Goal: Task Accomplishment & Management: Use online tool/utility

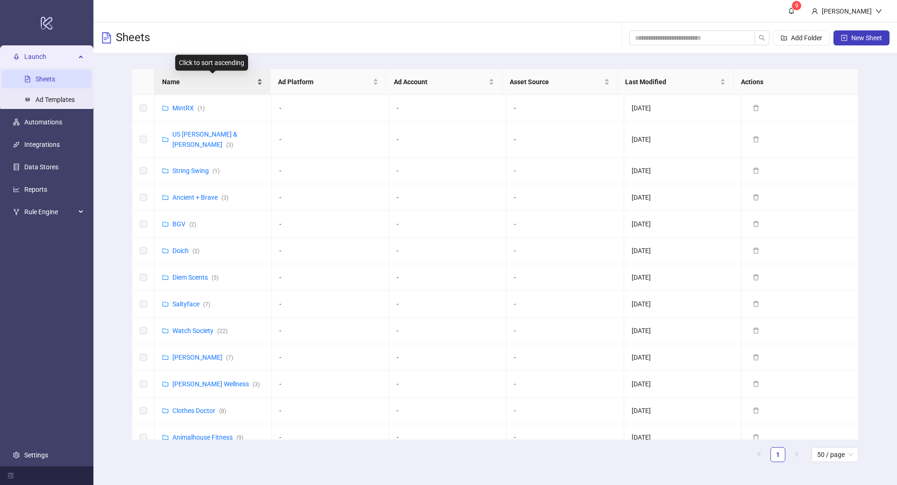
click at [204, 82] on span "Name" at bounding box center [208, 82] width 93 height 10
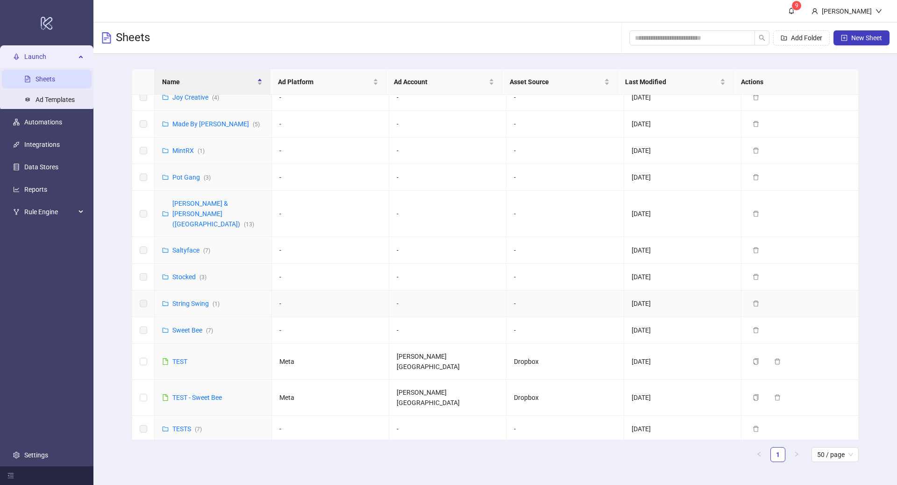
scroll to position [450, 0]
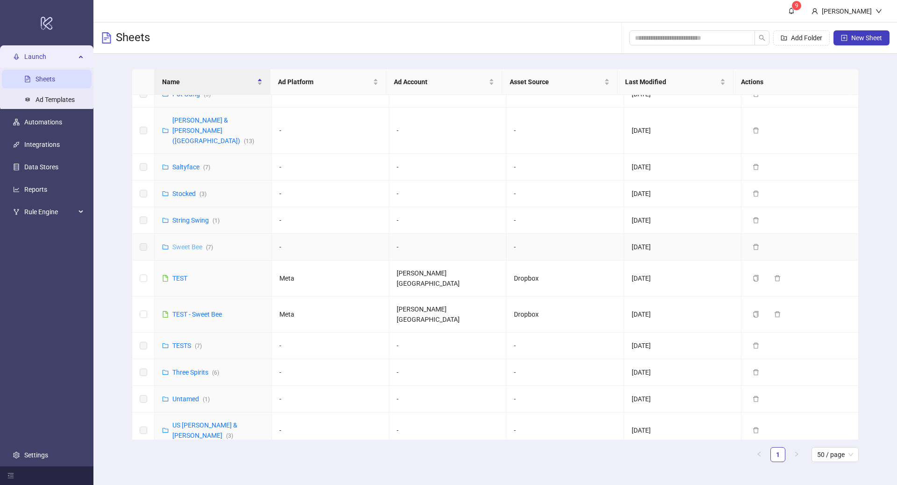
click at [195, 243] on link "Sweet Bee ( 7 )" at bounding box center [192, 246] width 41 height 7
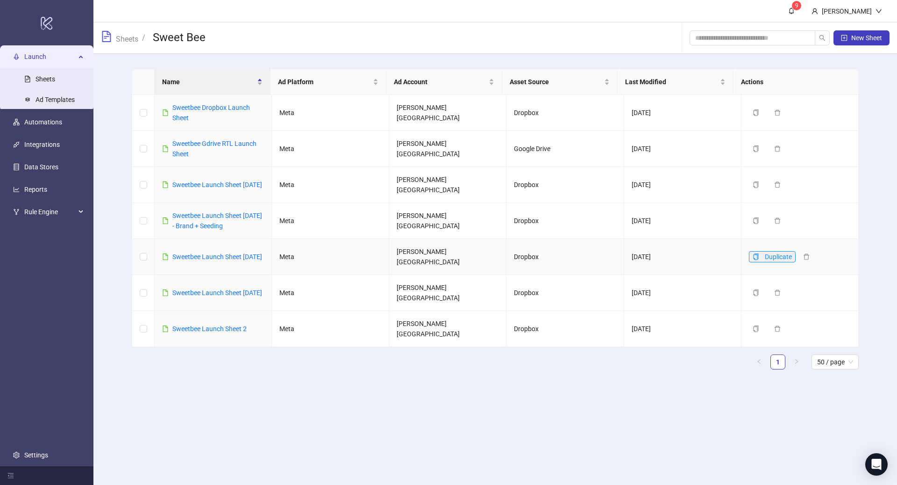
click at [753, 254] on icon "copy" at bounding box center [755, 256] width 5 height 7
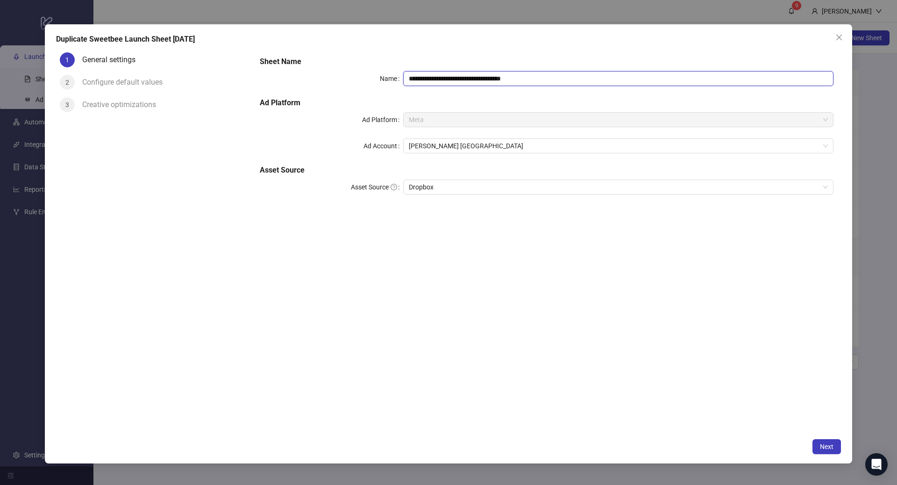
drag, startPoint x: 518, startPoint y: 79, endPoint x: 489, endPoint y: 79, distance: 29.0
click at [489, 79] on input "**********" at bounding box center [618, 78] width 430 height 15
type input "**********"
click at [831, 443] on span "Next" at bounding box center [827, 446] width 14 height 7
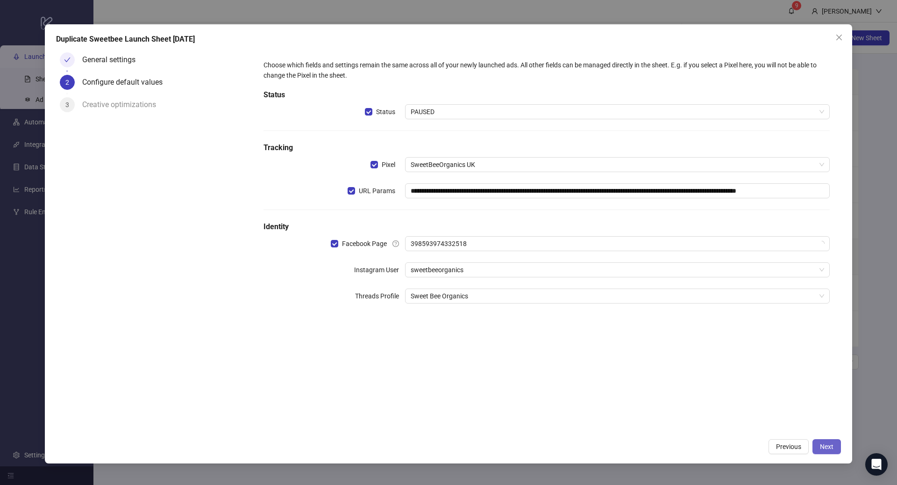
click at [829, 443] on span "Next" at bounding box center [827, 446] width 14 height 7
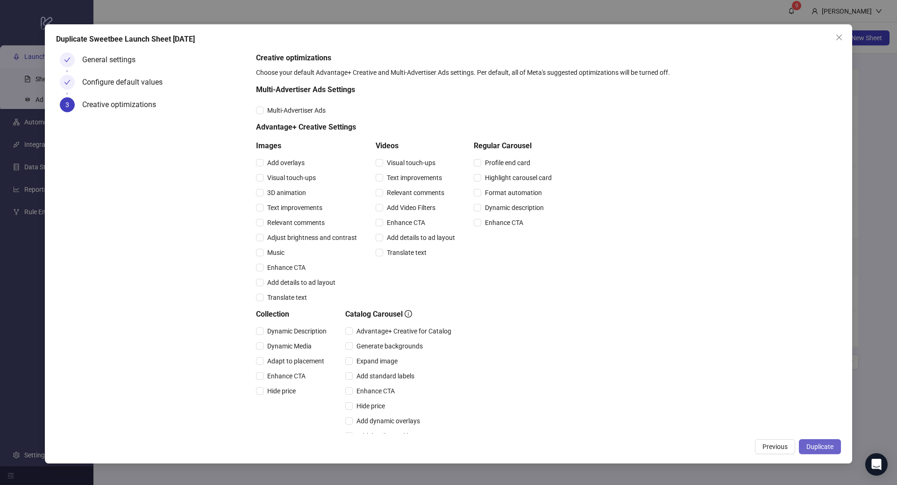
click at [812, 441] on button "Duplicate" at bounding box center [820, 446] width 42 height 15
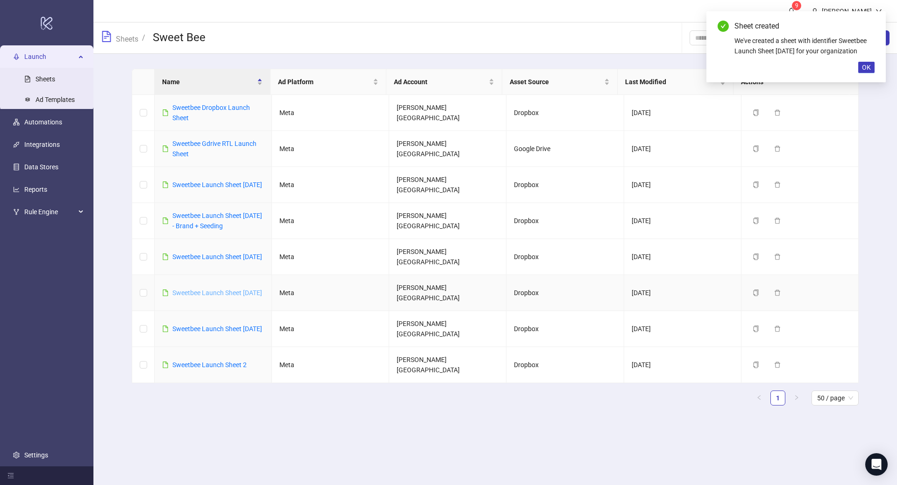
click at [216, 289] on link "Sweetbee Launch Sheet 09/25/25" at bounding box center [217, 292] width 90 height 7
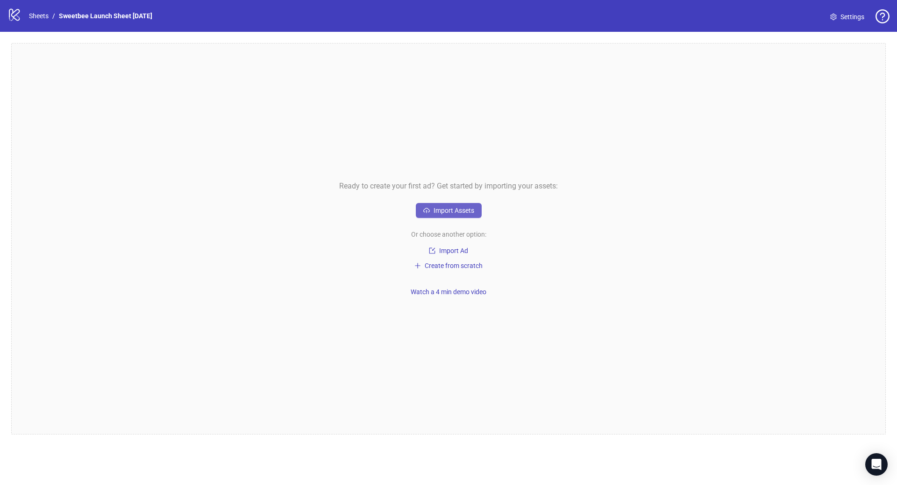
click at [447, 211] on span "Import Assets" at bounding box center [454, 210] width 41 height 7
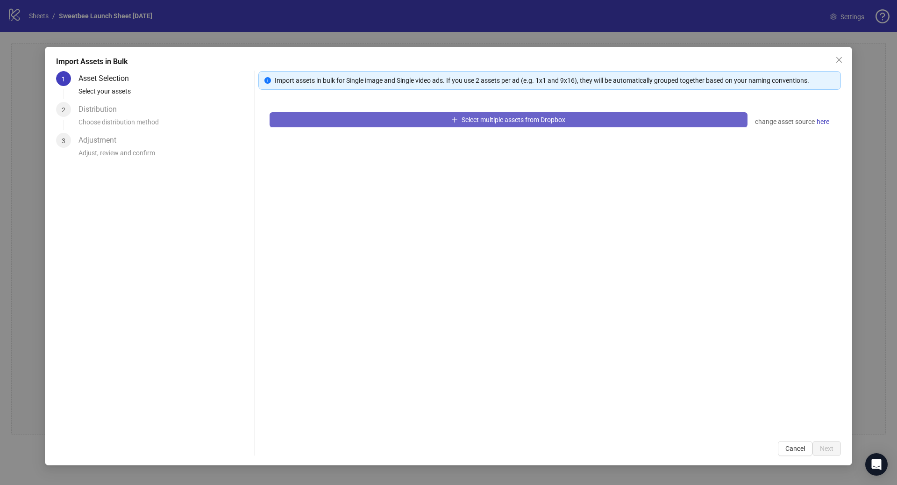
click at [425, 117] on button "Select multiple assets from Dropbox" at bounding box center [509, 119] width 478 height 15
click at [388, 125] on button "Select multiple assets from Dropbox" at bounding box center [509, 119] width 478 height 15
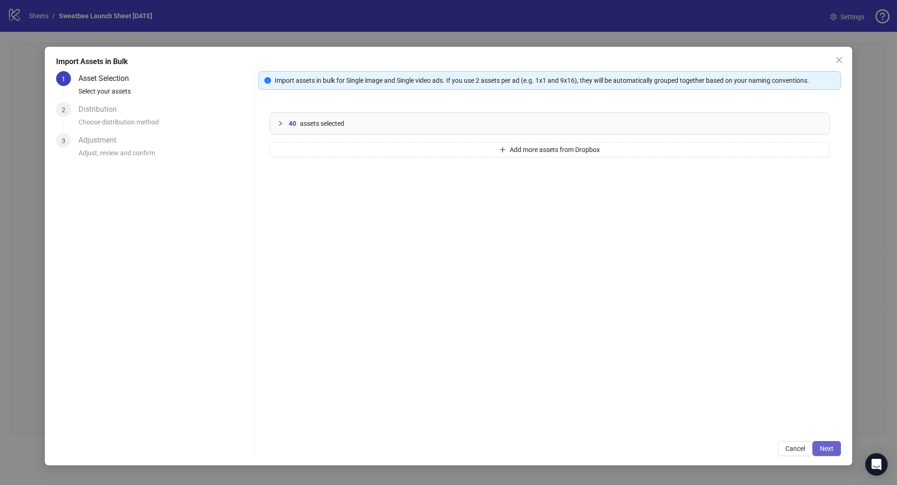
click at [826, 447] on span "Next" at bounding box center [827, 447] width 14 height 7
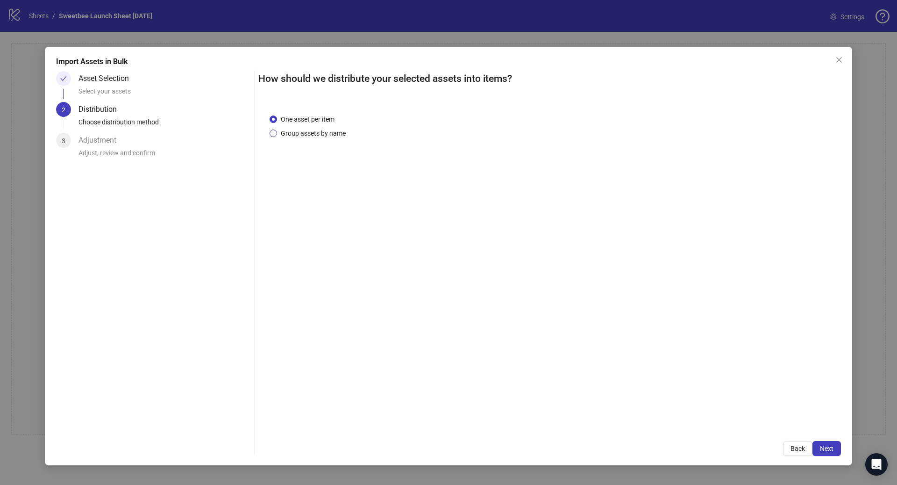
click at [313, 128] on span "Group assets by name" at bounding box center [313, 133] width 72 height 10
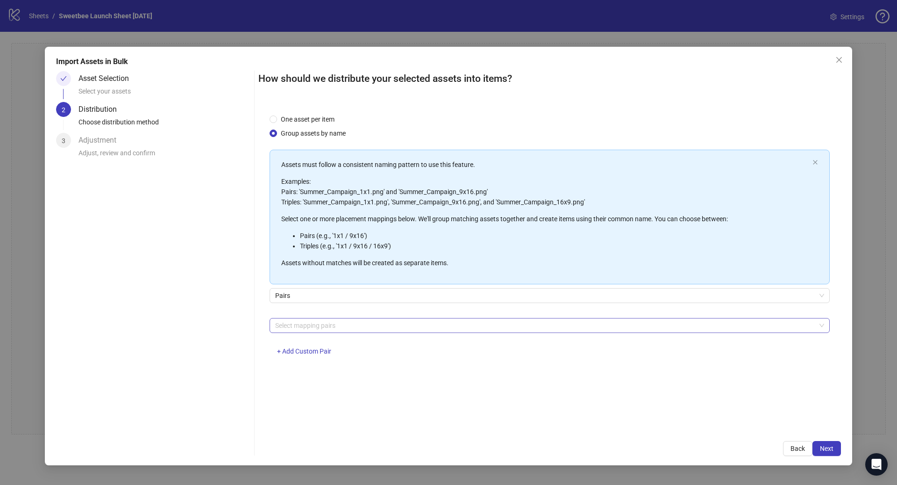
click at [391, 325] on div at bounding box center [545, 325] width 547 height 13
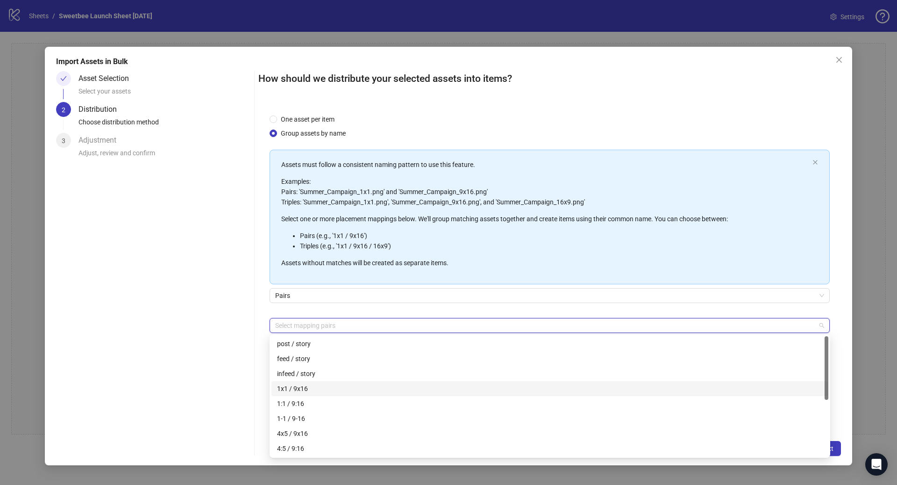
click at [314, 387] on div "1x1 / 9x16" at bounding box center [550, 388] width 546 height 10
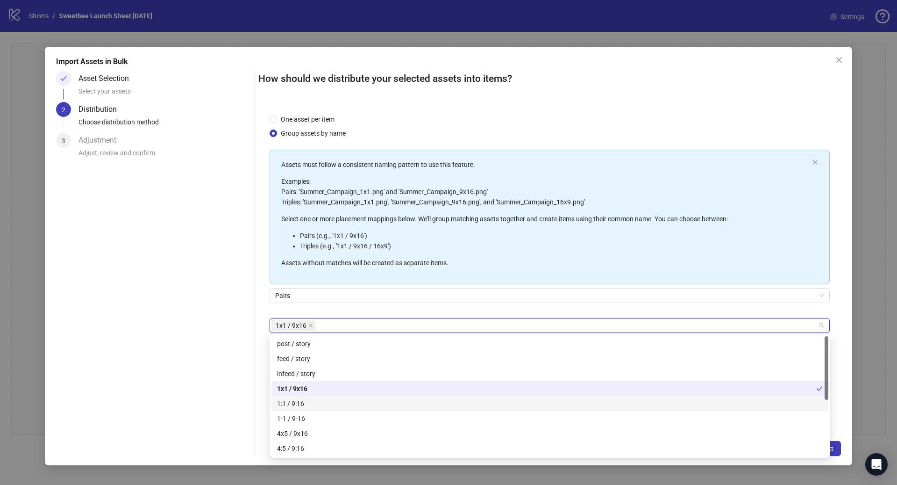
click at [315, 401] on div "1:1 / 9:16" at bounding box center [550, 403] width 546 height 10
click at [308, 431] on div "4x5 / 9x16" at bounding box center [550, 433] width 546 height 10
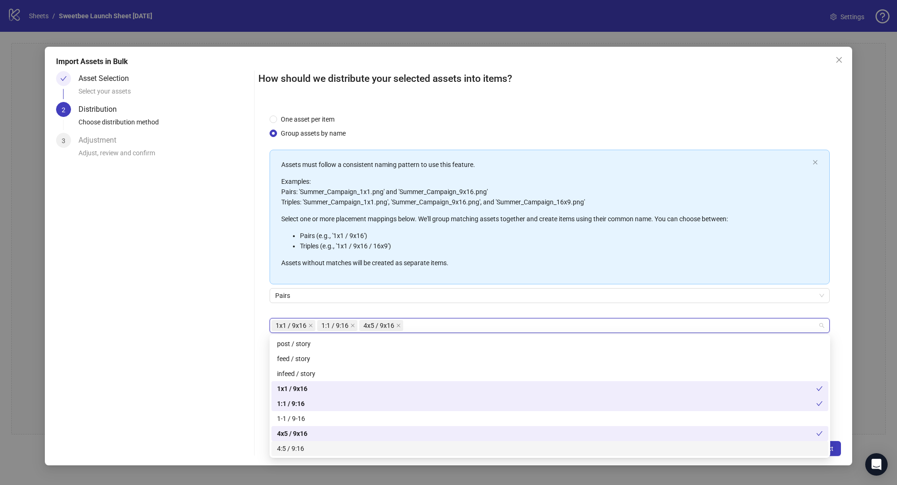
drag, startPoint x: 308, startPoint y: 450, endPoint x: 416, endPoint y: 450, distance: 108.0
click at [309, 450] on div "4:5 / 9:16" at bounding box center [550, 448] width 546 height 10
click at [834, 449] on button "Next" at bounding box center [827, 448] width 29 height 15
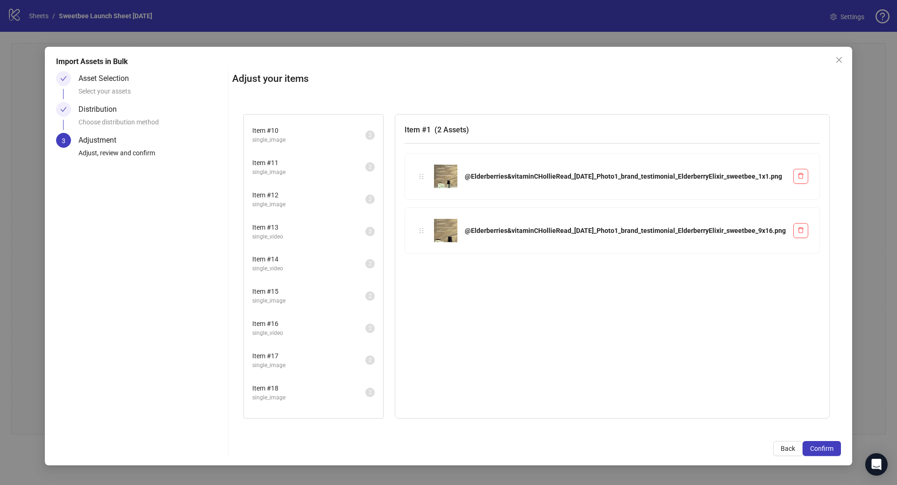
scroll to position [372, 0]
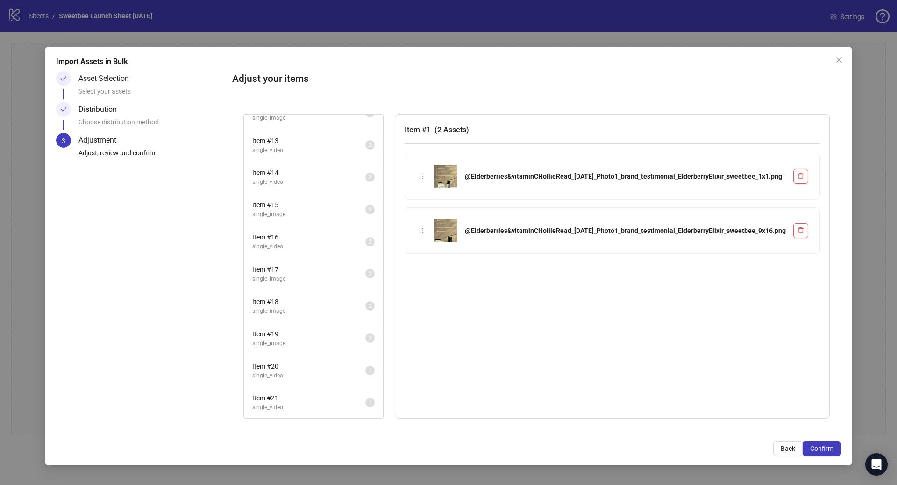
click at [328, 407] on span "single_video" at bounding box center [308, 407] width 113 height 9
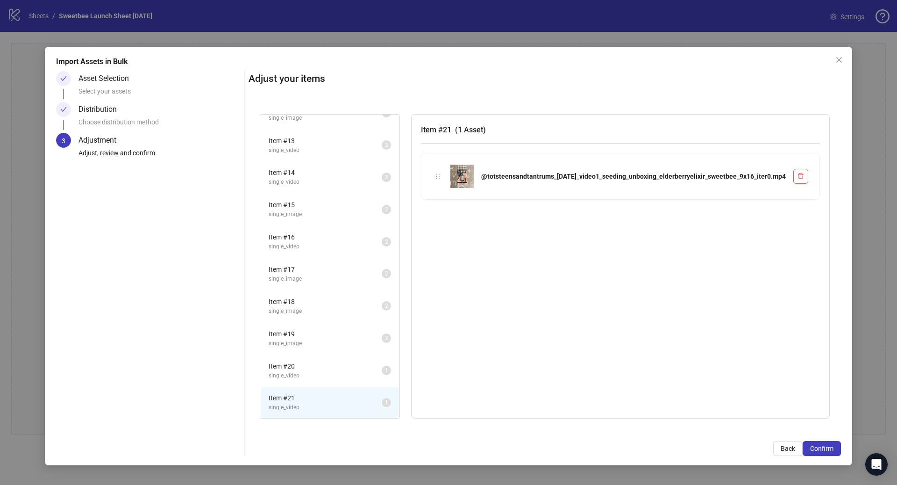
click at [320, 372] on span "single_video" at bounding box center [325, 375] width 113 height 9
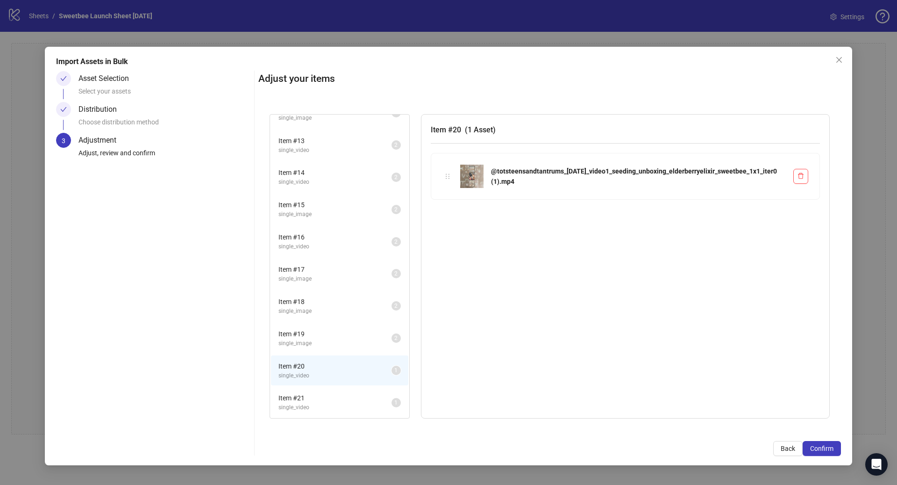
click at [321, 402] on span "Item # 21" at bounding box center [335, 398] width 113 height 10
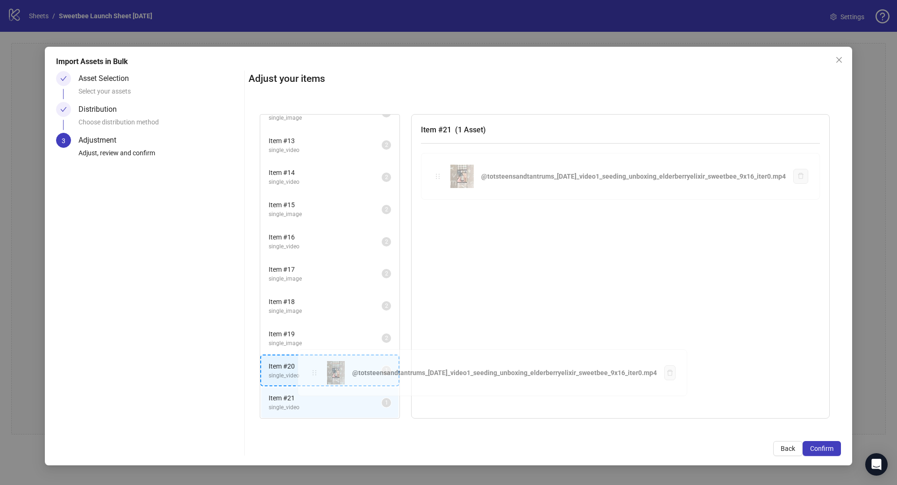
drag, startPoint x: 445, startPoint y: 176, endPoint x: 312, endPoint y: 373, distance: 237.3
click at [312, 373] on div "Item # 1 single_image 2 Item # 2 single_image 2 Item # 3 single_image 2 Item # …" at bounding box center [545, 266] width 593 height 327
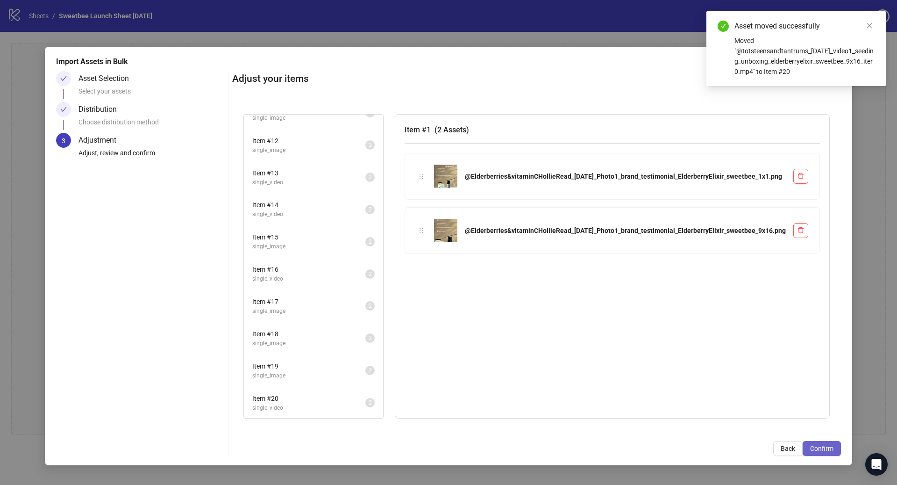
click at [817, 447] on span "Confirm" at bounding box center [821, 447] width 23 height 7
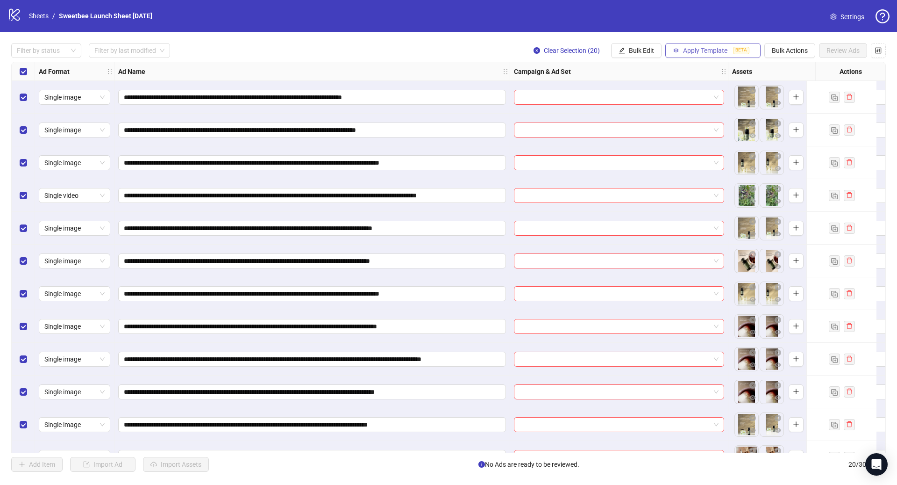
click at [675, 50] on icon "button" at bounding box center [676, 50] width 7 height 7
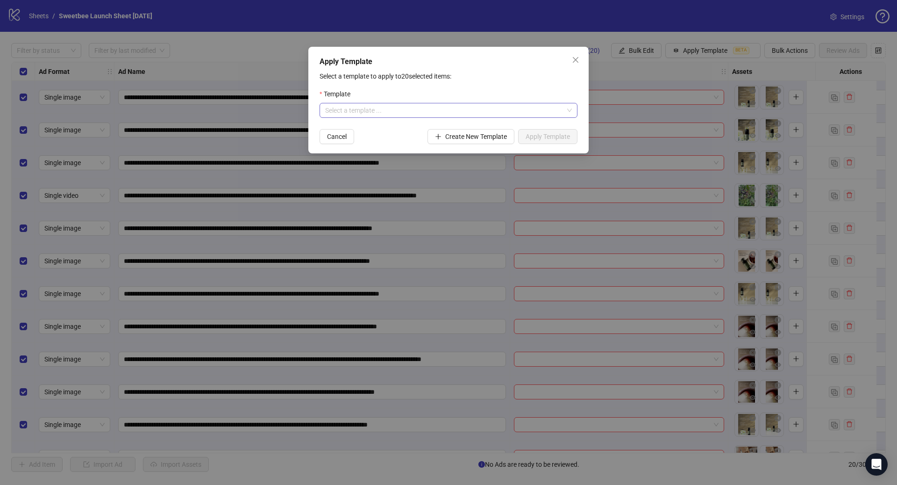
click at [429, 107] on input "search" at bounding box center [444, 110] width 238 height 14
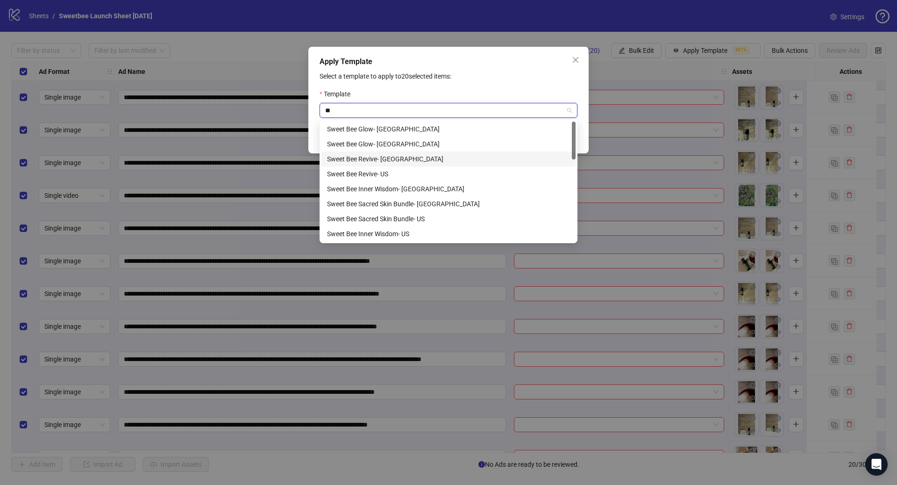
type input "***"
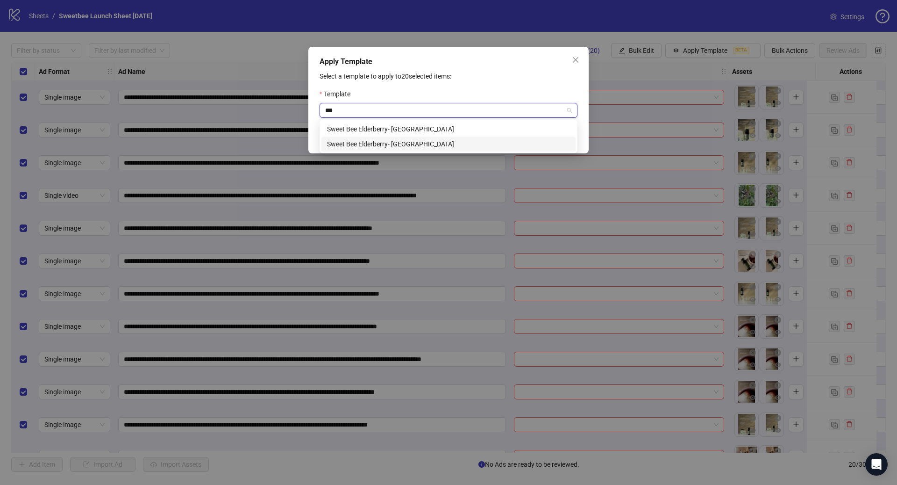
click at [433, 141] on div "Sweet Bee Elderberry- [GEOGRAPHIC_DATA]" at bounding box center [448, 144] width 243 height 10
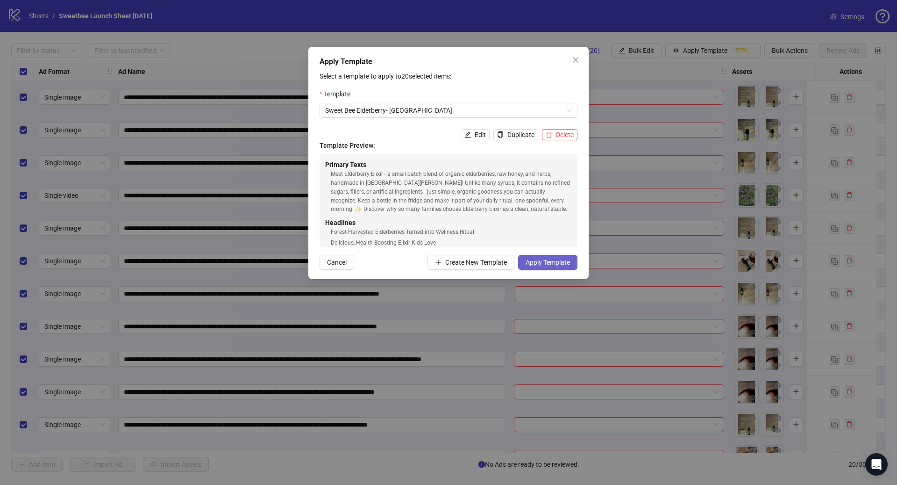
click at [547, 260] on span "Apply Template" at bounding box center [548, 261] width 44 height 7
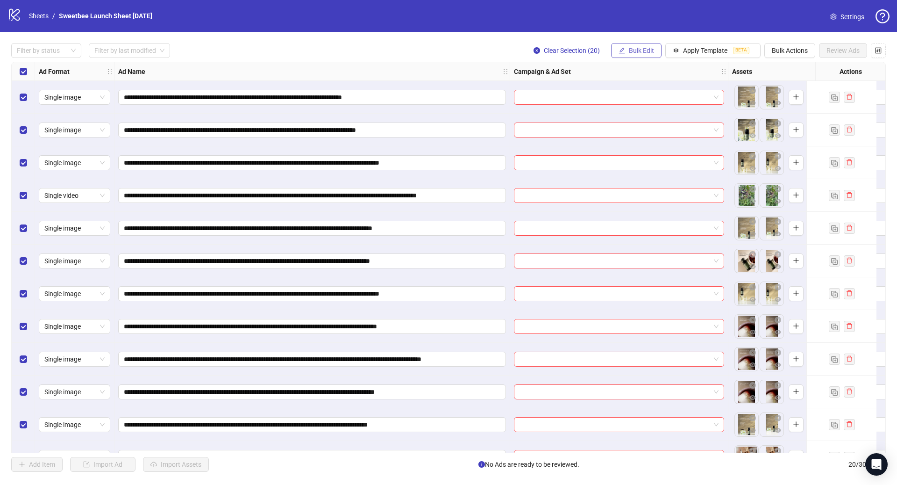
click at [634, 48] on span "Bulk Edit" at bounding box center [641, 50] width 25 height 7
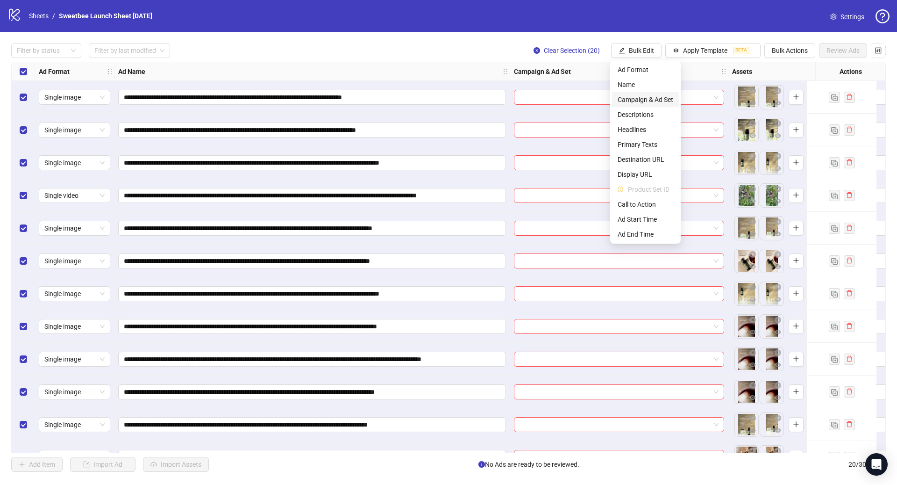
click at [649, 100] on span "Campaign & Ad Set" at bounding box center [646, 99] width 56 height 10
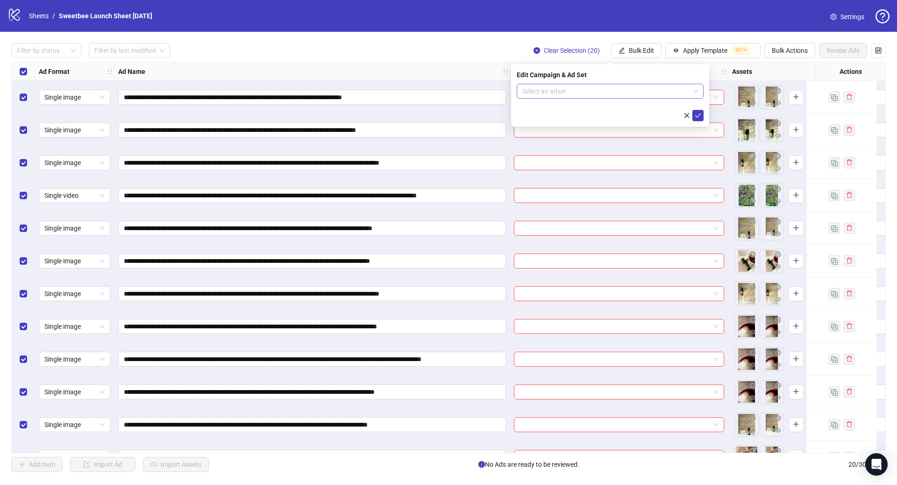
click at [591, 91] on input "search" at bounding box center [605, 91] width 167 height 14
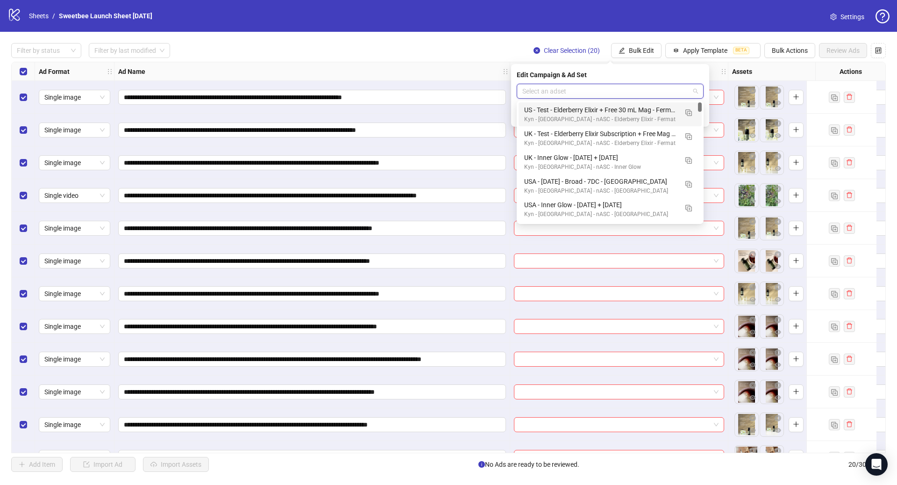
paste input "**********"
type input "**********"
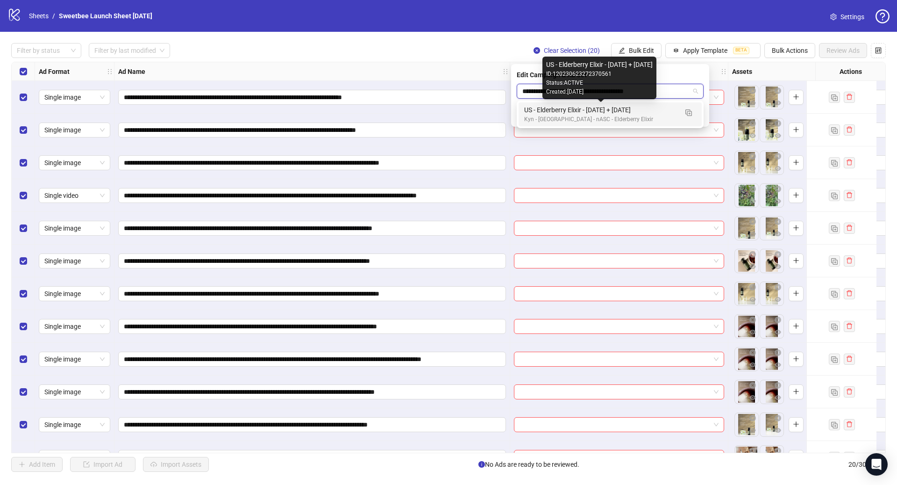
click at [596, 108] on div "US - Elderberry Elixir - 8/28/25 + 09/24/25" at bounding box center [600, 110] width 153 height 10
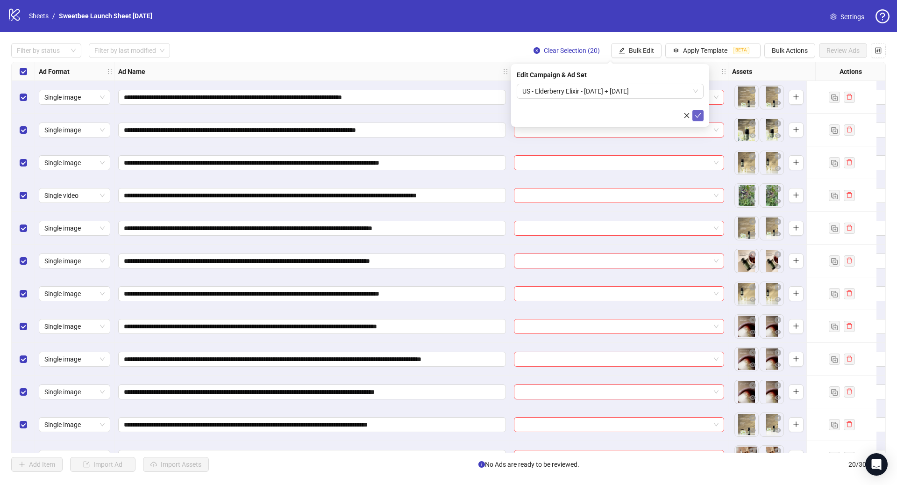
click at [701, 115] on button "submit" at bounding box center [698, 115] width 11 height 11
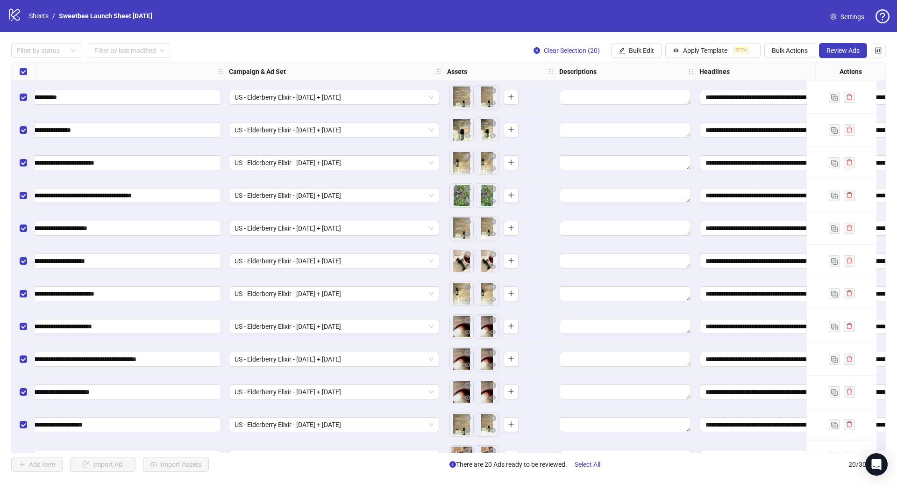
scroll to position [0, 285]
click at [836, 57] on button "Review Ads" at bounding box center [843, 50] width 48 height 15
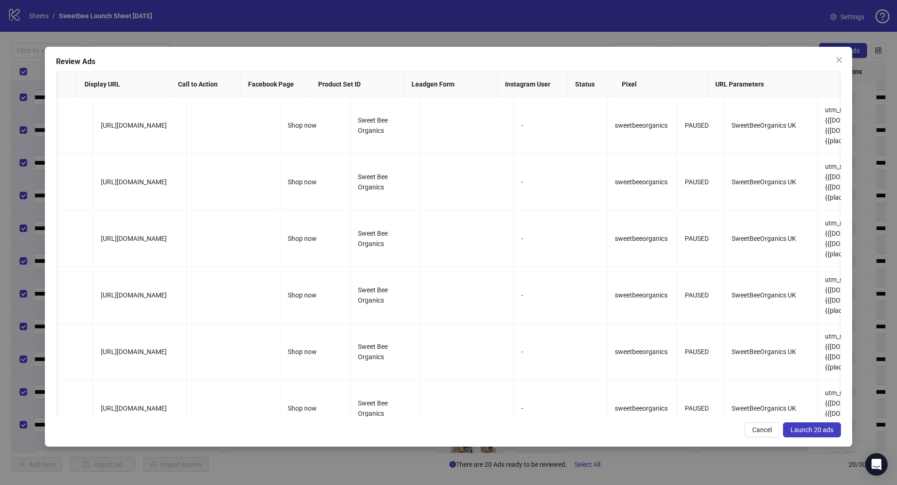
scroll to position [0, 0]
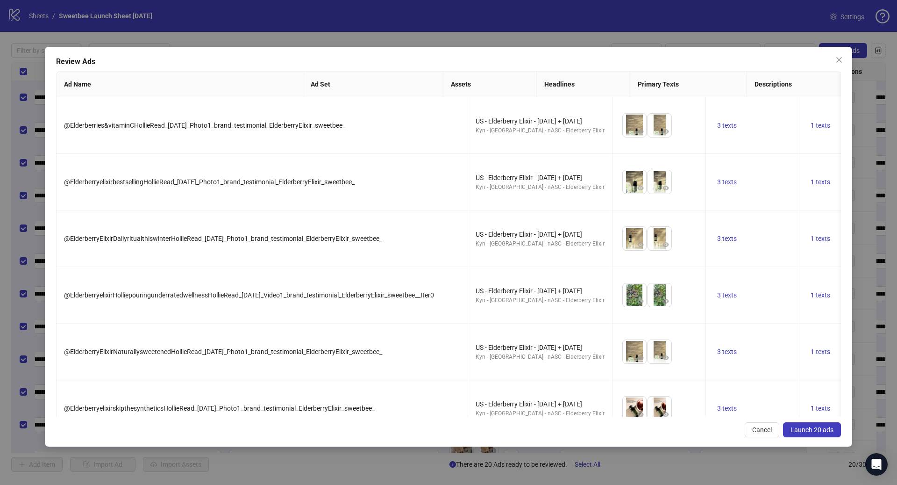
click at [804, 430] on span "Launch 20 ads" at bounding box center [812, 429] width 43 height 7
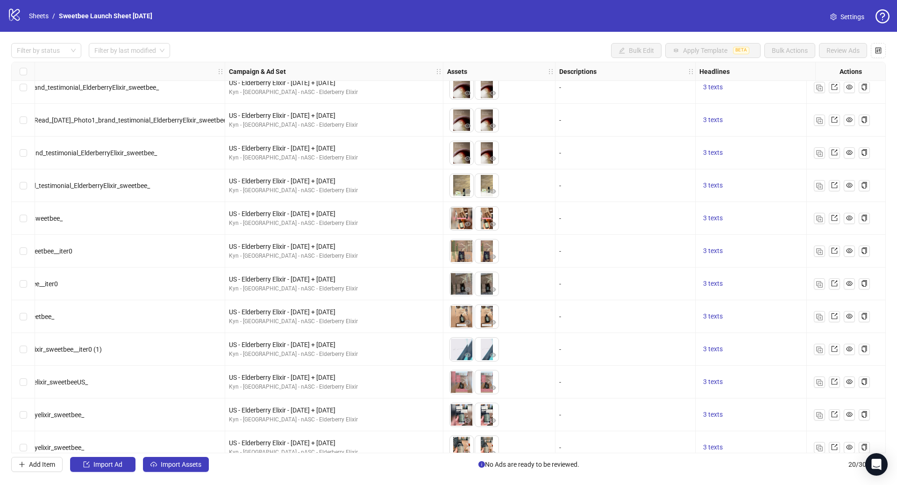
scroll to position [286, 285]
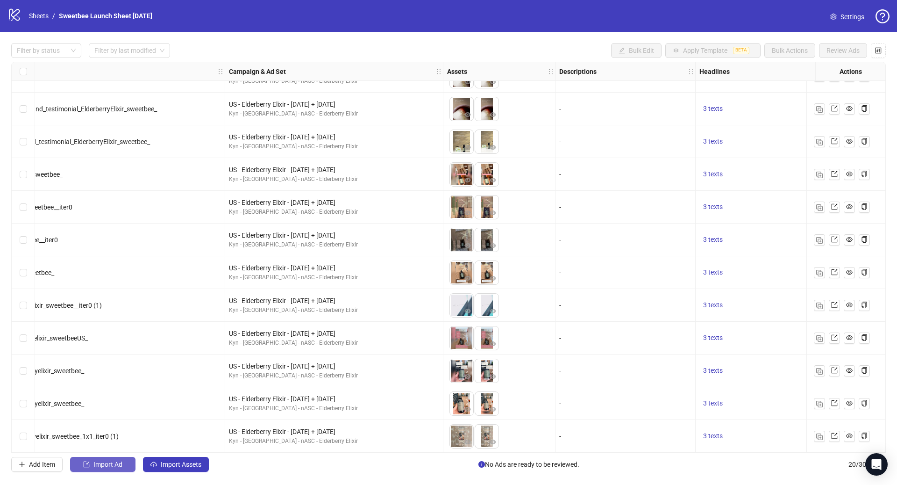
click at [114, 466] on span "Import Ad" at bounding box center [107, 463] width 29 height 7
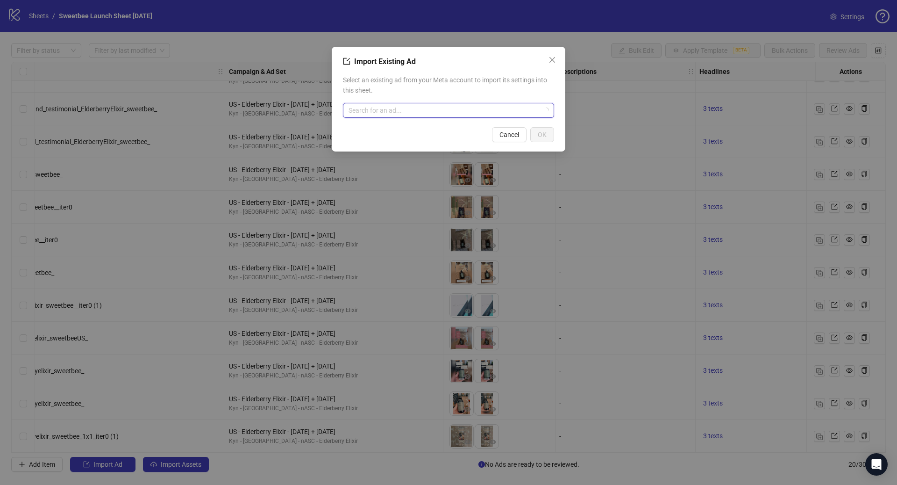
click at [413, 113] on input "search" at bounding box center [445, 110] width 192 height 14
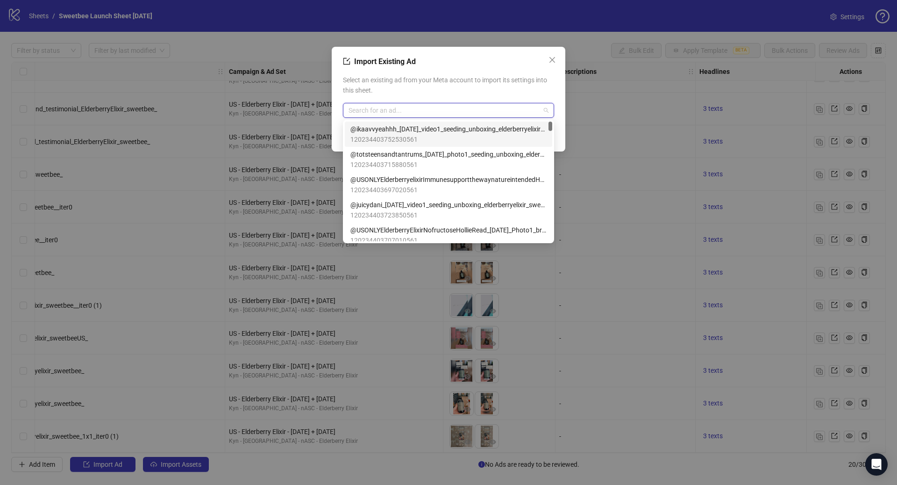
click at [575, 89] on div "Import Existing Ad Select an existing ad from your Meta account to import its s…" at bounding box center [448, 242] width 897 height 485
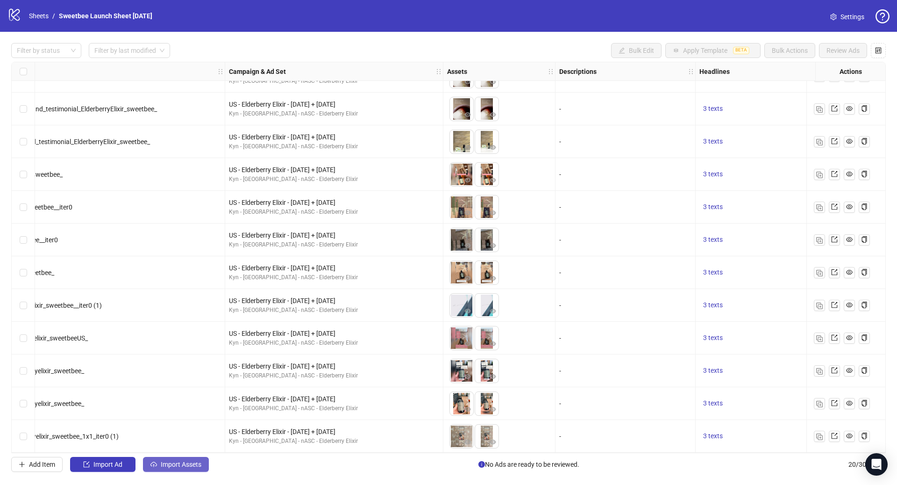
click at [180, 470] on button "Import Assets" at bounding box center [176, 464] width 66 height 15
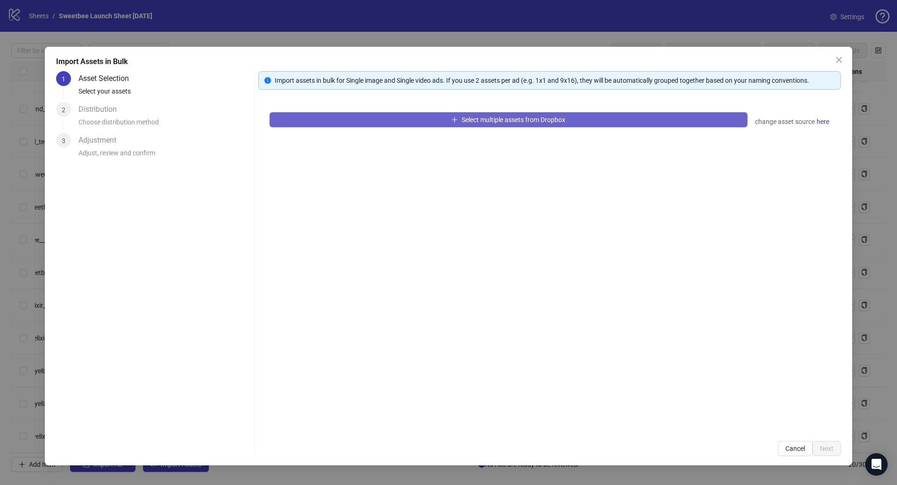
click at [476, 120] on span "Select multiple assets from Dropbox" at bounding box center [514, 119] width 104 height 7
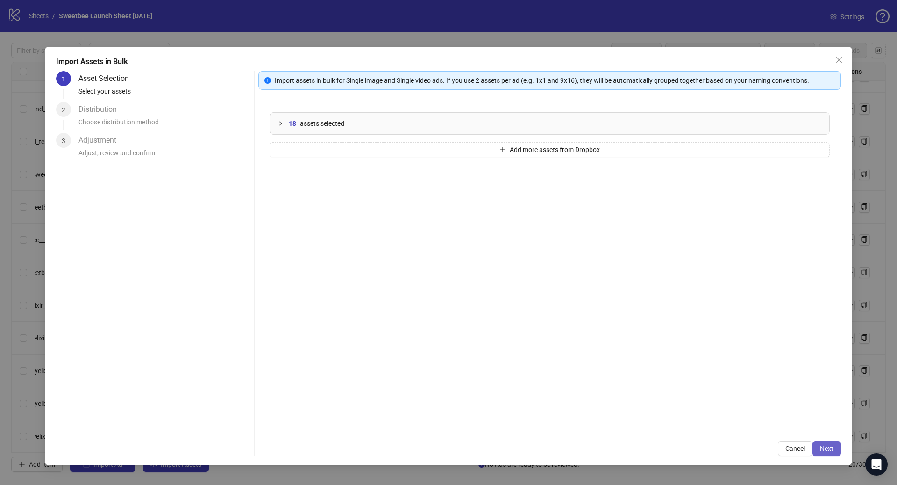
click at [827, 451] on span "Next" at bounding box center [827, 447] width 14 height 7
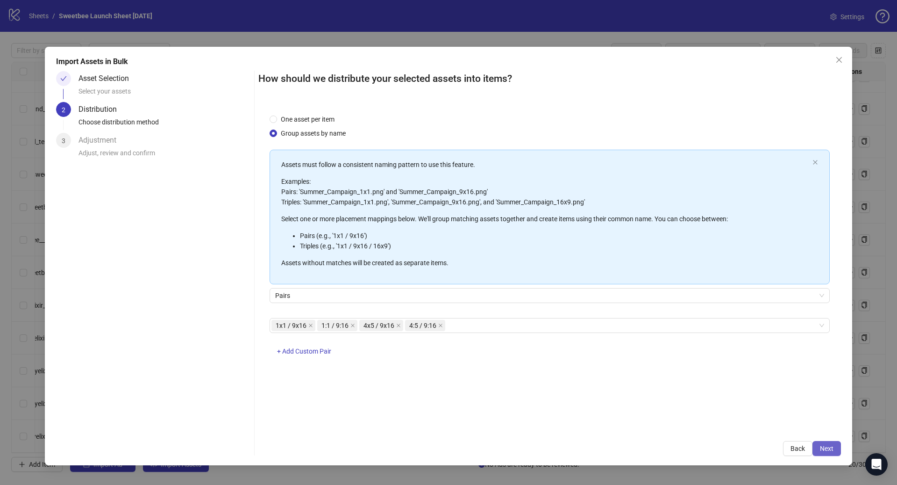
click at [830, 450] on span "Next" at bounding box center [827, 447] width 14 height 7
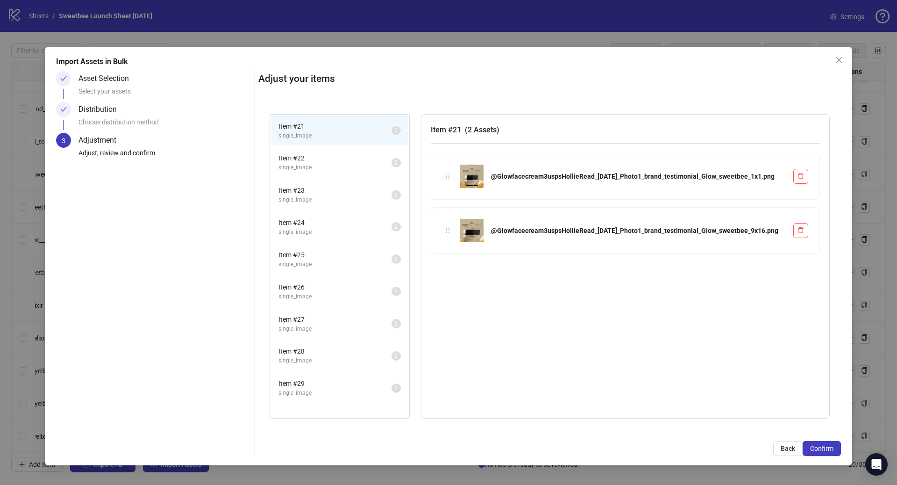
click at [338, 379] on span "Item # 29" at bounding box center [335, 383] width 113 height 10
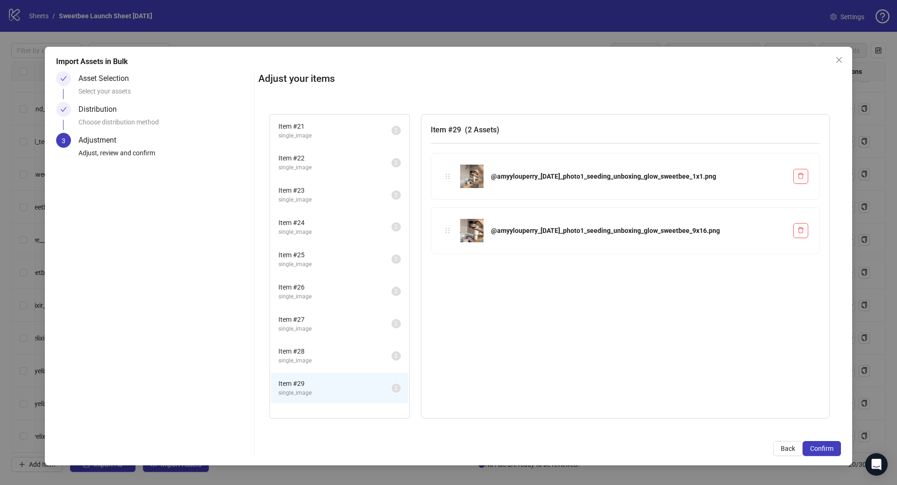
click at [344, 355] on span "Item # 28" at bounding box center [335, 351] width 113 height 10
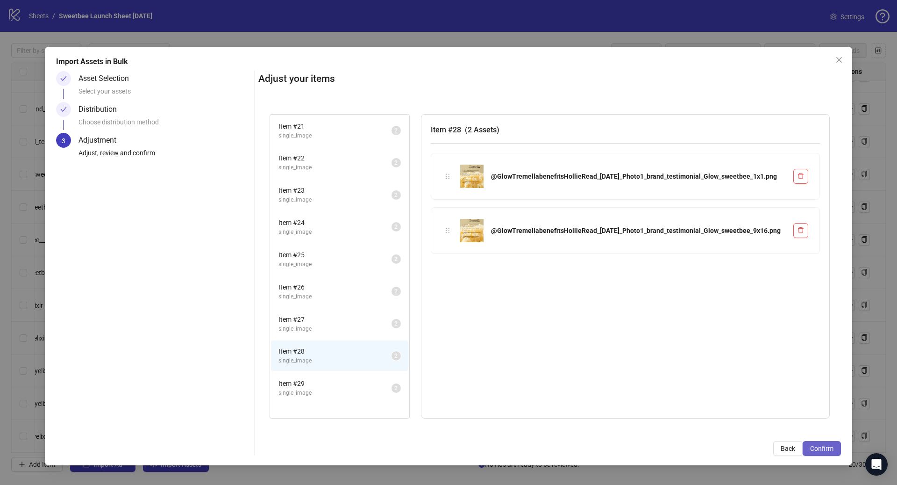
click at [816, 447] on span "Confirm" at bounding box center [821, 447] width 23 height 7
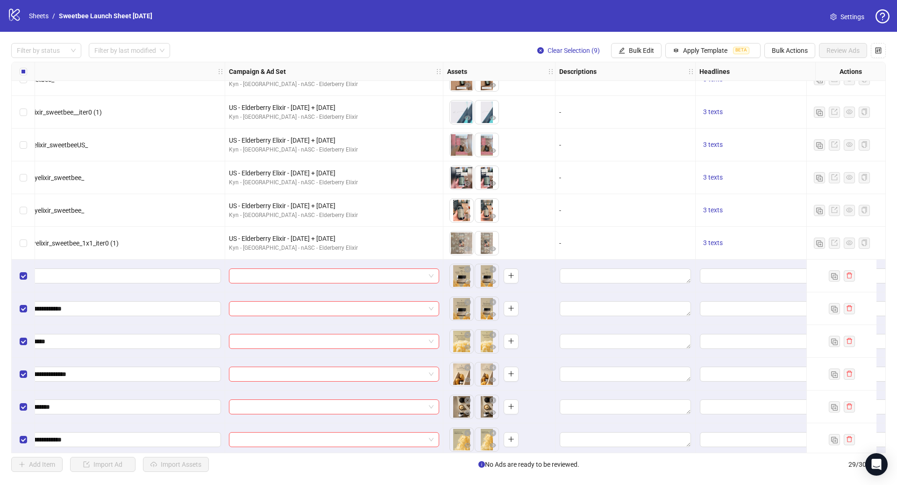
scroll to position [580, 285]
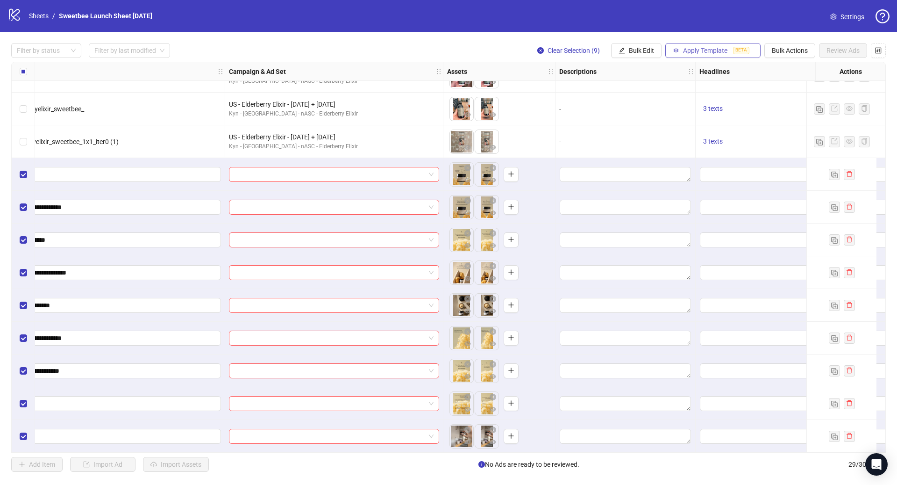
click at [673, 48] on icon "button" at bounding box center [676, 50] width 7 height 7
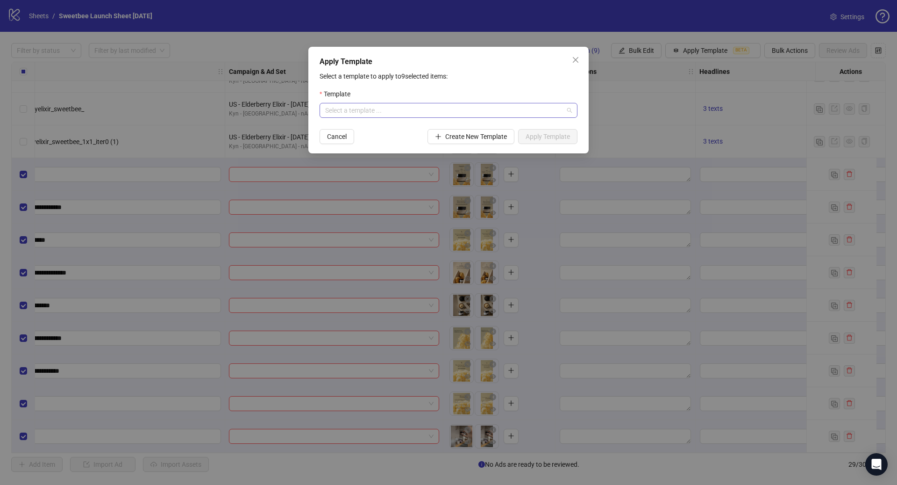
click at [433, 108] on input "search" at bounding box center [444, 110] width 238 height 14
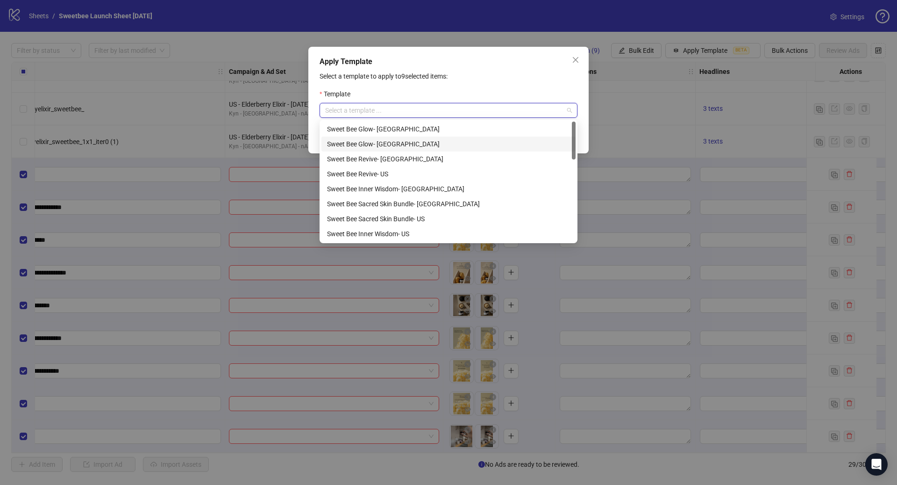
click at [422, 146] on div "Sweet Bee Glow- [GEOGRAPHIC_DATA]" at bounding box center [448, 144] width 243 height 10
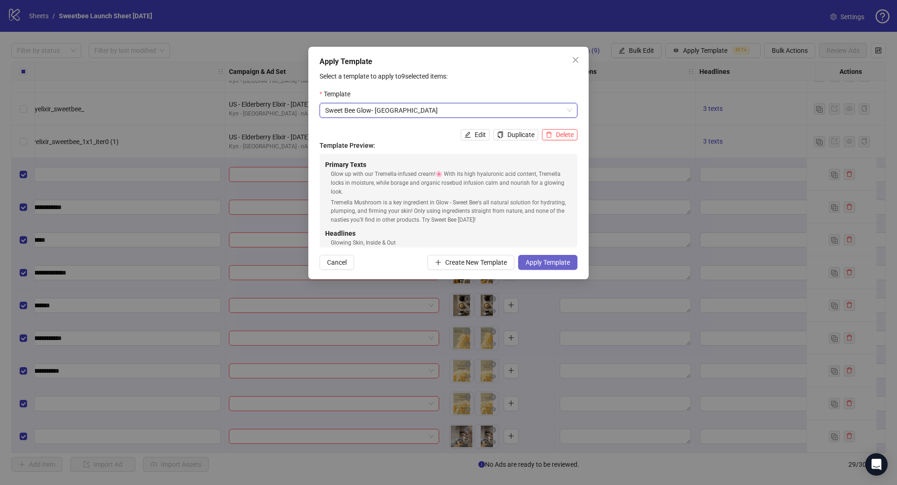
click at [530, 259] on span "Apply Template" at bounding box center [548, 261] width 44 height 7
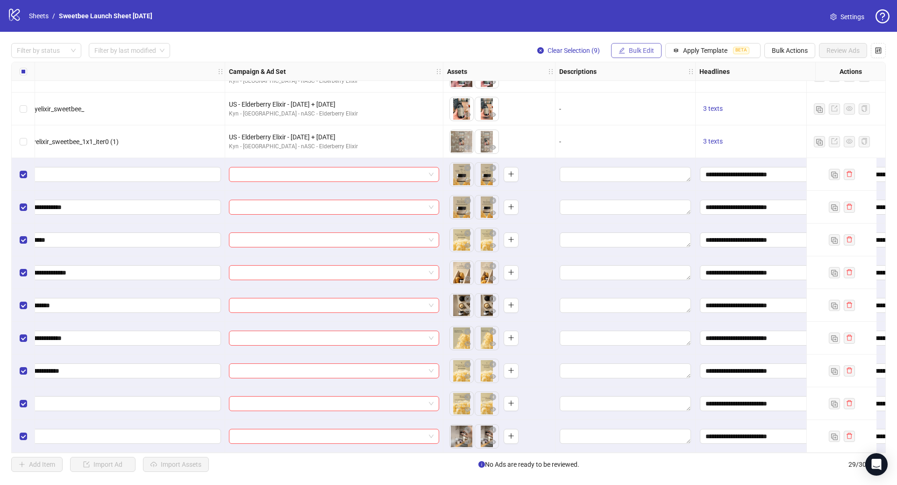
click at [655, 52] on button "Bulk Edit" at bounding box center [636, 50] width 50 height 15
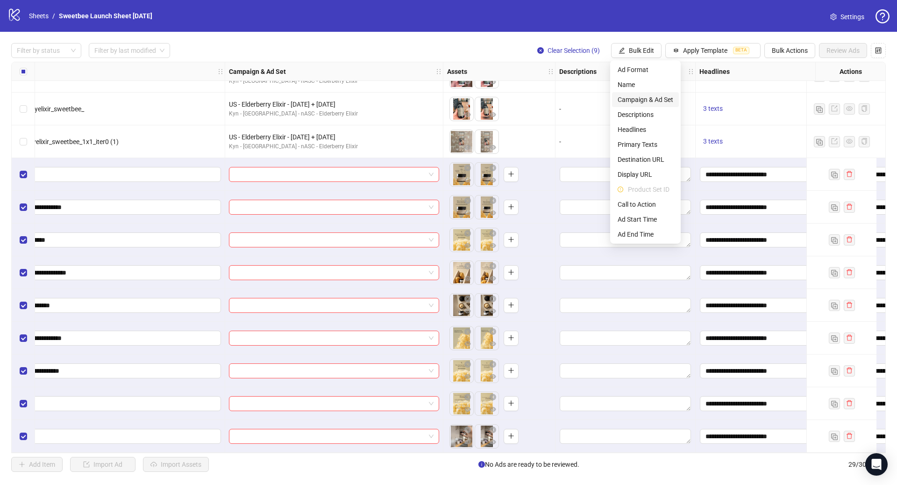
click at [652, 99] on span "Campaign & Ad Set" at bounding box center [646, 99] width 56 height 10
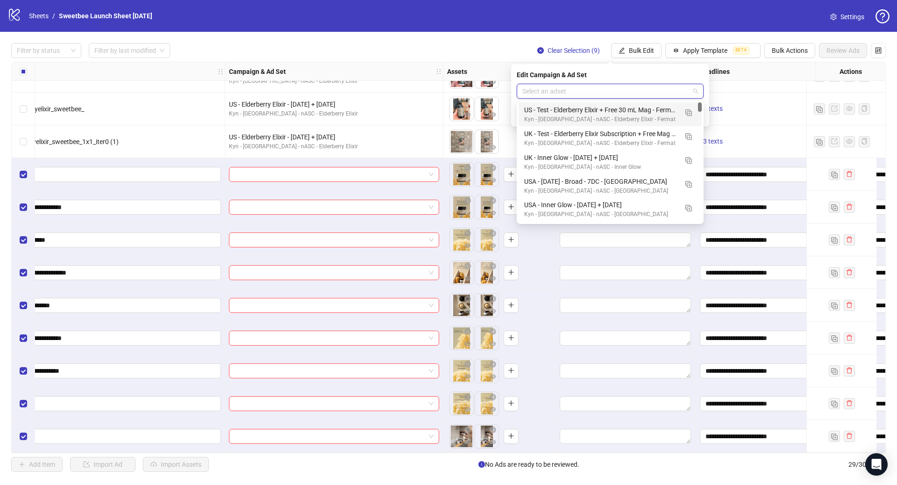
click at [598, 89] on input "search" at bounding box center [605, 91] width 167 height 14
paste input "**********"
type input "**********"
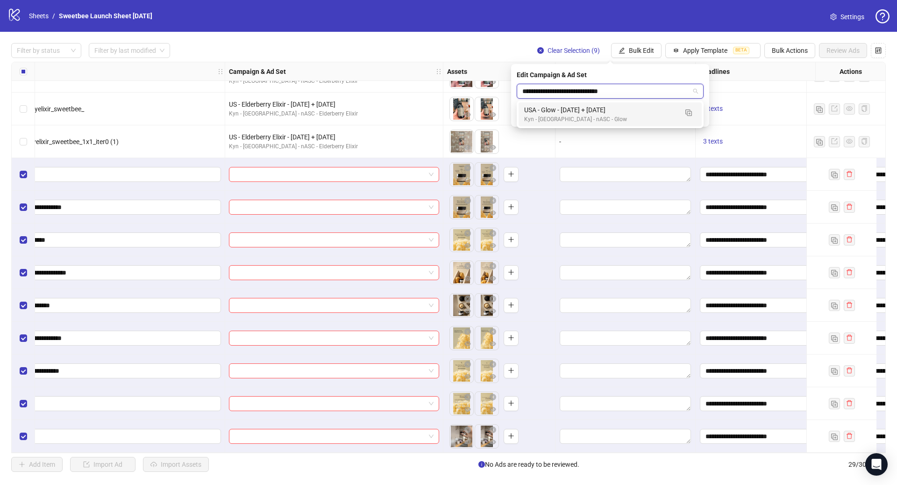
click at [629, 115] on div "Kyn - USA - nASC - Glow" at bounding box center [600, 119] width 153 height 9
click at [702, 117] on button "submit" at bounding box center [698, 115] width 11 height 11
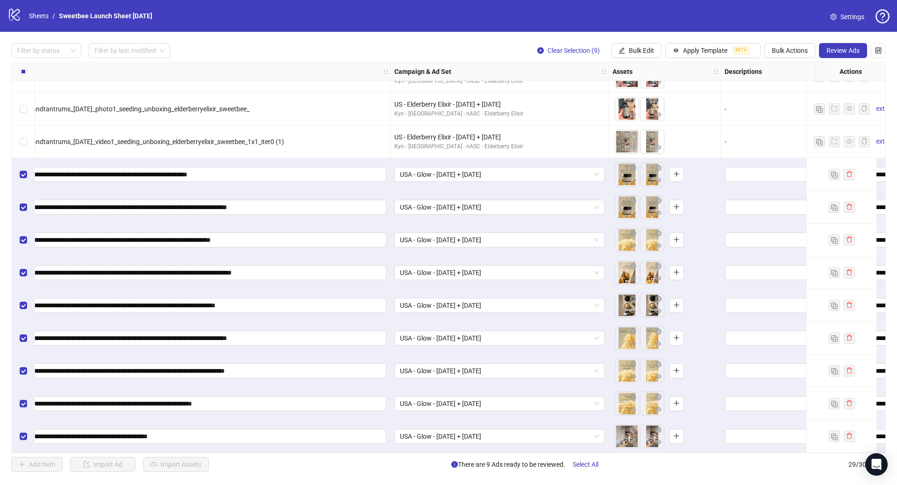
scroll to position [580, 0]
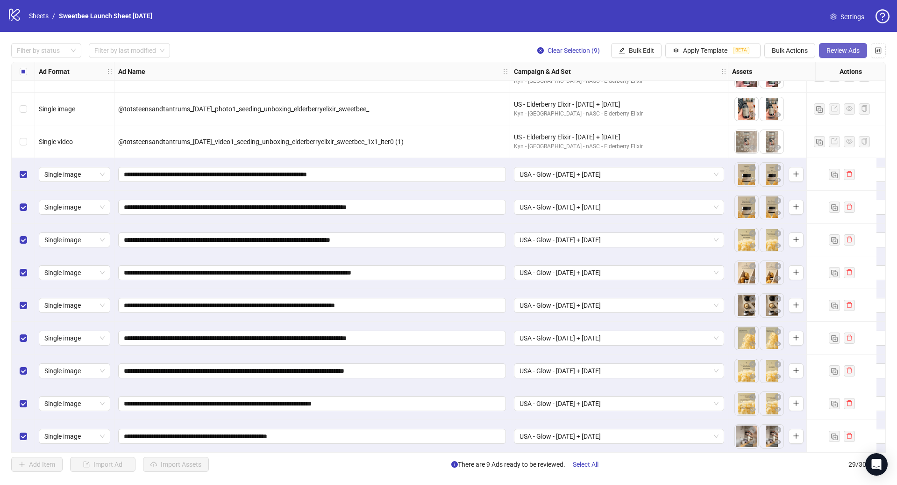
click at [846, 50] on span "Review Ads" at bounding box center [843, 50] width 33 height 7
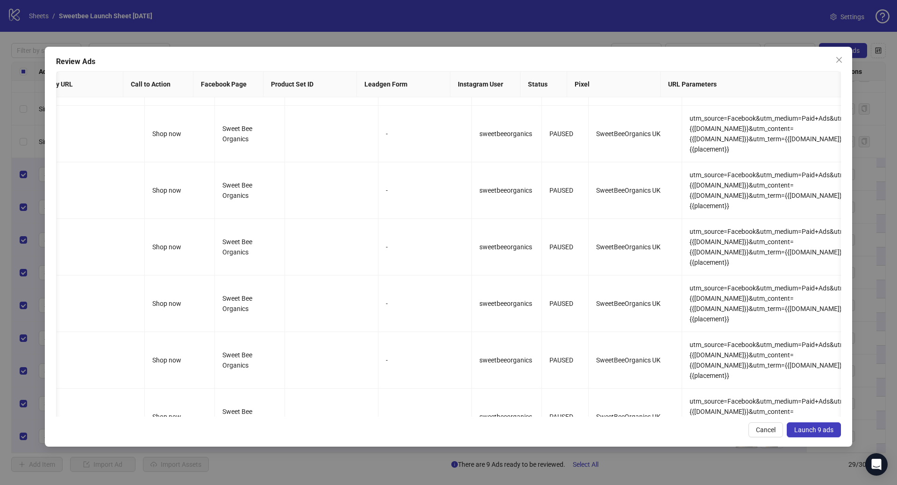
scroll to position [0, 959]
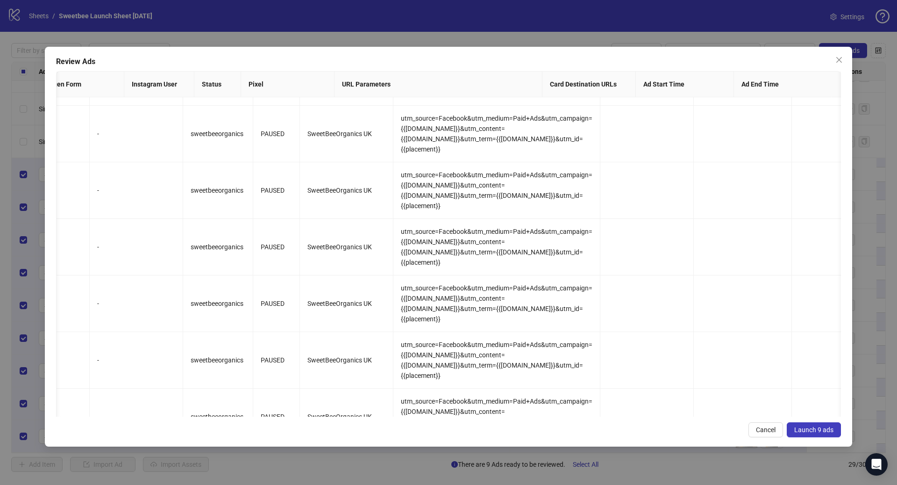
click at [818, 429] on span "Launch 9 ads" at bounding box center [813, 429] width 39 height 7
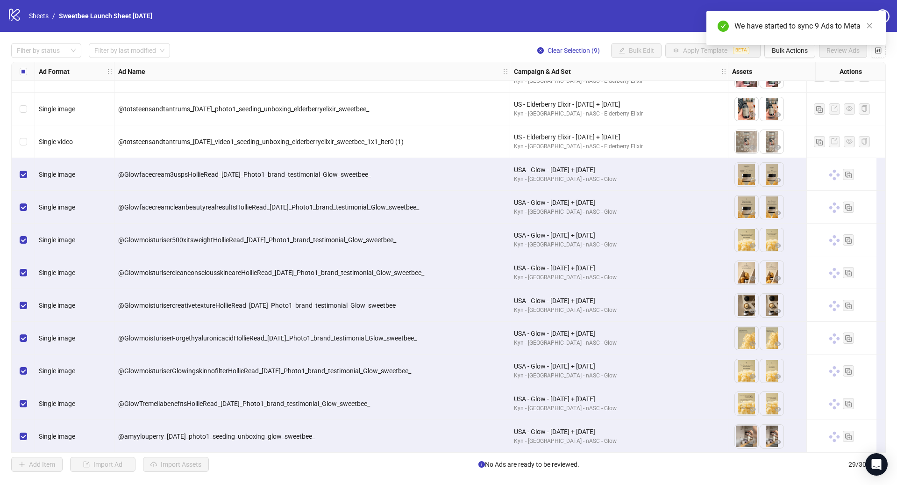
click at [801, 45] on div "We have started to sync 9 Ads to Meta" at bounding box center [796, 28] width 179 height 34
click at [796, 45] on div "We have started to sync 9 Ads to Meta" at bounding box center [796, 28] width 179 height 34
click at [868, 25] on icon "close" at bounding box center [869, 25] width 7 height 7
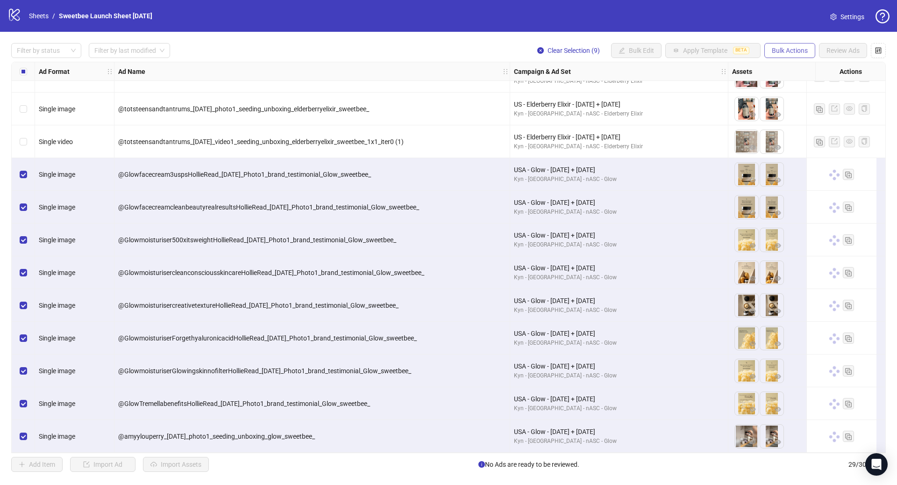
click at [792, 50] on span "Bulk Actions" at bounding box center [790, 50] width 36 height 7
click at [800, 98] on span "Duplicate with assets" at bounding box center [803, 99] width 64 height 10
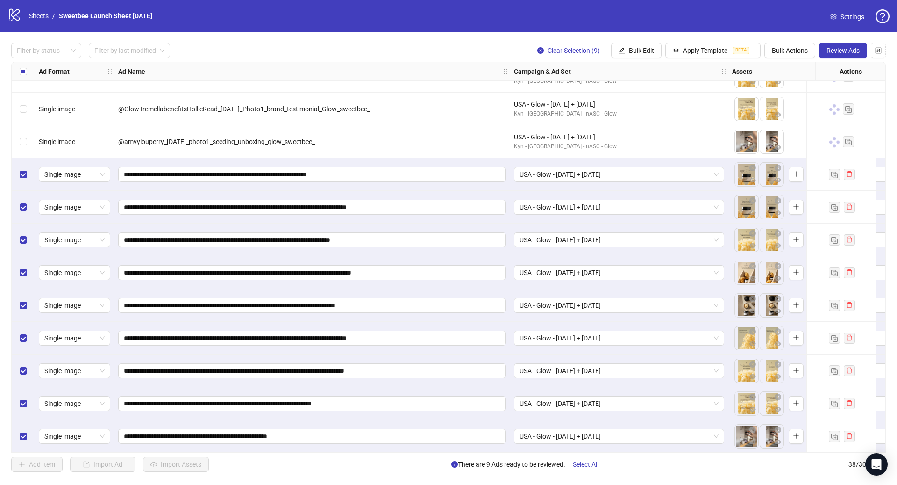
scroll to position [875, 0]
click at [693, 55] on button "Apply Template BETA" at bounding box center [712, 50] width 95 height 15
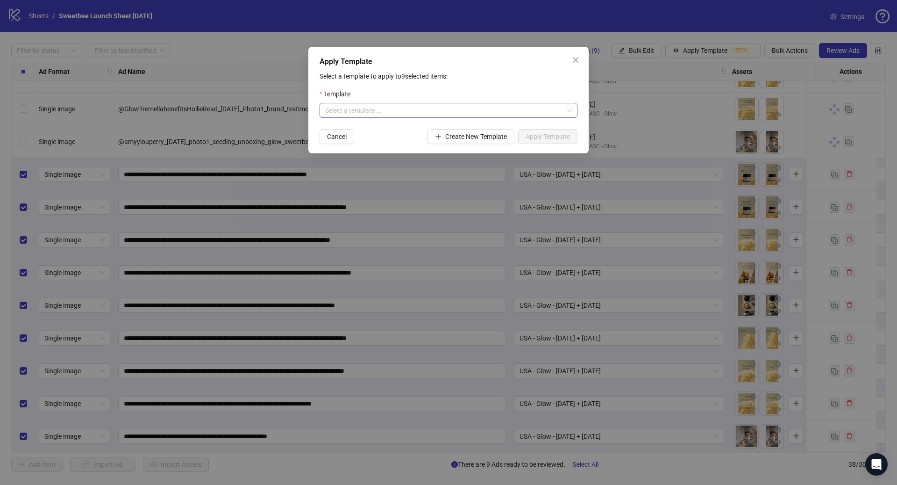
click at [426, 110] on input "search" at bounding box center [444, 110] width 238 height 14
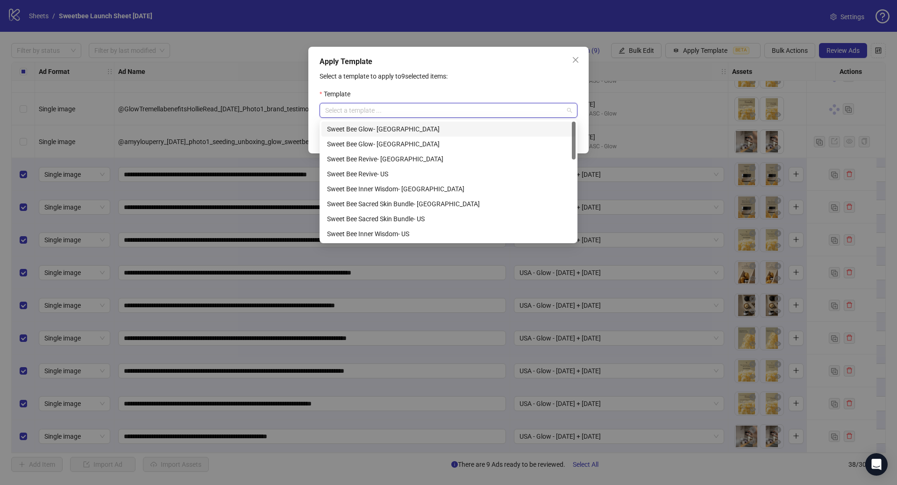
click at [412, 125] on div "Sweet Bee Glow- [GEOGRAPHIC_DATA]" at bounding box center [448, 129] width 243 height 10
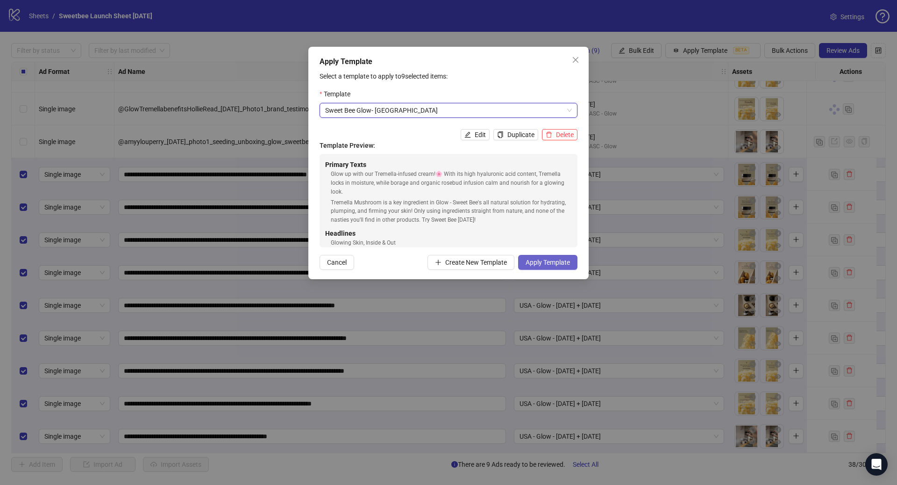
click at [549, 259] on span "Apply Template" at bounding box center [548, 261] width 44 height 7
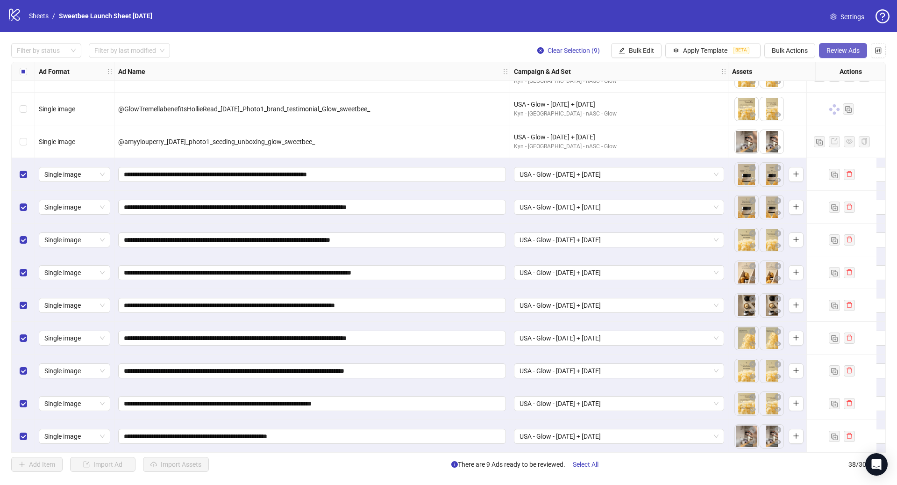
click at [833, 55] on button "Review Ads" at bounding box center [843, 50] width 48 height 15
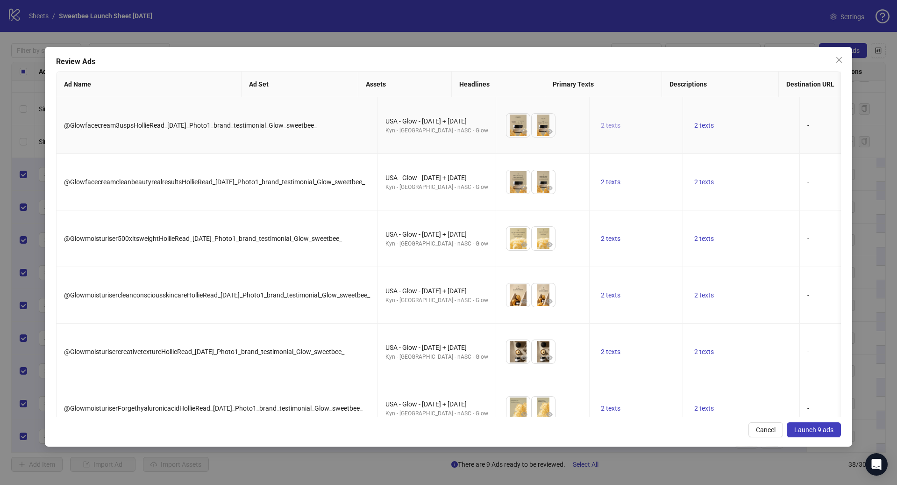
click at [601, 122] on span "2 texts" at bounding box center [611, 125] width 20 height 7
click at [694, 178] on span "2 texts" at bounding box center [704, 181] width 20 height 7
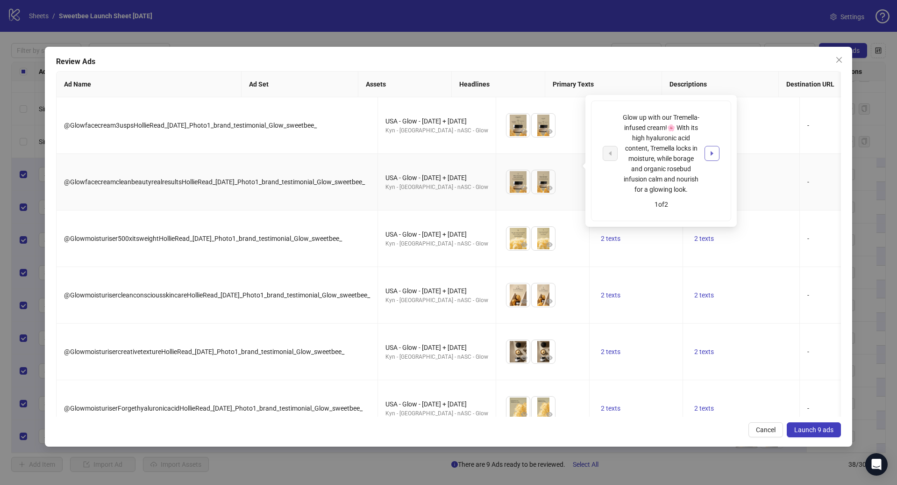
click at [715, 157] on icon "caret-right" at bounding box center [712, 153] width 7 height 7
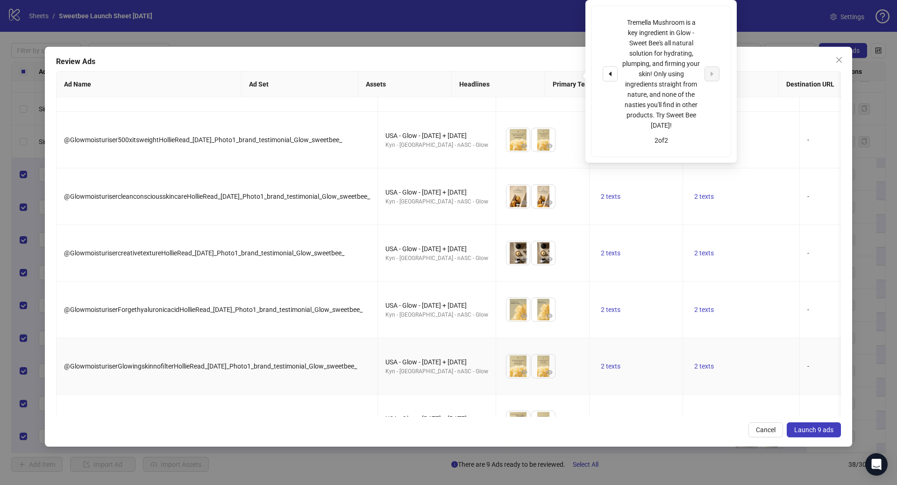
scroll to position [105, 0]
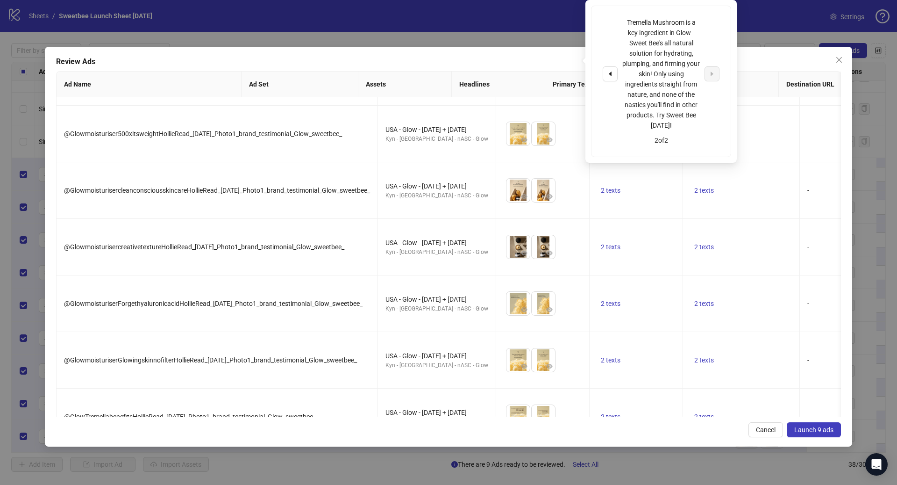
click at [811, 429] on span "Launch 9 ads" at bounding box center [813, 429] width 39 height 7
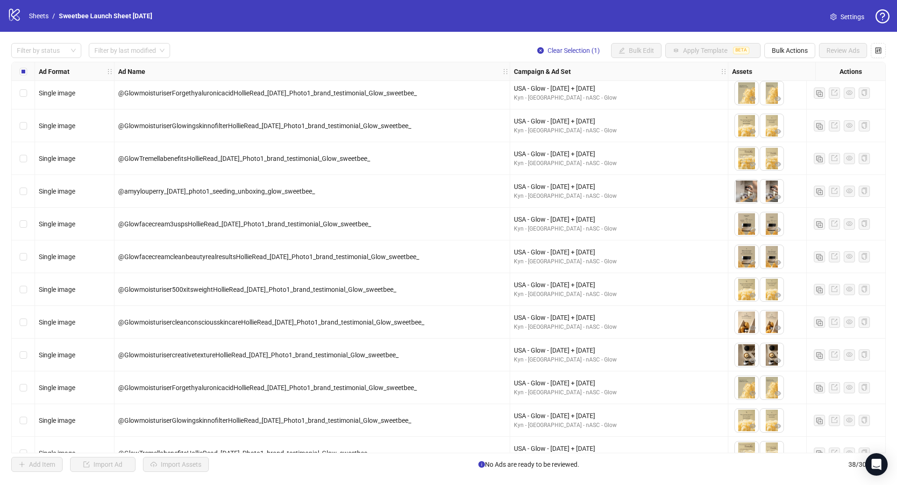
scroll to position [875, 0]
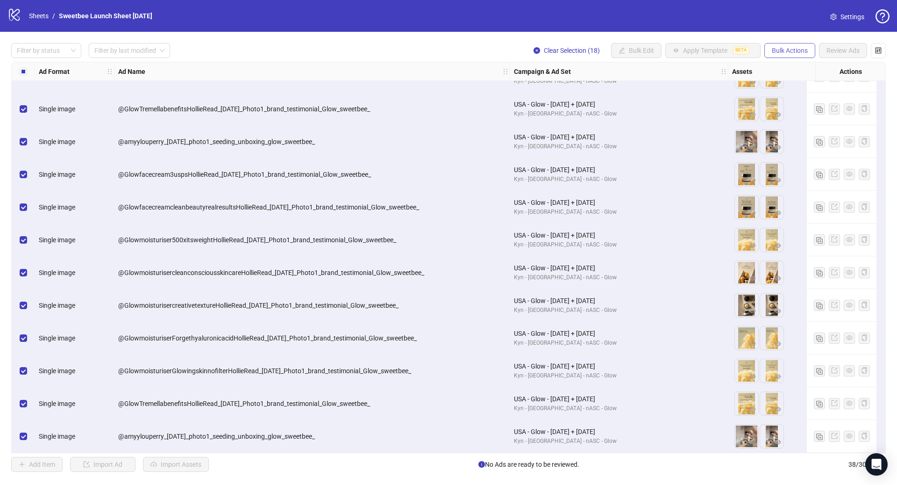
click at [798, 52] on span "Bulk Actions" at bounding box center [790, 50] width 36 height 7
click at [810, 101] on span "Duplicate with assets" at bounding box center [803, 99] width 64 height 10
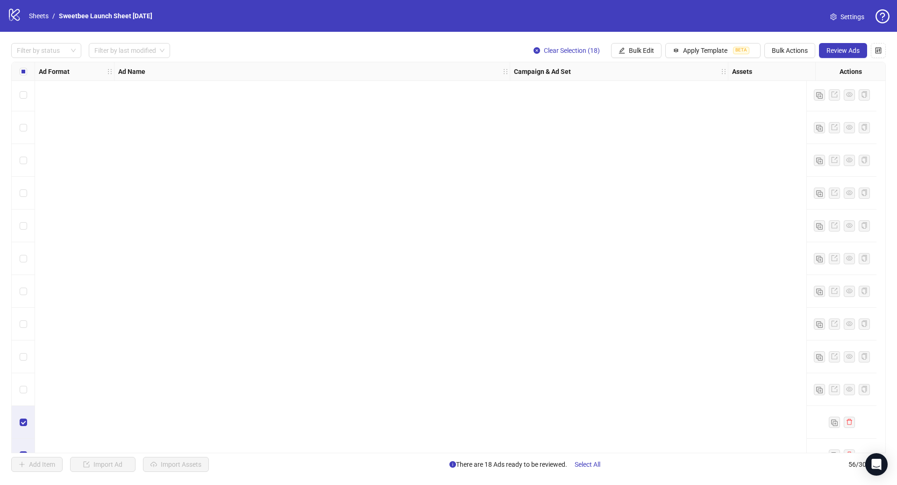
scroll to position [1464, 0]
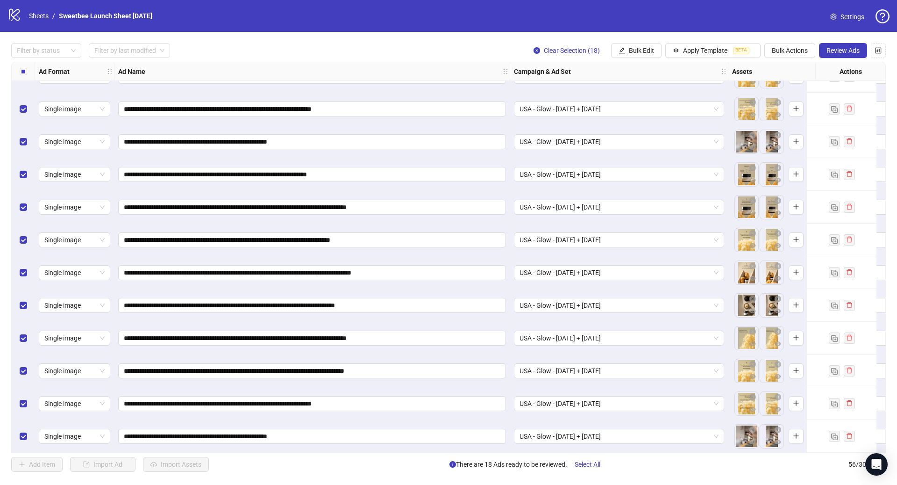
click at [27, 70] on div "Select all rows" at bounding box center [23, 71] width 23 height 19
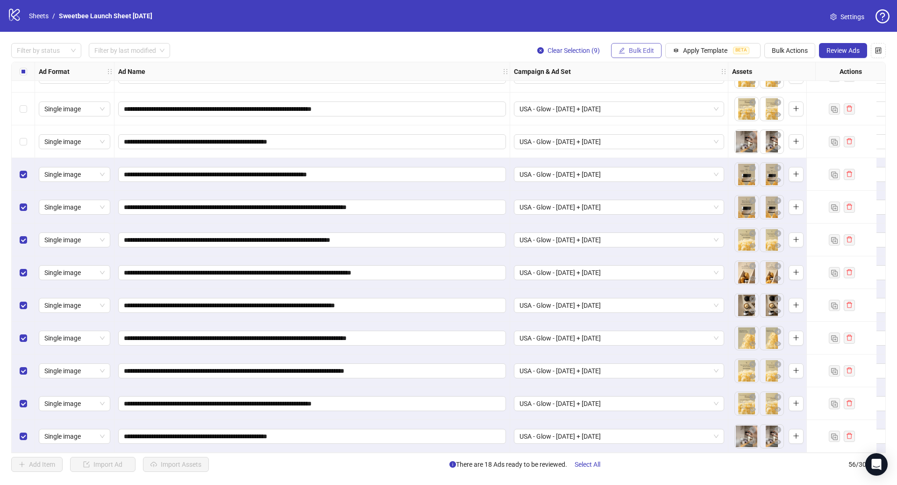
click at [635, 53] on span "Bulk Edit" at bounding box center [641, 50] width 25 height 7
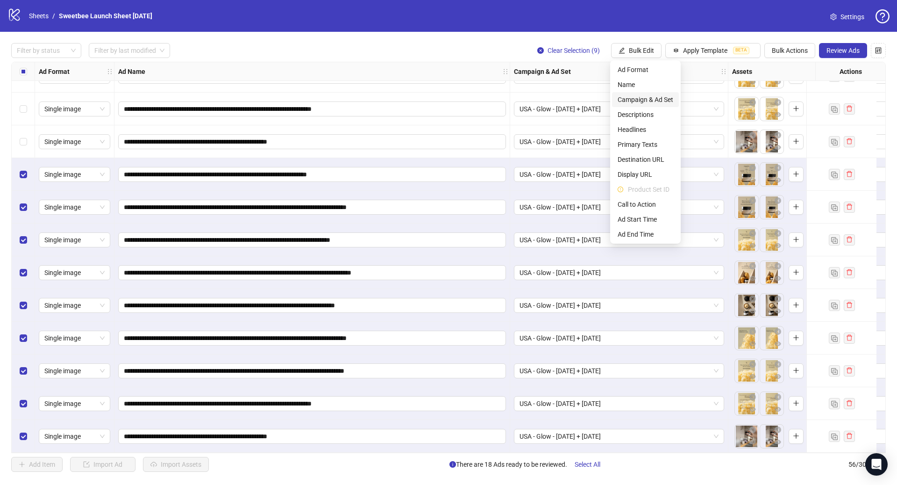
click at [649, 102] on span "Campaign & Ad Set" at bounding box center [646, 99] width 56 height 10
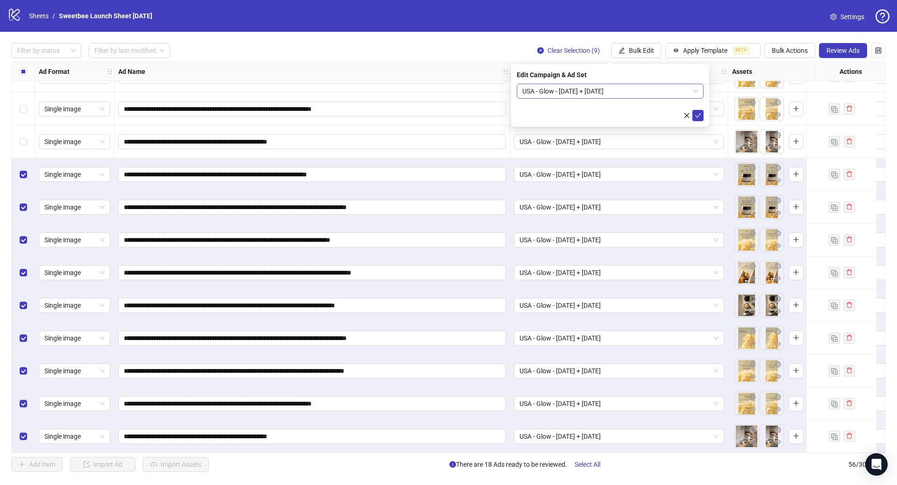
click at [646, 91] on span "USA - Glow - 09/17/25 + 09/24/25" at bounding box center [610, 91] width 176 height 14
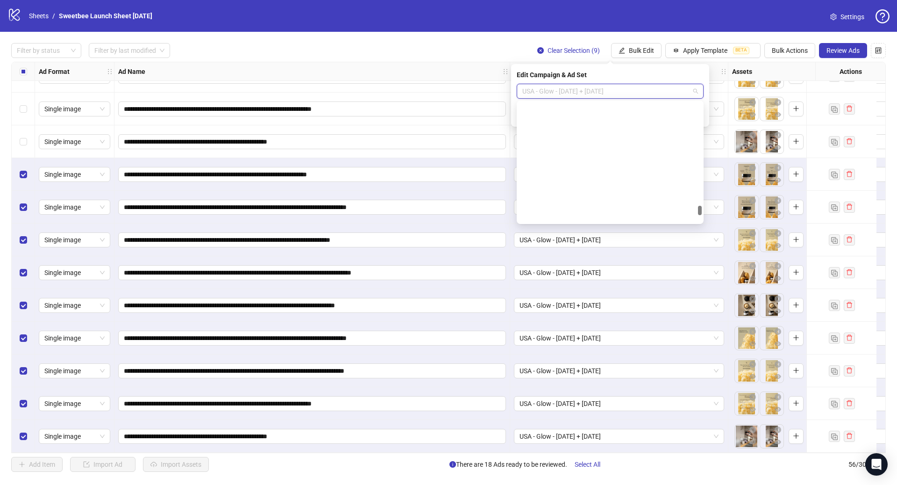
scroll to position [1859, 0]
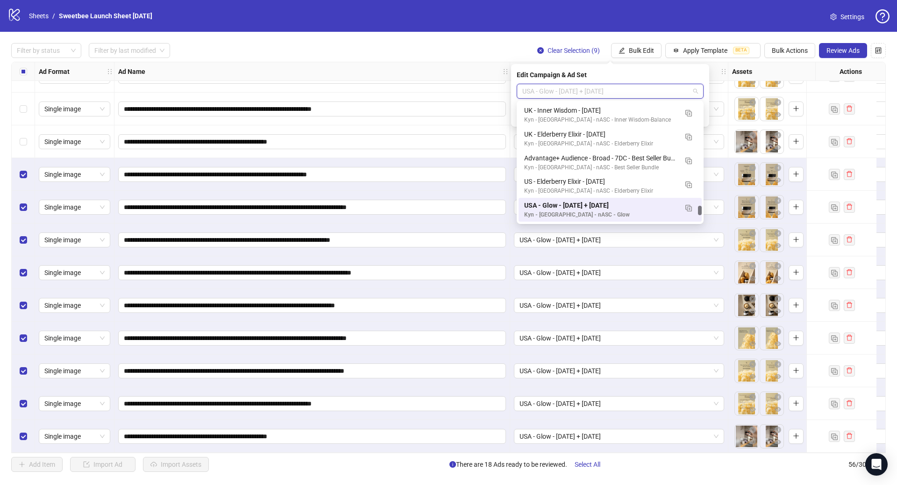
paste input "**********"
type input "**********"
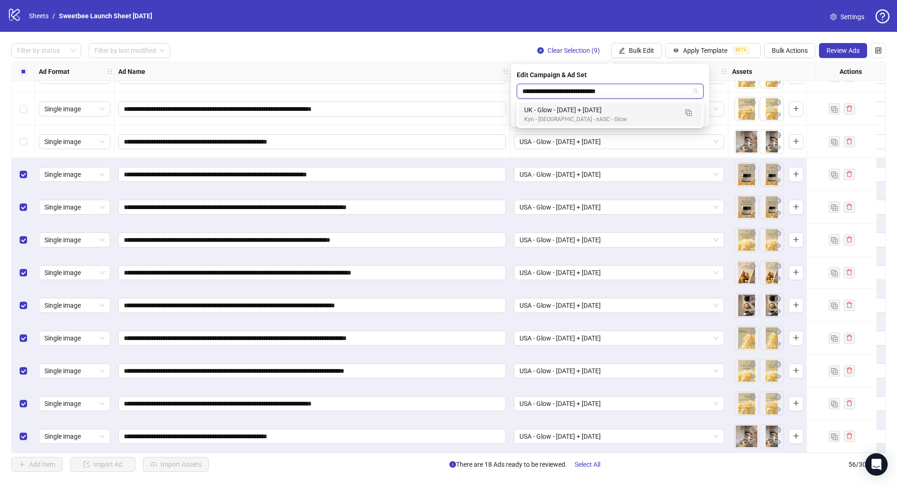
scroll to position [0, 0]
click at [581, 114] on div "UK - Glow - 09/17/25 + 09/24/25" at bounding box center [600, 110] width 153 height 10
click at [700, 117] on icon "check" at bounding box center [698, 115] width 7 height 7
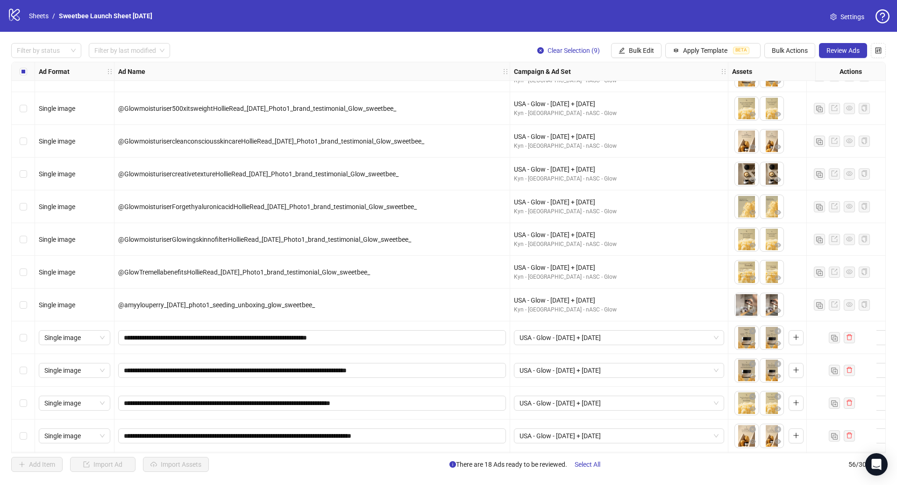
scroll to position [1005, 0]
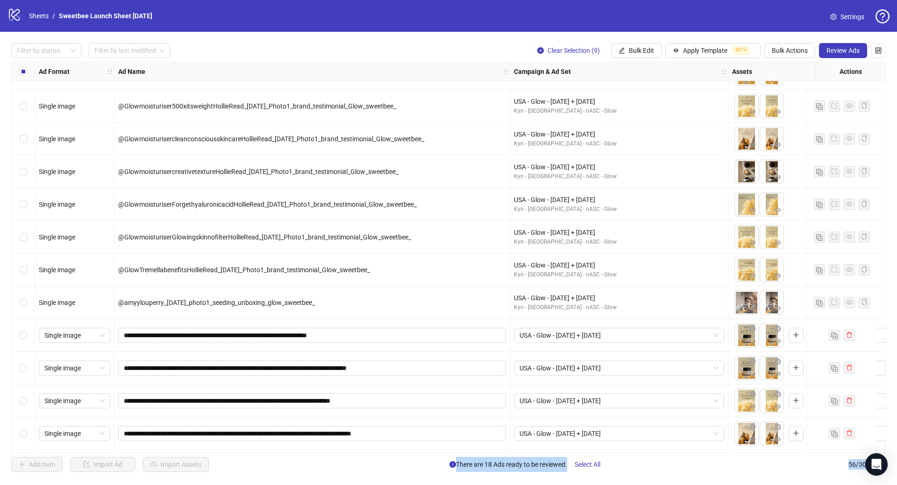
click at [28, 336] on div "Select row 39" at bounding box center [23, 335] width 23 height 33
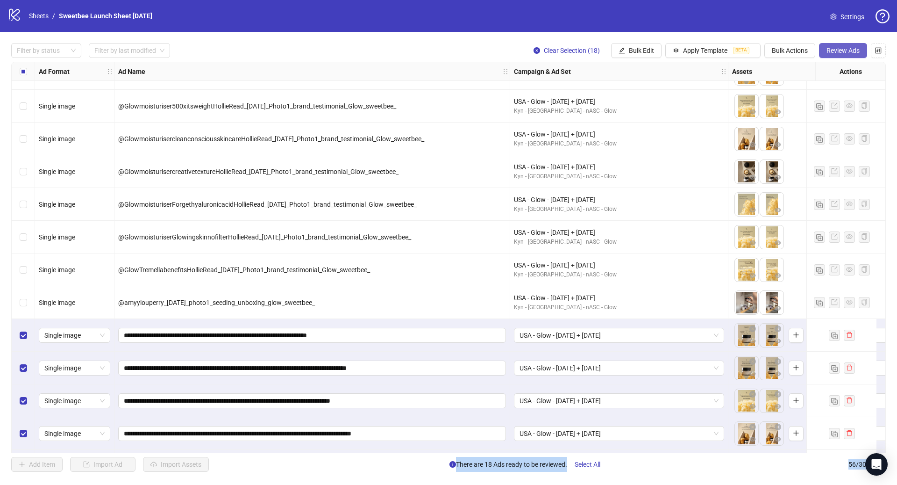
click at [850, 50] on span "Review Ads" at bounding box center [843, 50] width 33 height 7
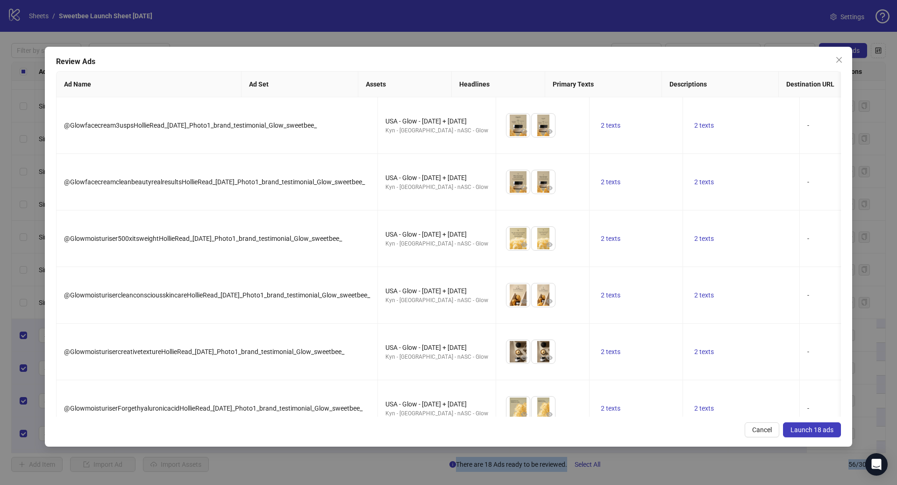
click at [814, 424] on button "Launch 18 ads" at bounding box center [812, 429] width 58 height 15
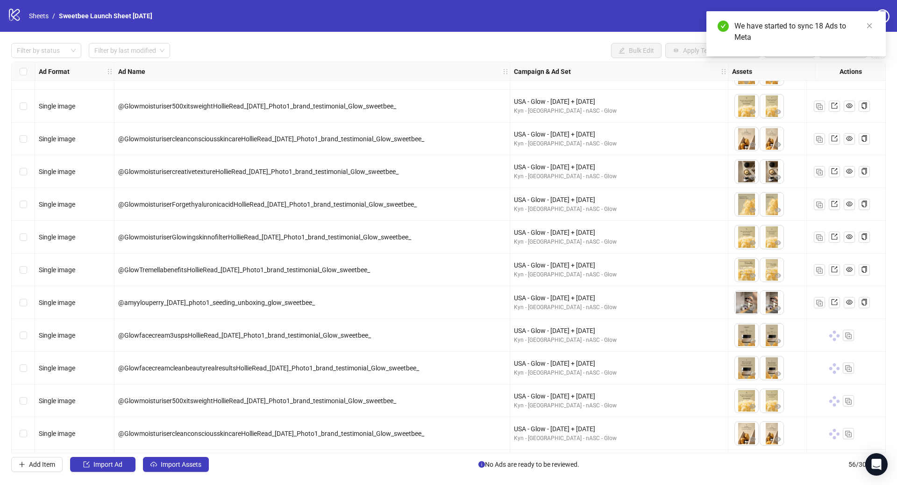
click at [26, 306] on label "Select row 38" at bounding box center [23, 302] width 7 height 10
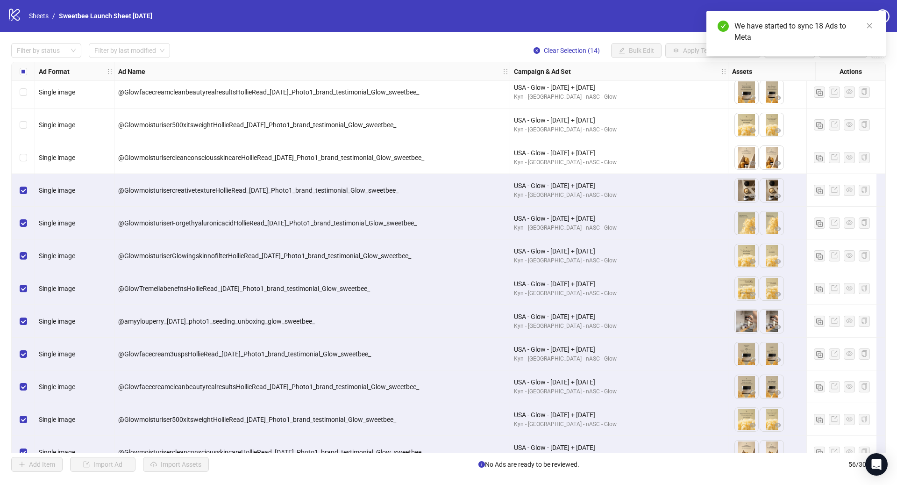
scroll to position [653, 0]
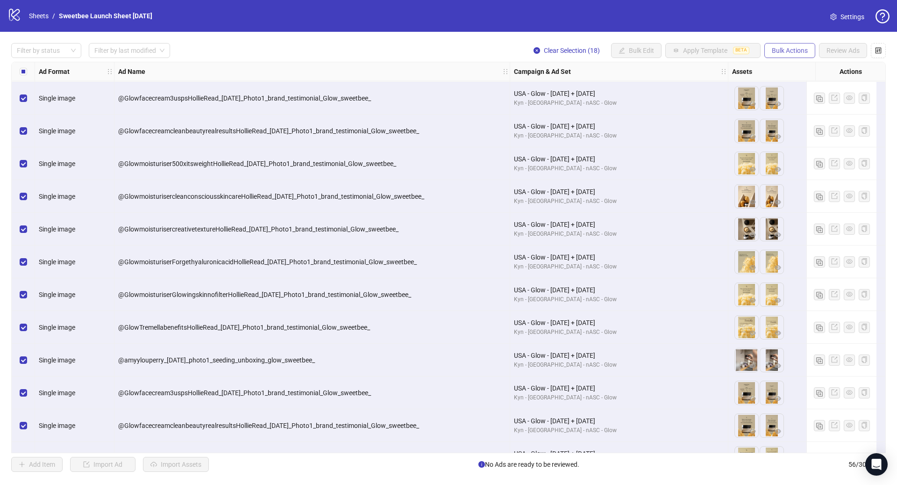
click at [776, 47] on span "Bulk Actions" at bounding box center [790, 50] width 36 height 7
click at [787, 71] on span "Delete" at bounding box center [803, 69] width 64 height 10
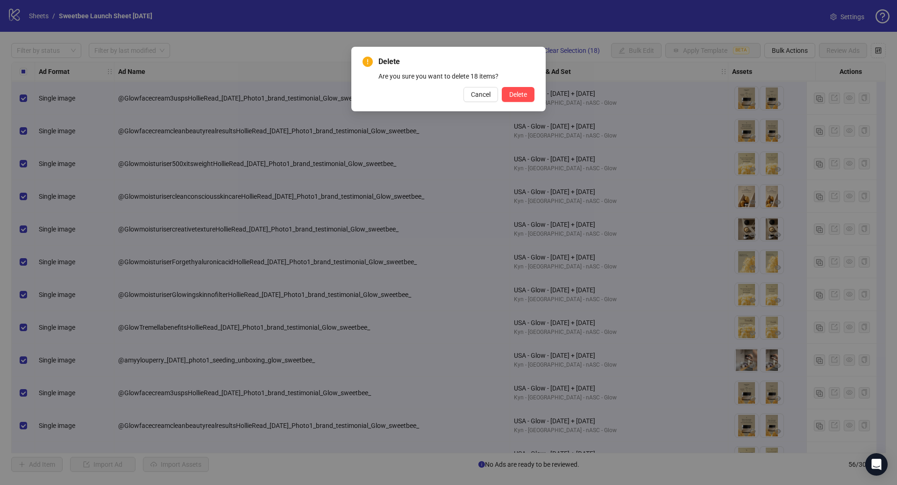
click at [499, 93] on div "Cancel Delete" at bounding box center [449, 94] width 172 height 15
click at [522, 92] on span "Delete" at bounding box center [518, 94] width 18 height 7
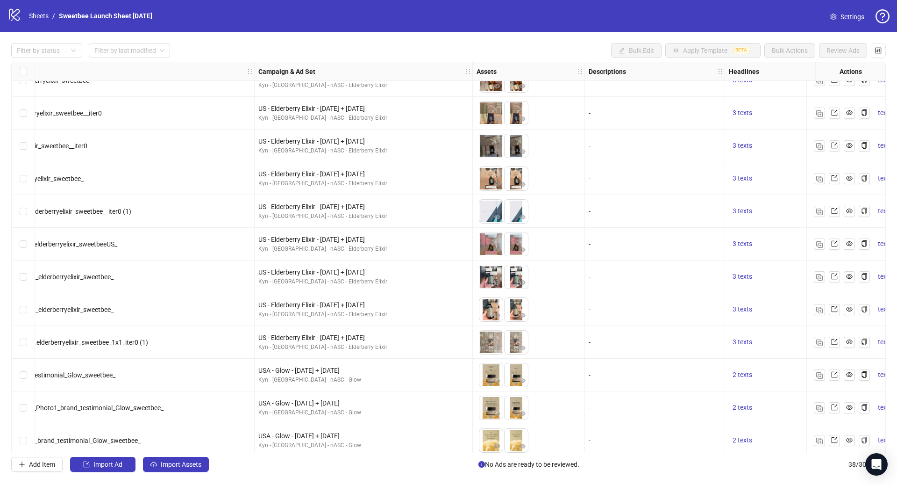
scroll to position [377, 245]
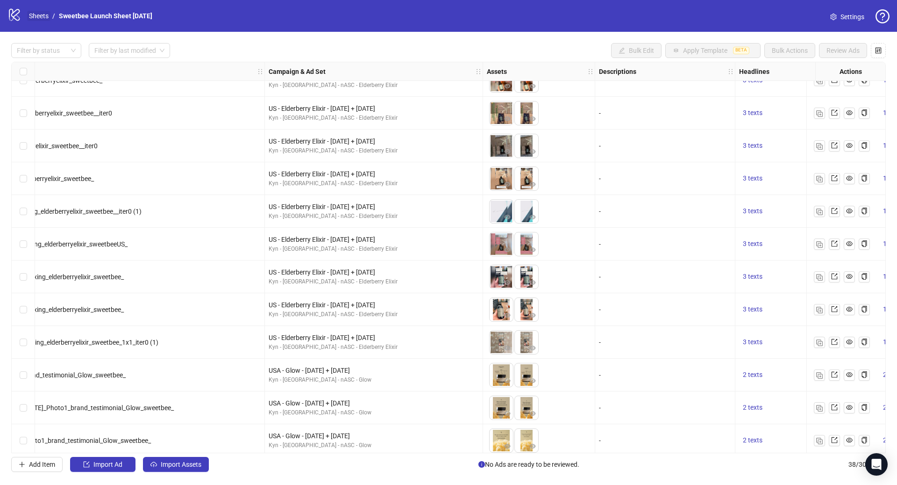
click at [34, 15] on link "Sheets" at bounding box center [38, 16] width 23 height 10
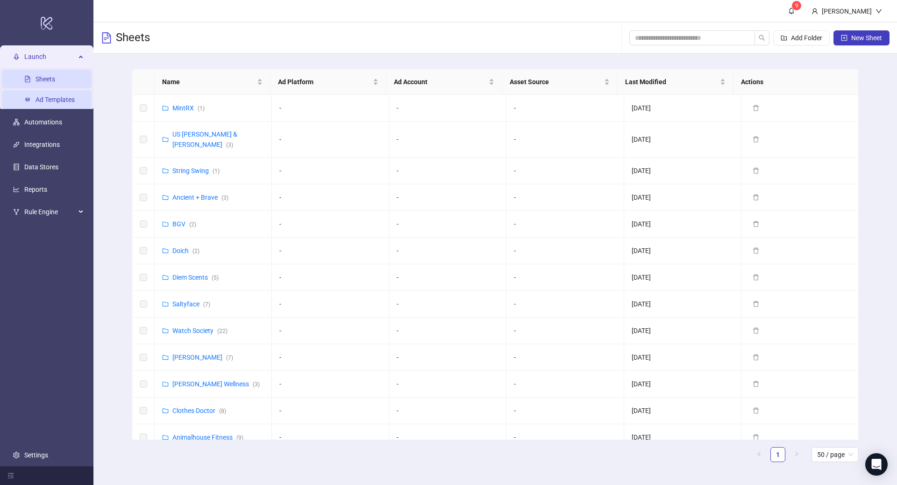
click at [50, 103] on link "Ad Templates" at bounding box center [55, 99] width 39 height 7
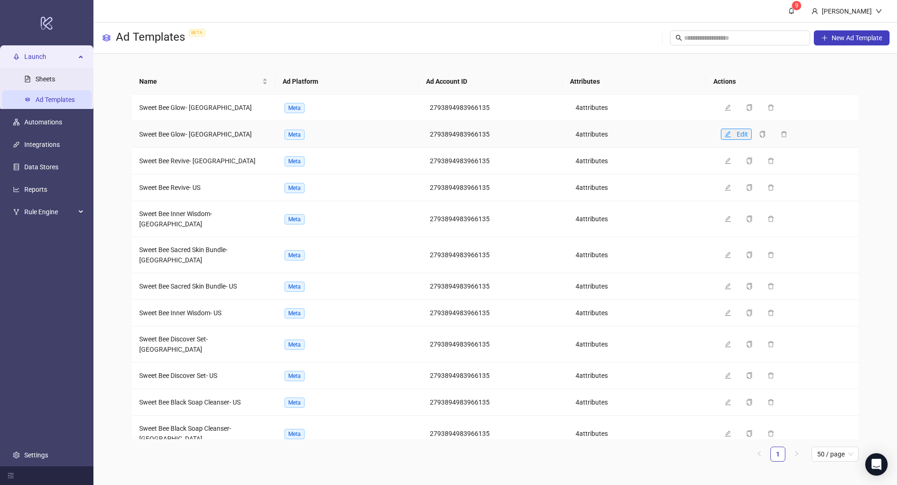
click at [721, 132] on button "Edit" at bounding box center [736, 134] width 31 height 11
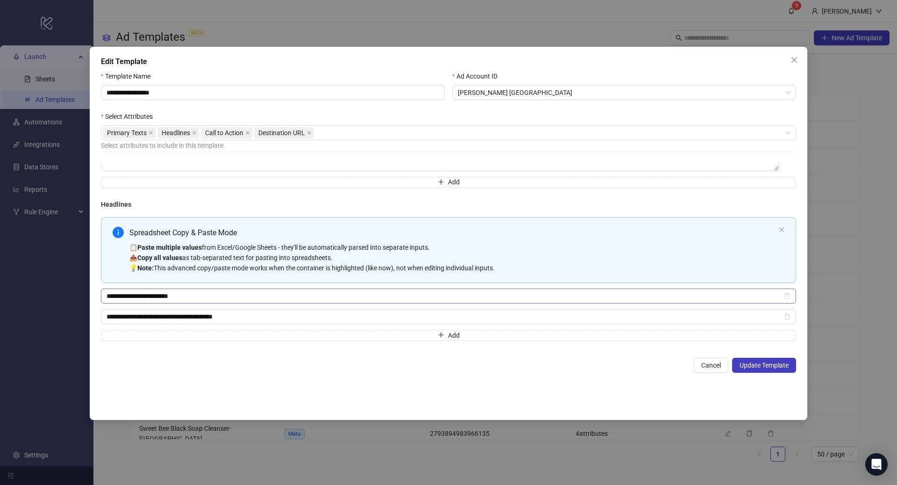
scroll to position [225, 0]
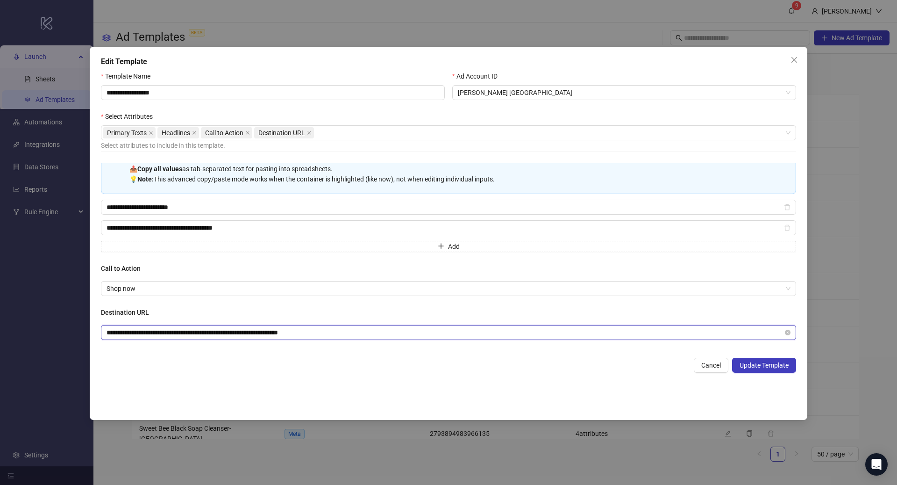
drag, startPoint x: 236, startPoint y: 325, endPoint x: 112, endPoint y: 325, distance: 124.3
click at [112, 325] on span "**********" at bounding box center [448, 332] width 695 height 15
paste input "text"
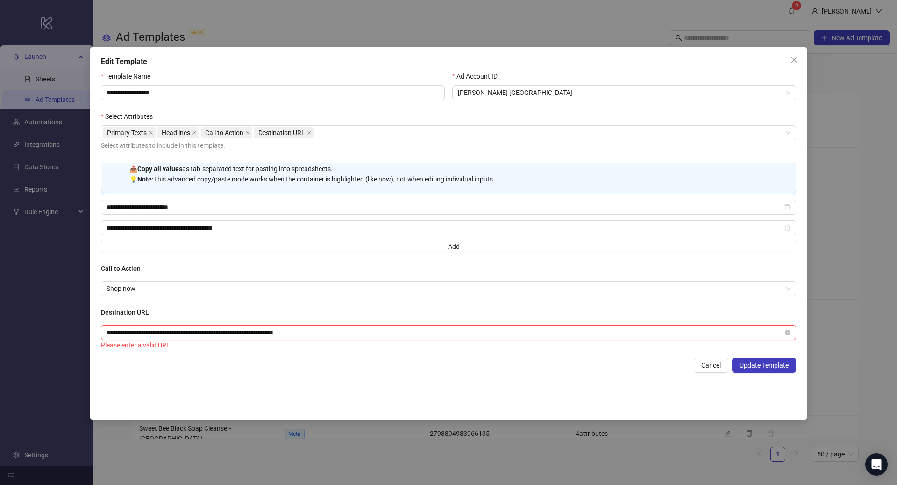
drag, startPoint x: 110, startPoint y: 331, endPoint x: 79, endPoint y: 324, distance: 32.5
click at [79, 324] on div "**********" at bounding box center [448, 242] width 897 height 485
click at [368, 331] on input "**********" at bounding box center [445, 332] width 677 height 10
type input "**********"
click at [370, 363] on div "Cancel Update Template" at bounding box center [448, 365] width 695 height 15
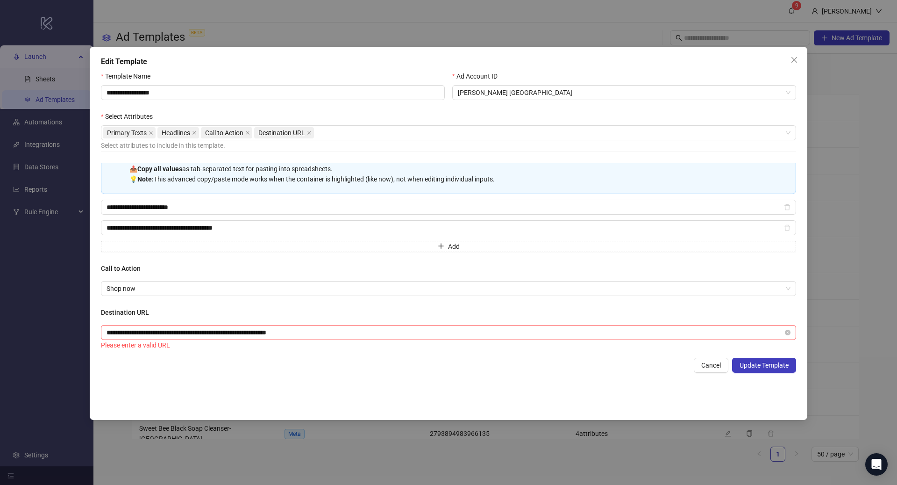
click at [320, 315] on h4 "Destination URL" at bounding box center [448, 312] width 695 height 10
click at [107, 330] on input "**********" at bounding box center [445, 332] width 677 height 10
click at [327, 329] on input "**********" at bounding box center [445, 332] width 677 height 10
drag, startPoint x: 439, startPoint y: 330, endPoint x: 0, endPoint y: 325, distance: 438.9
click at [0, 326] on div "**********" at bounding box center [448, 242] width 897 height 485
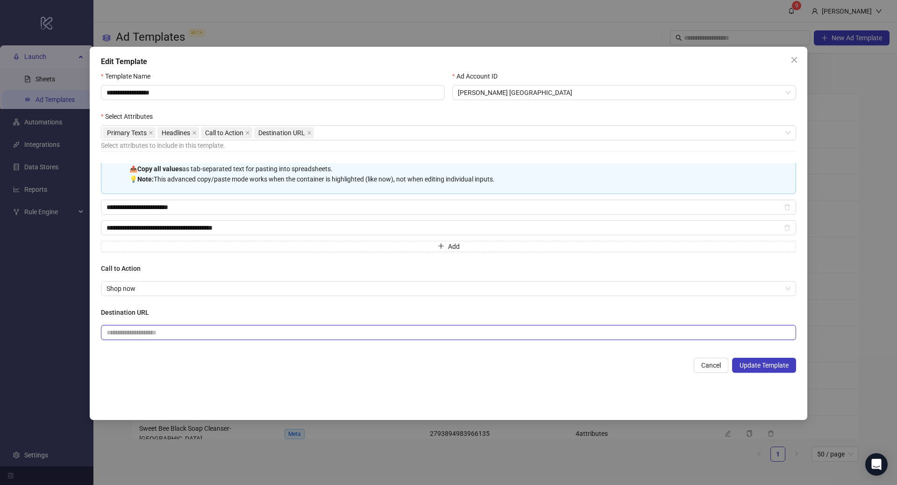
paste input "**********"
type input "**********"
click at [758, 367] on span "Update Template" at bounding box center [764, 364] width 49 height 7
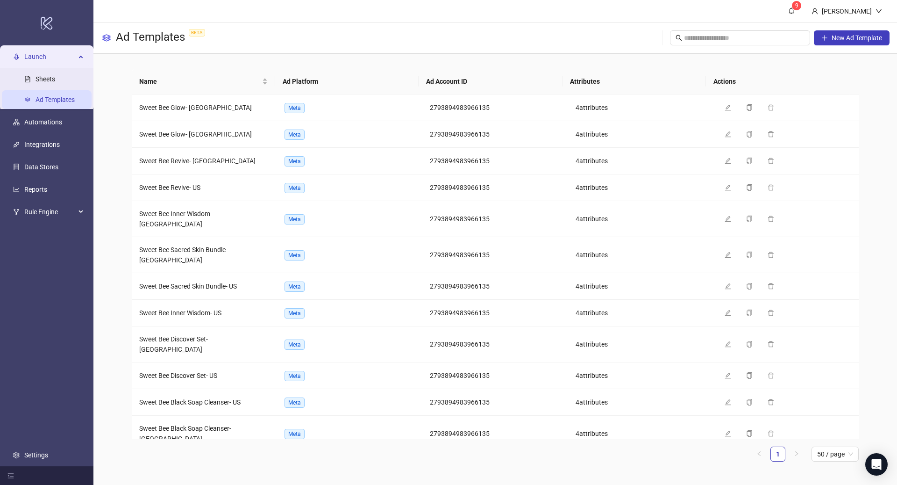
scroll to position [174, 0]
click at [50, 78] on link "Sheets" at bounding box center [46, 78] width 20 height 7
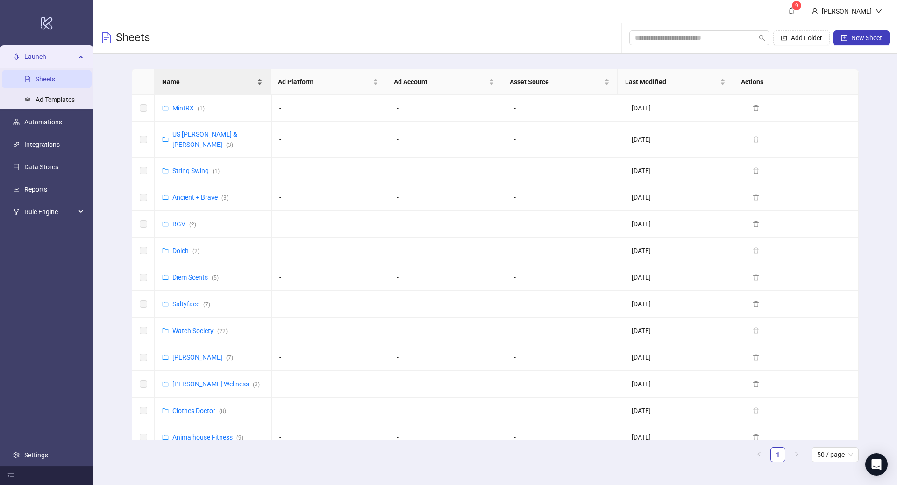
click at [194, 84] on span "Name" at bounding box center [208, 82] width 93 height 10
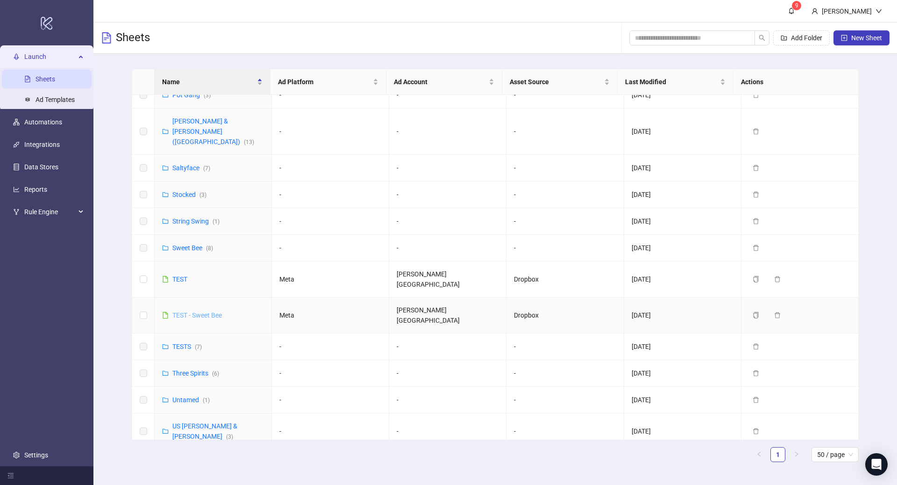
scroll to position [450, 0]
click at [189, 243] on link "Sweet Bee ( 8 )" at bounding box center [192, 246] width 41 height 7
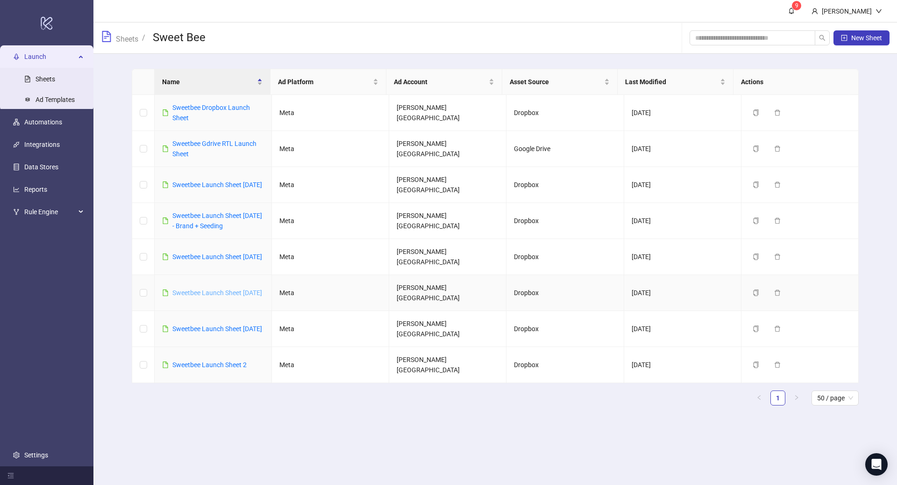
click at [193, 289] on link "Sweetbee Launch Sheet 09/25/25" at bounding box center [217, 292] width 90 height 7
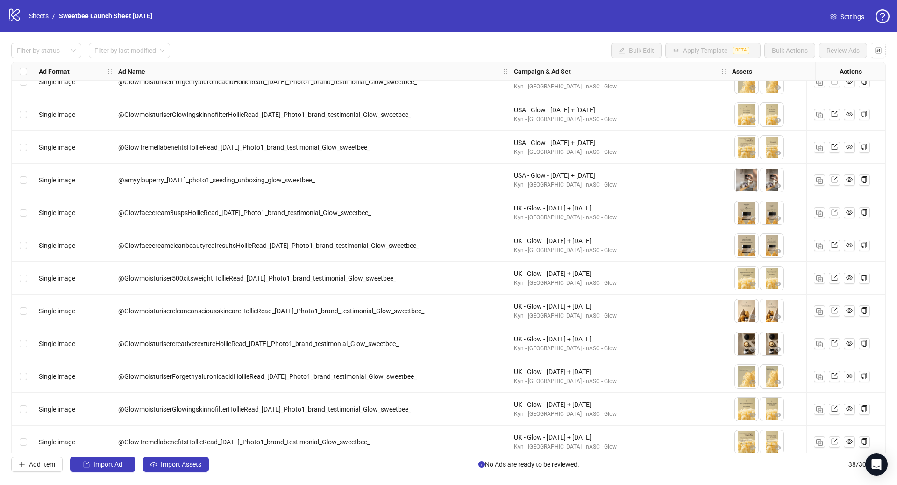
scroll to position [875, 0]
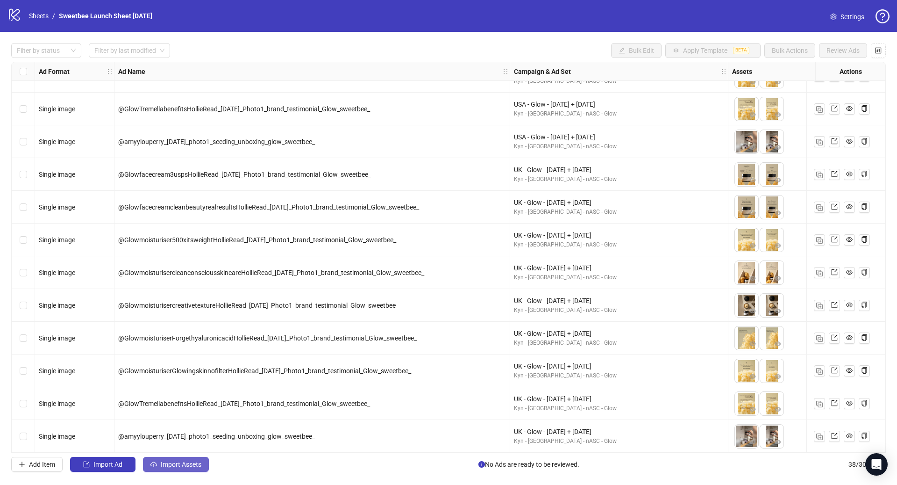
click at [185, 465] on span "Import Assets" at bounding box center [181, 463] width 41 height 7
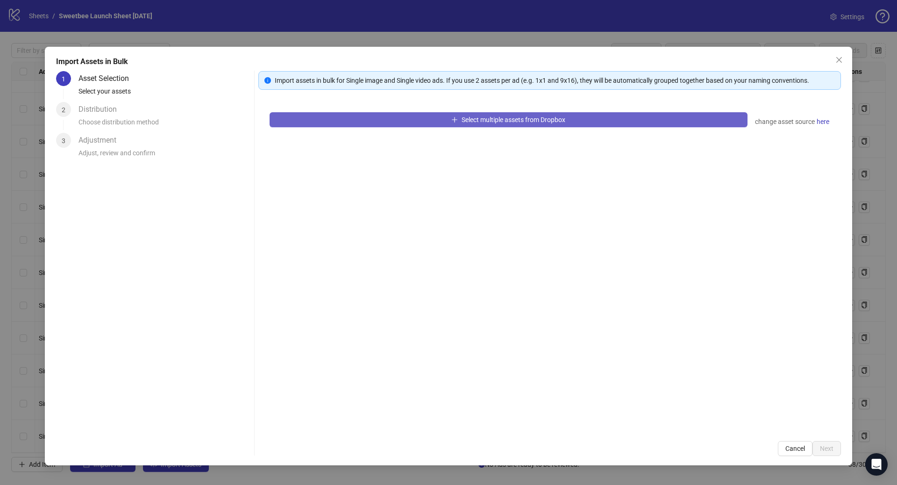
click at [501, 114] on button "Select multiple assets from Dropbox" at bounding box center [509, 119] width 478 height 15
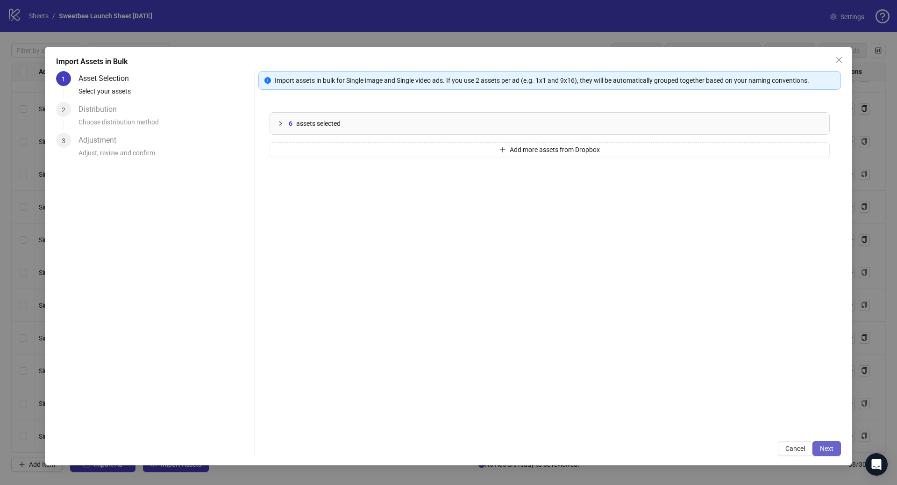
click at [824, 454] on button "Next" at bounding box center [827, 448] width 29 height 15
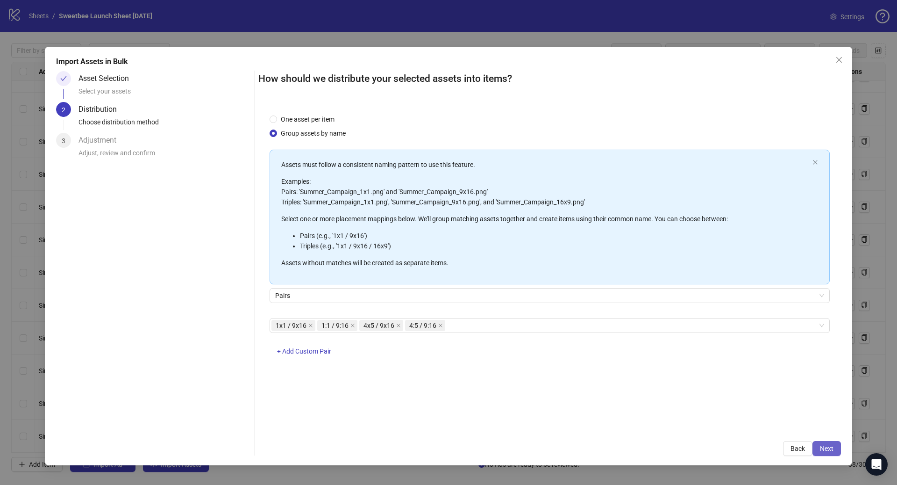
click at [830, 446] on span "Next" at bounding box center [827, 447] width 14 height 7
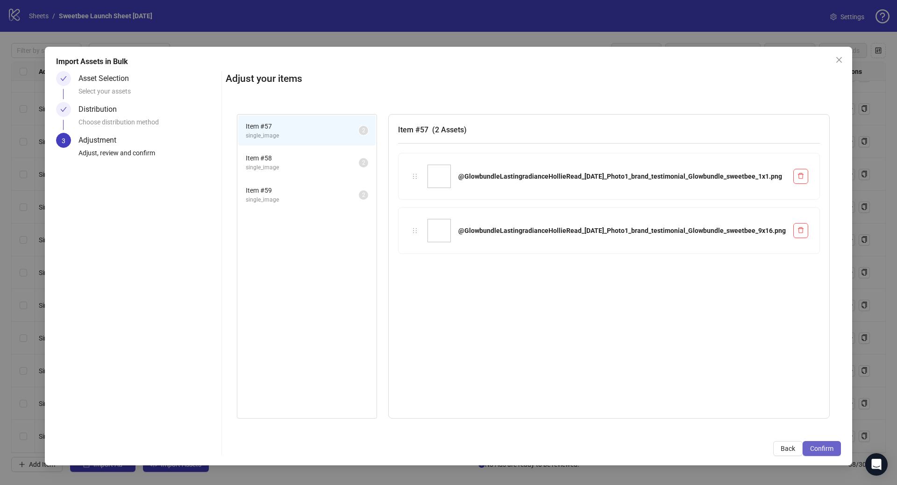
click at [830, 449] on span "Confirm" at bounding box center [821, 447] width 23 height 7
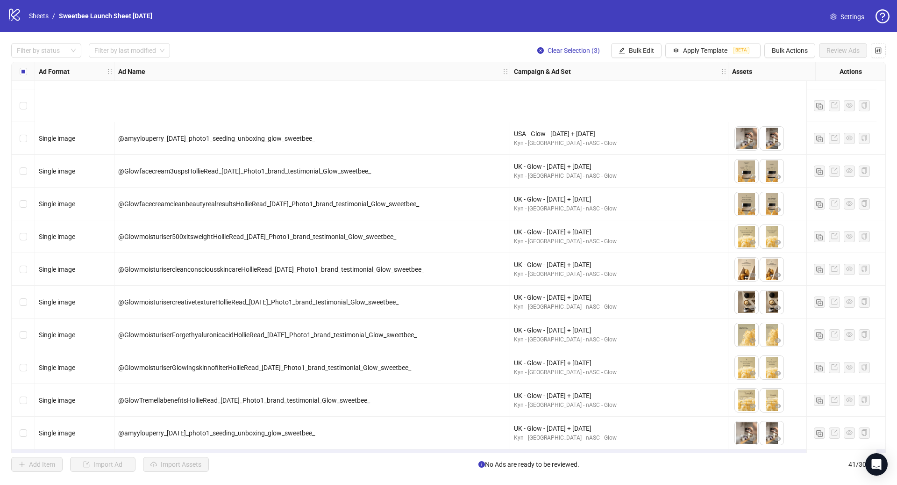
scroll to position [973, 0]
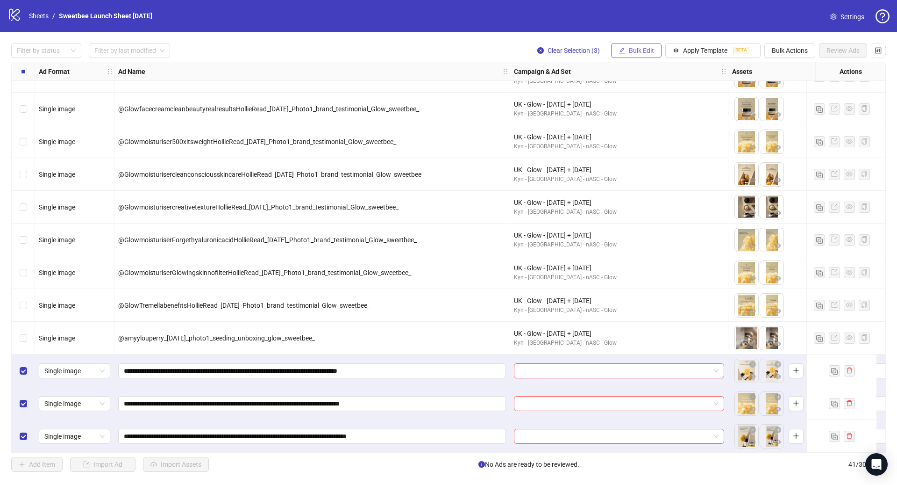
click at [633, 52] on span "Bulk Edit" at bounding box center [641, 50] width 25 height 7
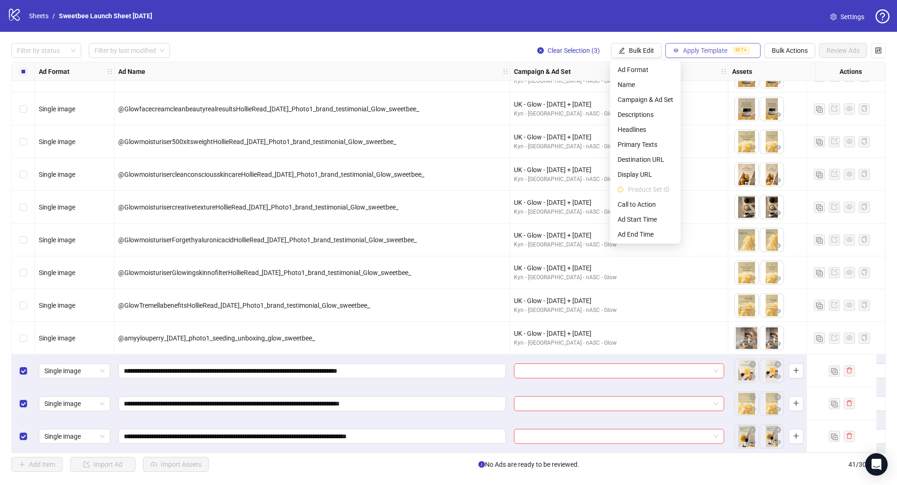
click at [707, 48] on span "Apply Template" at bounding box center [705, 50] width 44 height 7
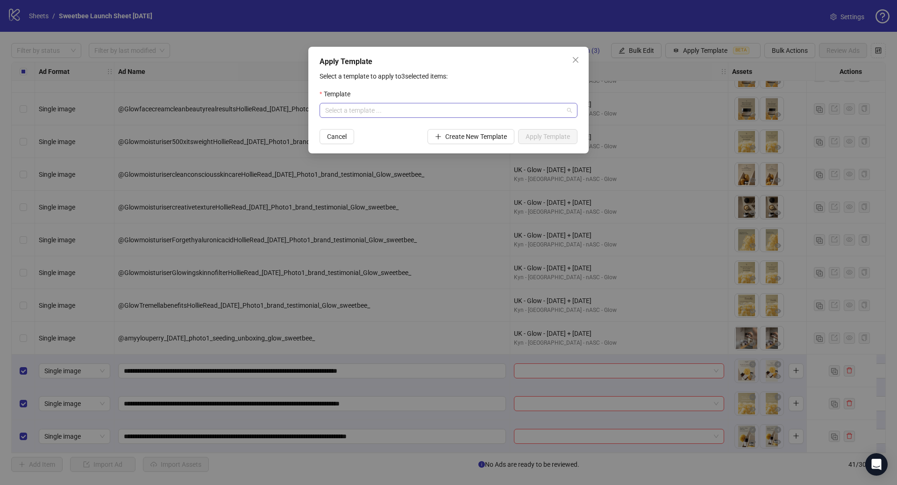
click at [422, 111] on input "search" at bounding box center [444, 110] width 238 height 14
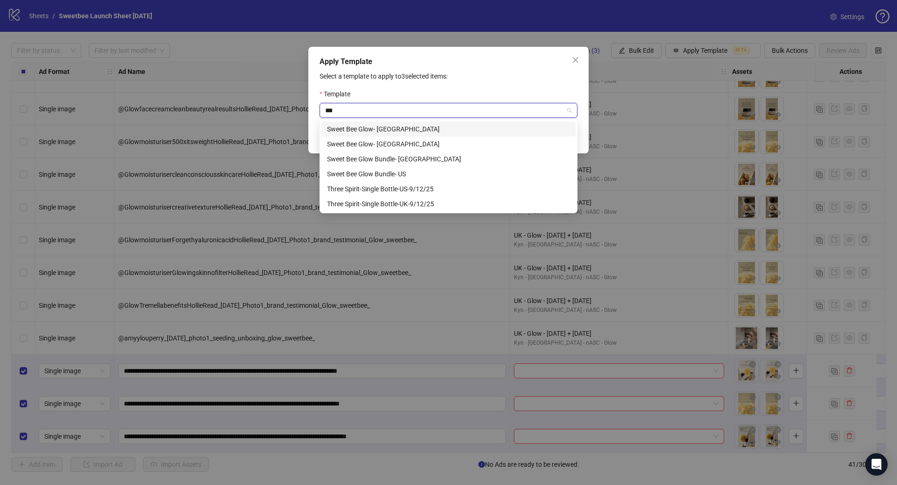
type input "****"
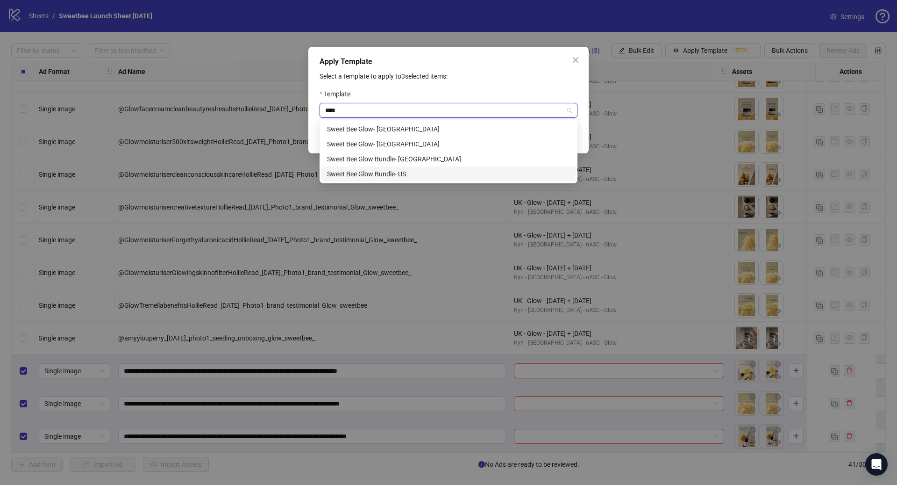
click at [458, 176] on div "Sweet Bee Glow Bundle- US" at bounding box center [448, 174] width 243 height 10
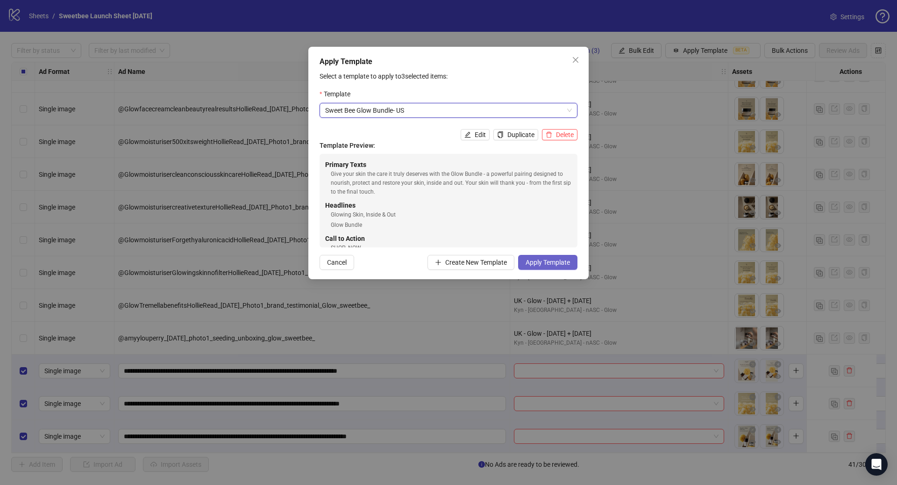
click at [562, 257] on button "Apply Template" at bounding box center [547, 262] width 59 height 15
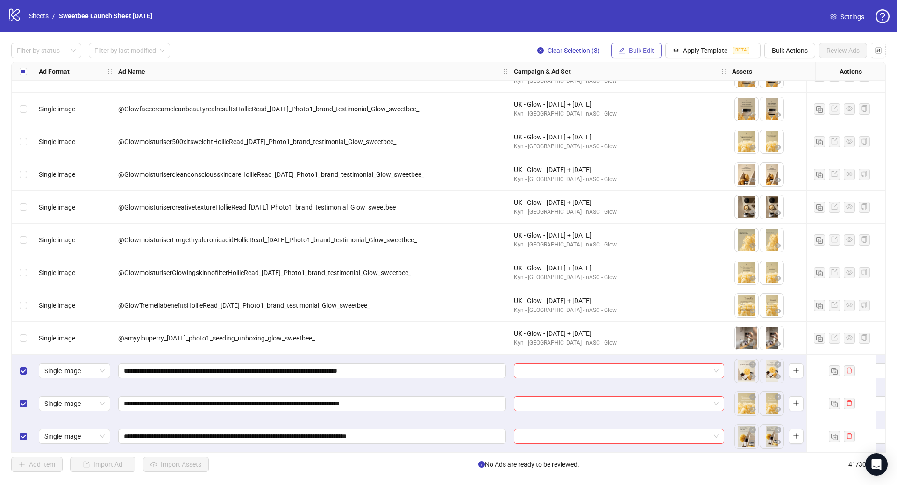
click at [648, 53] on span "Bulk Edit" at bounding box center [641, 50] width 25 height 7
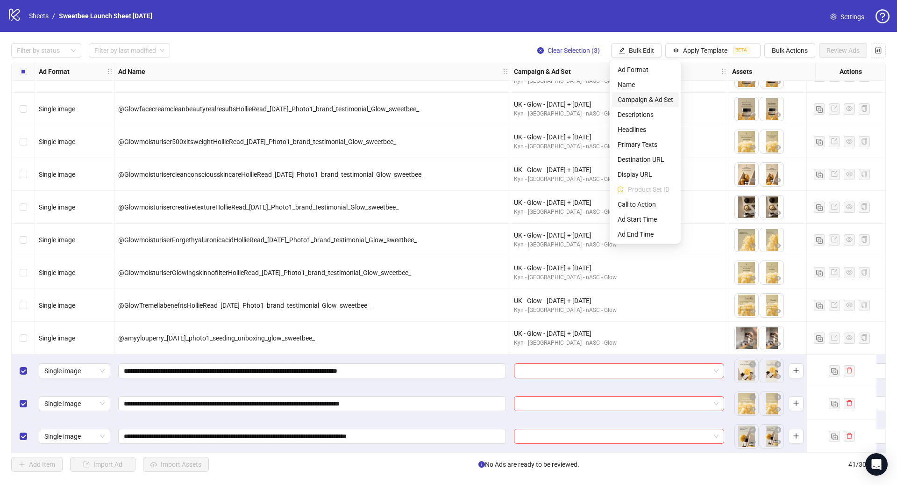
click at [655, 98] on span "Campaign & Ad Set" at bounding box center [646, 99] width 56 height 10
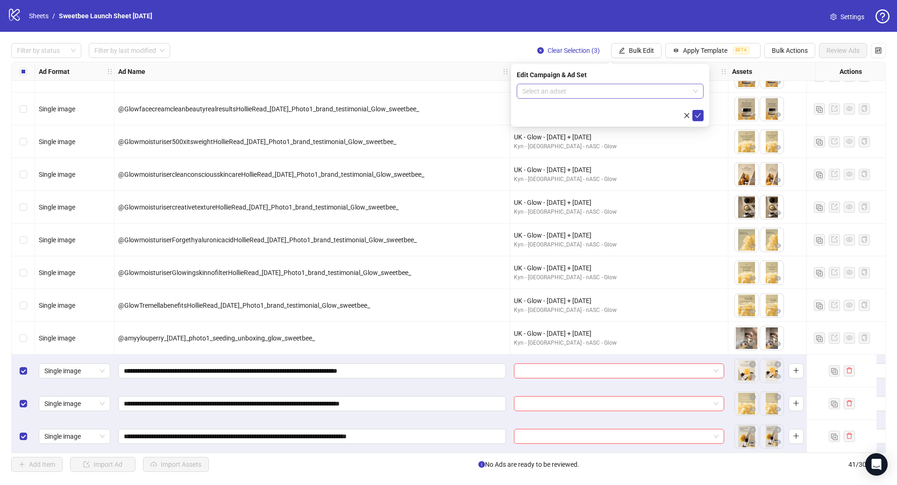
click at [558, 92] on input "search" at bounding box center [605, 91] width 167 height 14
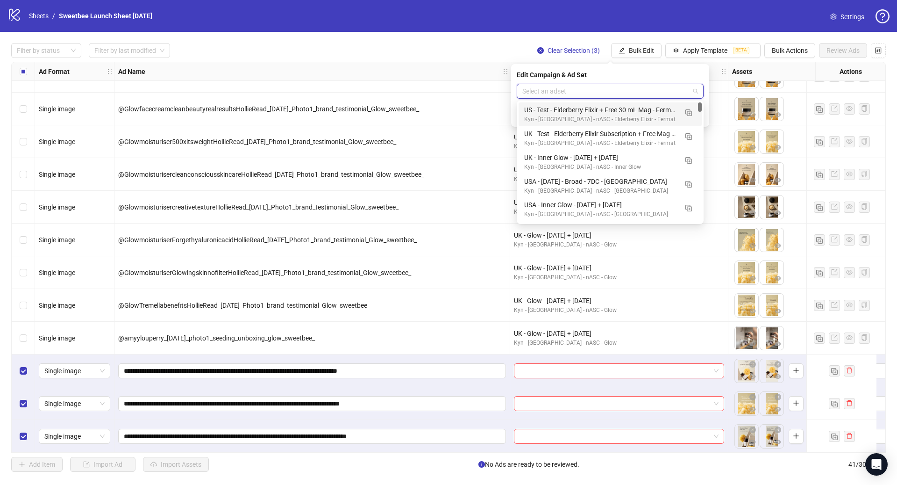
paste input "**********"
type input "**********"
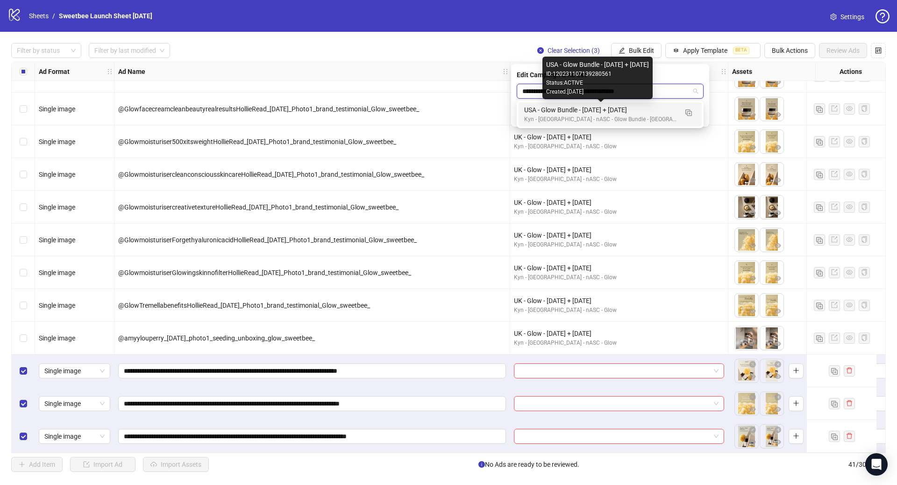
click at [632, 108] on div "USA - Glow Bundle - 09/17/25 + 09/24/25" at bounding box center [600, 110] width 153 height 10
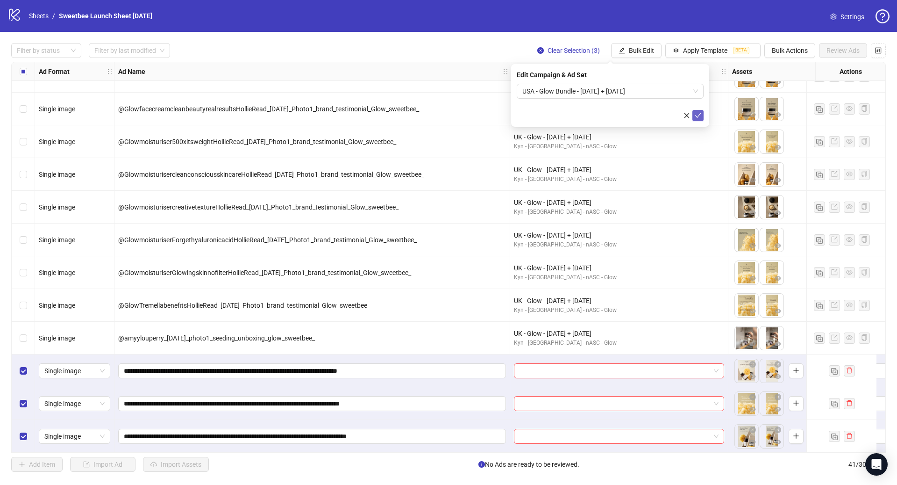
click at [700, 115] on icon "check" at bounding box center [698, 115] width 7 height 7
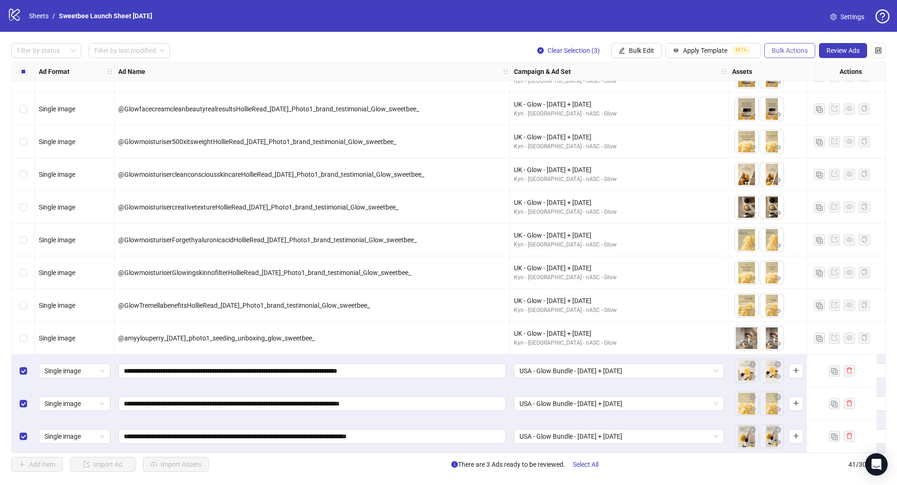
click at [796, 47] on span "Bulk Actions" at bounding box center [790, 50] width 36 height 7
click at [795, 99] on span "Duplicate with assets" at bounding box center [803, 99] width 64 height 10
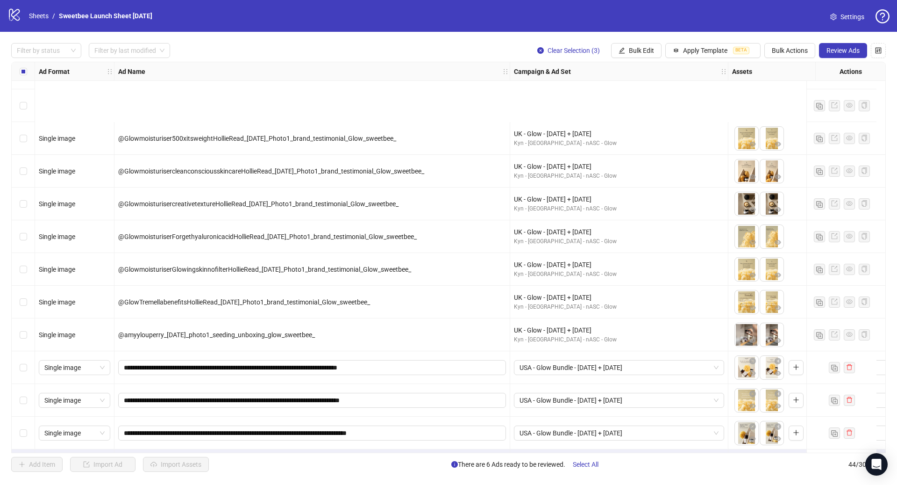
scroll to position [1071, 0]
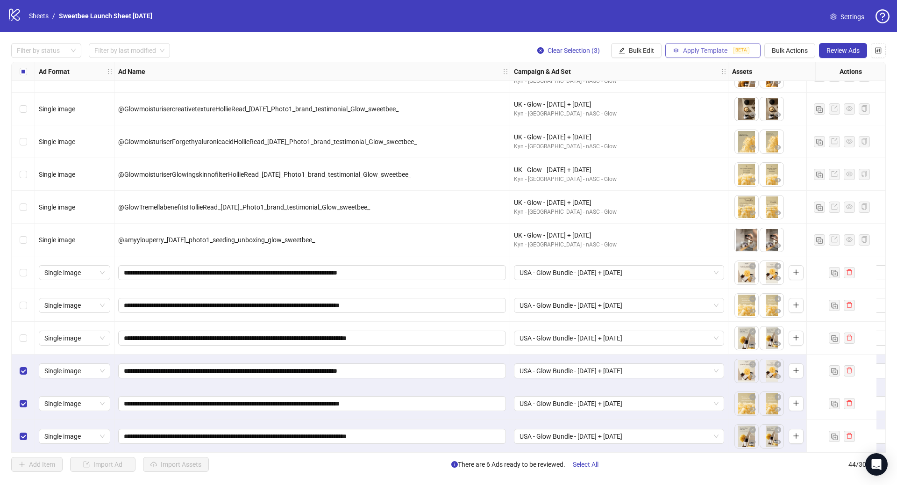
click at [712, 52] on span "Apply Template" at bounding box center [705, 50] width 44 height 7
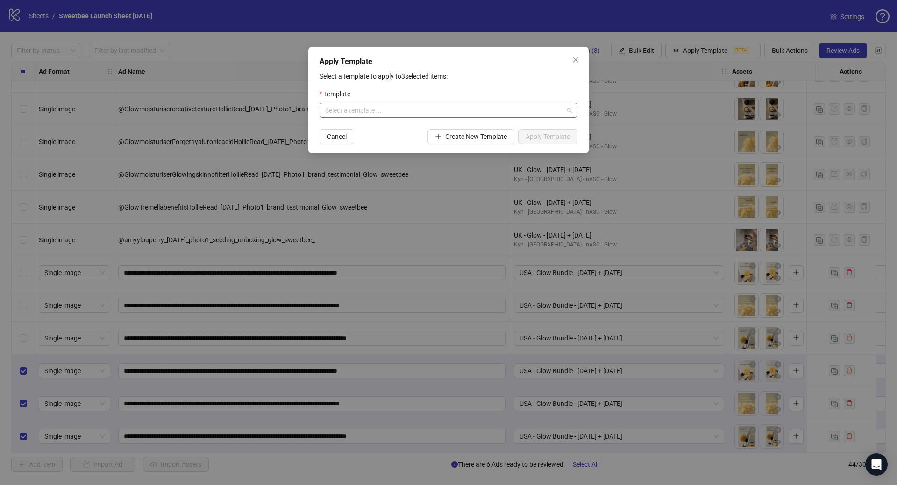
click at [439, 112] on input "search" at bounding box center [444, 110] width 238 height 14
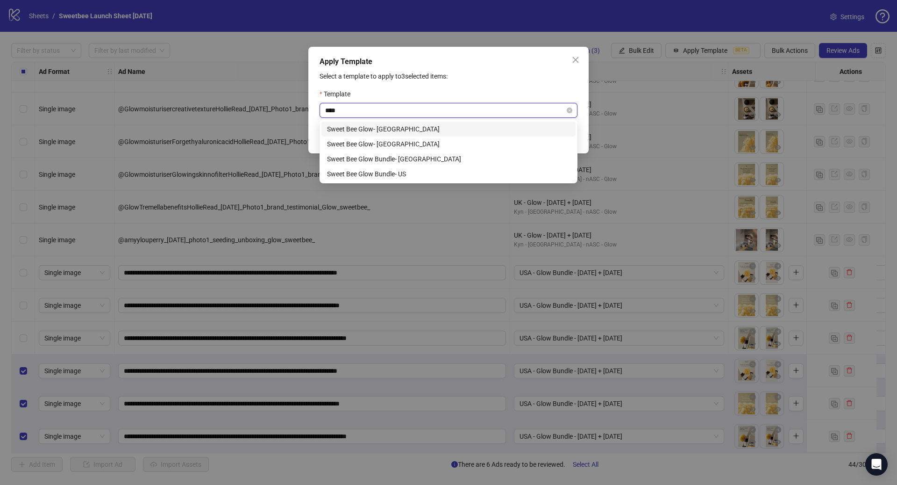
type input "****"
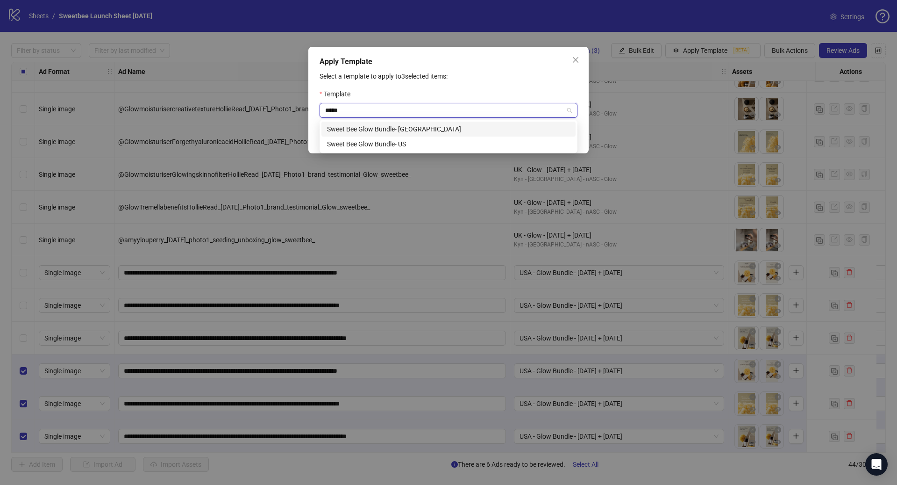
click at [481, 124] on div "Sweet Bee Glow Bundle- [GEOGRAPHIC_DATA]" at bounding box center [448, 129] width 243 height 10
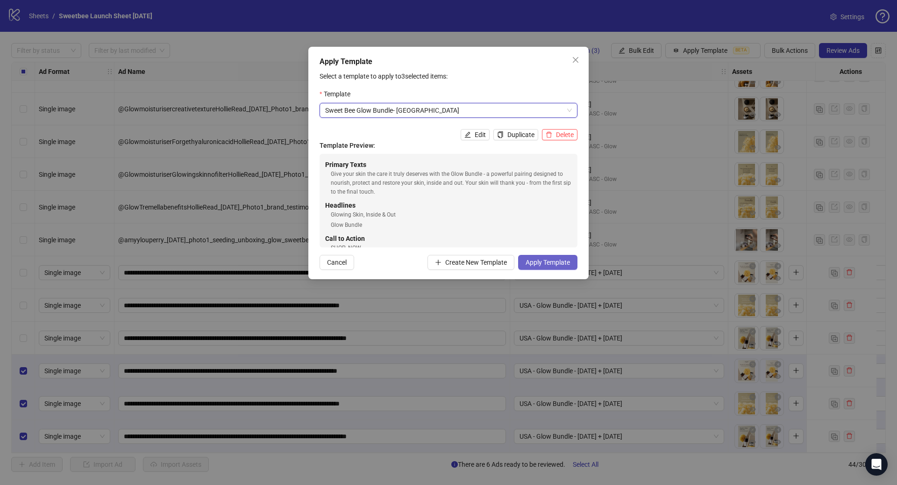
click at [537, 261] on span "Apply Template" at bounding box center [548, 261] width 44 height 7
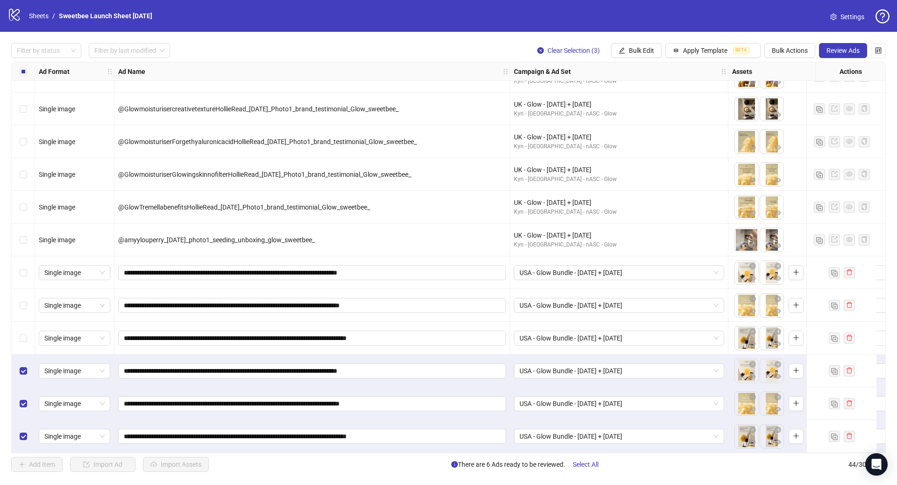
click at [637, 50] on span "Bulk Edit" at bounding box center [641, 50] width 25 height 7
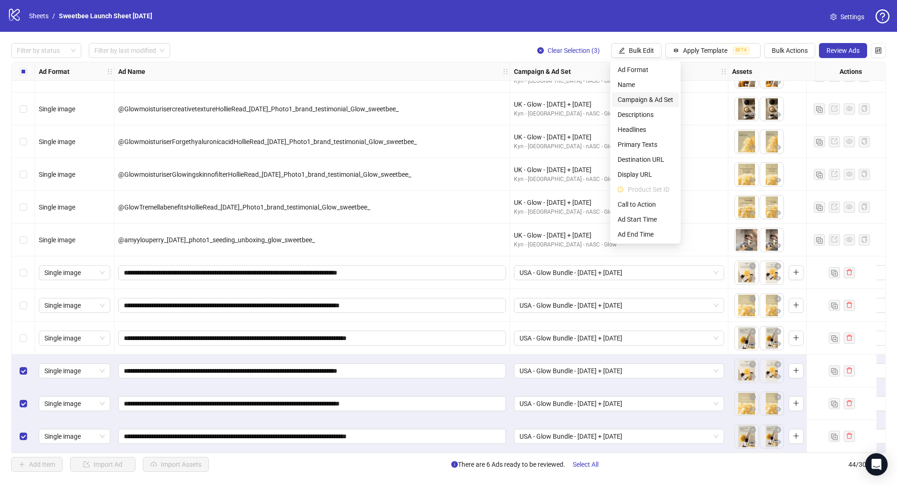
click at [652, 96] on span "Campaign & Ad Set" at bounding box center [646, 99] width 56 height 10
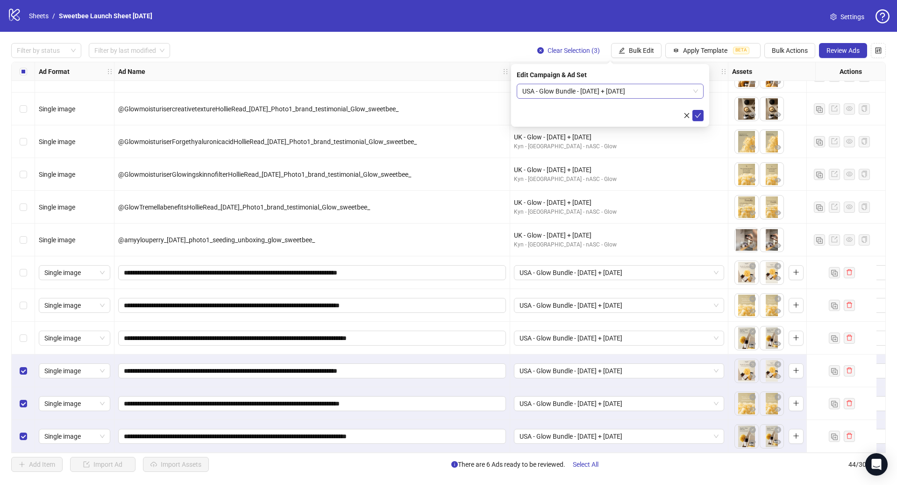
click at [659, 88] on span "USA - Glow Bundle - 09/17/25 + 09/24/25" at bounding box center [610, 91] width 176 height 14
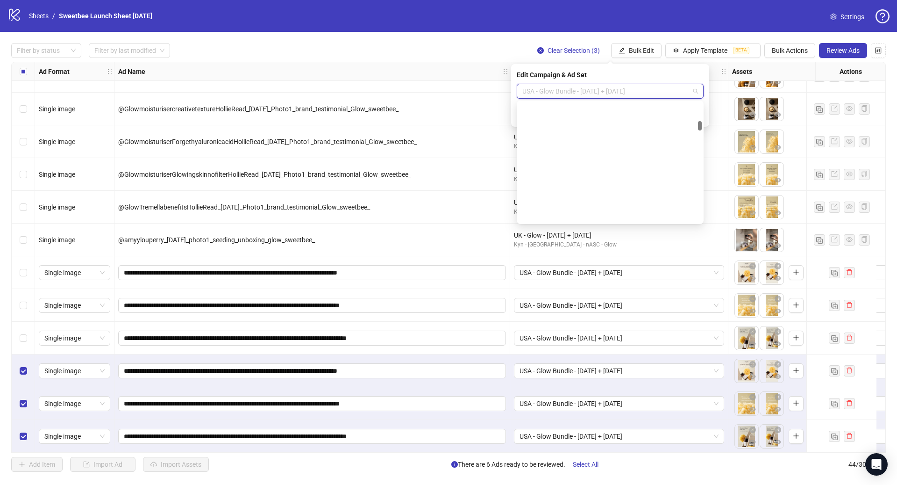
scroll to position [333, 0]
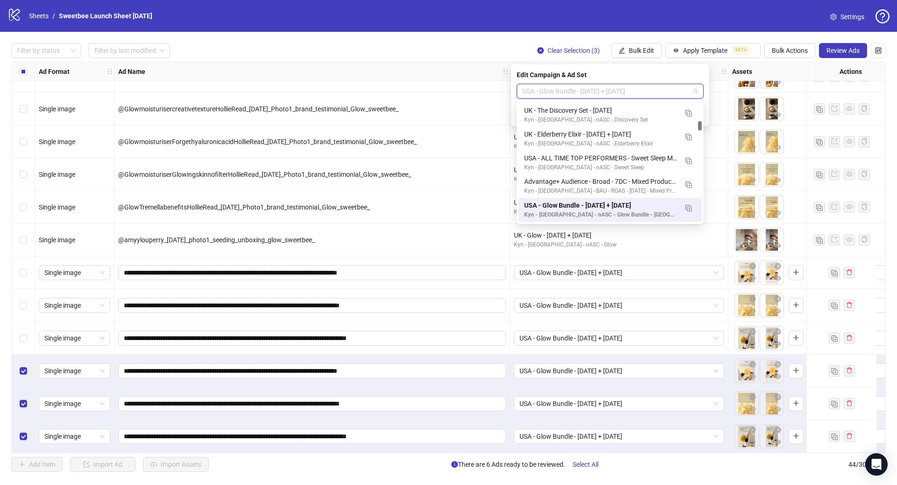
paste input "**********"
type input "**********"
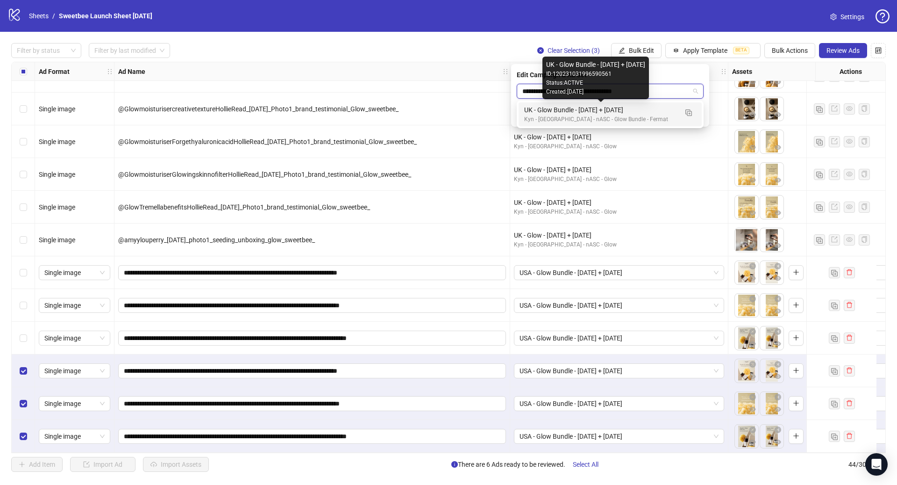
click at [627, 109] on div "UK - Glow Bundle - 09/17/25 + 09/24/25" at bounding box center [600, 110] width 153 height 10
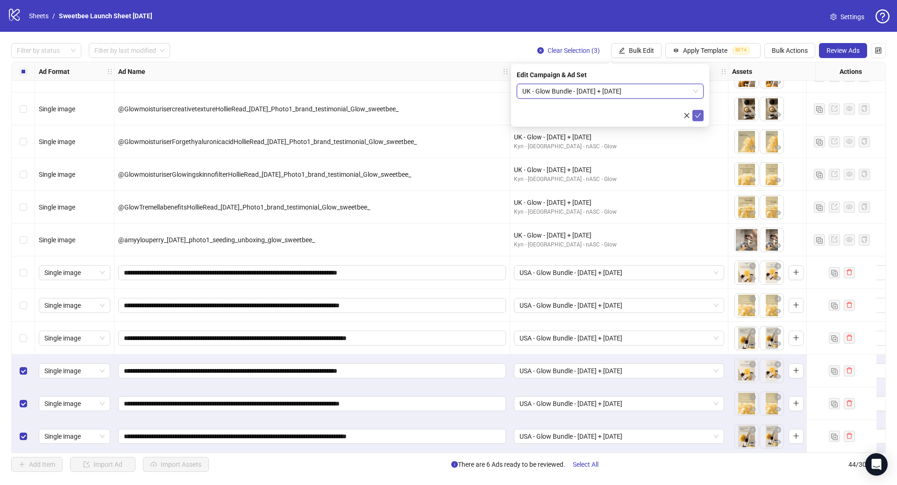
click at [698, 117] on icon "check" at bounding box center [698, 115] width 7 height 7
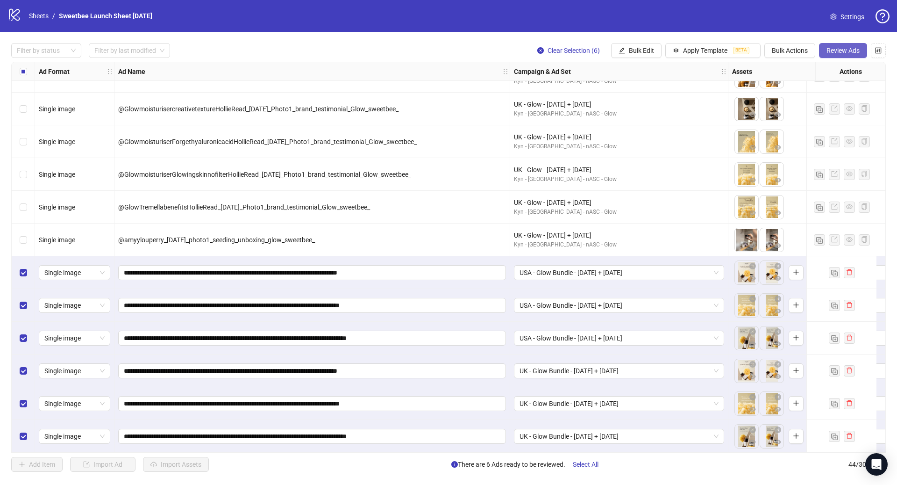
click at [843, 49] on span "Review Ads" at bounding box center [843, 50] width 33 height 7
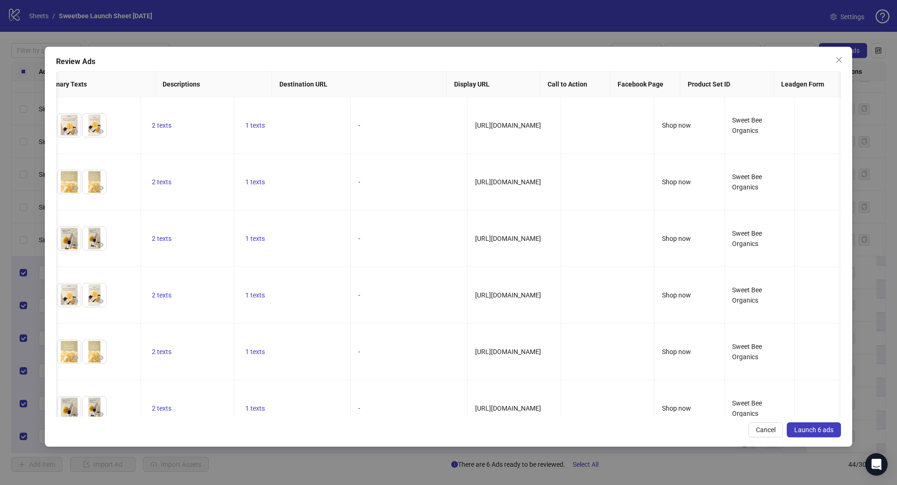
scroll to position [0, 510]
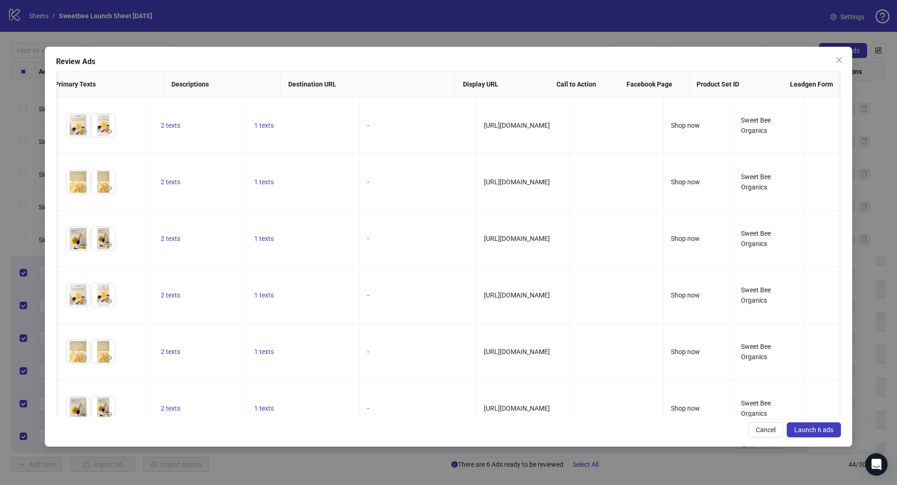
click at [804, 426] on span "Launch 6 ads" at bounding box center [813, 429] width 39 height 7
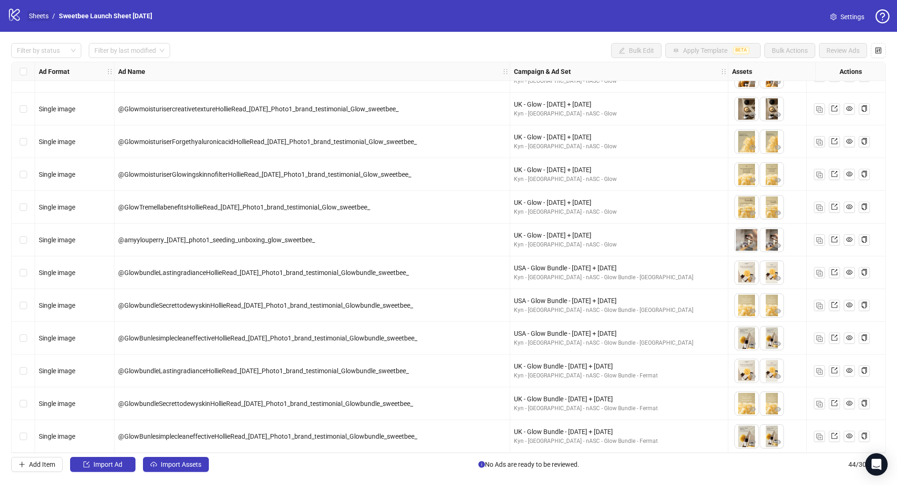
click at [39, 16] on link "Sheets" at bounding box center [38, 16] width 23 height 10
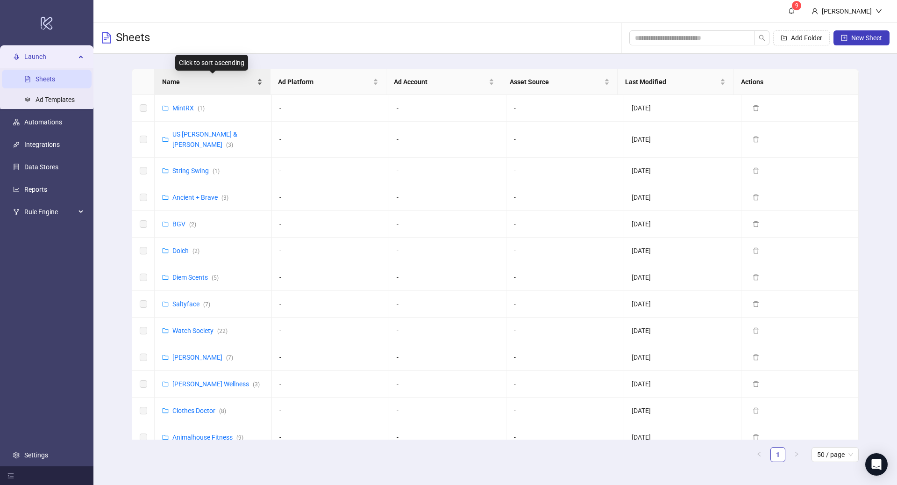
click at [195, 77] on div "Name" at bounding box center [212, 82] width 100 height 10
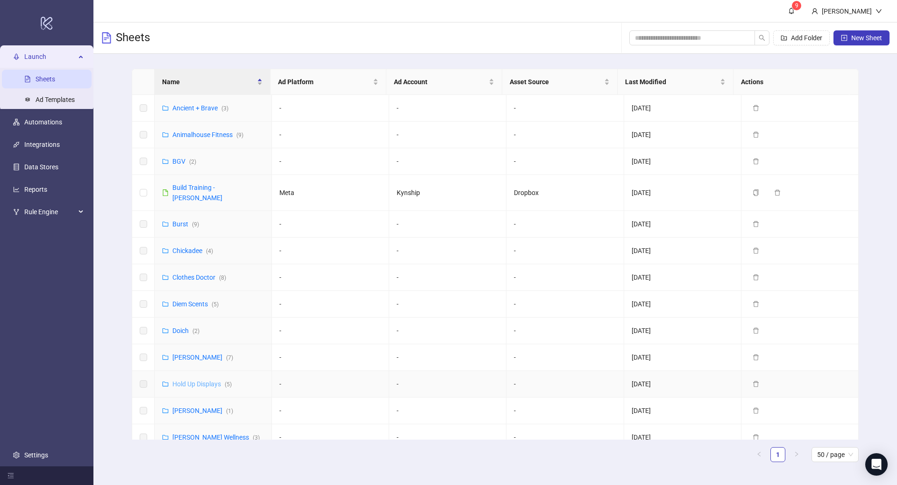
click at [201, 380] on link "Hold Up Displays ( 5 )" at bounding box center [201, 383] width 59 height 7
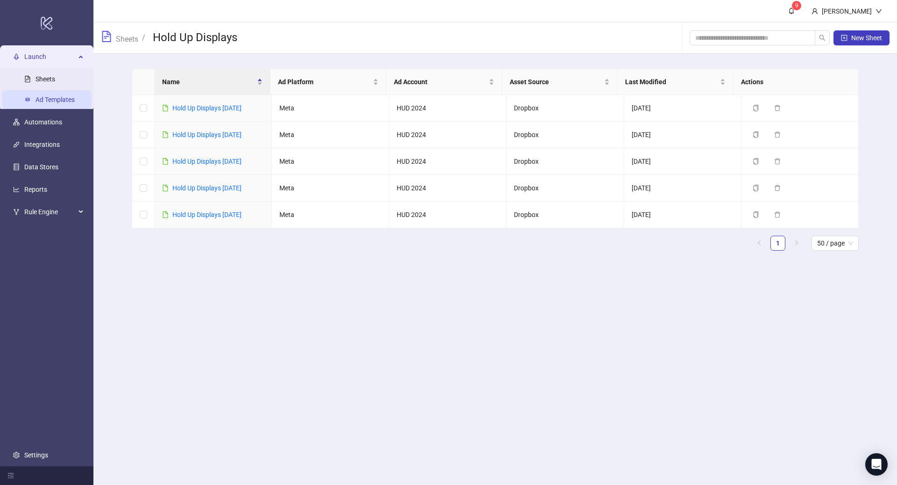
click at [55, 100] on link "Ad Templates" at bounding box center [55, 99] width 39 height 7
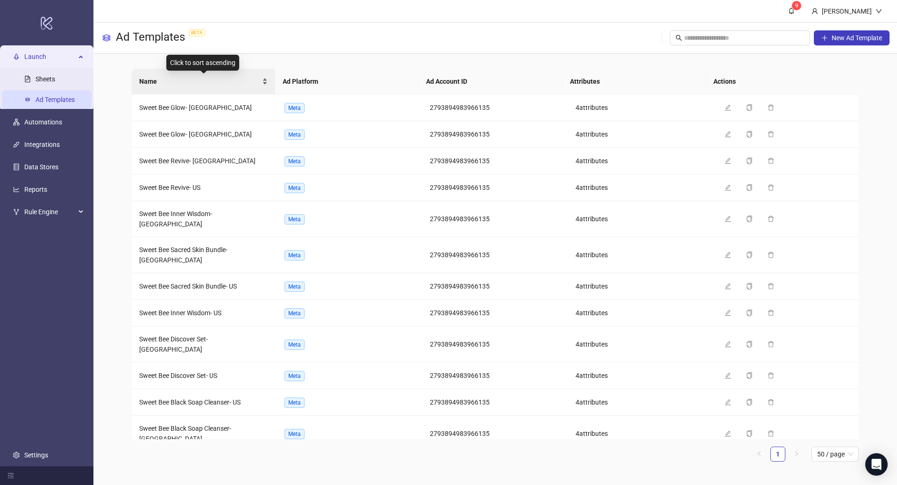
click at [198, 79] on span "Name" at bounding box center [199, 81] width 121 height 10
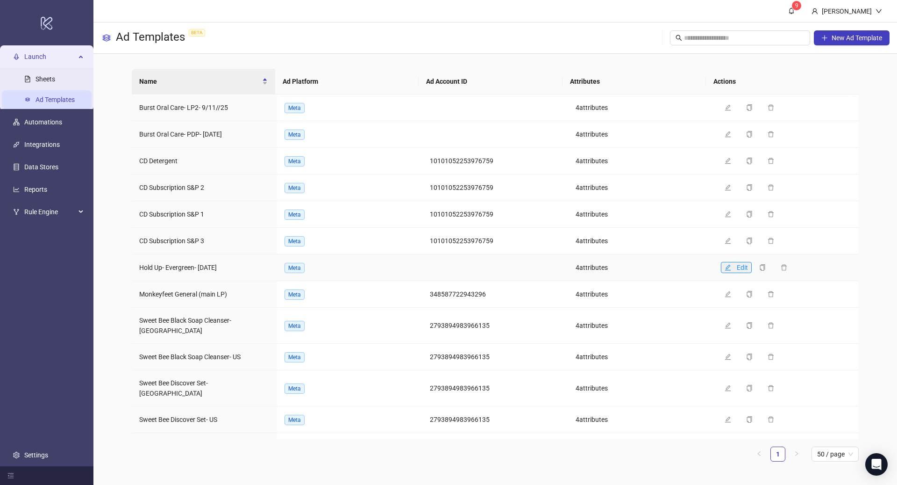
click at [725, 267] on icon "edit" at bounding box center [728, 267] width 7 height 7
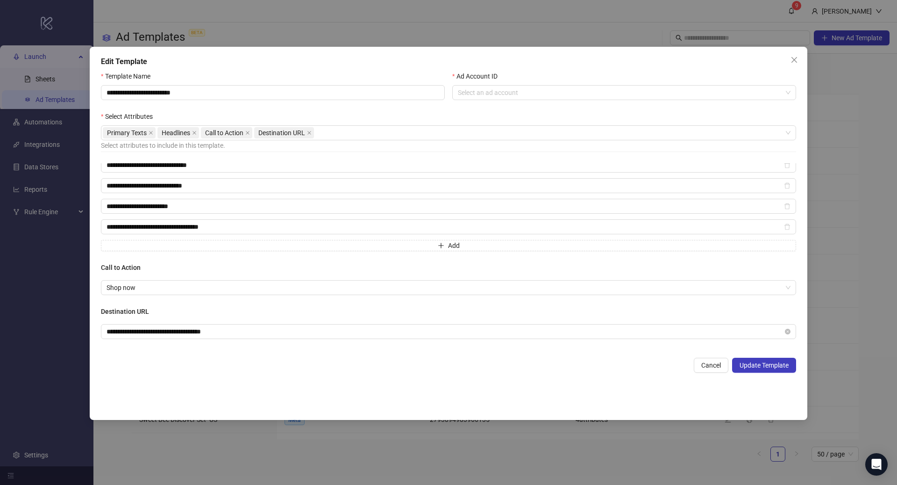
scroll to position [347, 0]
click at [796, 60] on icon "close" at bounding box center [794, 59] width 7 height 7
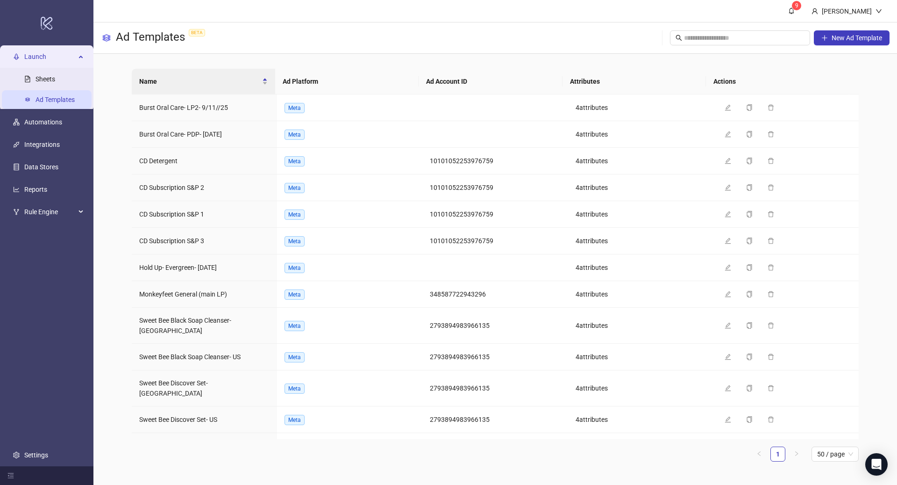
scroll to position [174, 0]
click at [725, 268] on icon "edit" at bounding box center [728, 267] width 7 height 7
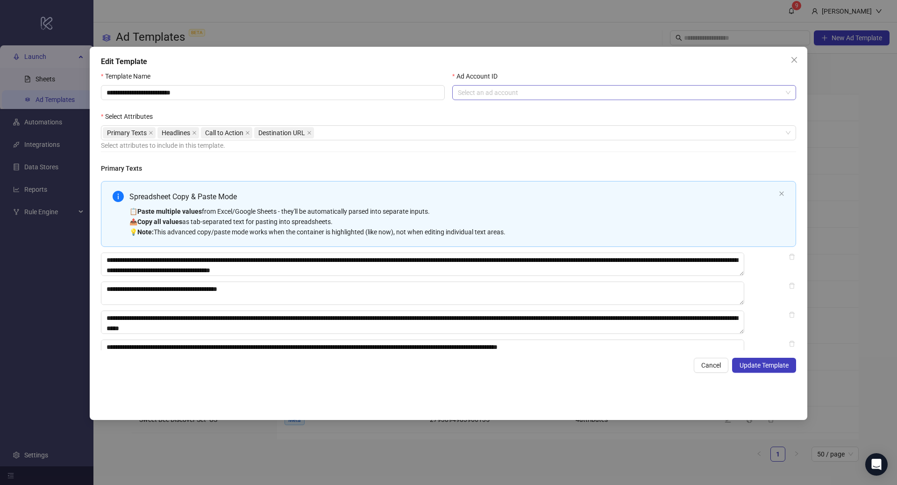
click at [543, 95] on input "Ad Account ID" at bounding box center [620, 93] width 324 height 14
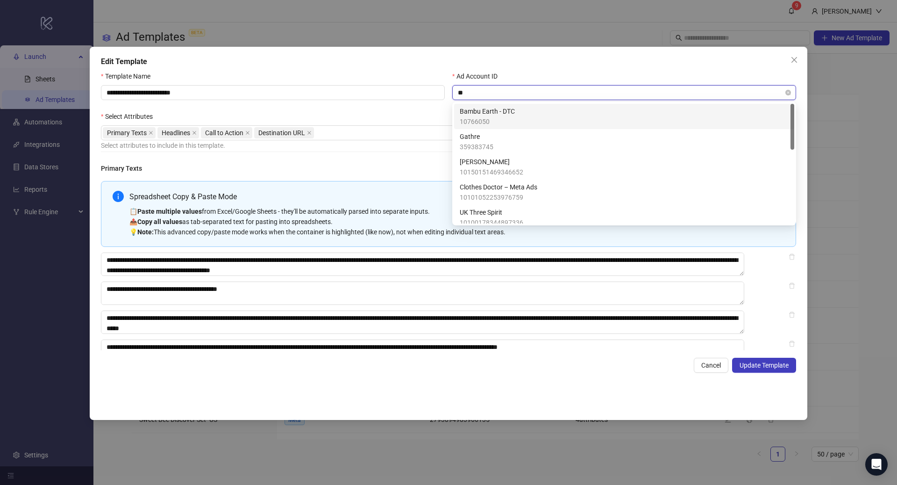
type input "***"
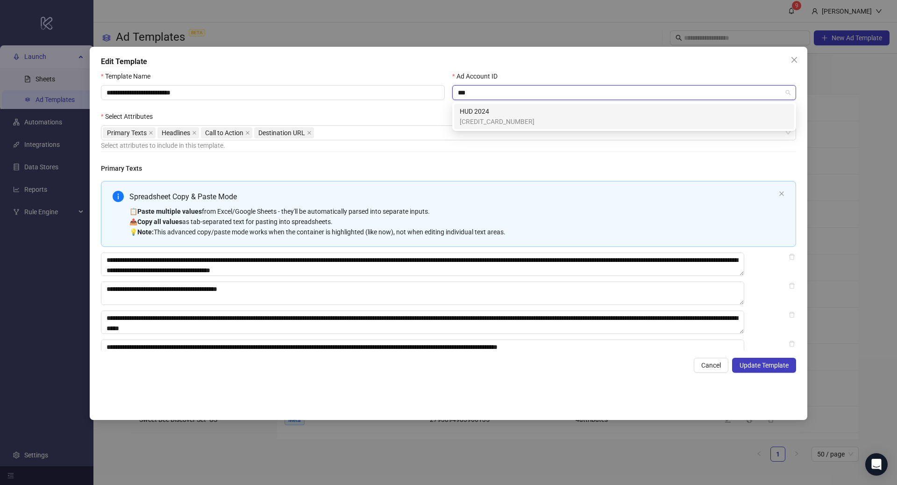
click at [566, 117] on div "HUD 2024 340222465498383" at bounding box center [624, 116] width 329 height 21
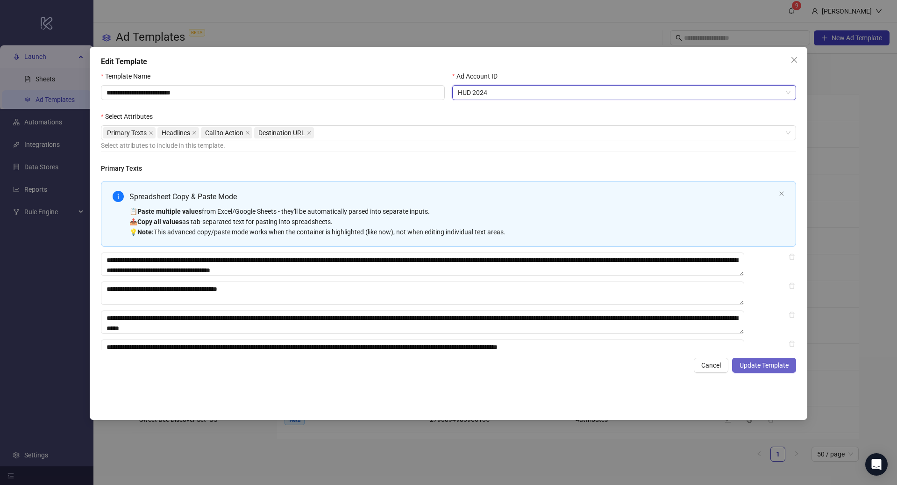
click at [770, 368] on span "Update Template" at bounding box center [764, 364] width 49 height 7
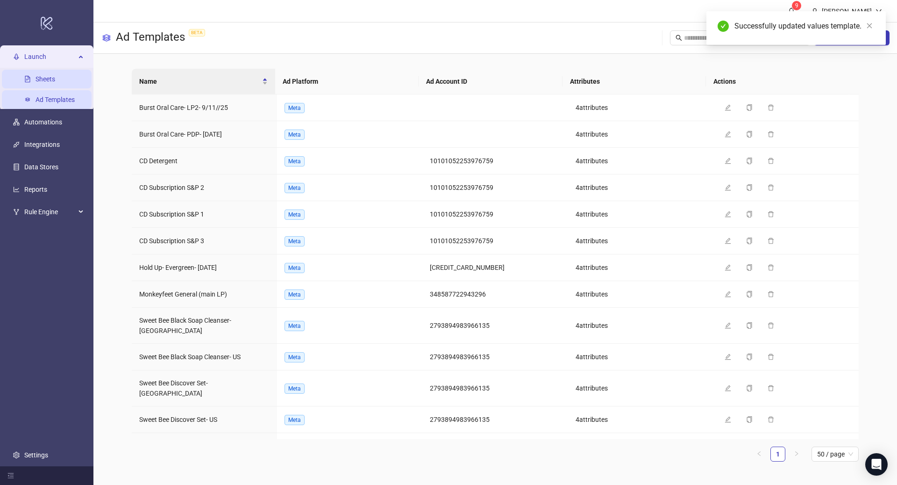
click at [53, 83] on link "Sheets" at bounding box center [46, 78] width 20 height 7
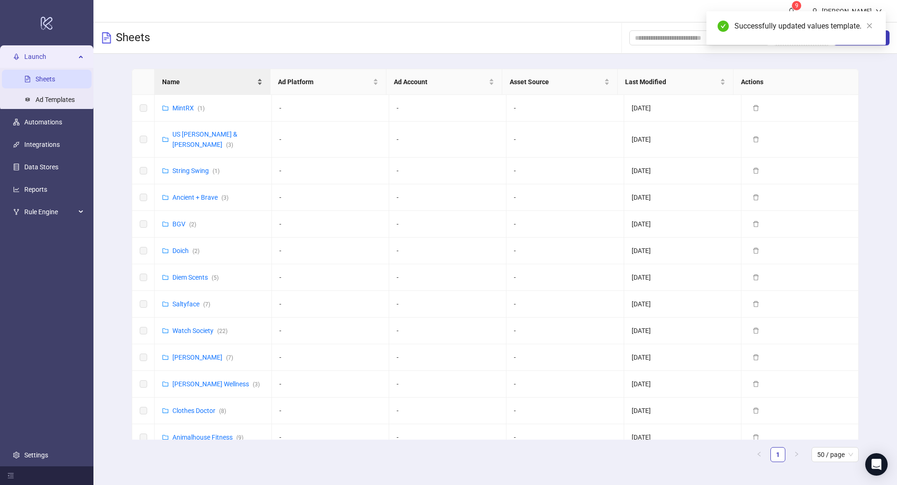
click at [194, 82] on span "Name" at bounding box center [208, 82] width 93 height 10
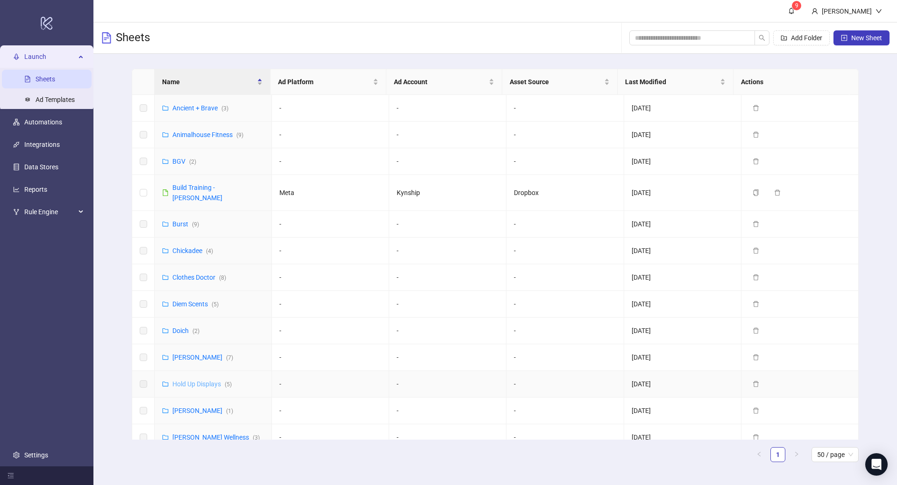
click at [195, 380] on link "Hold Up Displays ( 5 )" at bounding box center [201, 383] width 59 height 7
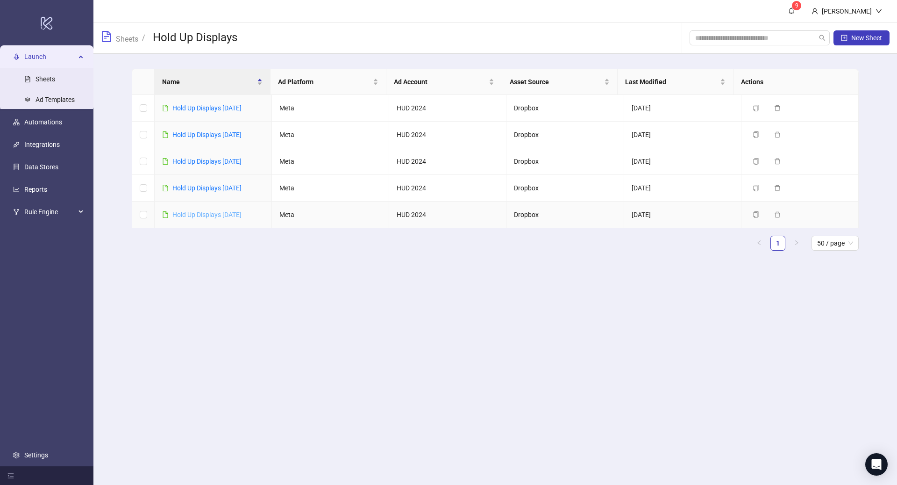
click at [226, 212] on link "Hold Up Displays 9-10-25" at bounding box center [206, 214] width 69 height 7
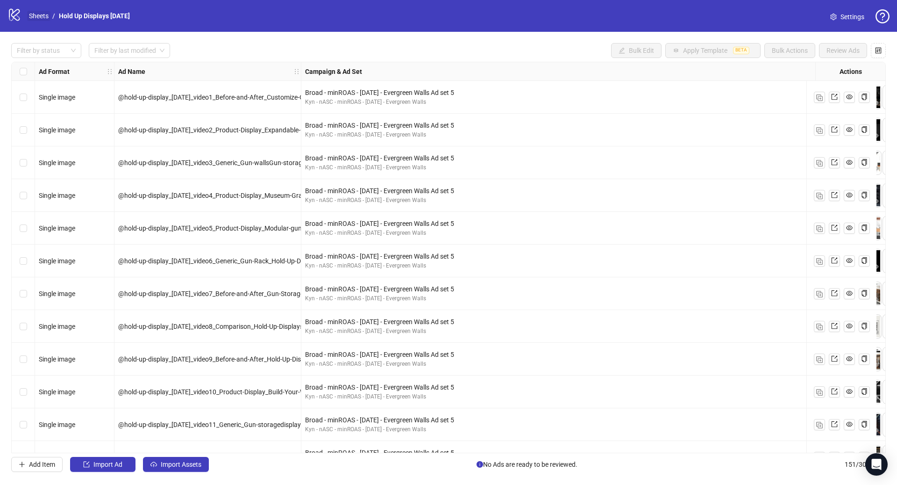
click at [36, 15] on link "Sheets" at bounding box center [38, 16] width 23 height 10
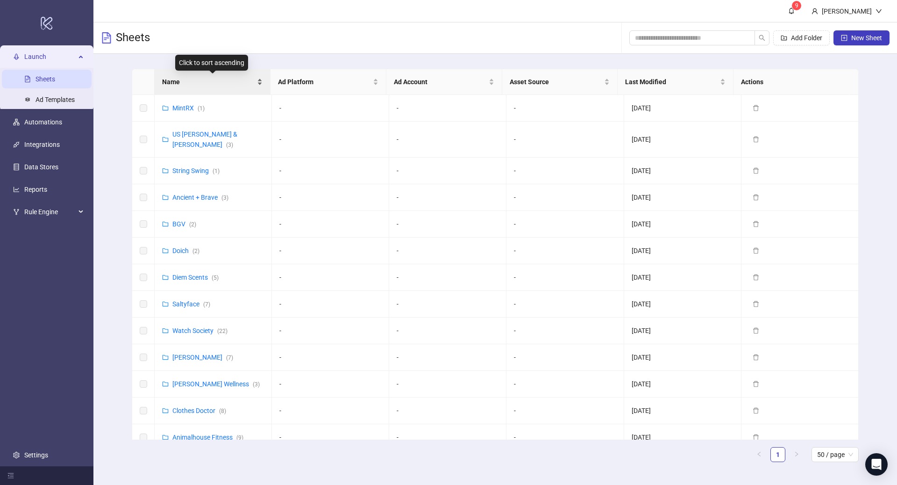
click at [209, 86] on span "Name" at bounding box center [208, 82] width 93 height 10
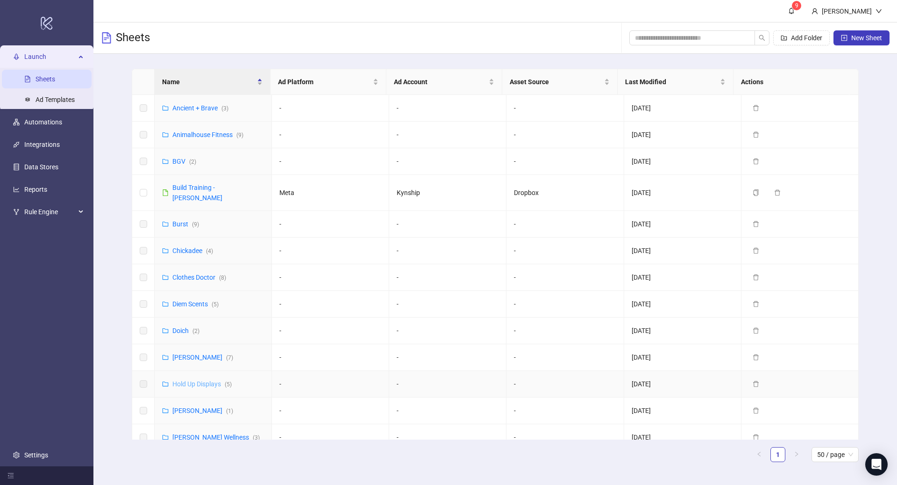
click at [189, 380] on link "Hold Up Displays ( 5 )" at bounding box center [201, 383] width 59 height 7
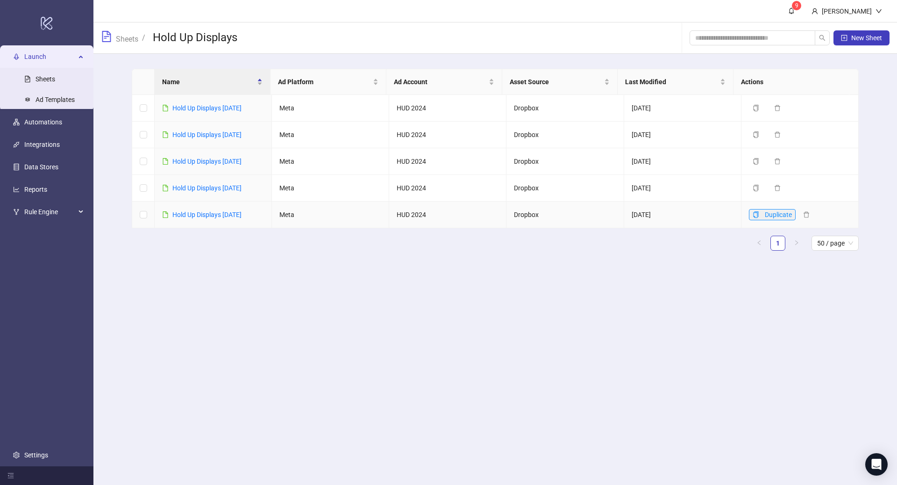
click at [753, 215] on icon "copy" at bounding box center [755, 214] width 5 height 7
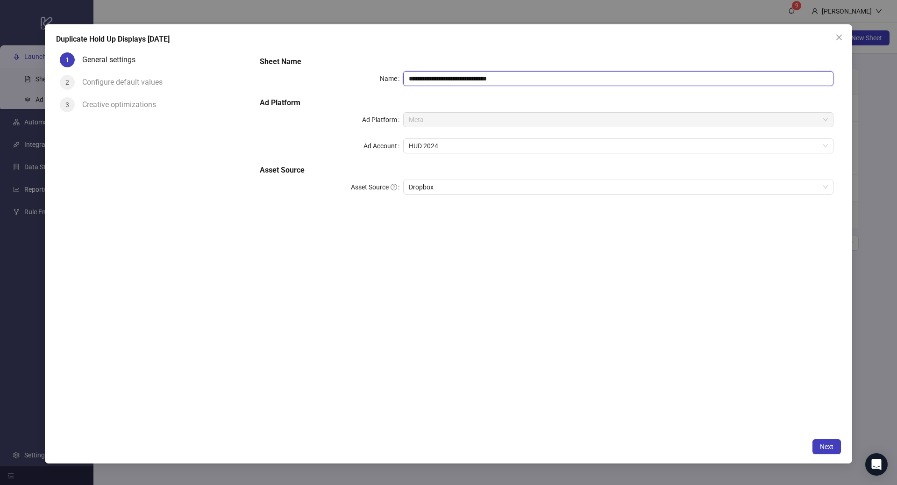
drag, startPoint x: 523, startPoint y: 80, endPoint x: 467, endPoint y: 77, distance: 55.7
click at [467, 77] on input "**********" at bounding box center [618, 78] width 430 height 15
type input "**********"
click at [827, 442] on button "Next" at bounding box center [827, 446] width 29 height 15
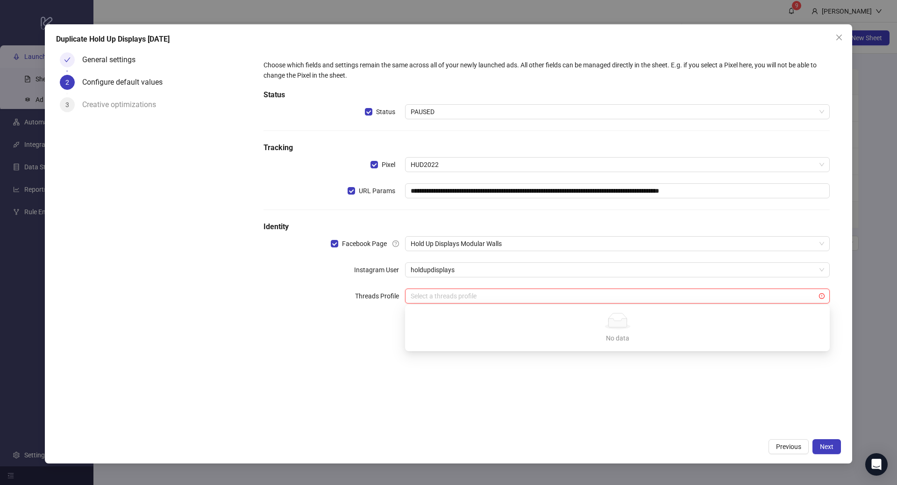
click at [544, 298] on input "search" at bounding box center [613, 296] width 405 height 14
click at [826, 445] on span "Next" at bounding box center [827, 446] width 14 height 7
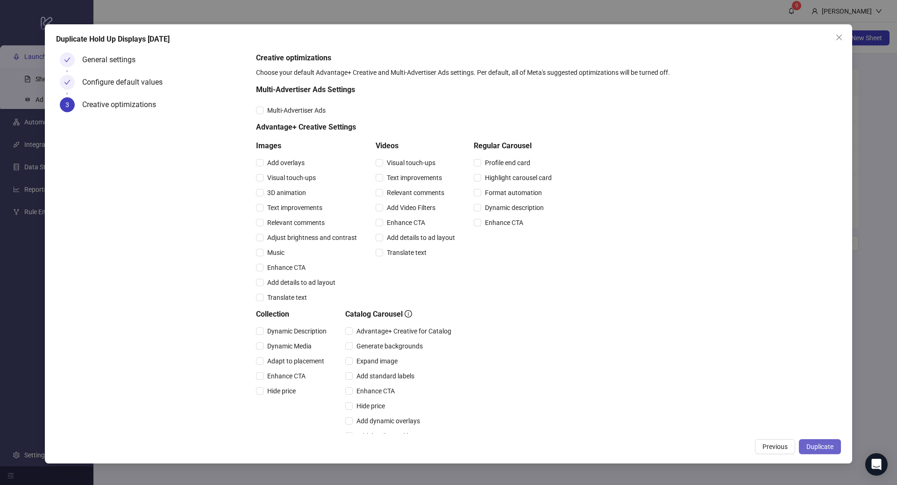
click at [827, 449] on span "Duplicate" at bounding box center [820, 446] width 27 height 7
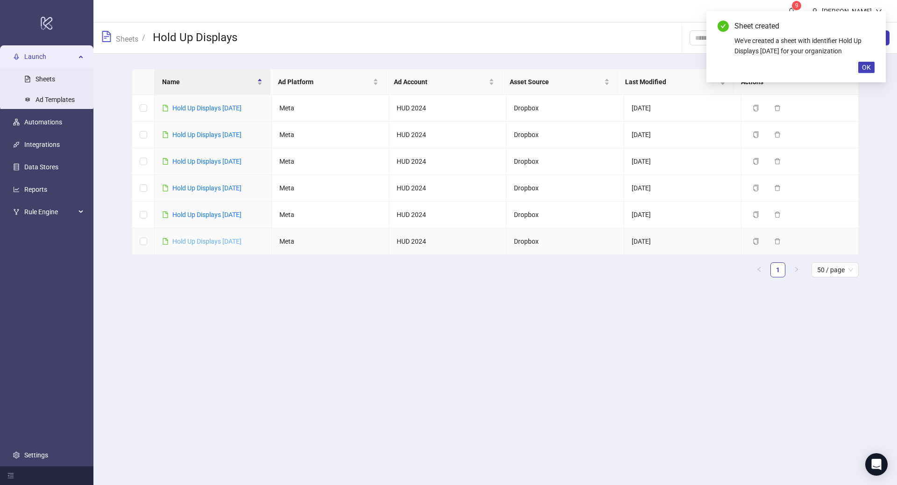
click at [225, 239] on link "Hold Up Displays 9-25-25" at bounding box center [206, 240] width 69 height 7
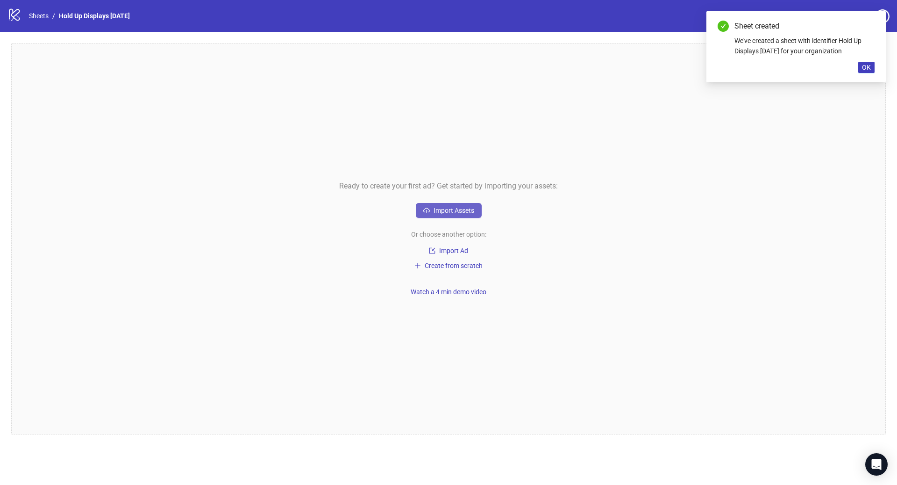
click at [454, 207] on span "Import Assets" at bounding box center [454, 210] width 41 height 7
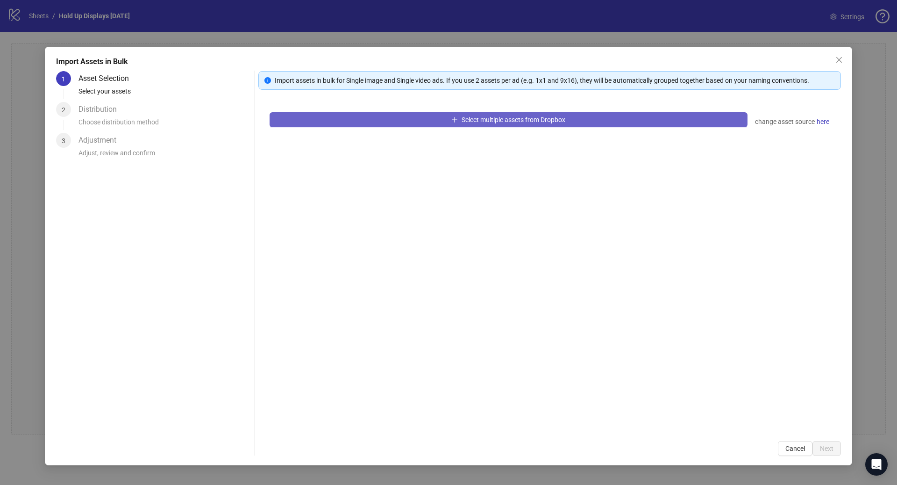
click at [474, 122] on span "Select multiple assets from Dropbox" at bounding box center [514, 119] width 104 height 7
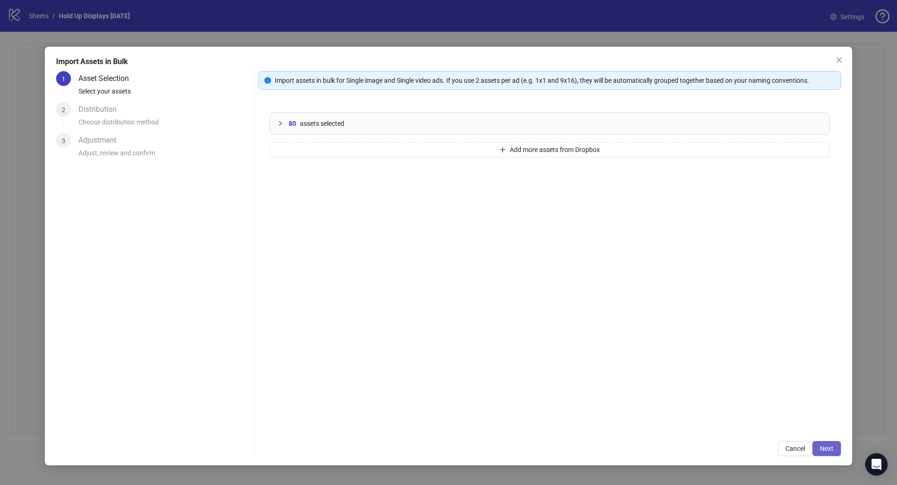
click at [828, 452] on span "Next" at bounding box center [827, 447] width 14 height 7
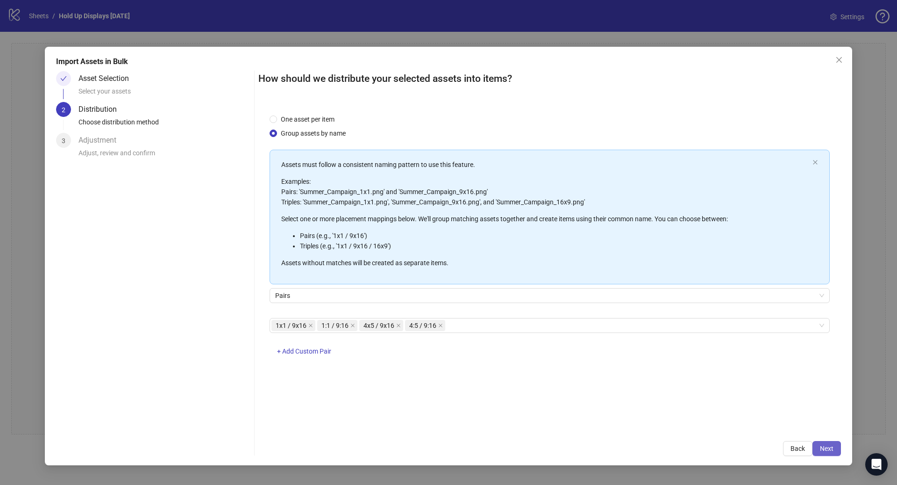
click at [831, 448] on span "Next" at bounding box center [827, 447] width 14 height 7
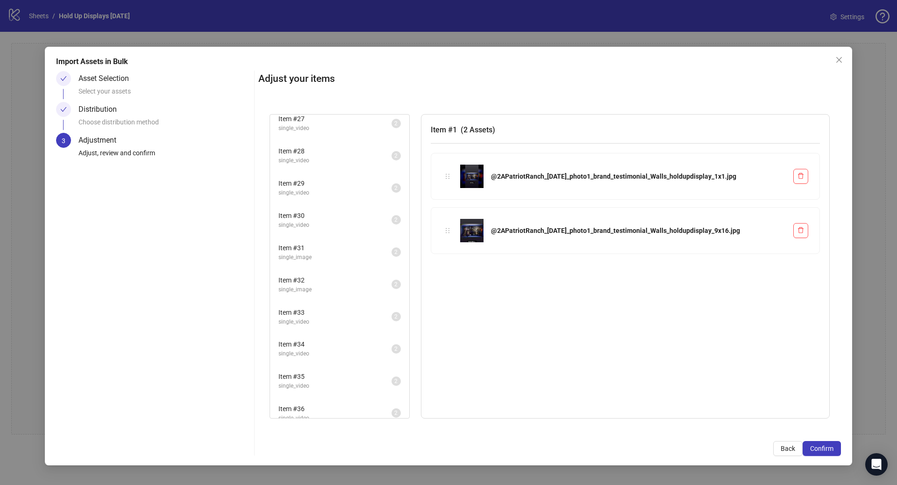
scroll to position [983, 0]
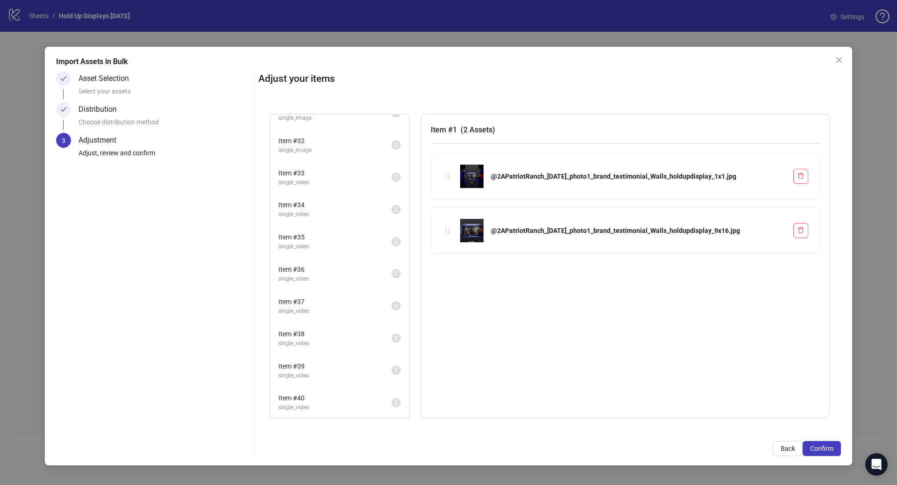
click at [320, 396] on span "Item # 40" at bounding box center [335, 398] width 113 height 10
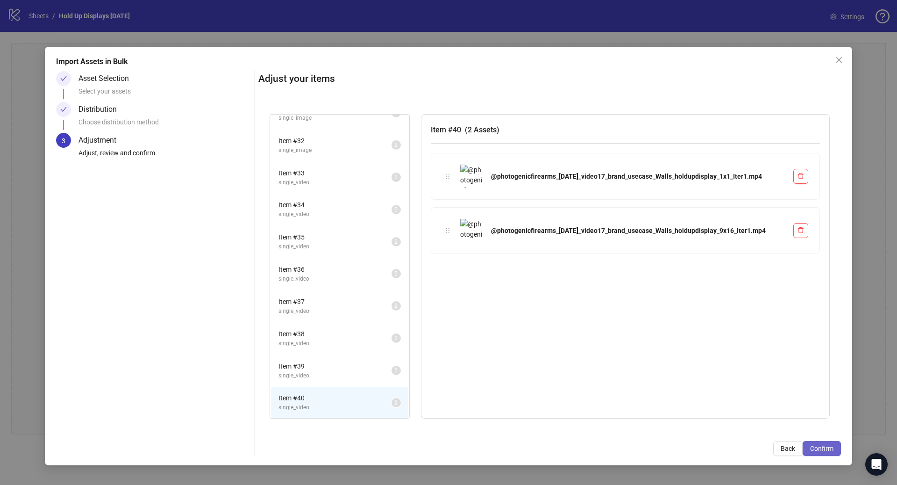
click at [831, 451] on span "Confirm" at bounding box center [821, 447] width 23 height 7
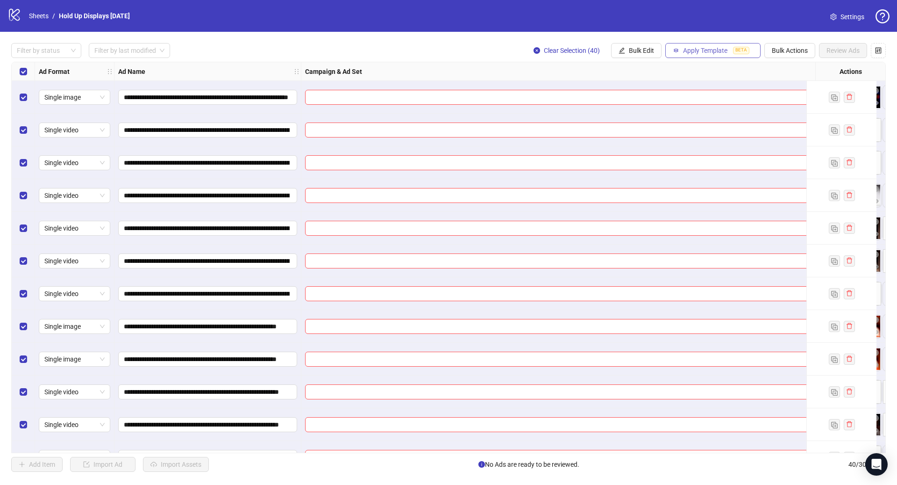
click at [694, 54] on button "Apply Template BETA" at bounding box center [712, 50] width 95 height 15
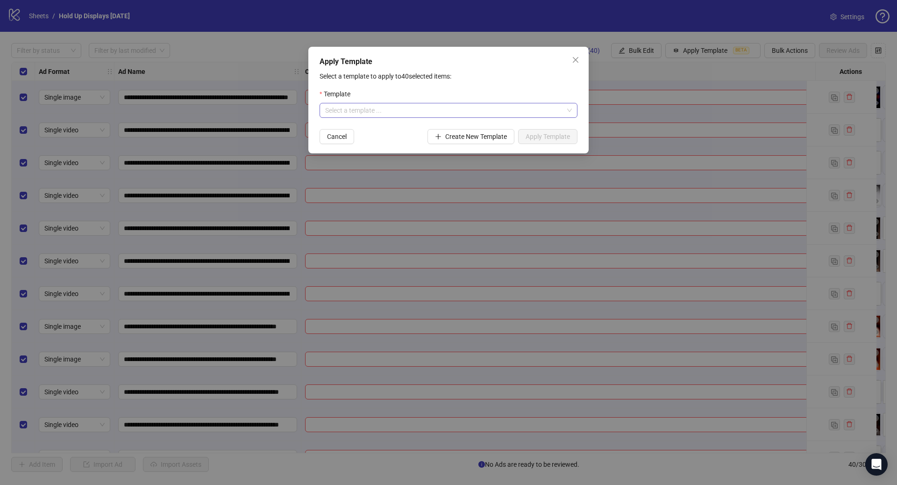
click at [412, 111] on input "search" at bounding box center [444, 110] width 238 height 14
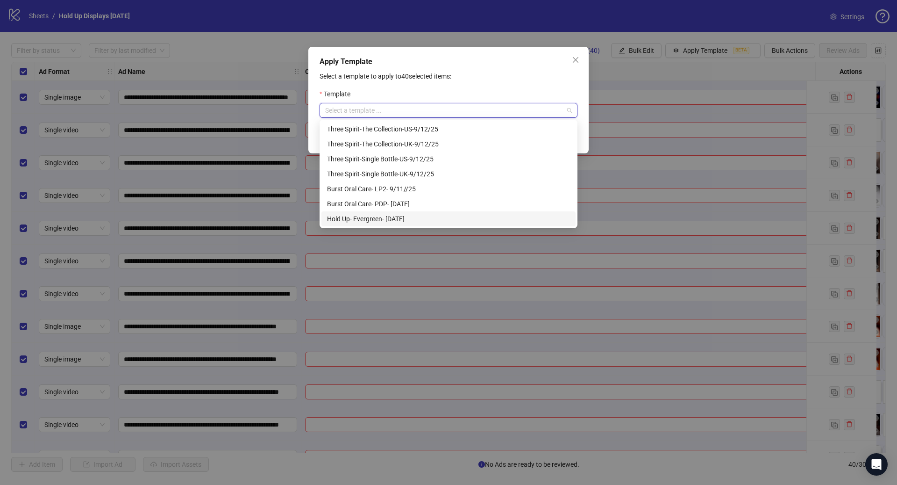
click at [399, 218] on div "Hold Up- Evergreen- [DATE]" at bounding box center [448, 219] width 243 height 10
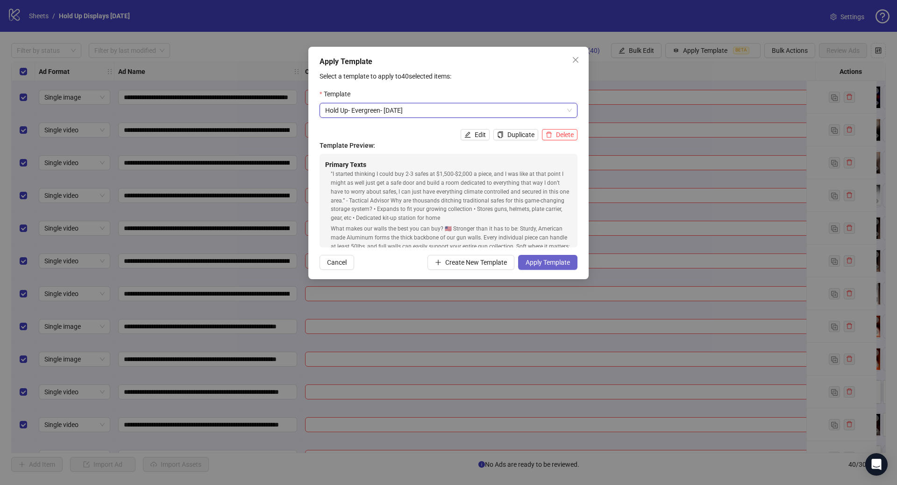
click at [552, 264] on span "Apply Template" at bounding box center [548, 261] width 44 height 7
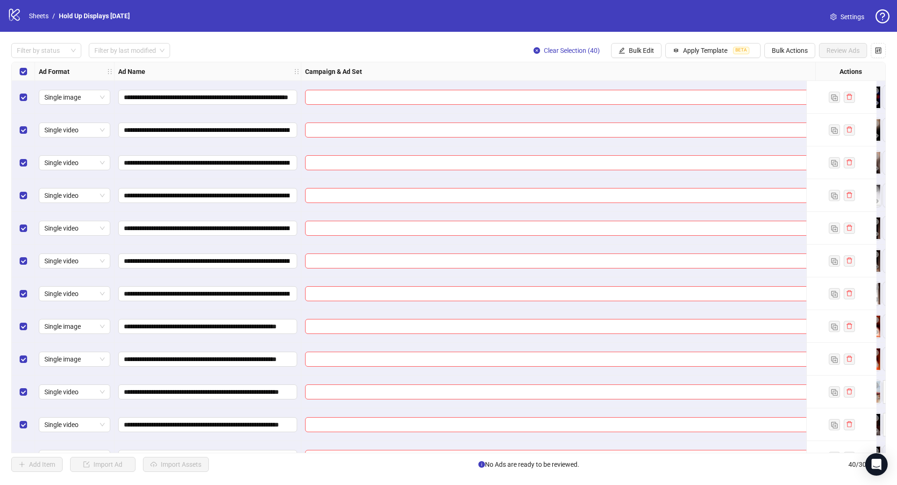
click at [641, 52] on span "Bulk Edit" at bounding box center [641, 50] width 25 height 7
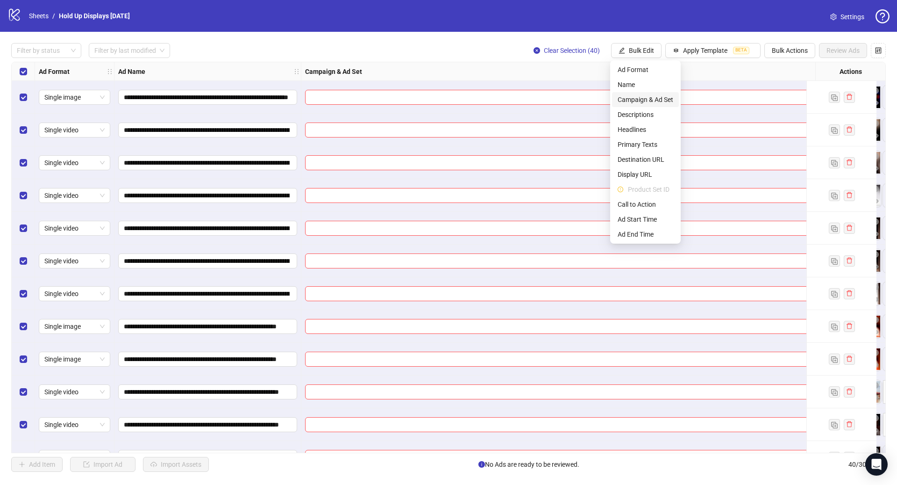
click at [645, 100] on span "Campaign & Ad Set" at bounding box center [646, 99] width 56 height 10
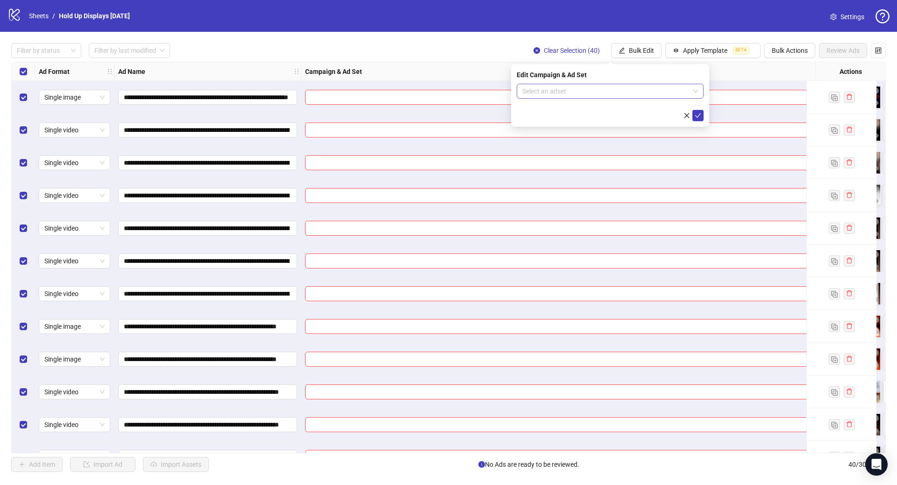
click at [567, 92] on input "search" at bounding box center [605, 91] width 167 height 14
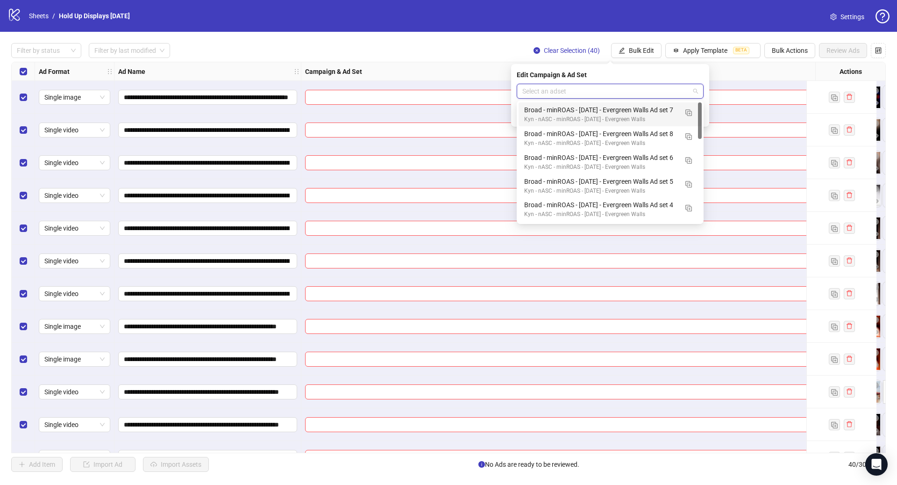
paste input "**********"
type input "**********"
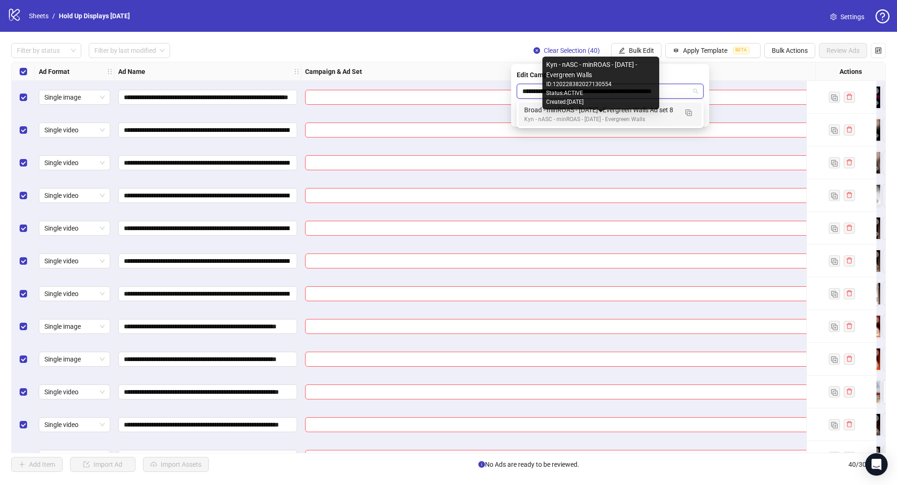
click at [662, 117] on div "Kyn - nASC - minROAS - 07/10/2025 - Evergreen Walls" at bounding box center [600, 119] width 153 height 9
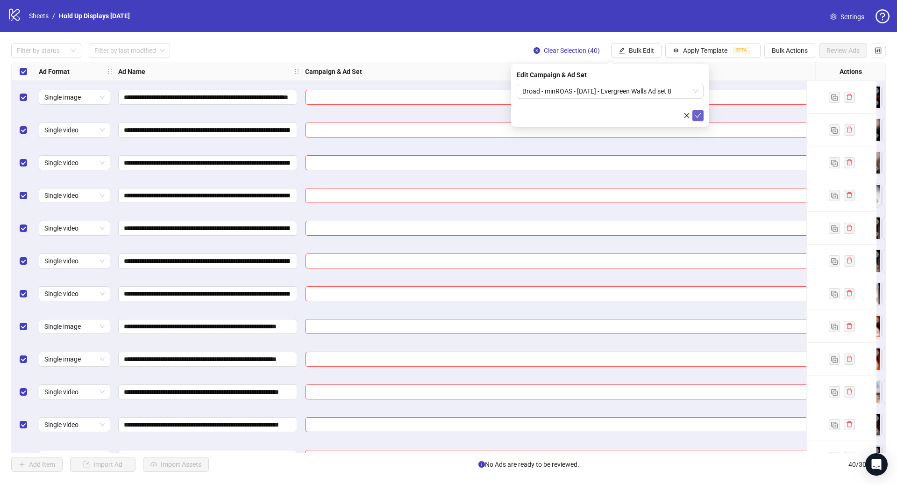
click at [697, 115] on icon "check" at bounding box center [698, 115] width 7 height 7
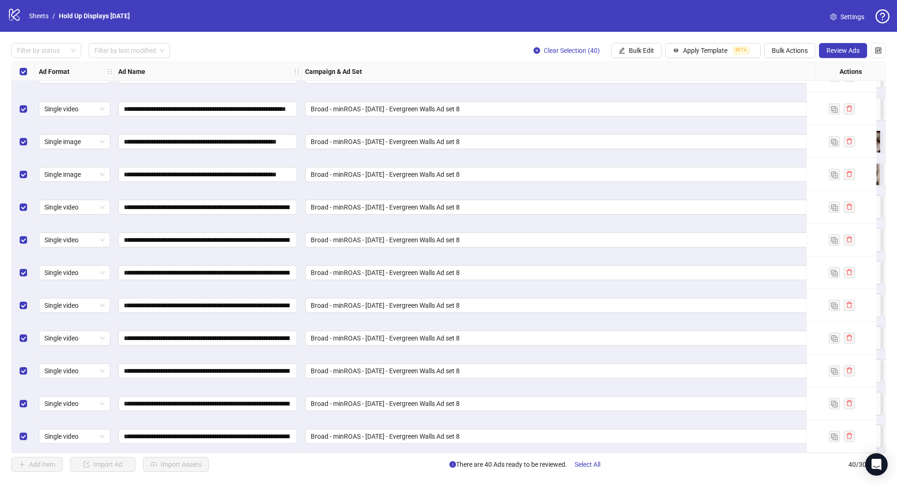
scroll to position [940, 0]
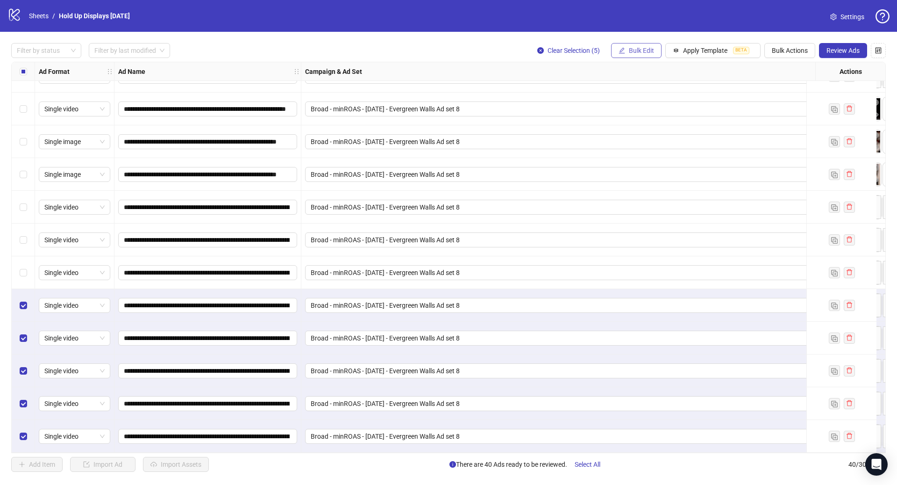
click at [643, 49] on span "Bulk Edit" at bounding box center [641, 50] width 25 height 7
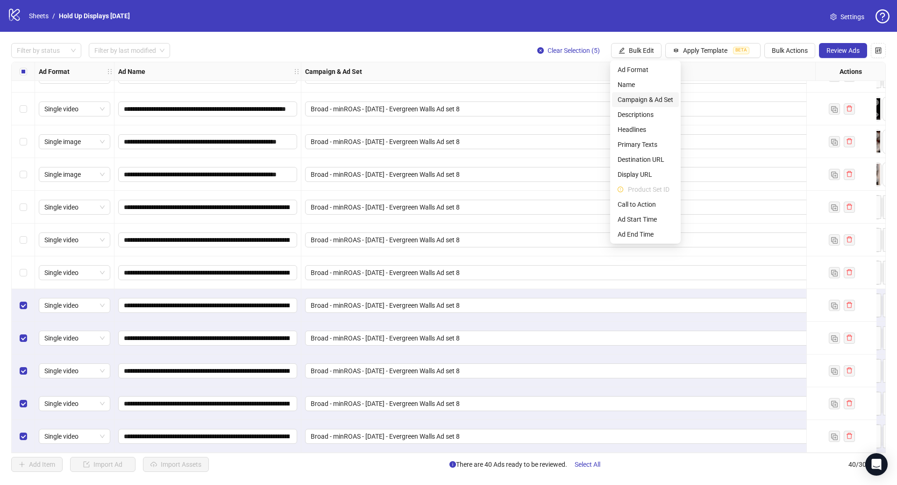
click at [655, 96] on span "Campaign & Ad Set" at bounding box center [646, 99] width 56 height 10
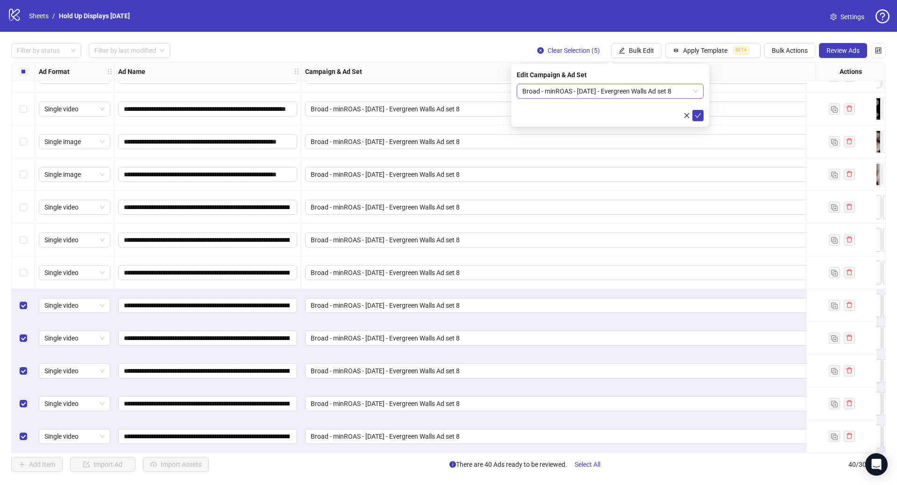
click at [565, 92] on span "Broad - minROAS - 08/28/2025 - Evergreen Walls Ad set 8" at bounding box center [610, 91] width 176 height 14
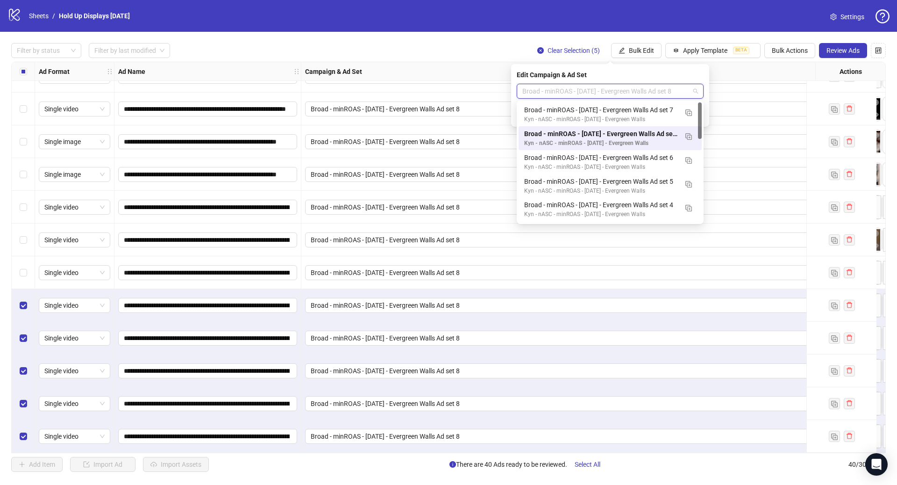
paste input "**********"
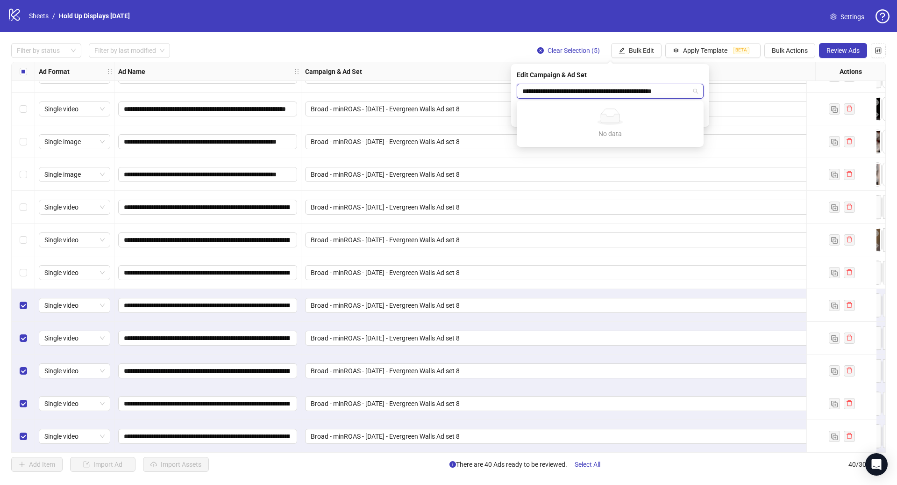
scroll to position [0, 3]
click at [530, 95] on input "**********" at bounding box center [606, 91] width 168 height 14
click at [579, 89] on input "**********" at bounding box center [606, 91] width 168 height 14
click at [619, 90] on input "**********" at bounding box center [606, 91] width 168 height 14
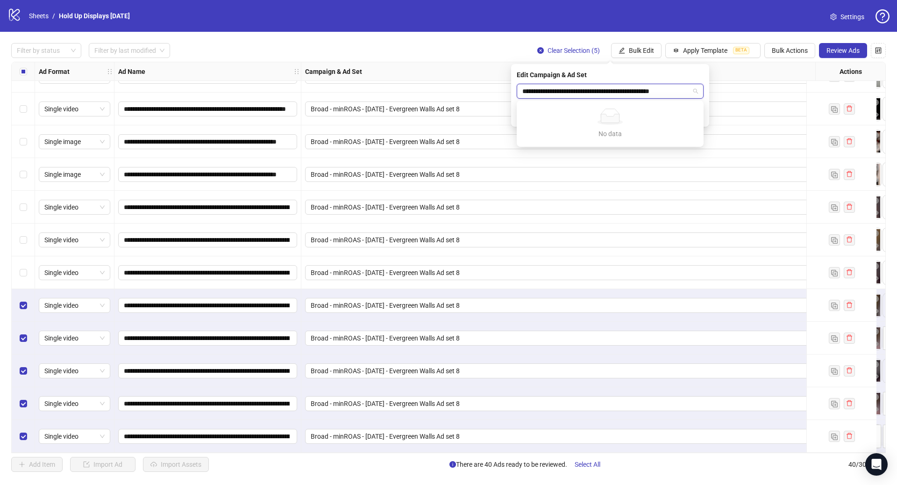
type input "**********"
drag, startPoint x: 629, startPoint y: 92, endPoint x: 460, endPoint y: 93, distance: 169.2
click at [460, 93] on body "**********" at bounding box center [448, 242] width 897 height 485
click at [522, 90] on input "**********" at bounding box center [606, 91] width 168 height 14
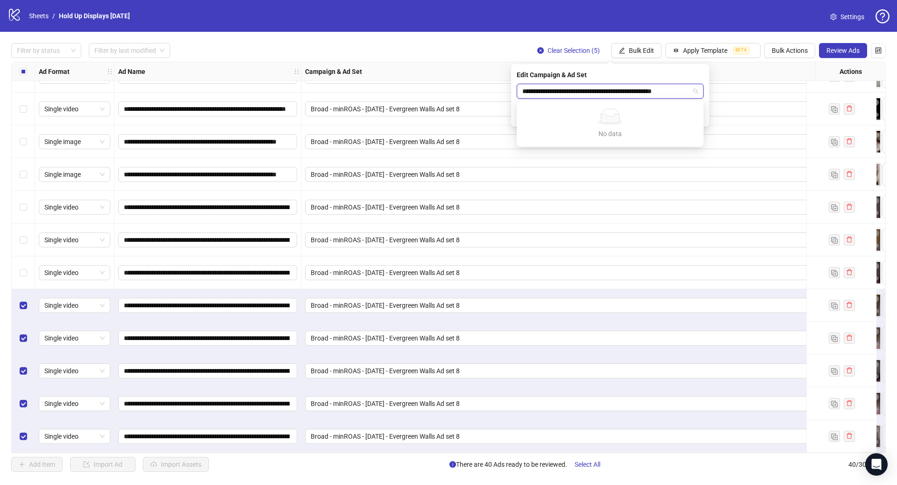
drag, startPoint x: 598, startPoint y: 95, endPoint x: 603, endPoint y: 95, distance: 5.2
click at [598, 95] on input "**********" at bounding box center [606, 91] width 168 height 14
click at [623, 94] on input "**********" at bounding box center [606, 91] width 168 height 14
click at [629, 90] on input "**********" at bounding box center [606, 91] width 168 height 14
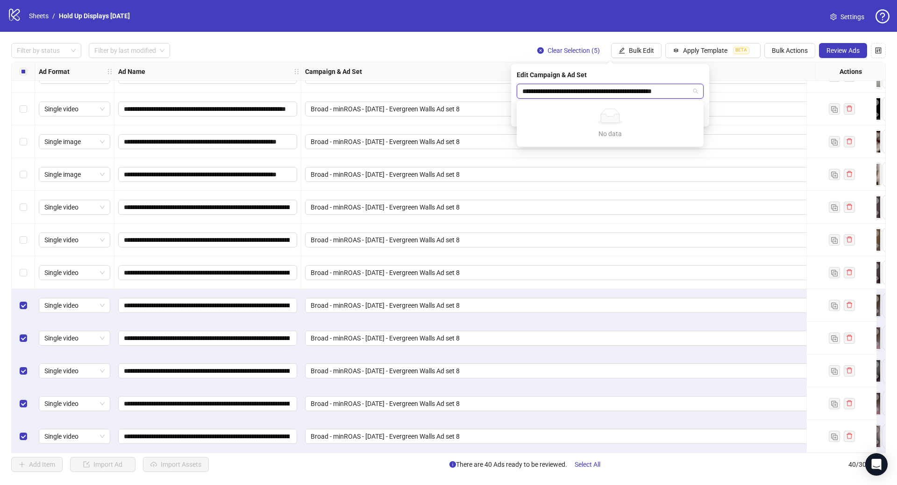
click at [629, 90] on input "**********" at bounding box center [606, 91] width 168 height 14
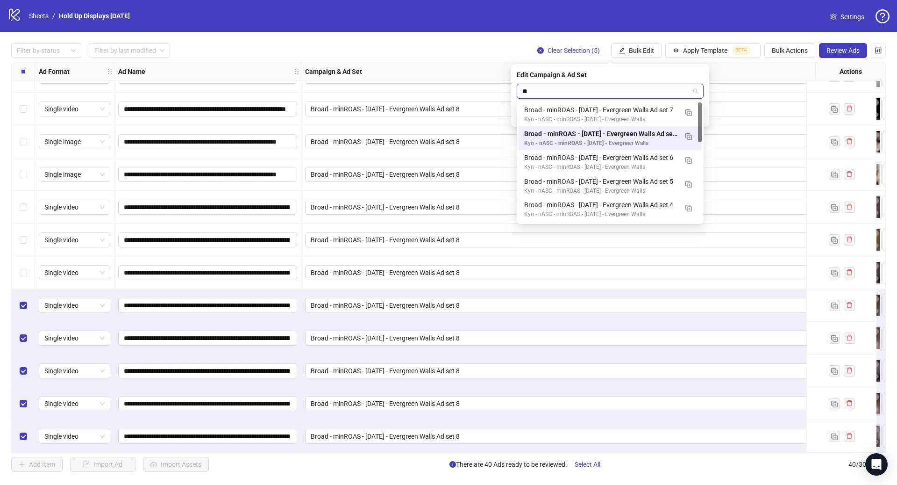
type input "*"
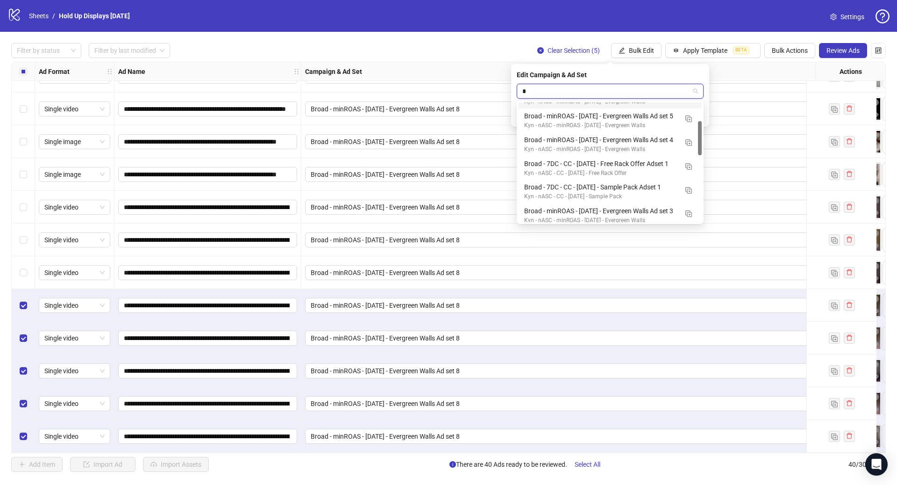
scroll to position [134, 0]
type input "*"
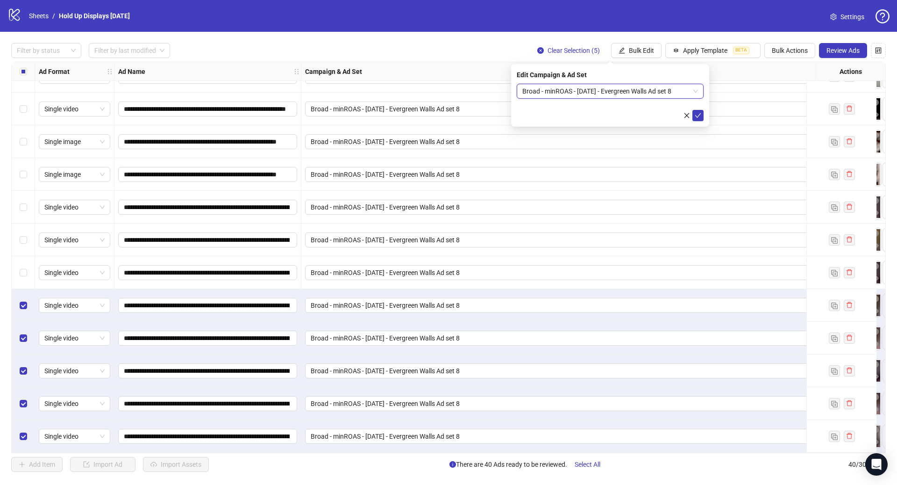
paste input "**********"
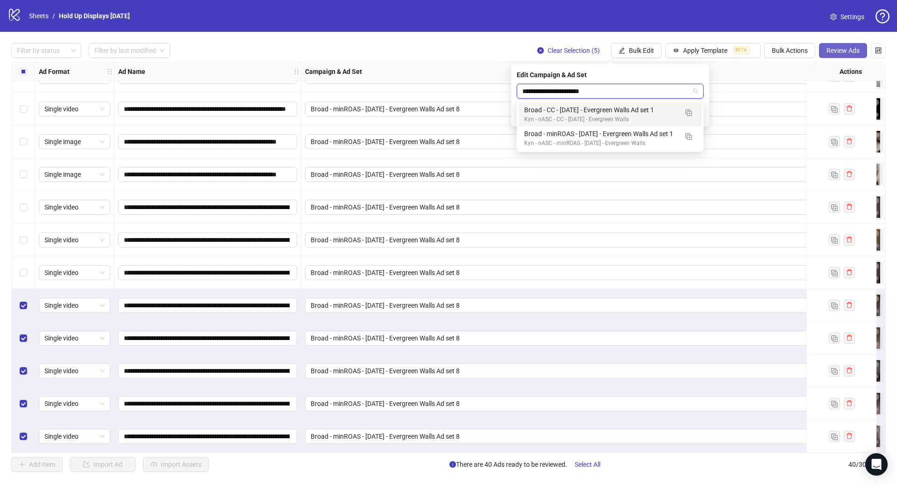
type input "**********"
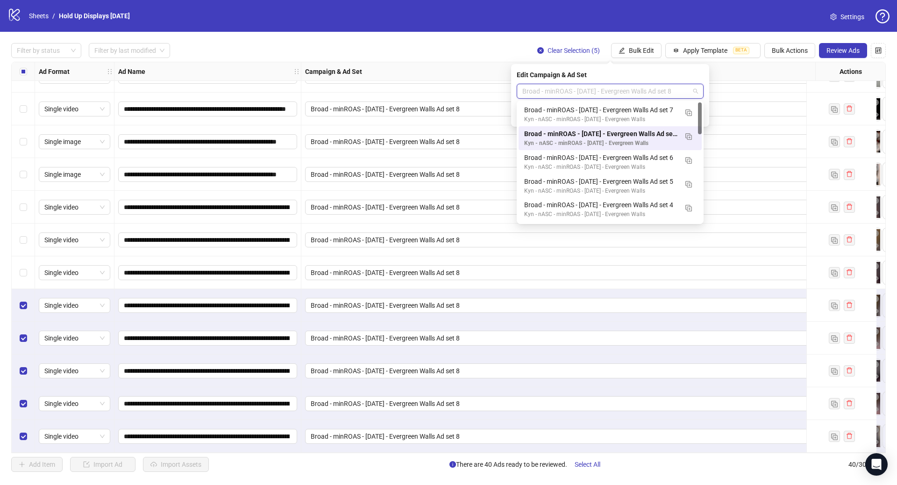
click at [648, 93] on span "Broad - minROAS - 08/28/2025 - Evergreen Walls Ad set 8" at bounding box center [610, 91] width 176 height 14
paste input "**********"
type input "**********"
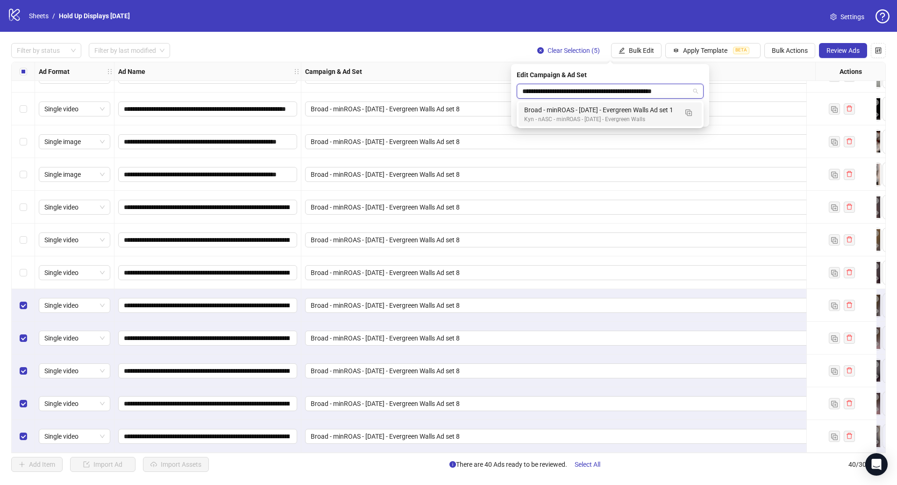
click at [623, 107] on div "Broad - minROAS - 07/10/2025 - Evergreen Walls Ad set 1" at bounding box center [600, 110] width 153 height 10
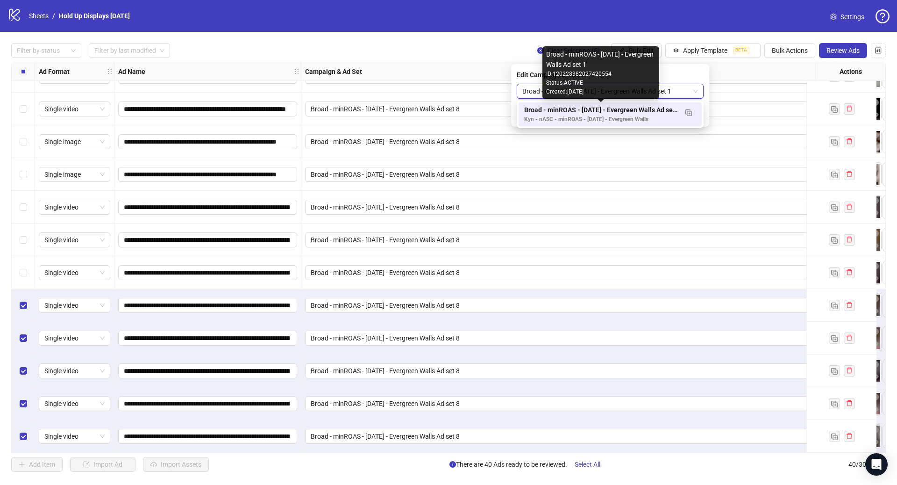
scroll to position [0, 0]
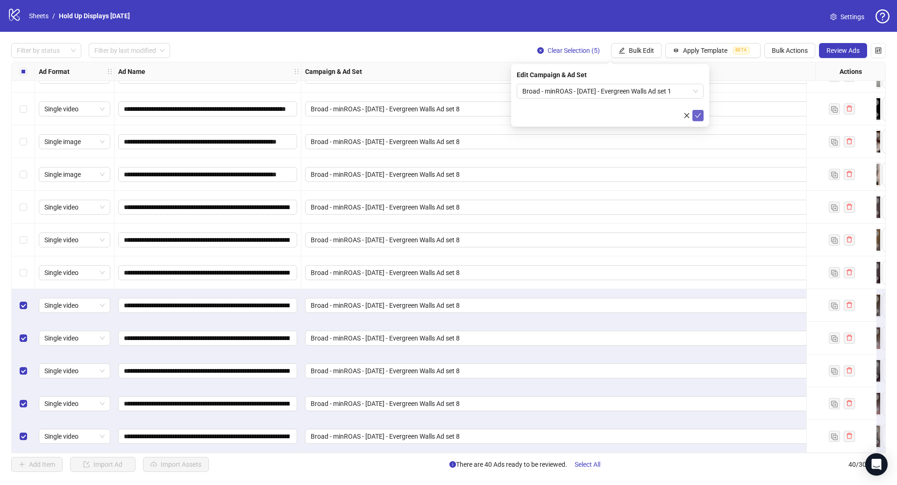
click at [700, 112] on icon "check" at bounding box center [698, 115] width 7 height 7
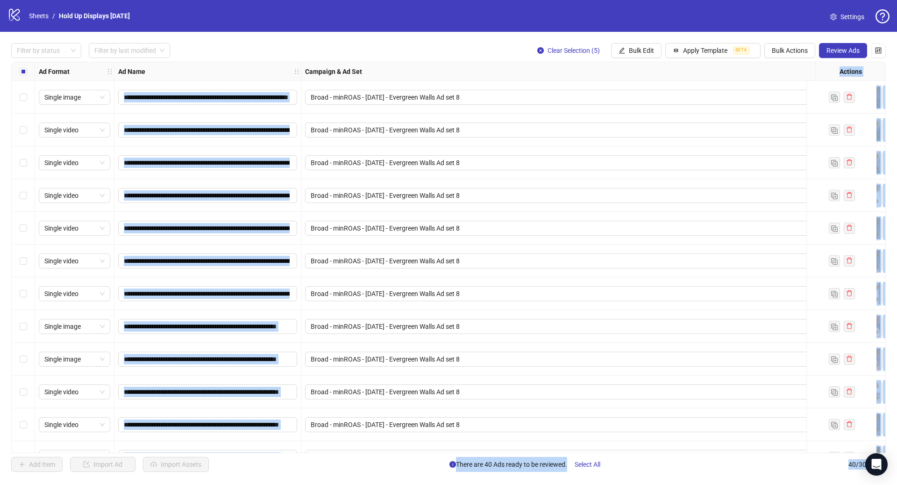
click at [21, 76] on label "Select all rows" at bounding box center [23, 71] width 7 height 10
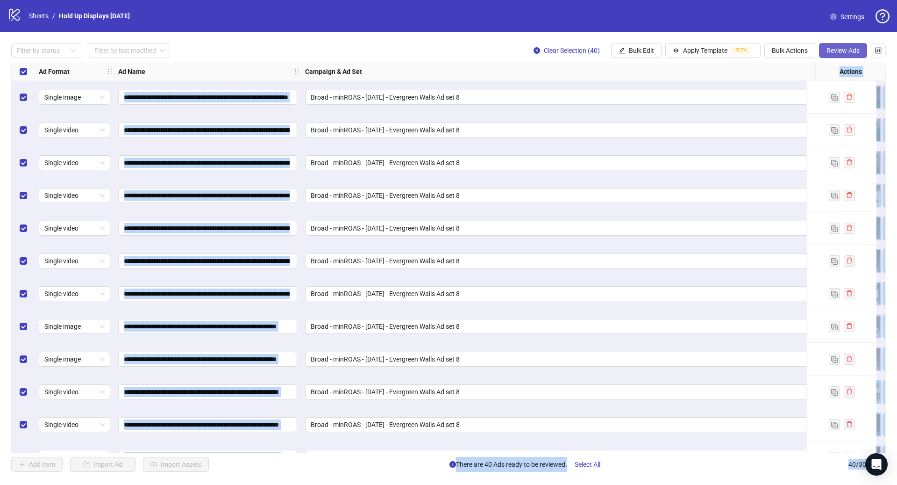
click at [855, 53] on span "Review Ads" at bounding box center [843, 50] width 33 height 7
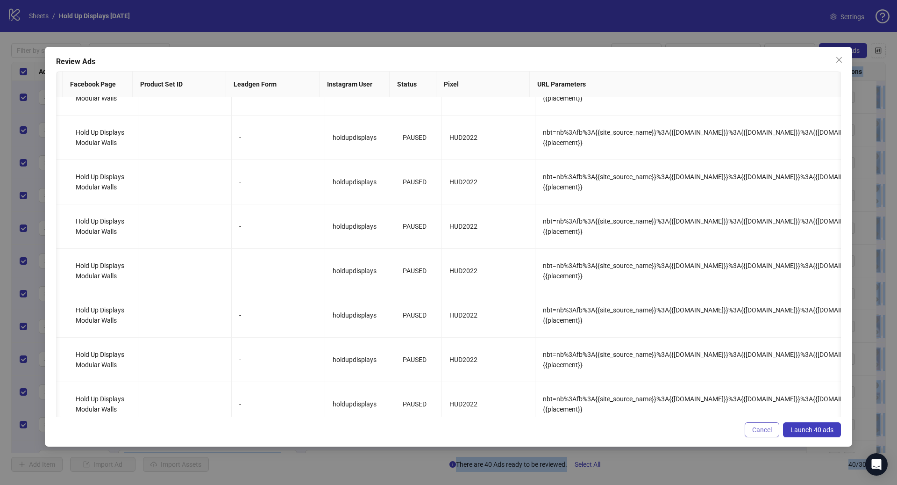
scroll to position [0, 1260]
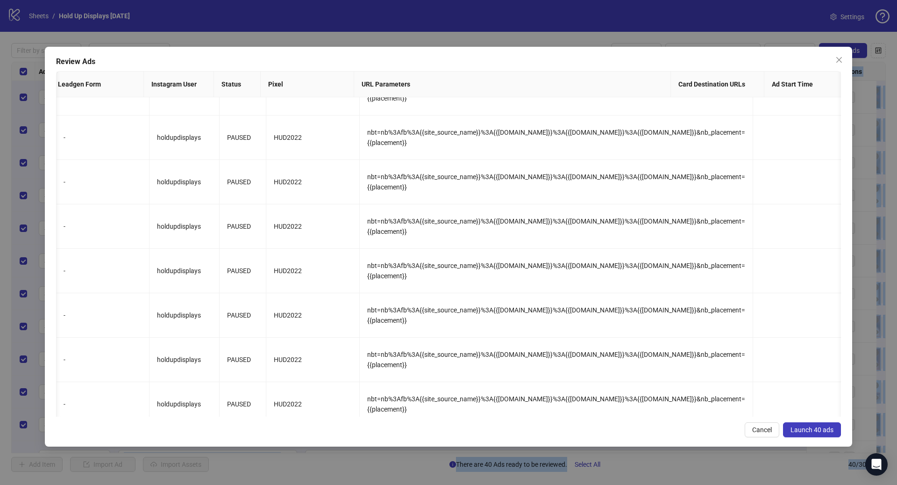
click at [808, 429] on span "Launch 40 ads" at bounding box center [812, 429] width 43 height 7
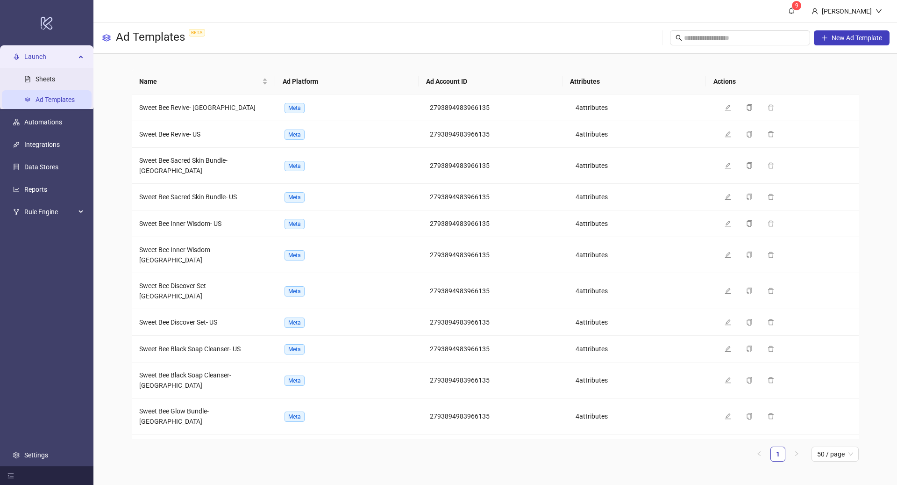
scroll to position [450, 0]
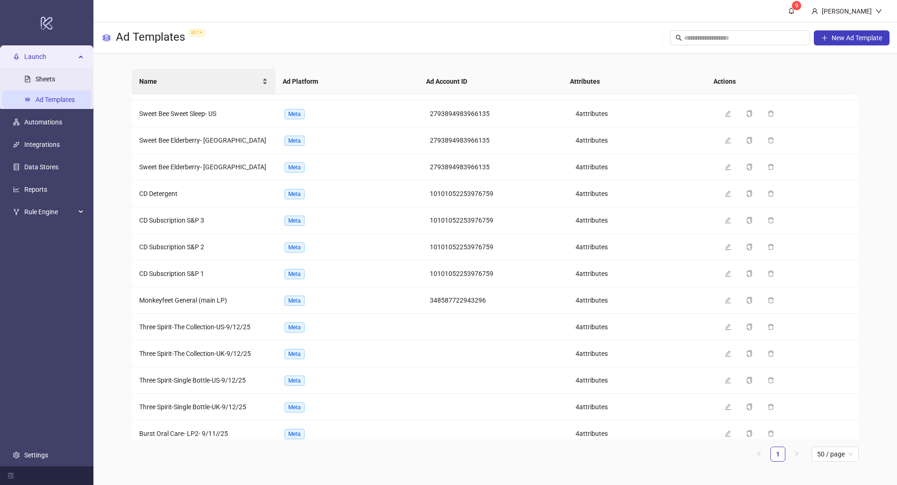
click at [176, 83] on span "Name" at bounding box center [199, 81] width 121 height 10
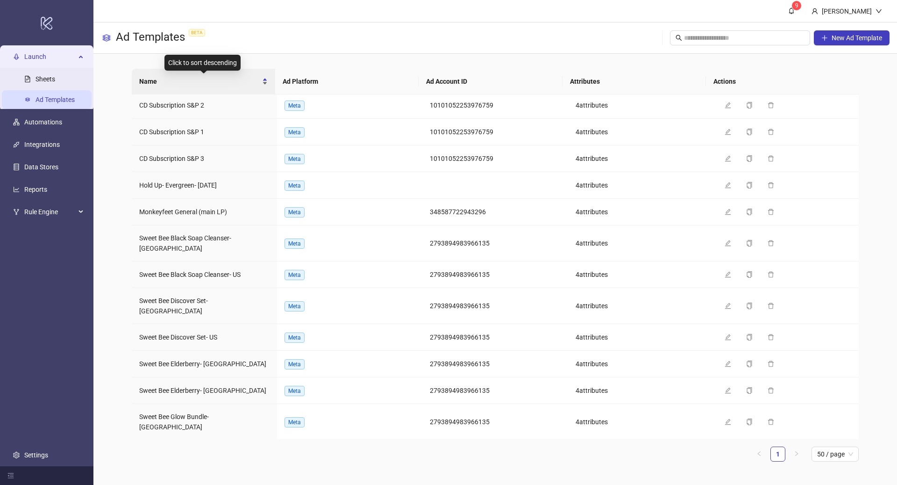
scroll to position [0, 0]
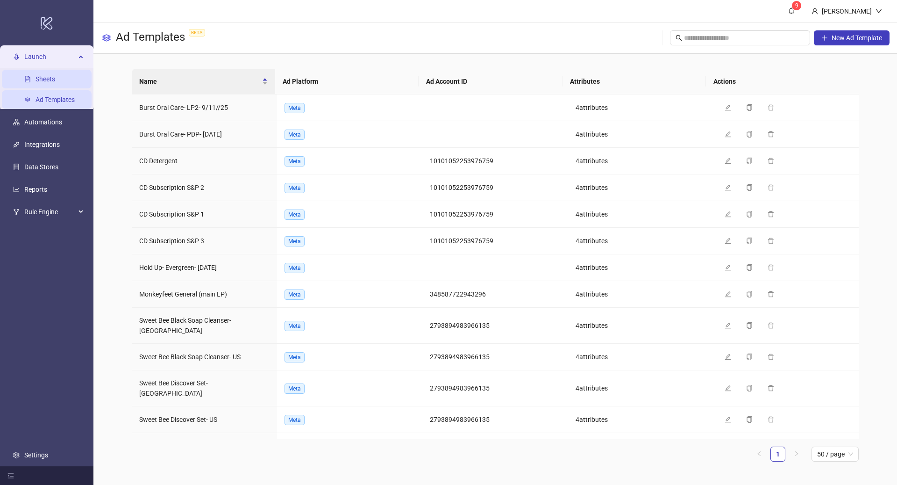
click at [51, 75] on link "Sheets" at bounding box center [46, 78] width 20 height 7
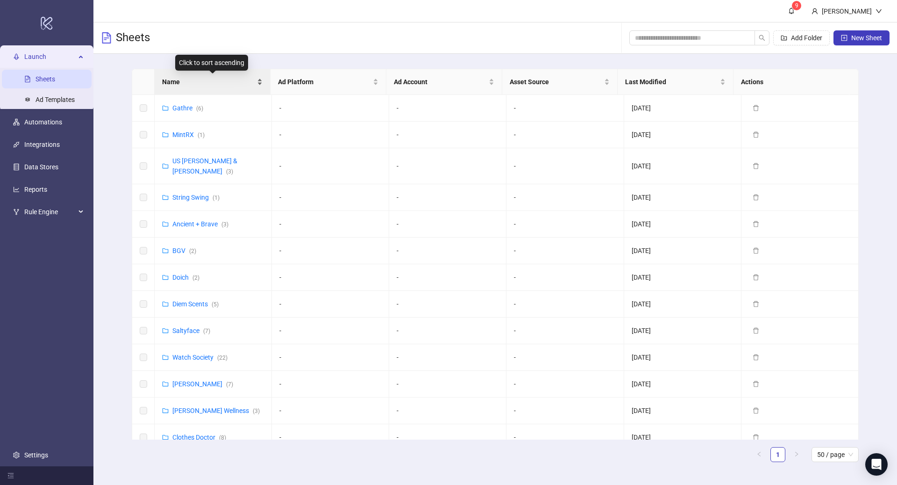
click at [188, 82] on span "Name" at bounding box center [208, 82] width 93 height 10
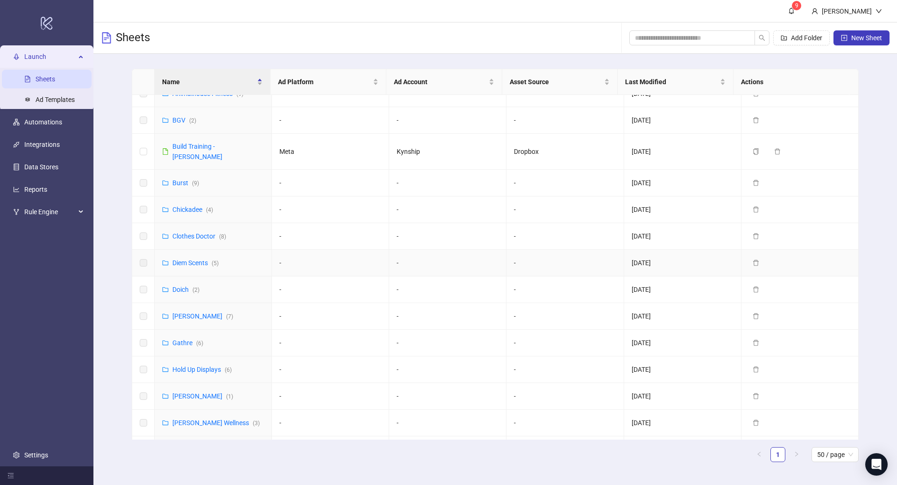
scroll to position [53, 0]
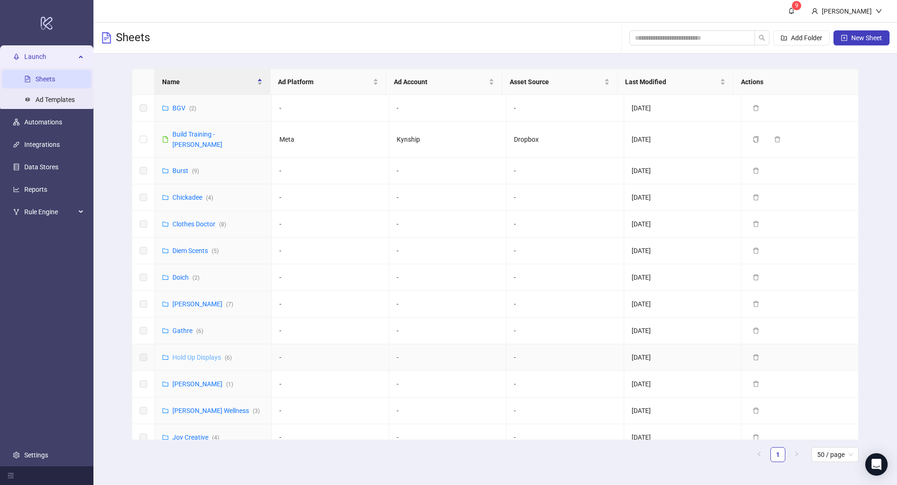
click at [193, 353] on link "Hold Up Displays ( 6 )" at bounding box center [201, 356] width 59 height 7
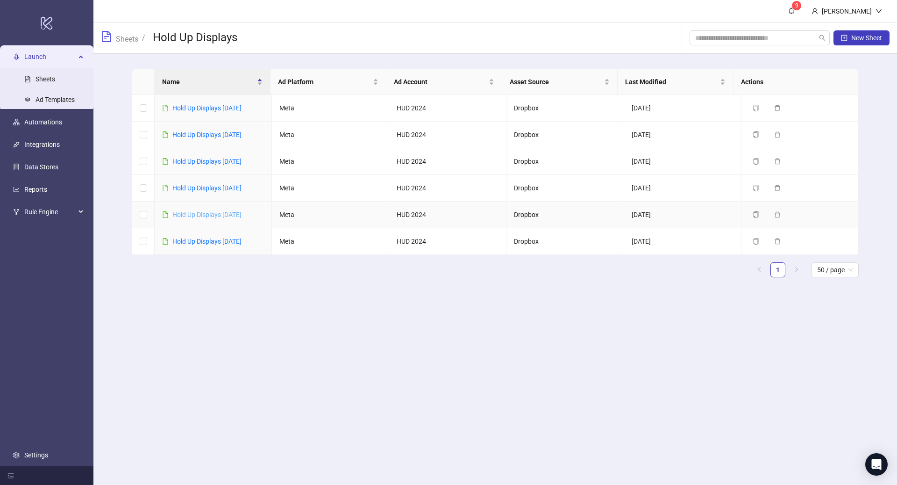
click at [219, 215] on link "Hold Up Displays 9-10-25" at bounding box center [206, 214] width 69 height 7
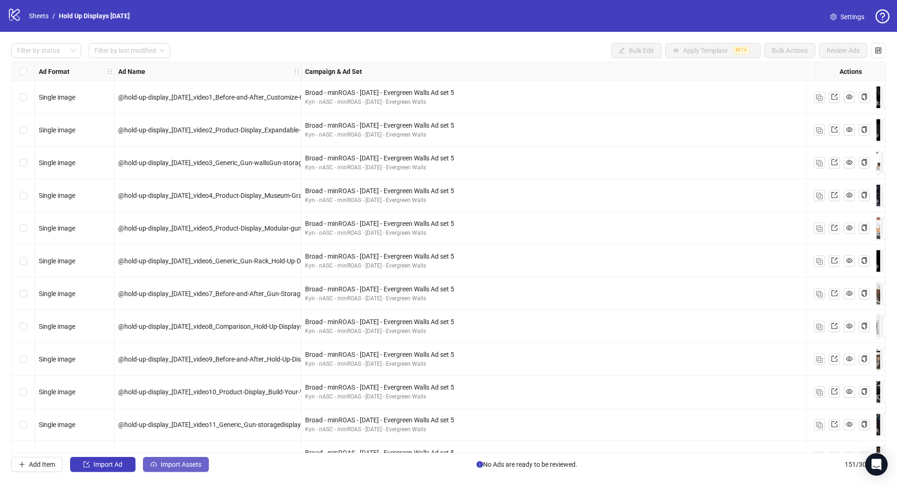
click at [186, 470] on button "Import Assets" at bounding box center [176, 464] width 66 height 15
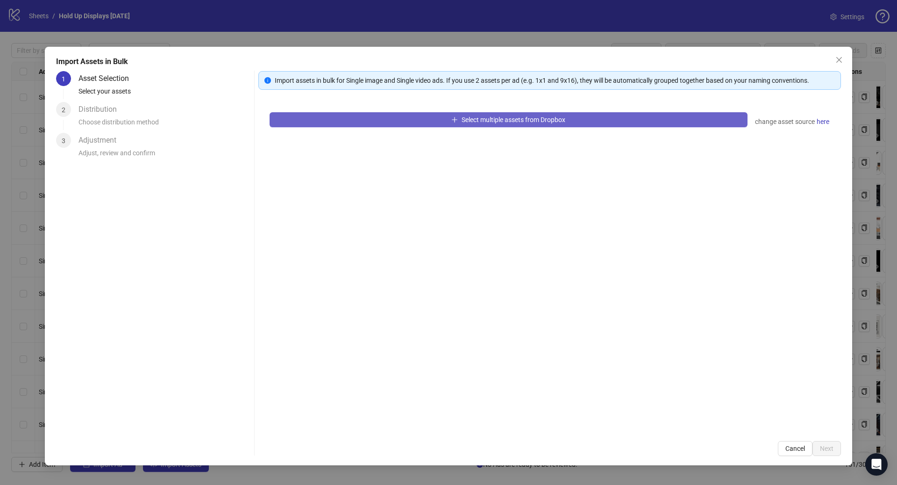
click at [487, 116] on span "Select multiple assets from Dropbox" at bounding box center [514, 119] width 104 height 7
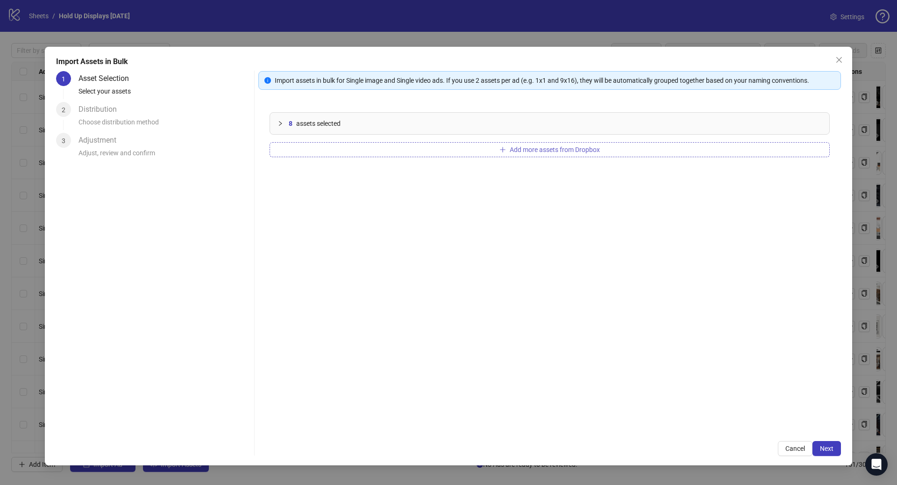
click at [544, 151] on span "Add more assets from Dropbox" at bounding box center [555, 149] width 90 height 7
click at [834, 449] on button "Next" at bounding box center [827, 448] width 29 height 15
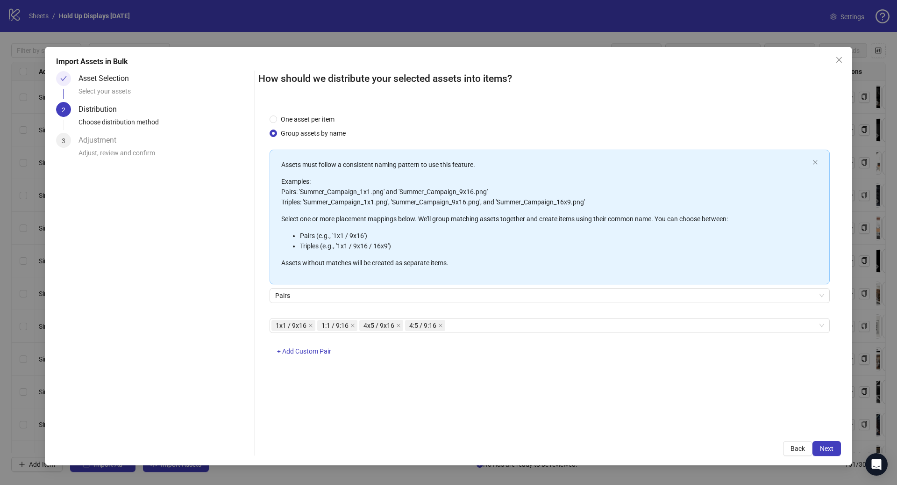
click at [108, 83] on div "Asset Selection" at bounding box center [108, 78] width 58 height 15
click at [786, 434] on div "How should we distribute your selected assets into items? One asset per item Gr…" at bounding box center [549, 263] width 583 height 385
click at [792, 445] on span "Back" at bounding box center [798, 447] width 14 height 7
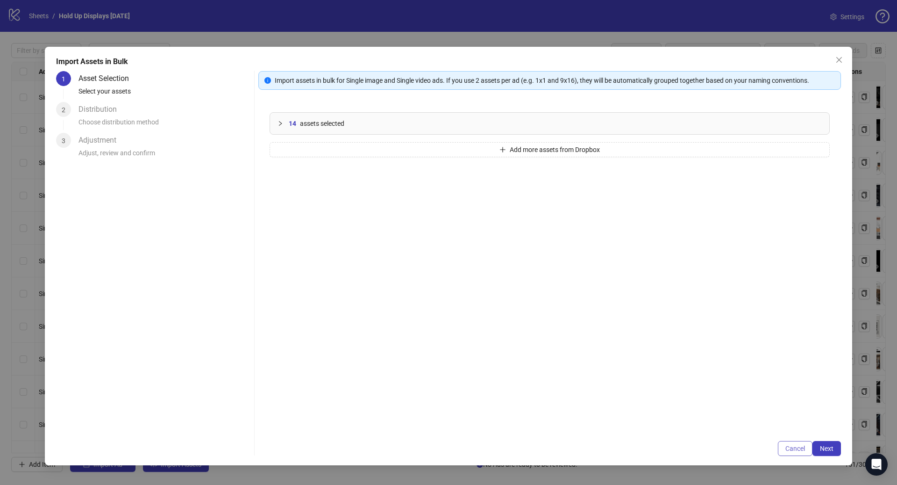
click at [797, 449] on span "Cancel" at bounding box center [796, 447] width 20 height 7
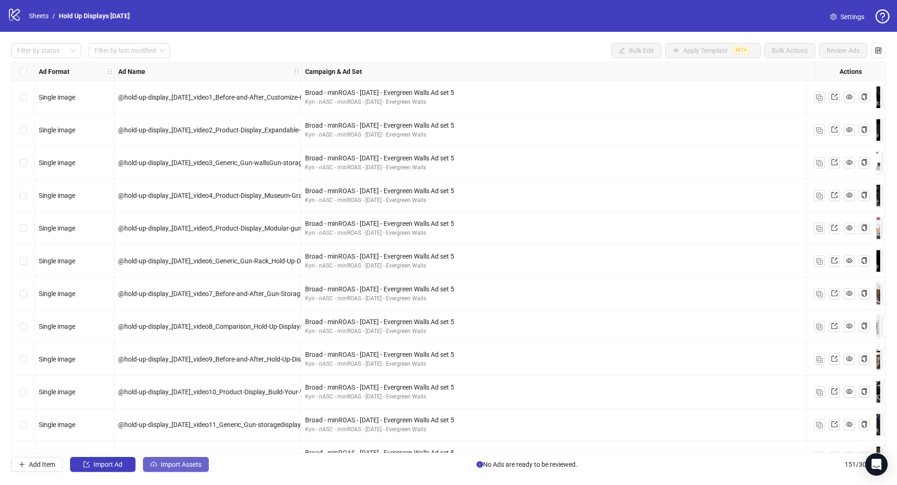
click at [175, 467] on span "Import Assets" at bounding box center [181, 463] width 41 height 7
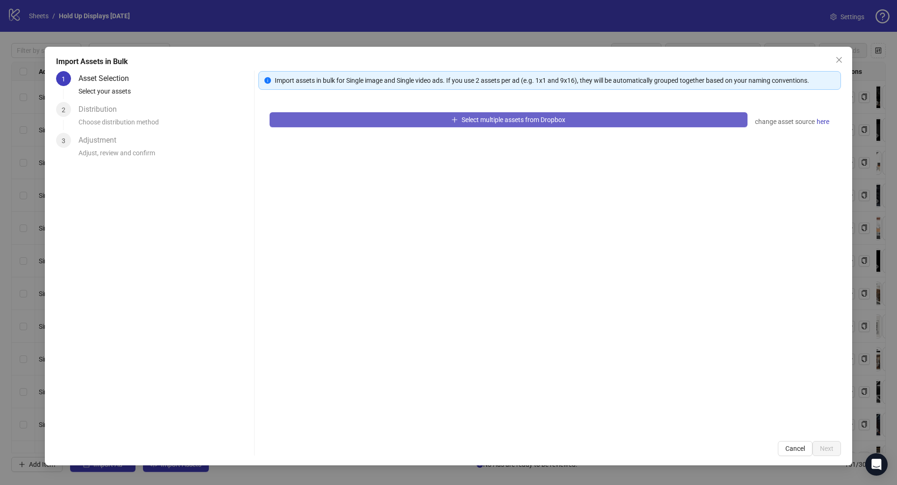
click at [383, 122] on button "Select multiple assets from Dropbox" at bounding box center [509, 119] width 478 height 15
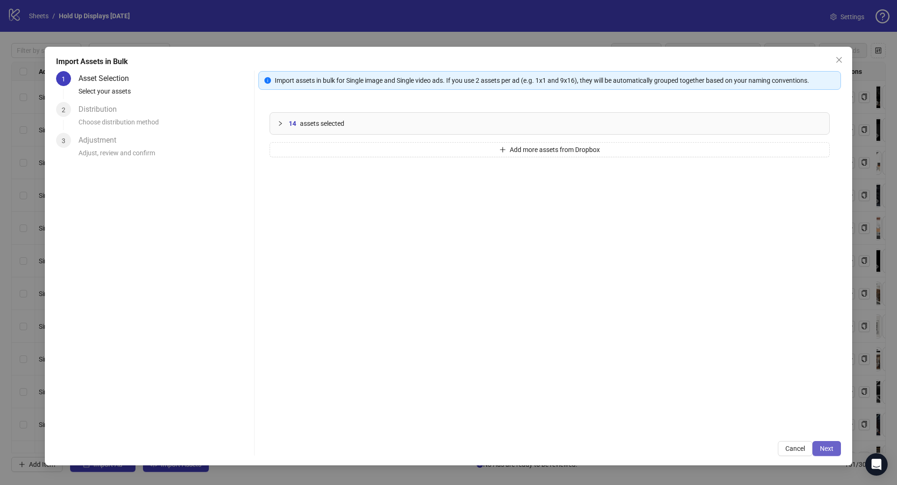
click at [825, 447] on span "Next" at bounding box center [827, 447] width 14 height 7
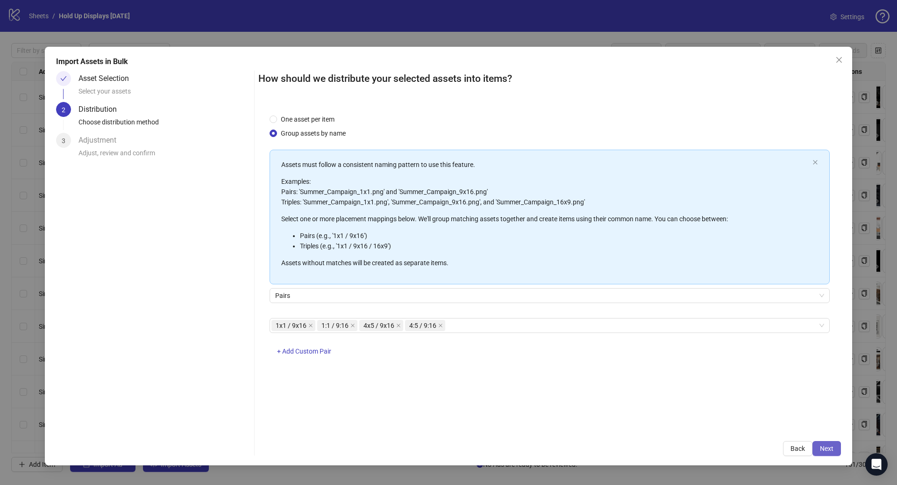
click at [834, 447] on span "Next" at bounding box center [827, 447] width 14 height 7
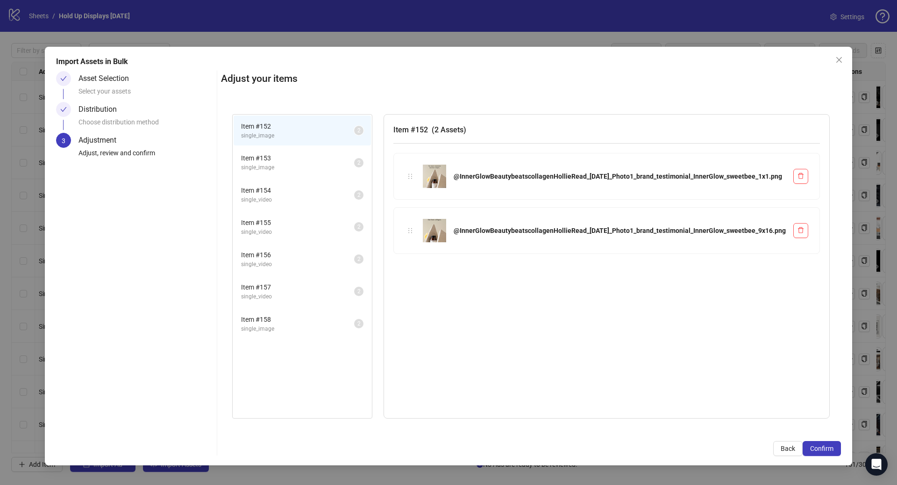
click at [329, 324] on span "single_image" at bounding box center [297, 328] width 113 height 9
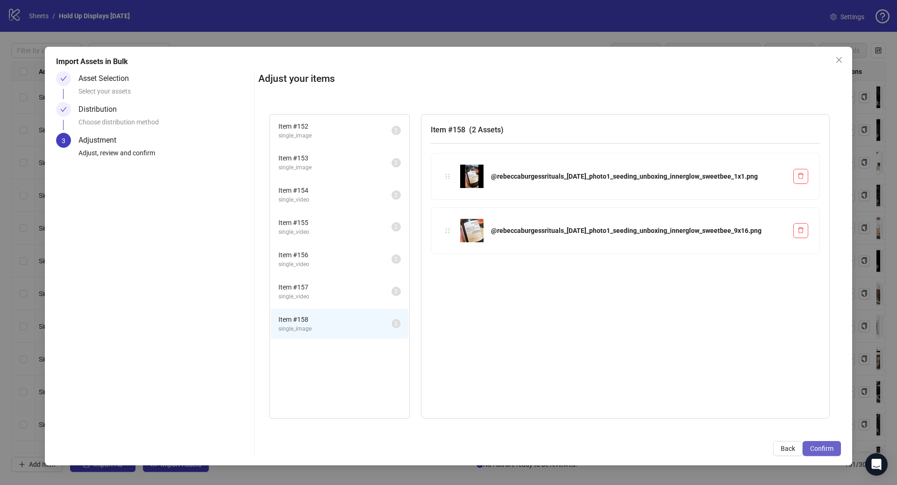
click at [819, 445] on span "Confirm" at bounding box center [821, 447] width 23 height 7
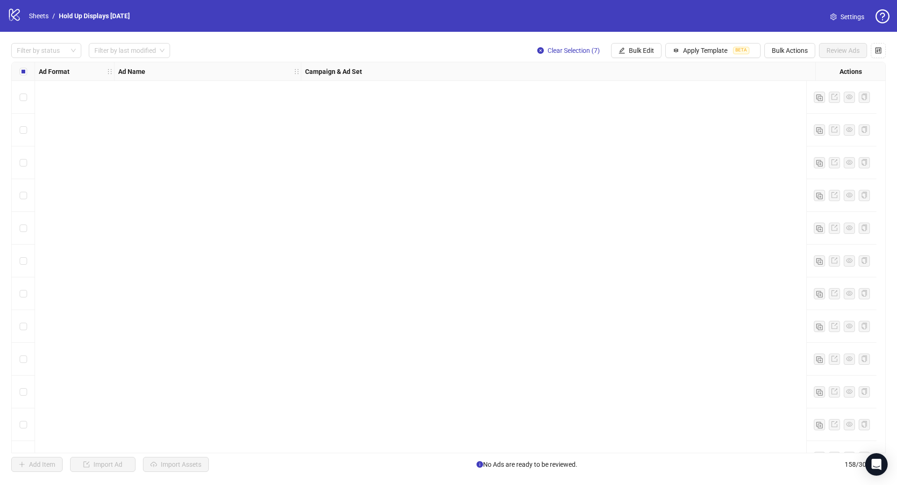
scroll to position [4800, 0]
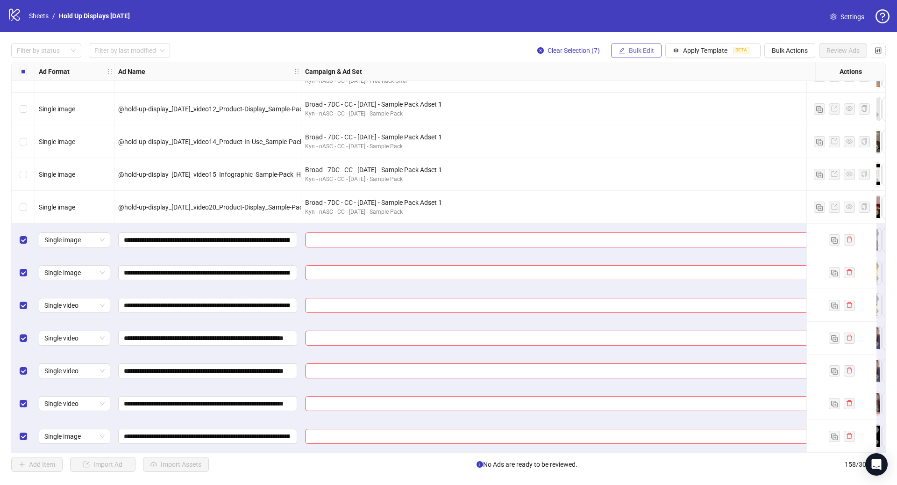
click at [634, 50] on span "Bulk Edit" at bounding box center [641, 50] width 25 height 7
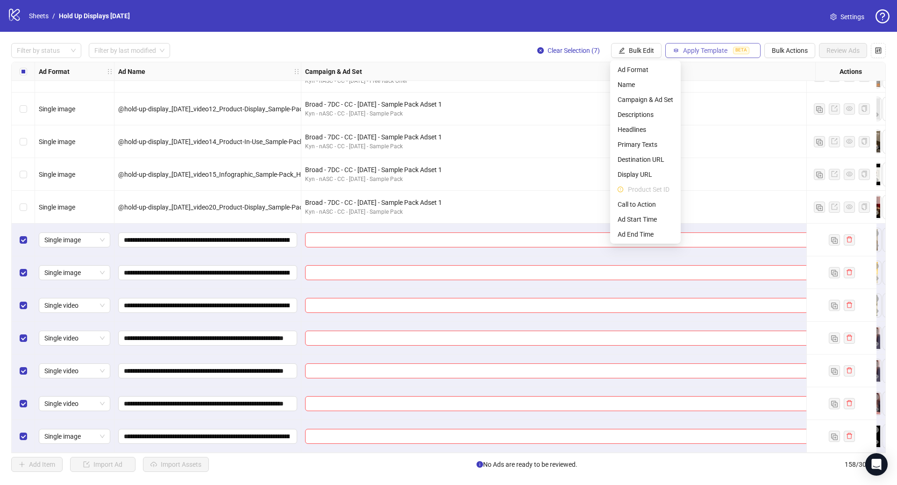
click at [692, 50] on span "Apply Template" at bounding box center [705, 50] width 44 height 7
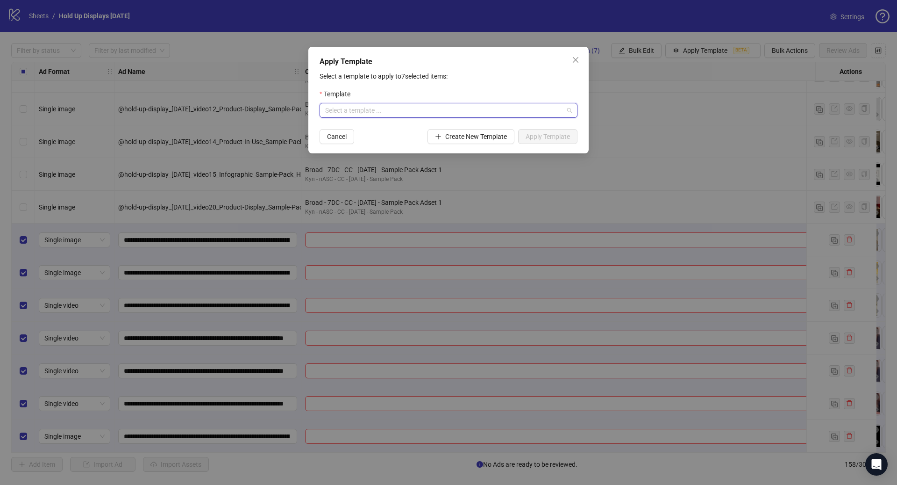
click at [414, 114] on input "search" at bounding box center [444, 110] width 238 height 14
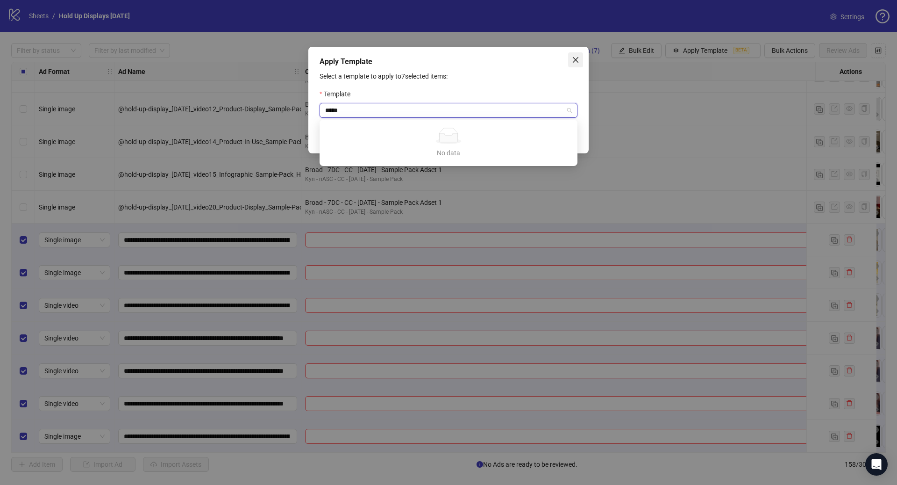
type input "*****"
click at [573, 61] on icon "close" at bounding box center [575, 59] width 7 height 7
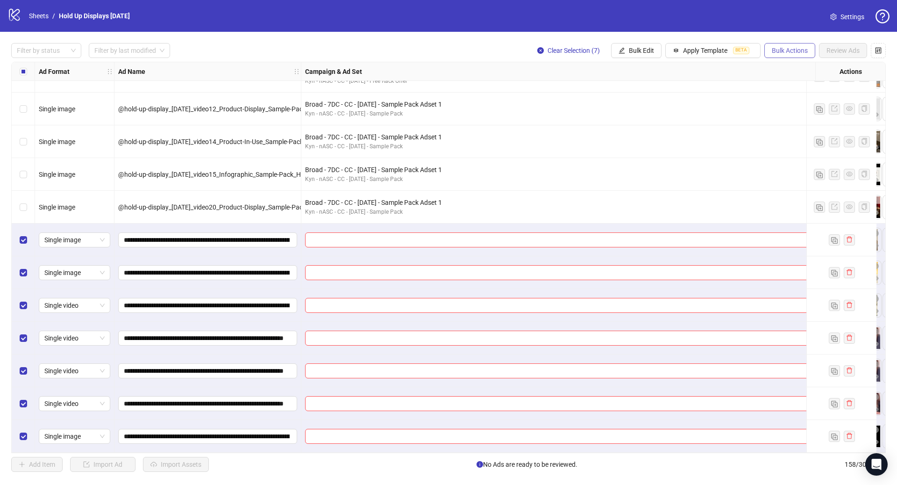
click at [792, 53] on span "Bulk Actions" at bounding box center [790, 50] width 36 height 7
click at [797, 68] on span "Delete" at bounding box center [803, 69] width 64 height 10
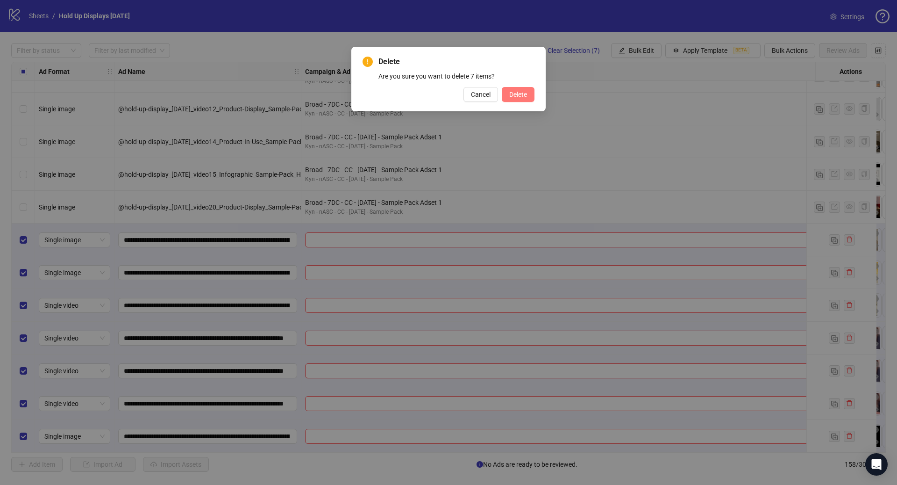
click at [505, 96] on button "Delete" at bounding box center [518, 94] width 33 height 15
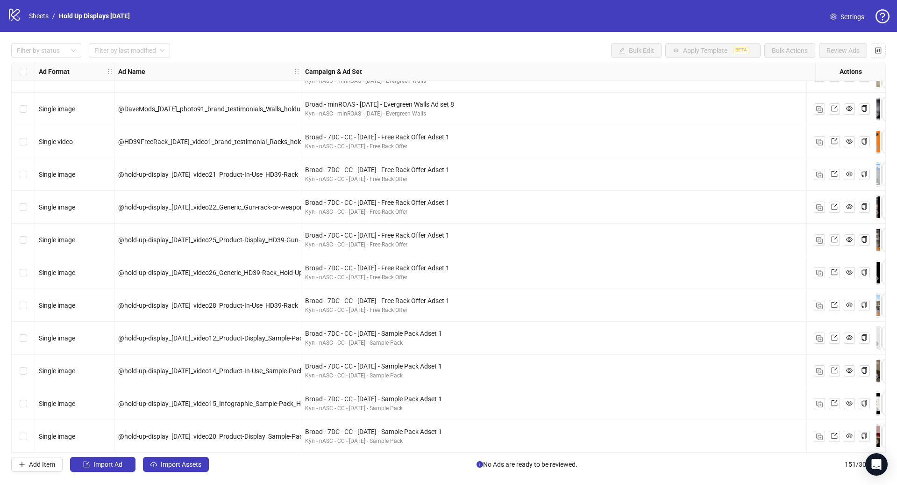
scroll to position [4571, 0]
click at [43, 14] on link "Sheets" at bounding box center [38, 16] width 23 height 10
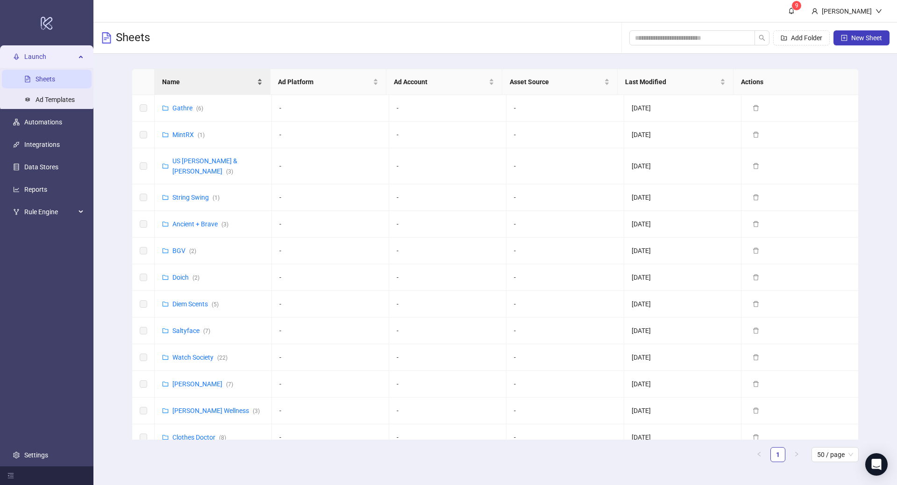
click at [203, 81] on span "Name" at bounding box center [208, 82] width 93 height 10
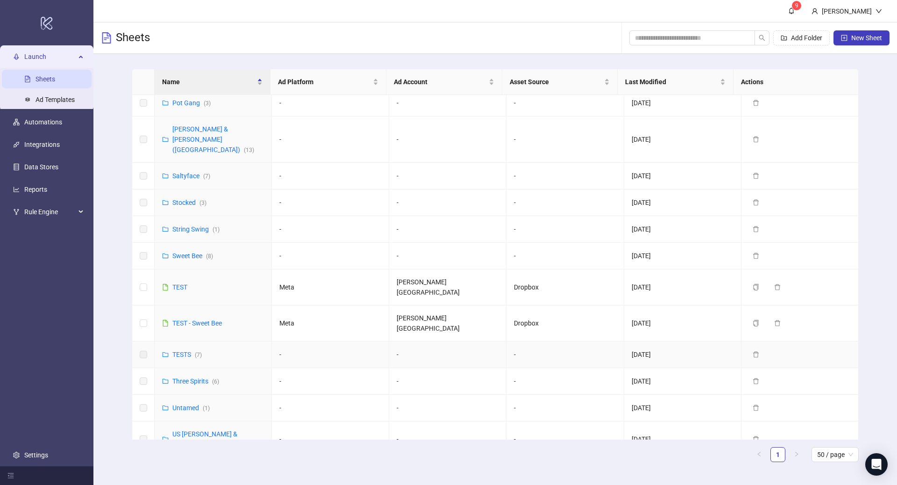
scroll to position [476, 0]
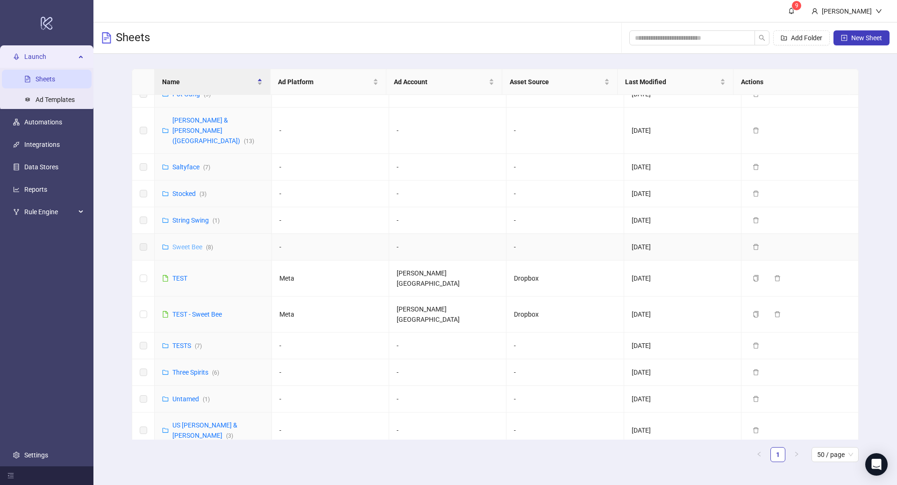
click at [193, 243] on link "Sweet Bee ( 8 )" at bounding box center [192, 246] width 41 height 7
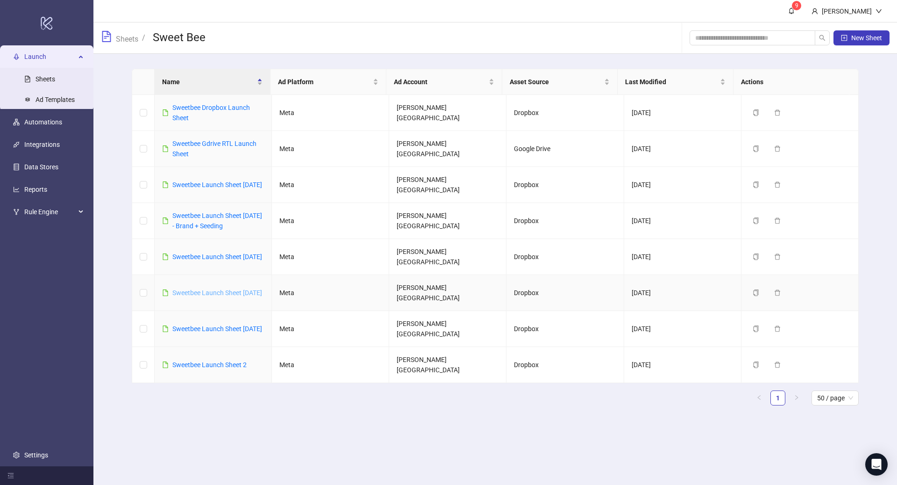
click at [197, 289] on link "Sweetbee Launch Sheet 09/25/25" at bounding box center [217, 292] width 90 height 7
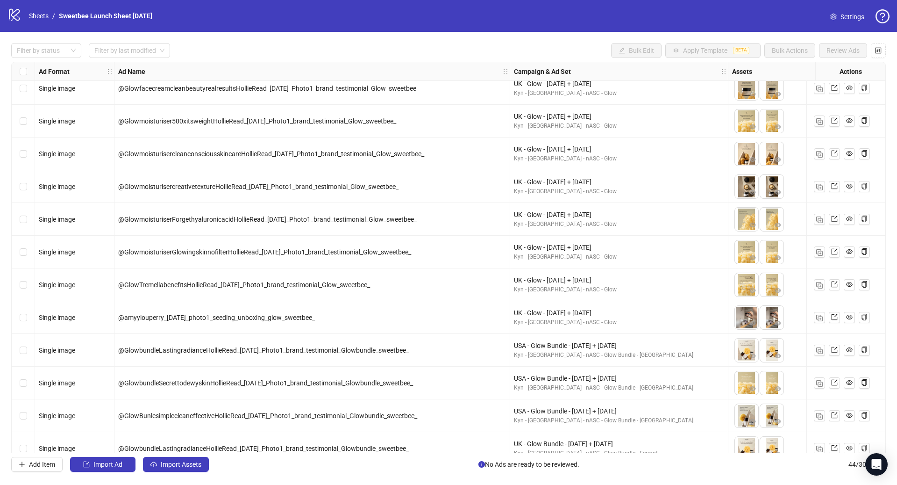
scroll to position [1071, 0]
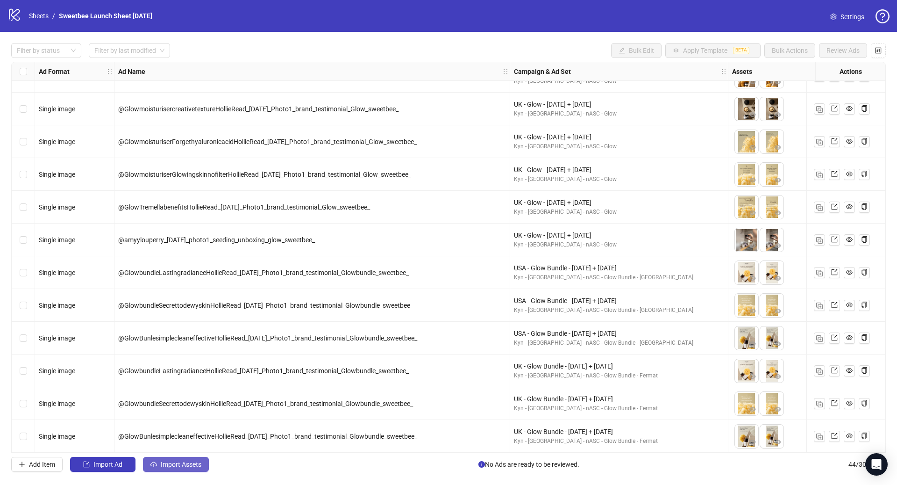
click at [178, 465] on span "Import Assets" at bounding box center [181, 463] width 41 height 7
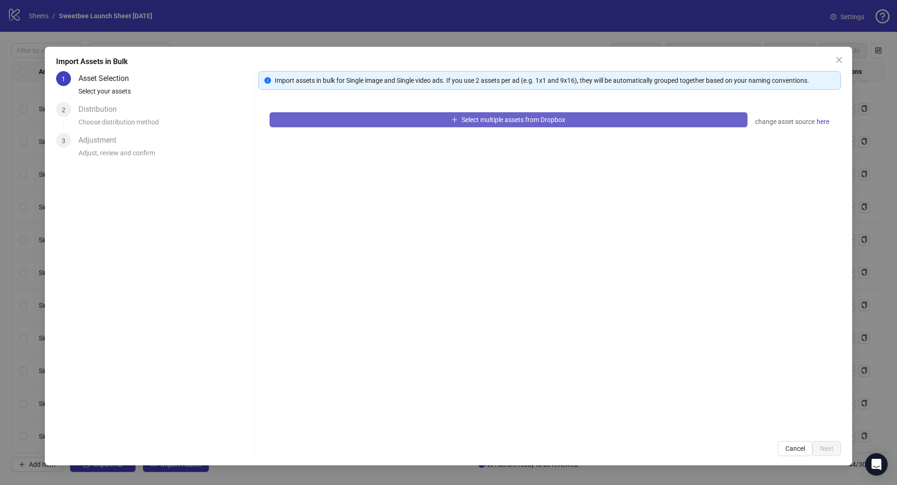
click at [369, 118] on button "Select multiple assets from Dropbox" at bounding box center [509, 119] width 478 height 15
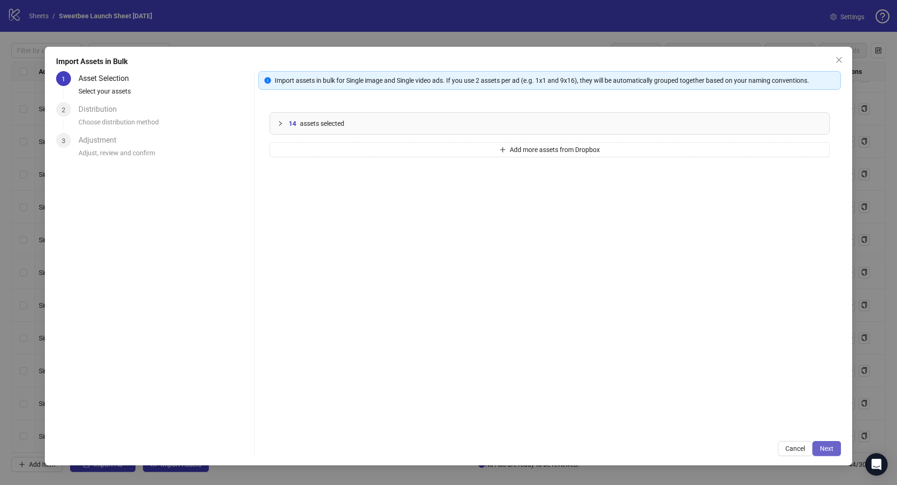
click at [821, 445] on span "Next" at bounding box center [827, 447] width 14 height 7
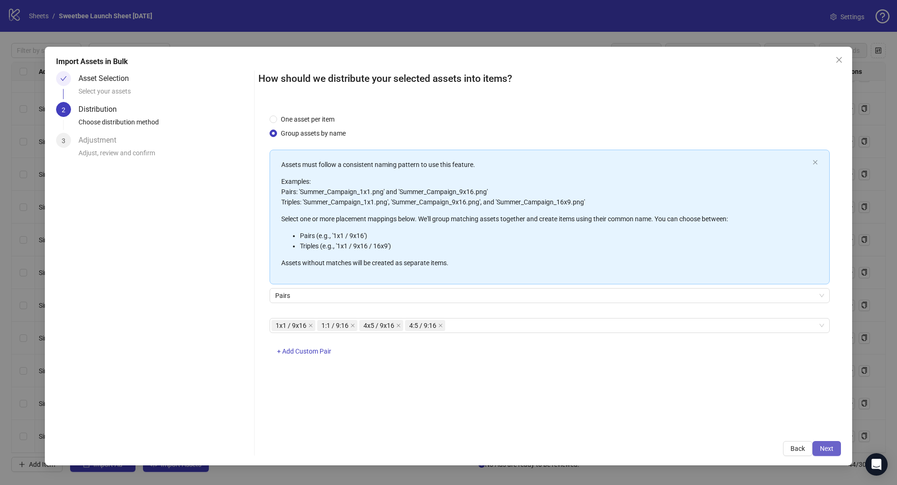
click at [822, 447] on span "Next" at bounding box center [827, 447] width 14 height 7
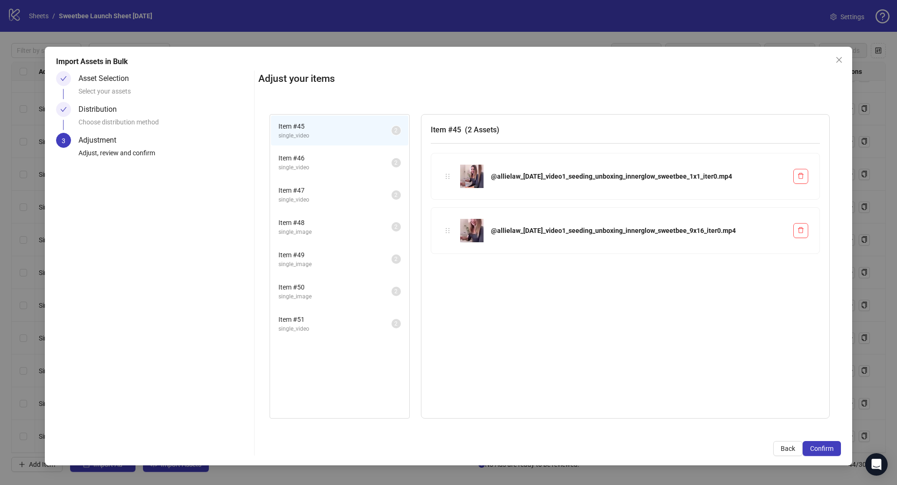
click at [822, 447] on span "Confirm" at bounding box center [821, 447] width 23 height 7
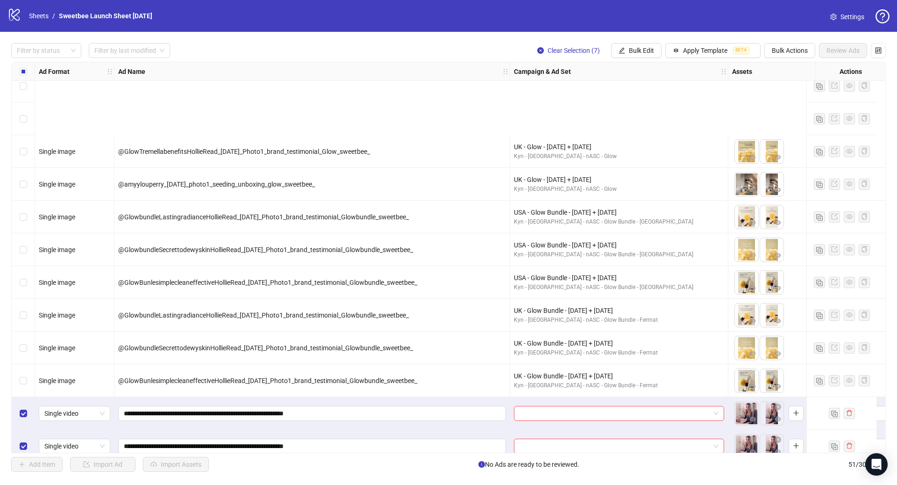
scroll to position [1300, 0]
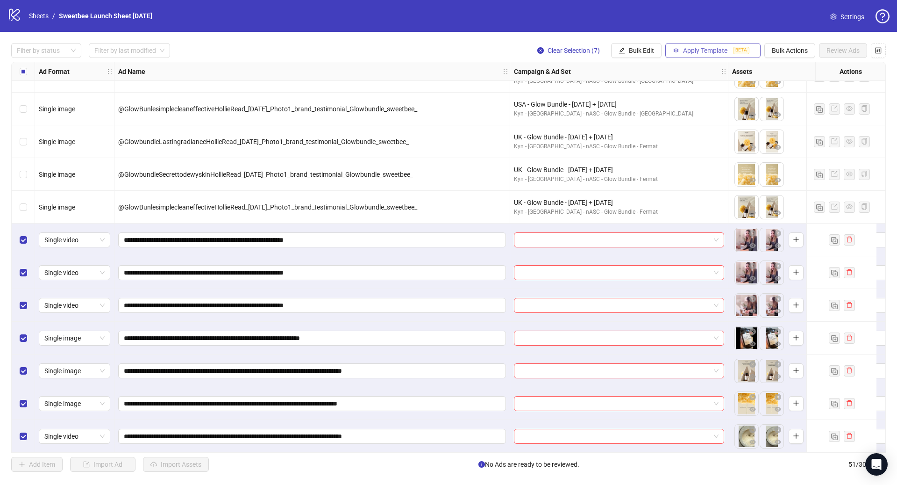
click at [701, 50] on span "Apply Template" at bounding box center [705, 50] width 44 height 7
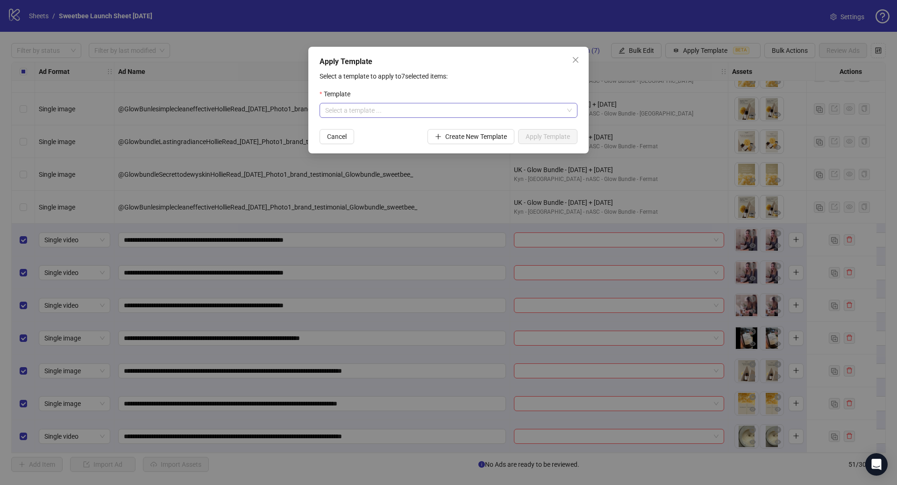
click at [415, 106] on input "search" at bounding box center [444, 110] width 238 height 14
type input "*****"
click at [409, 144] on div "Sweet Bee Inner Wisdom- US" at bounding box center [448, 144] width 243 height 10
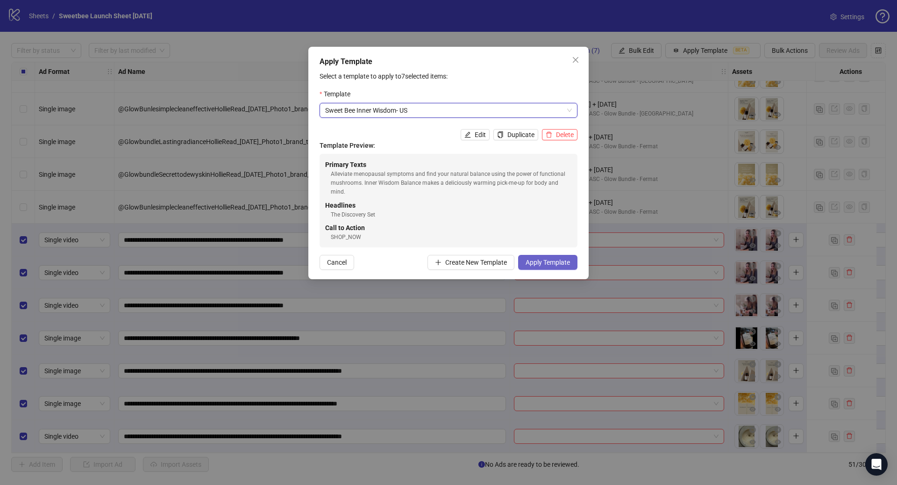
click at [540, 259] on span "Apply Template" at bounding box center [548, 261] width 44 height 7
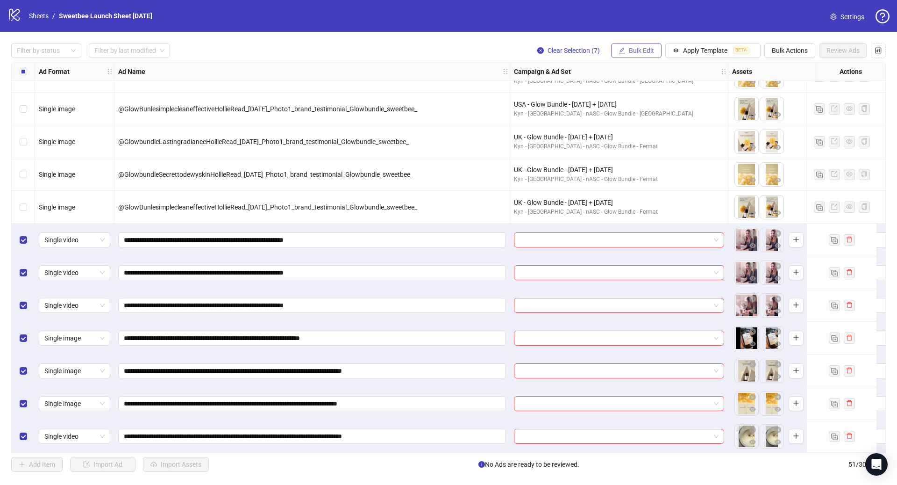
click at [641, 51] on span "Bulk Edit" at bounding box center [641, 50] width 25 height 7
click at [654, 98] on span "Campaign & Ad Set" at bounding box center [646, 99] width 56 height 10
click at [617, 89] on input "search" at bounding box center [605, 91] width 167 height 14
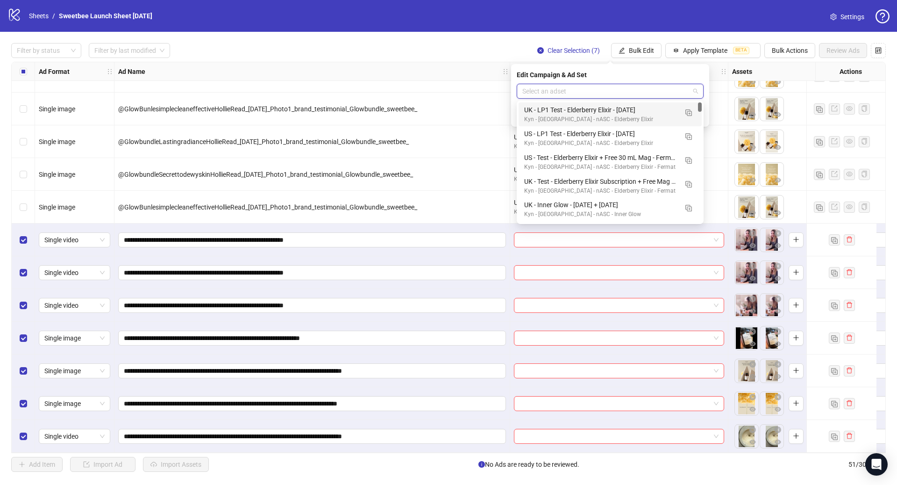
paste input "**********"
type input "**********"
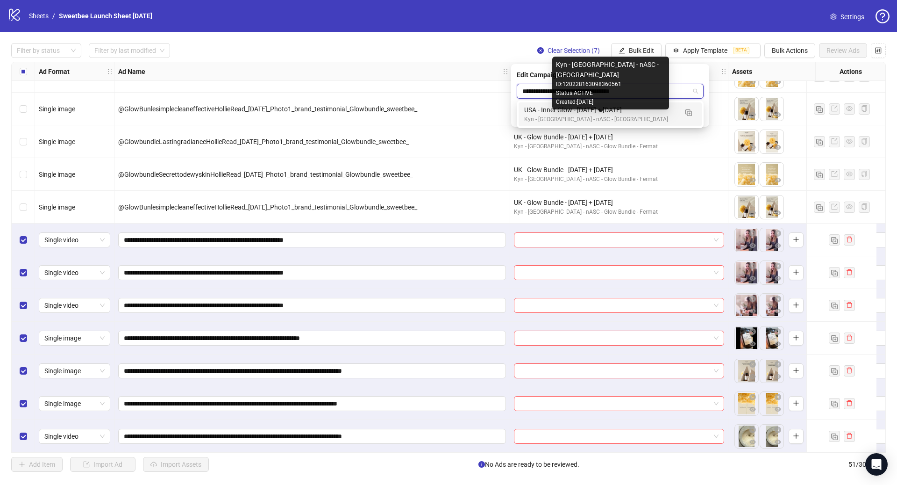
click at [652, 113] on div "USA - Inner Glow - 8/28/25 + 09/24/25" at bounding box center [600, 110] width 153 height 10
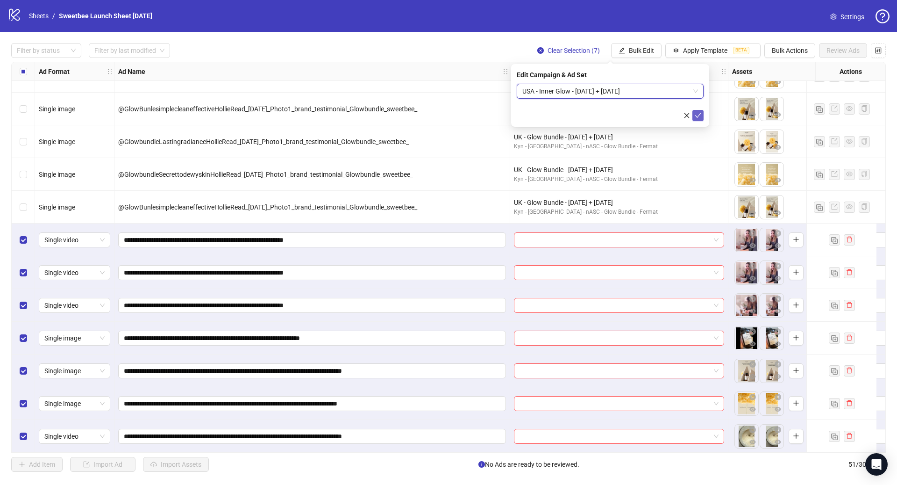
click at [698, 115] on icon "check" at bounding box center [698, 115] width 6 height 5
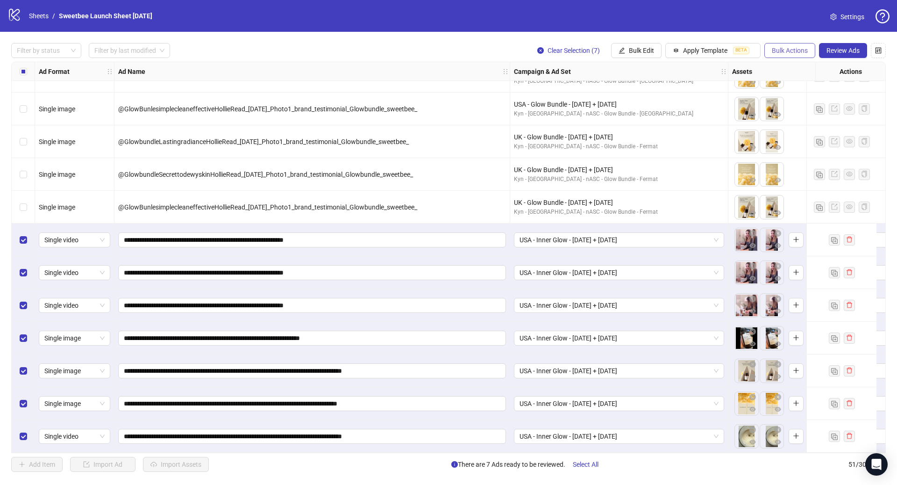
click at [774, 50] on span "Bulk Actions" at bounding box center [790, 50] width 36 height 7
click at [804, 101] on span "Duplicate with assets" at bounding box center [803, 99] width 64 height 10
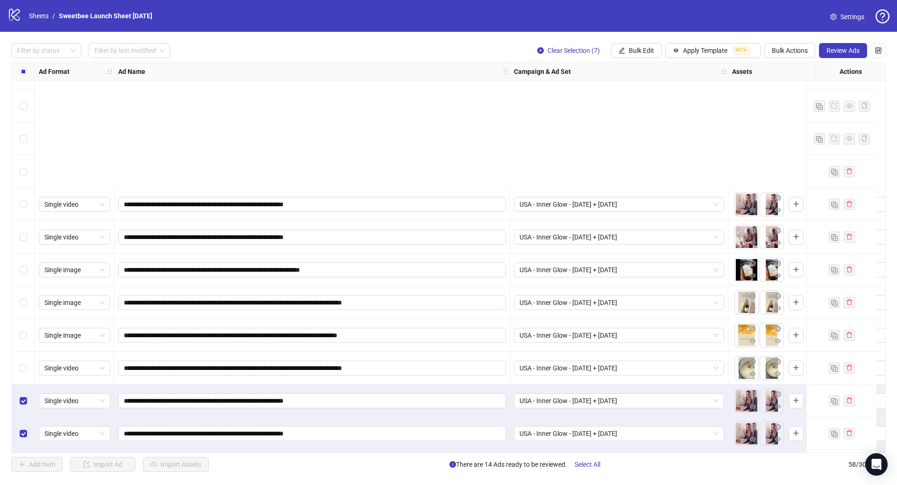
scroll to position [1529, 0]
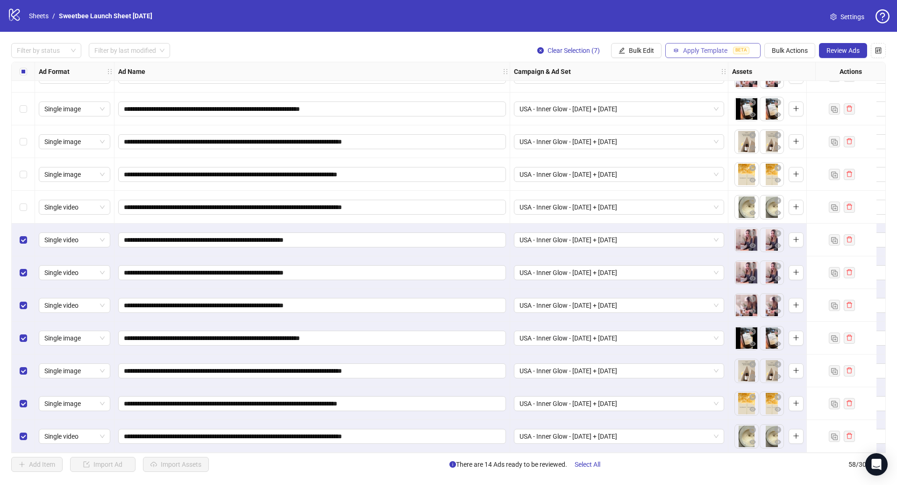
click at [707, 51] on span "Apply Template" at bounding box center [705, 50] width 44 height 7
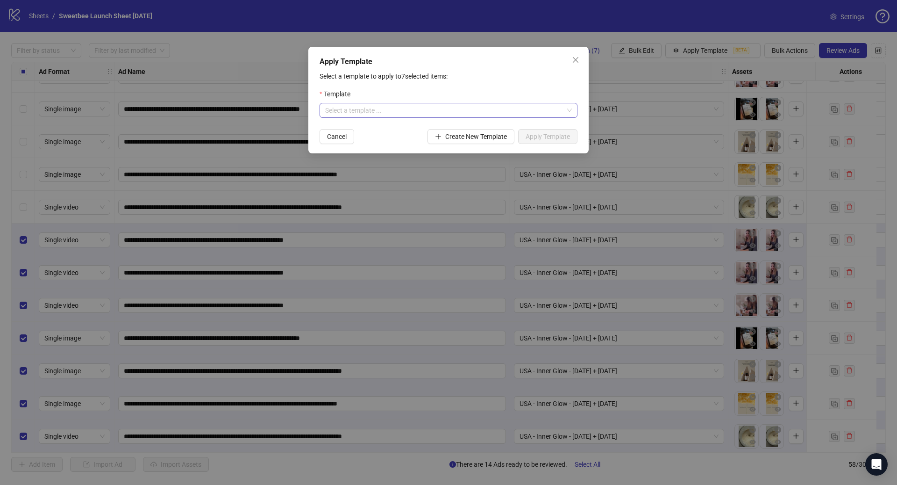
click at [460, 117] on input "search" at bounding box center [444, 110] width 238 height 14
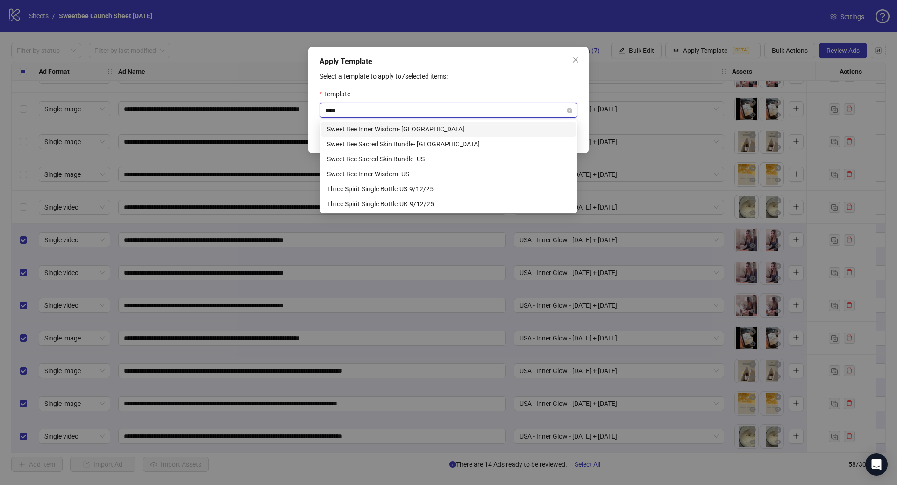
type input "*****"
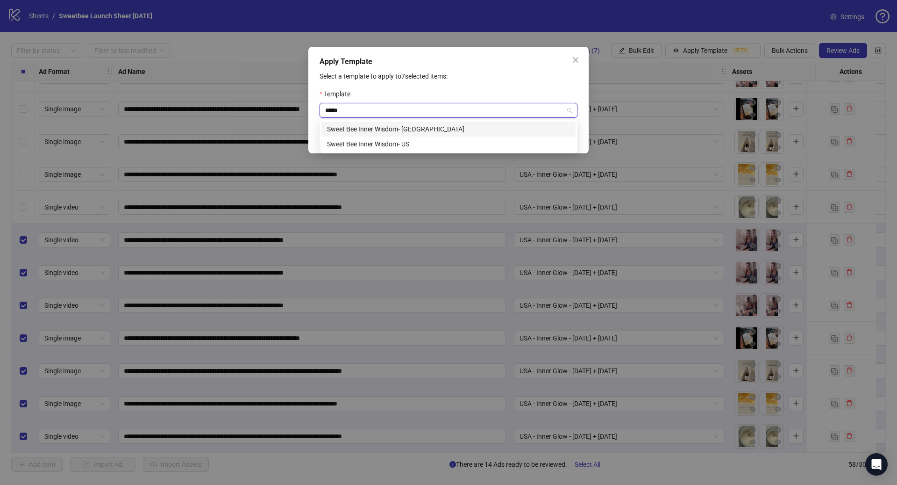
click at [388, 131] on div "Sweet Bee Inner Wisdom- [GEOGRAPHIC_DATA]" at bounding box center [448, 129] width 243 height 10
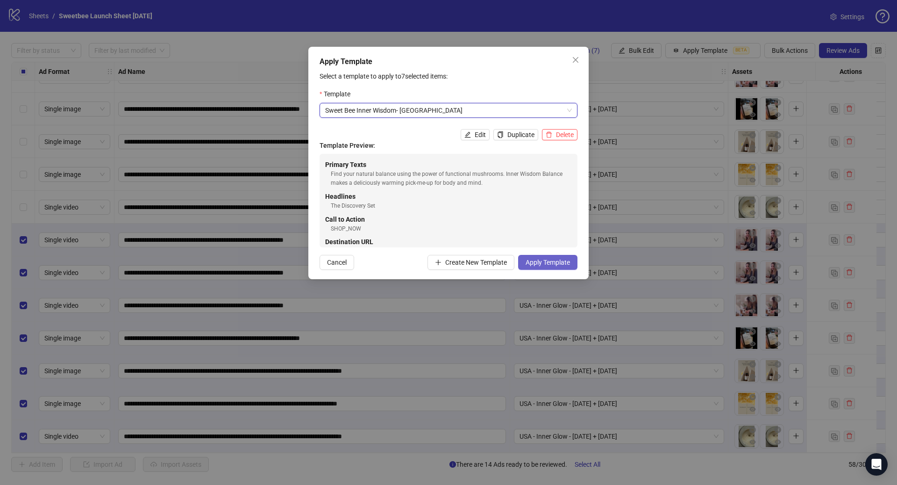
click at [543, 261] on span "Apply Template" at bounding box center [548, 261] width 44 height 7
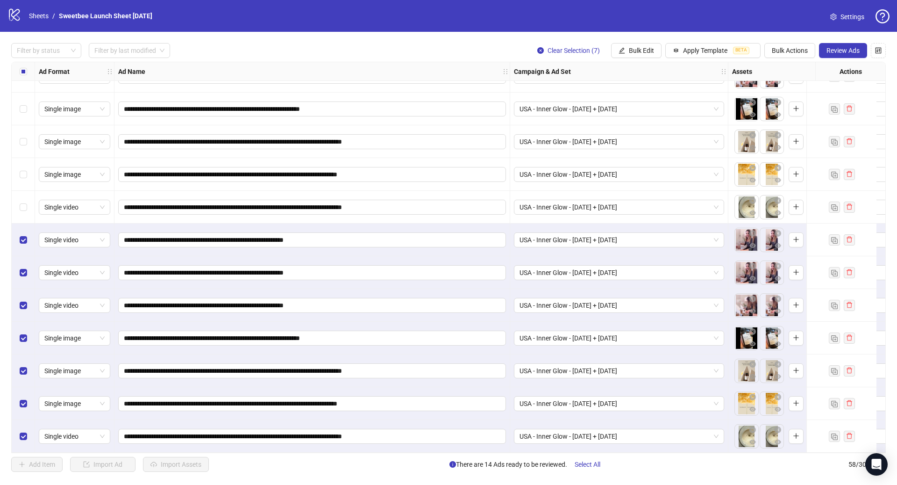
click at [644, 52] on span "Bulk Edit" at bounding box center [641, 50] width 25 height 7
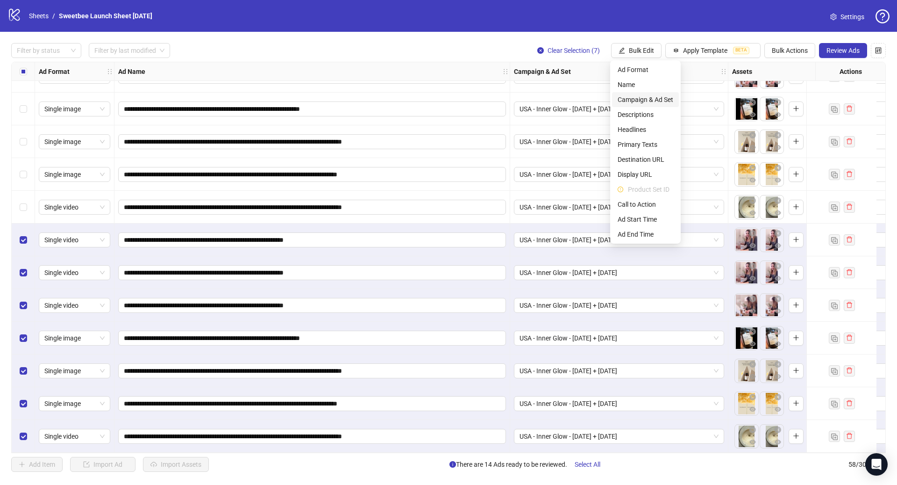
click at [656, 102] on span "Campaign & Ad Set" at bounding box center [646, 99] width 56 height 10
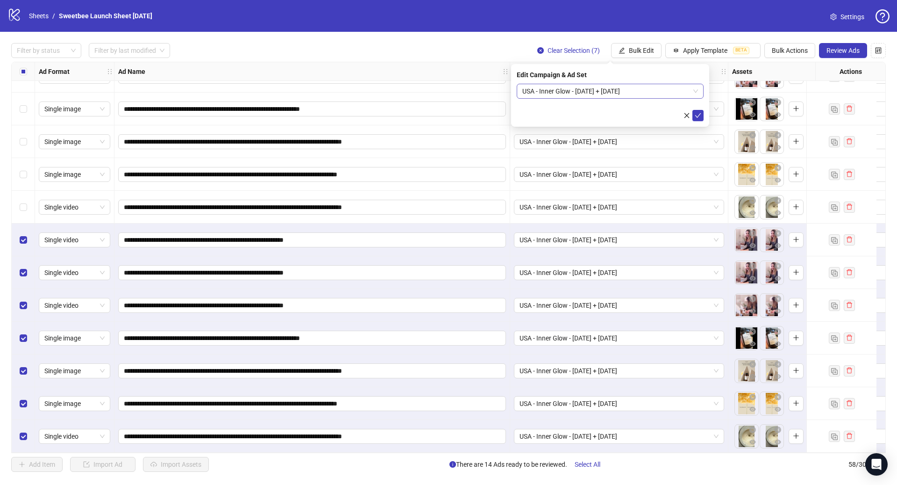
click at [656, 90] on span "USA - Inner Glow - 8/28/25 + 09/24/25" at bounding box center [610, 91] width 176 height 14
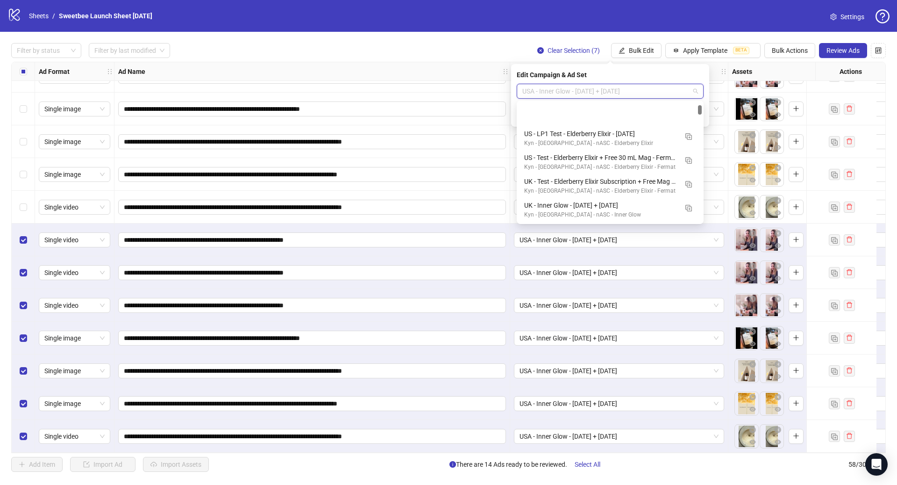
scroll to position [47, 0]
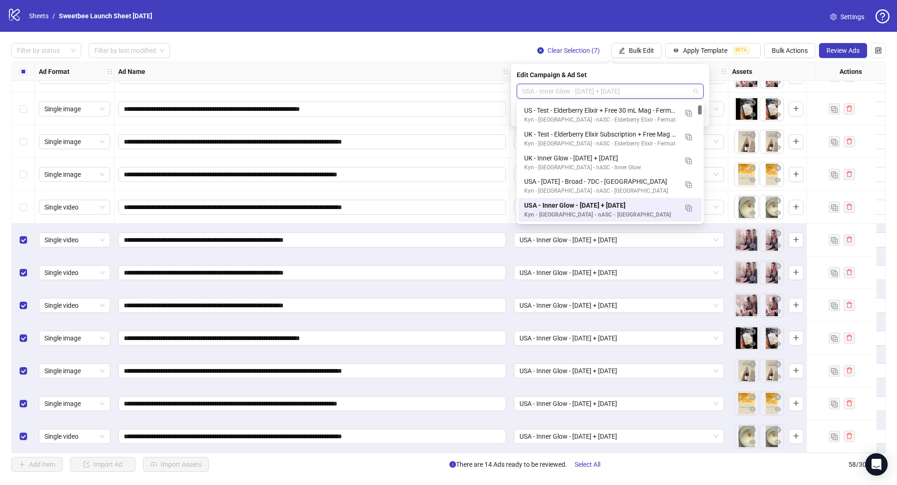
paste input "**********"
type input "**********"
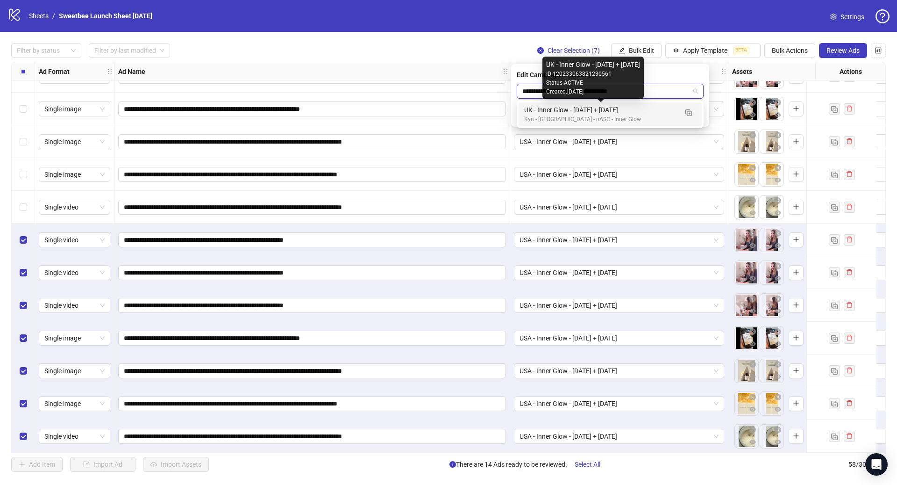
click at [611, 114] on div "UK - Inner Glow - 9/17/25 + 09/24/25" at bounding box center [600, 110] width 153 height 10
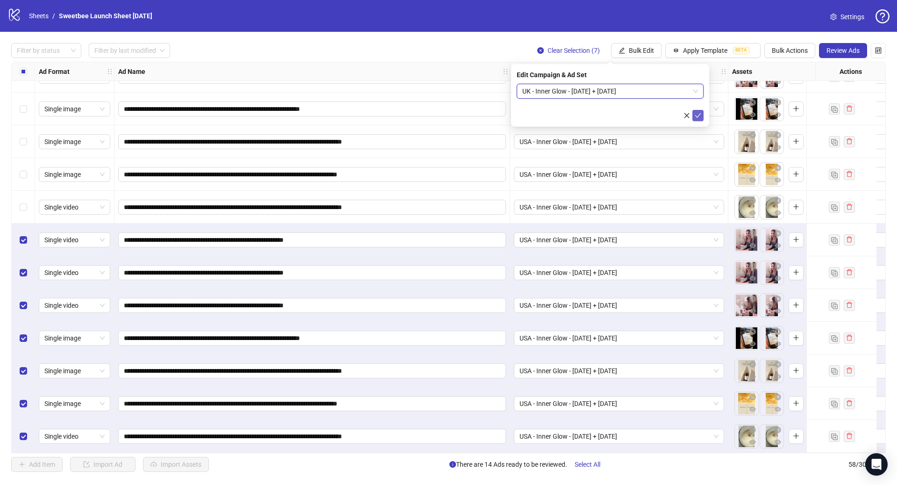
click at [696, 116] on icon "check" at bounding box center [698, 115] width 6 height 5
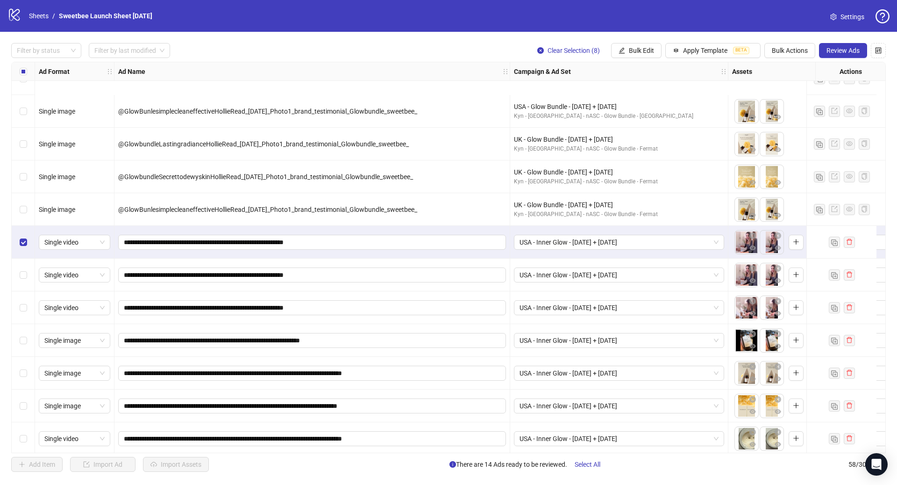
scroll to position [1405, 0]
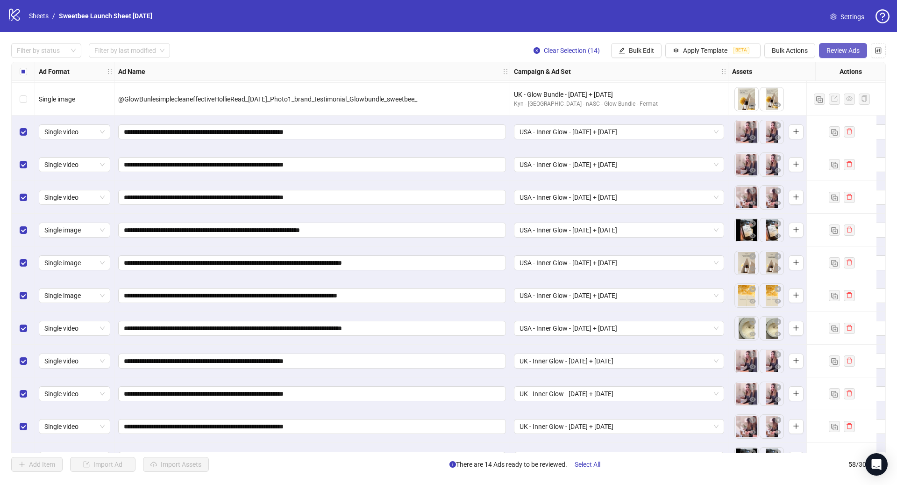
click at [848, 51] on span "Review Ads" at bounding box center [843, 50] width 33 height 7
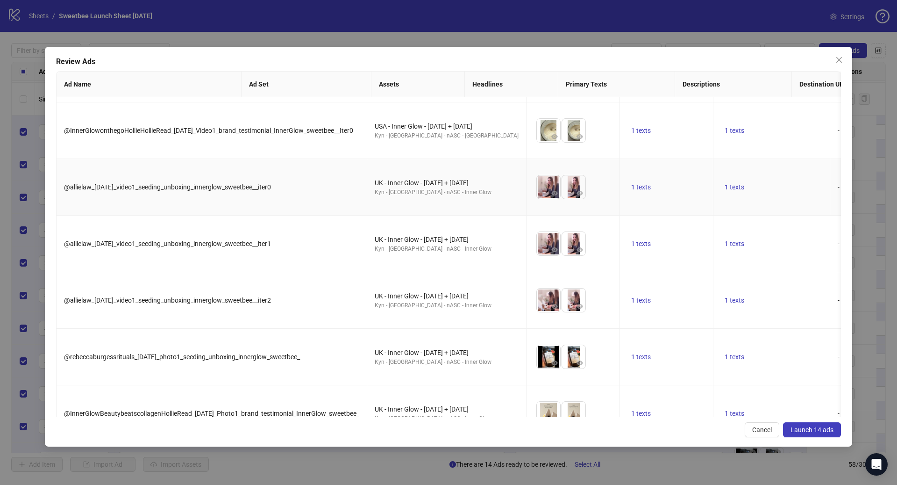
scroll to position [336, 0]
click at [764, 429] on span "Cancel" at bounding box center [762, 429] width 20 height 7
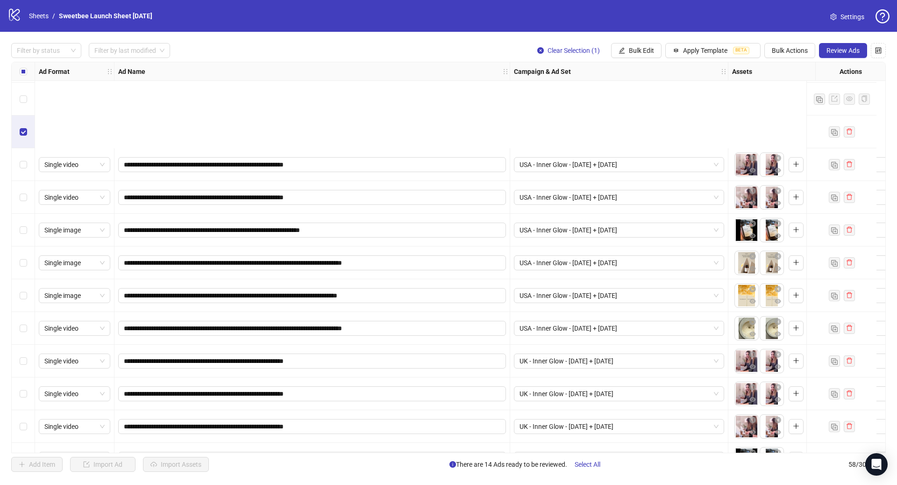
scroll to position [1529, 0]
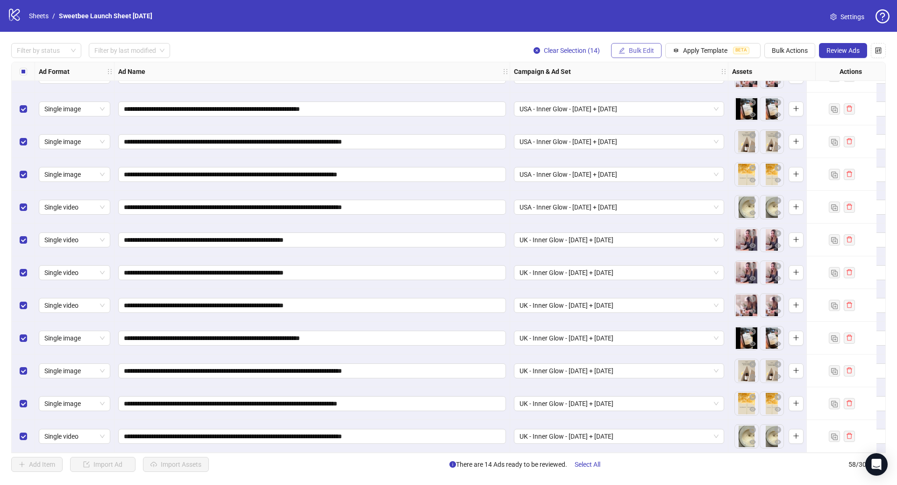
click at [646, 55] on button "Bulk Edit" at bounding box center [636, 50] width 50 height 15
click at [827, 50] on span "Review Ads" at bounding box center [843, 50] width 33 height 7
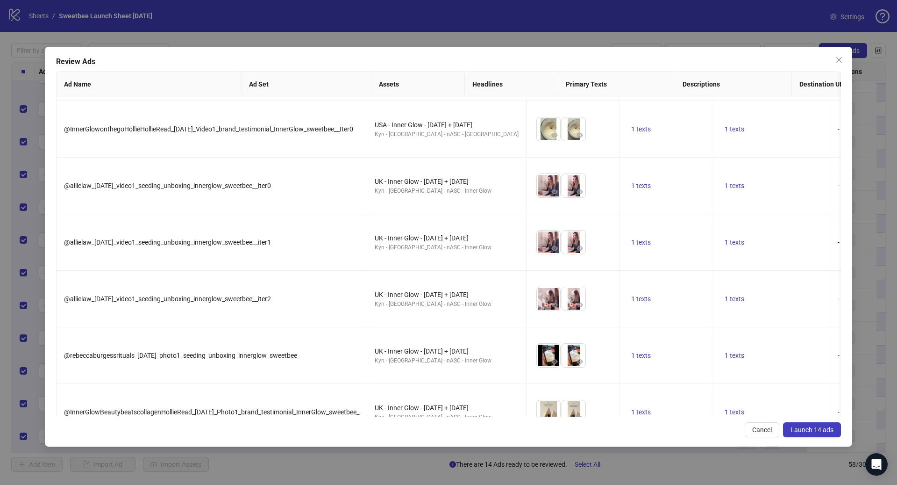
click at [809, 429] on span "Launch 14 ads" at bounding box center [812, 429] width 43 height 7
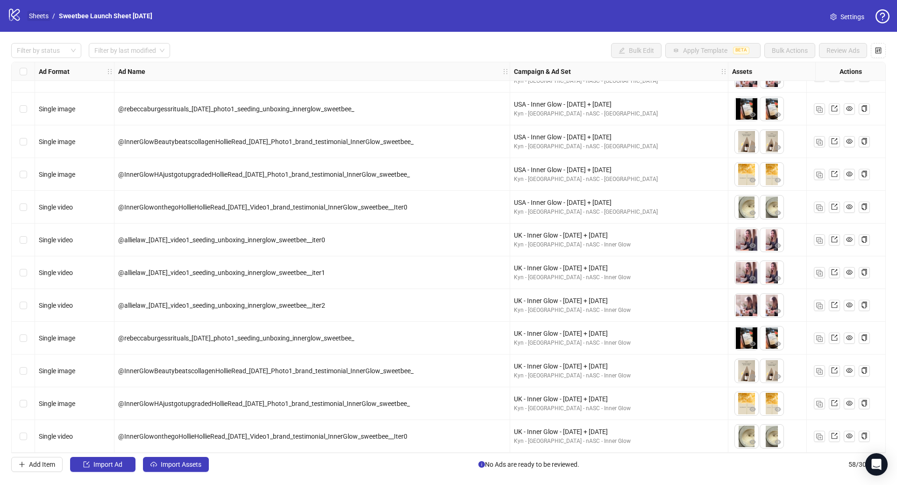
click at [36, 14] on link "Sheets" at bounding box center [38, 16] width 23 height 10
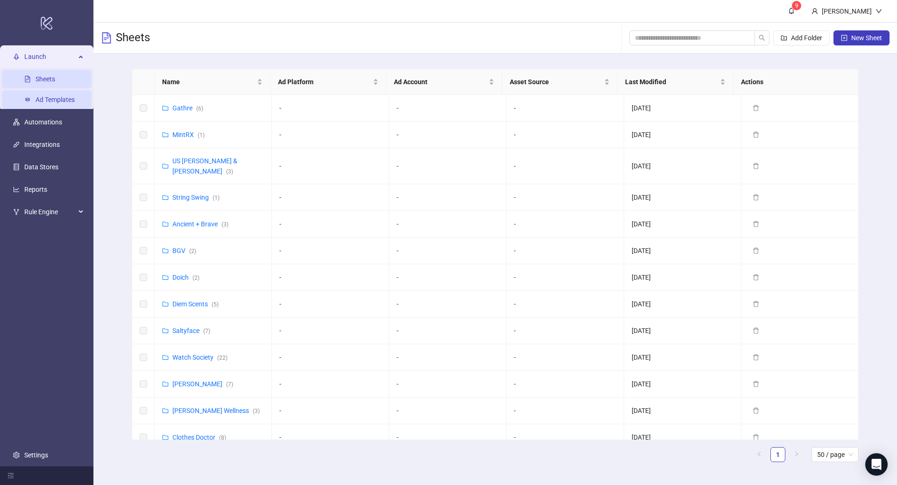
click at [43, 97] on link "Ad Templates" at bounding box center [55, 99] width 39 height 7
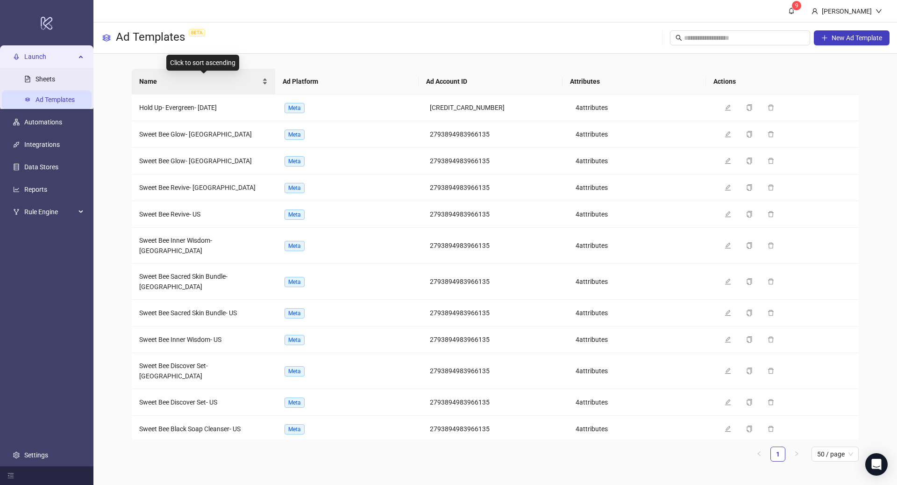
click at [181, 77] on span "Name" at bounding box center [199, 81] width 121 height 10
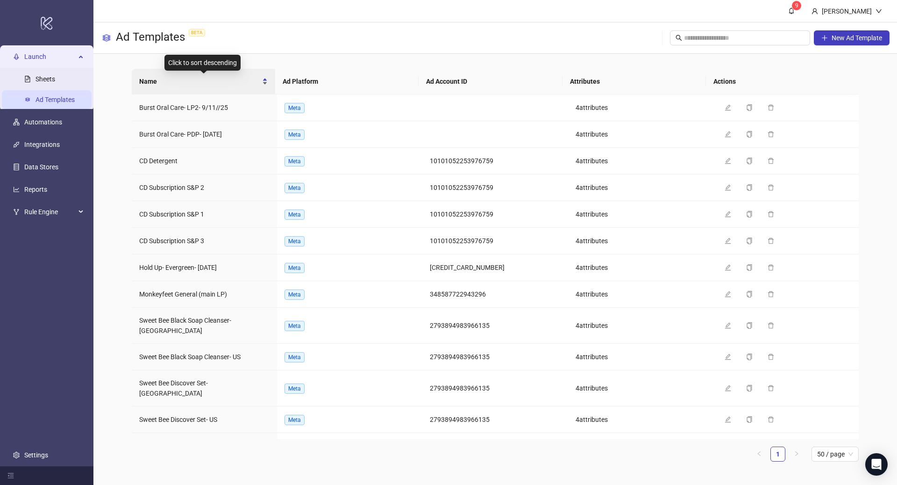
click at [182, 80] on span "Name" at bounding box center [199, 81] width 121 height 10
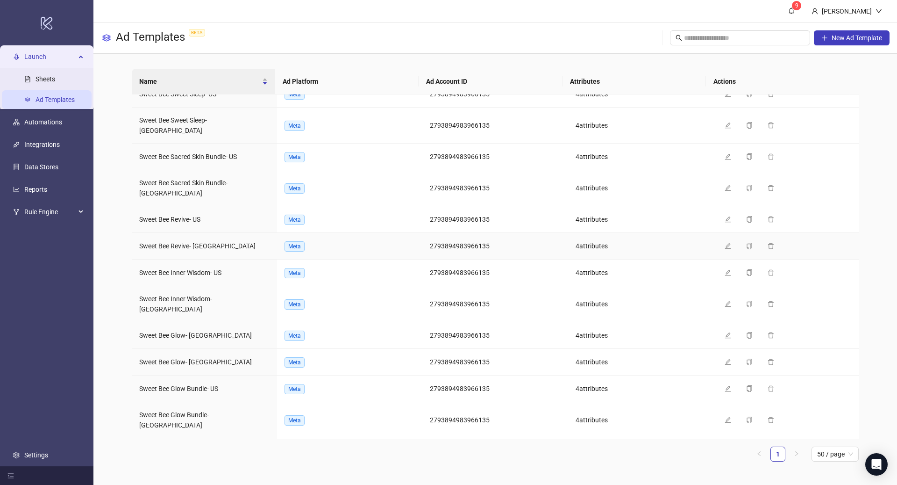
scroll to position [153, 0]
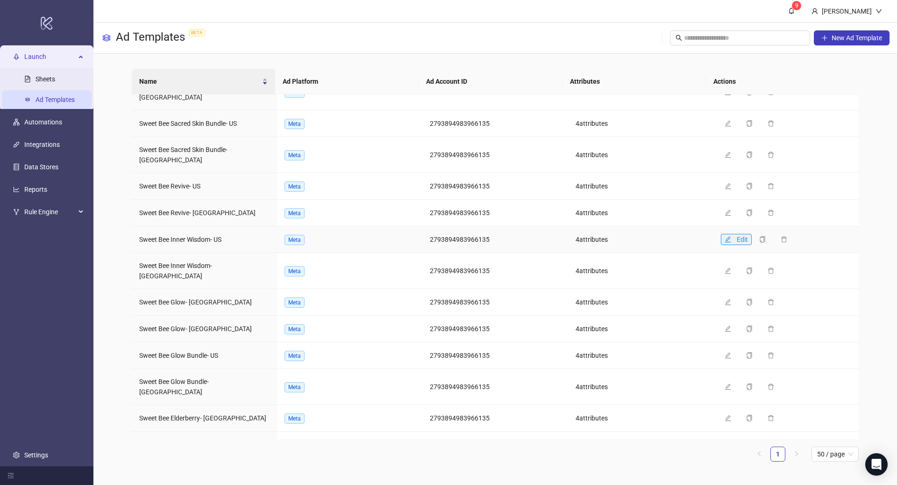
click at [727, 234] on button "Edit" at bounding box center [736, 239] width 31 height 11
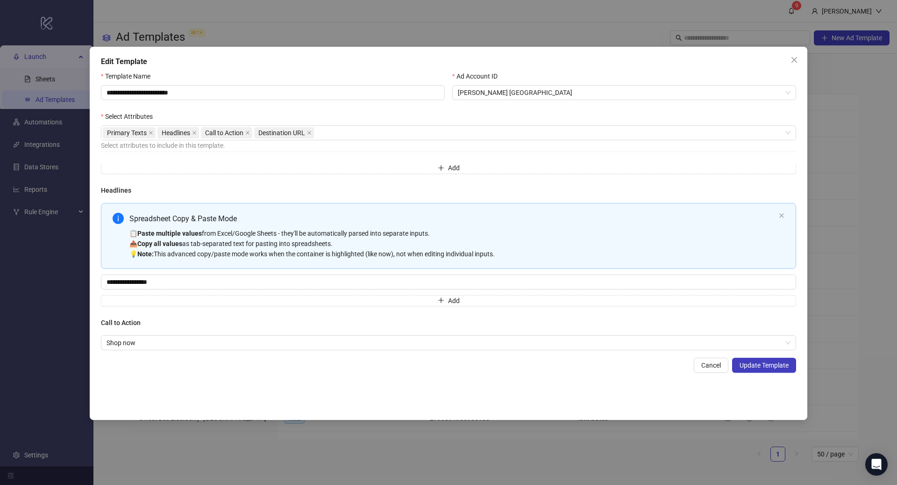
scroll to position [129, 0]
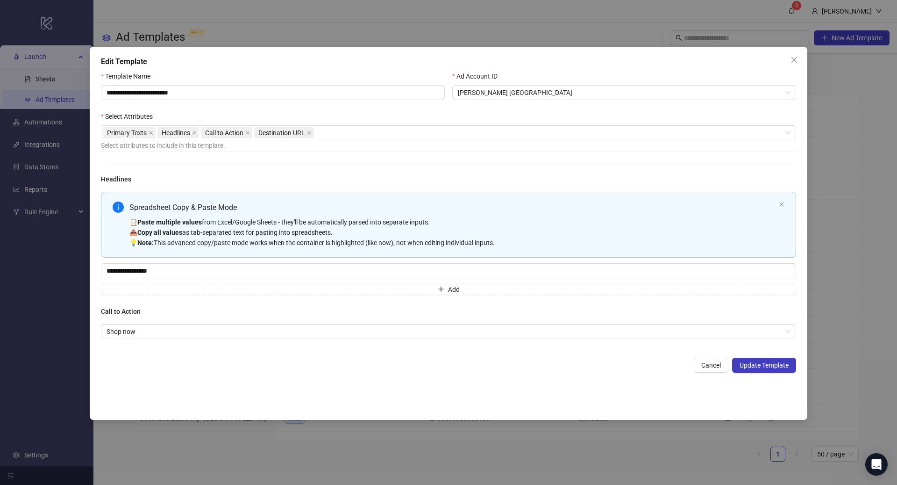
click at [574, 227] on div "📋 Paste multiple values from Excel/Google Sheets - they'll be automatically par…" at bounding box center [452, 232] width 646 height 31
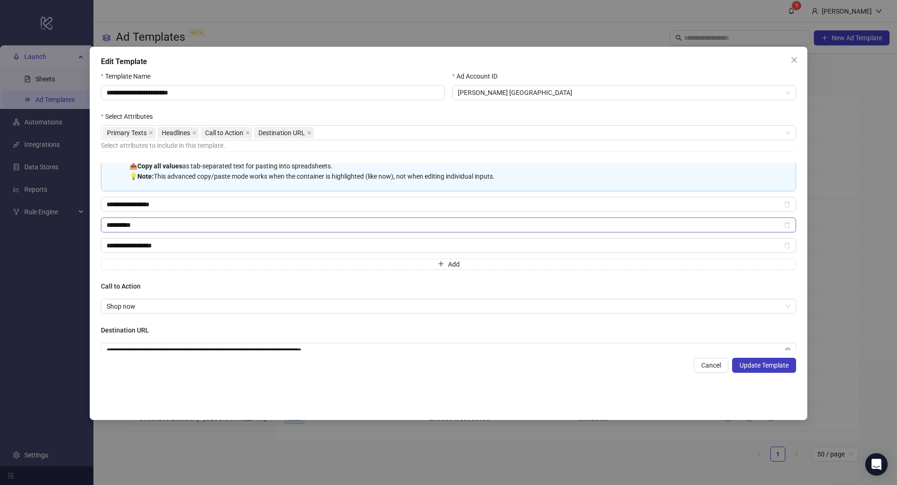
scroll to position [213, 0]
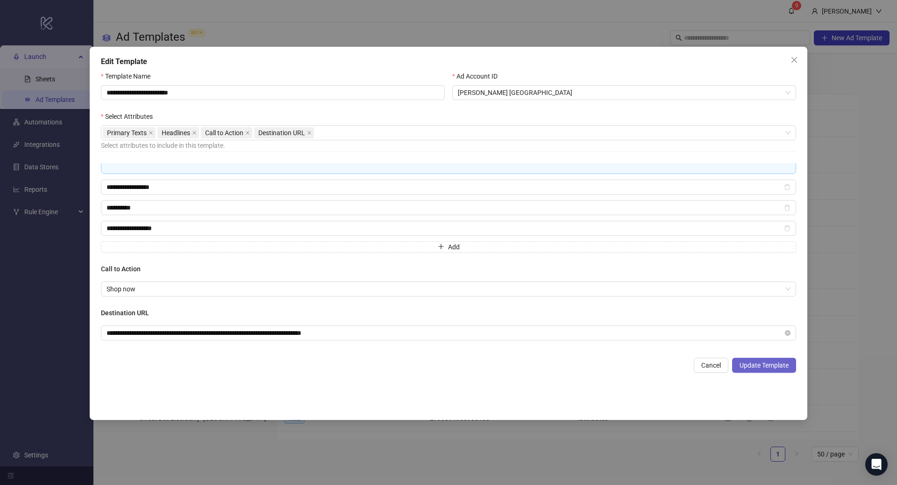
click at [770, 366] on span "Update Template" at bounding box center [764, 364] width 49 height 7
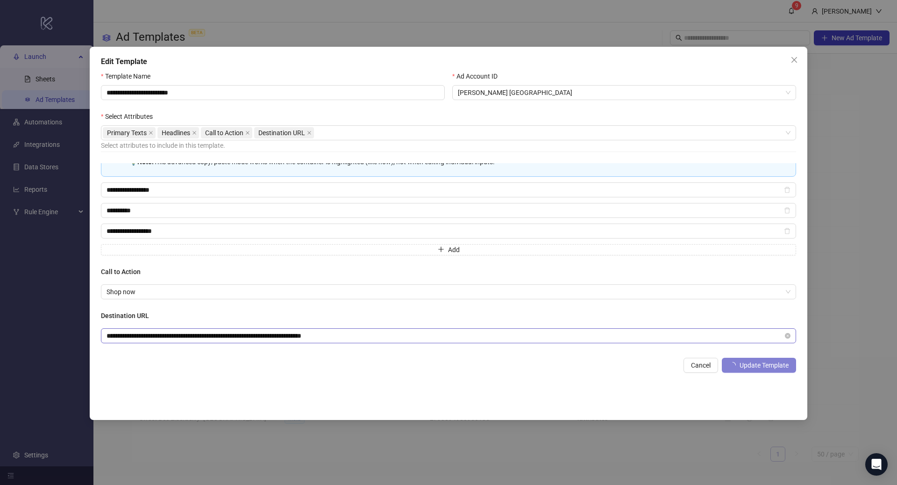
scroll to position [174, 0]
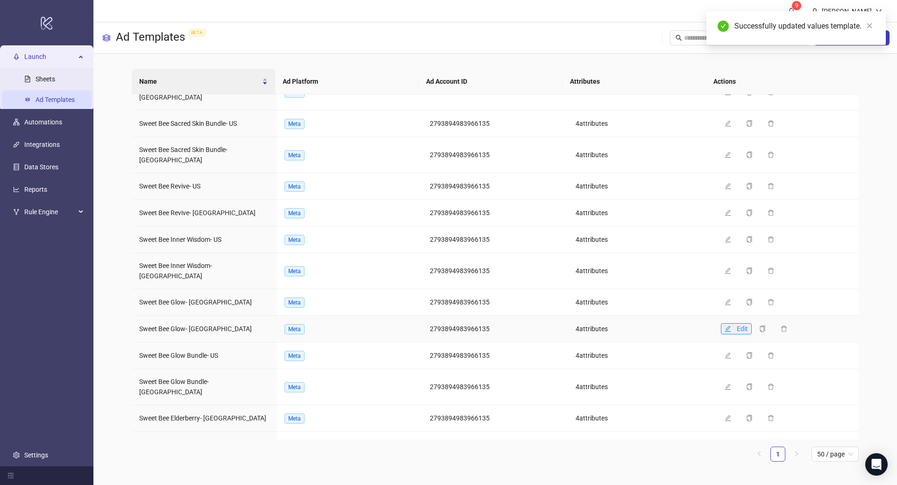
click at [725, 325] on icon "edit" at bounding box center [728, 328] width 7 height 7
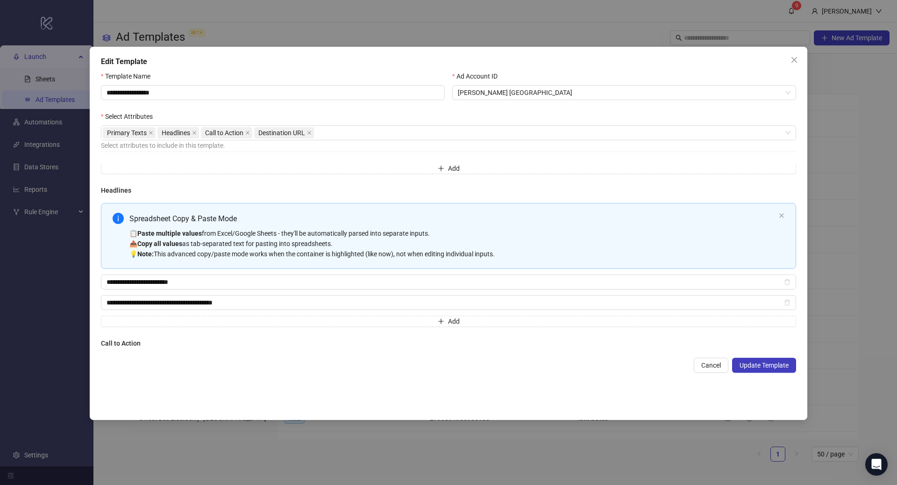
scroll to position [121, 0]
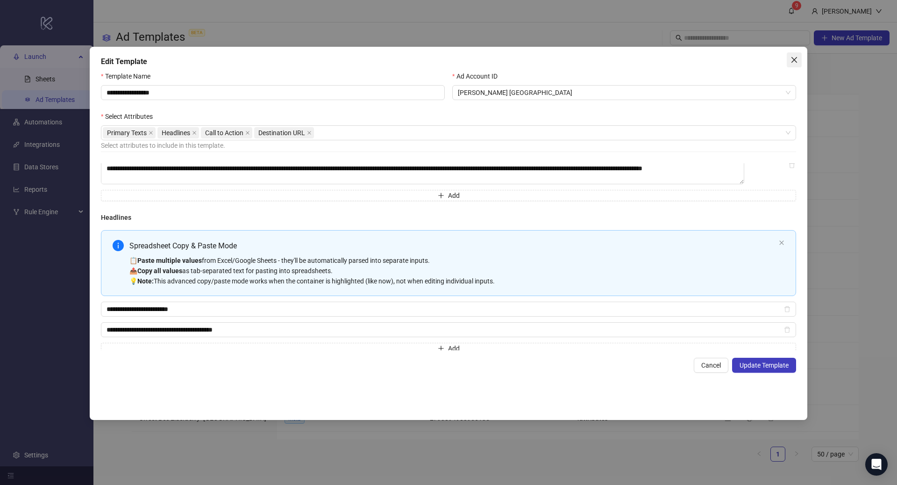
click at [800, 61] on span "Close" at bounding box center [794, 59] width 15 height 7
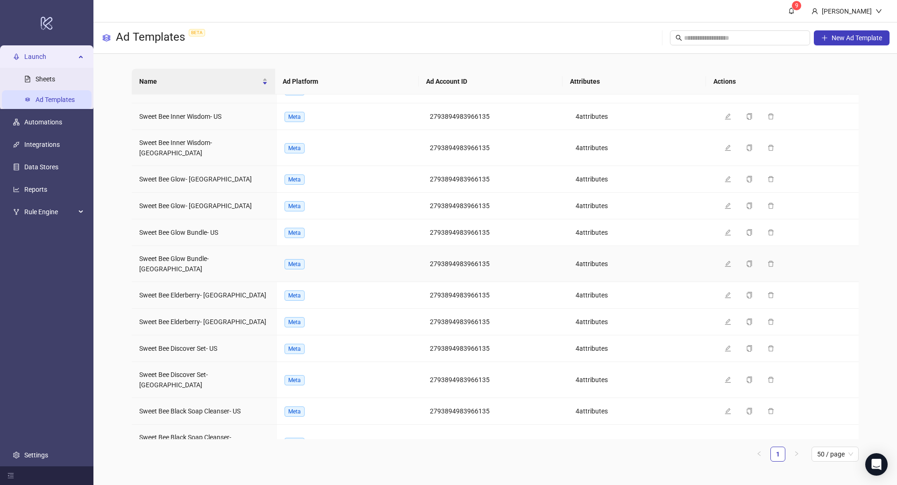
scroll to position [285, 0]
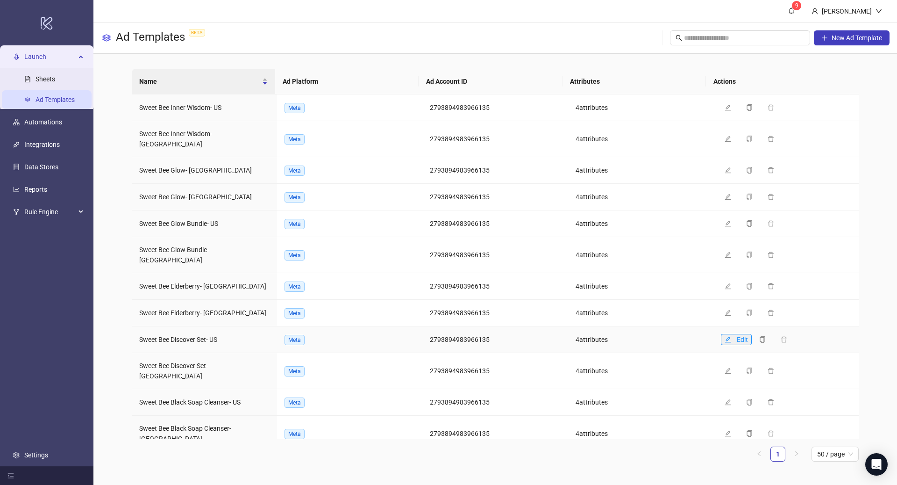
click at [725, 336] on icon "edit" at bounding box center [728, 339] width 7 height 7
type textarea "**********"
type input "**********"
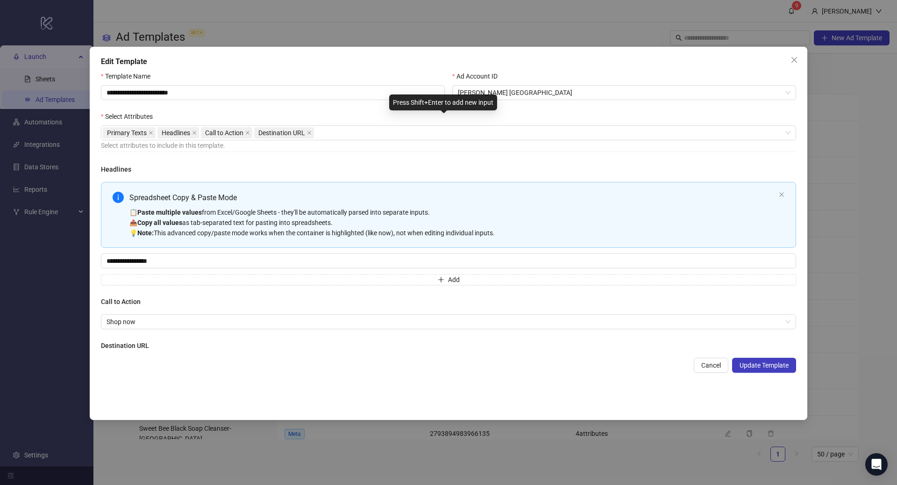
scroll to position [174, 0]
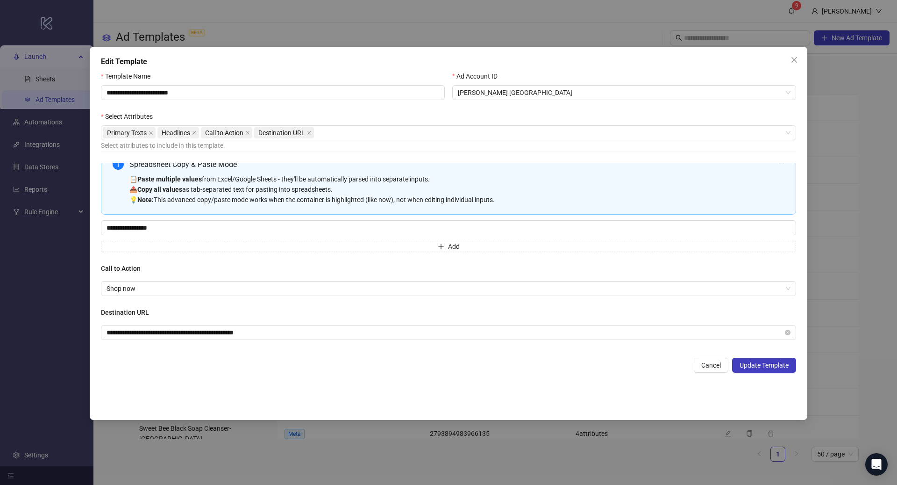
click at [851, 143] on div "**********" at bounding box center [448, 242] width 897 height 485
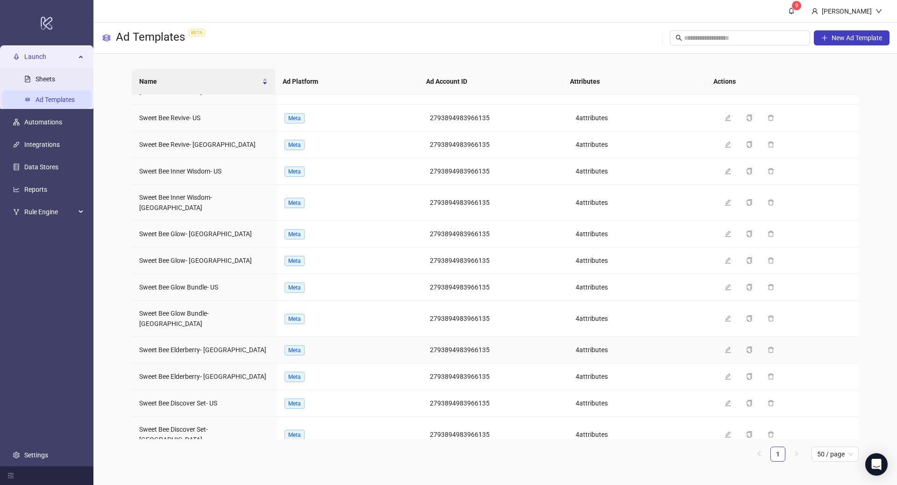
scroll to position [203, 0]
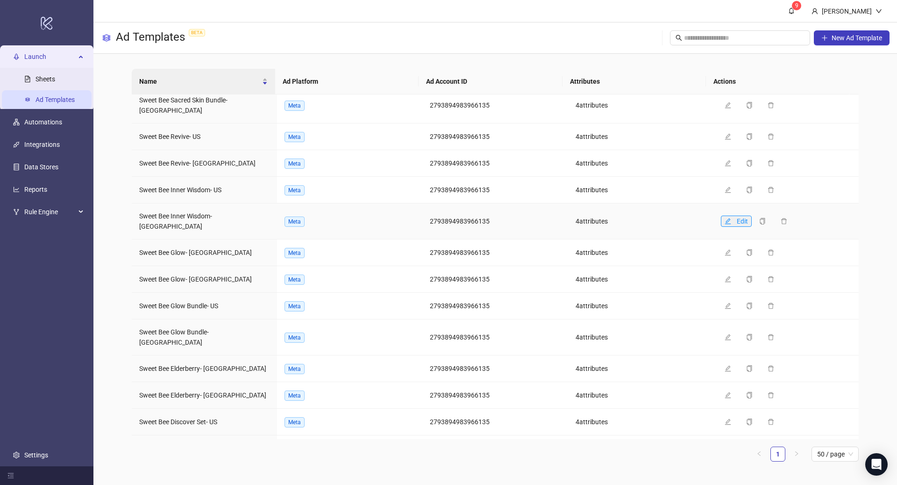
click at [729, 215] on button "Edit" at bounding box center [736, 220] width 31 height 11
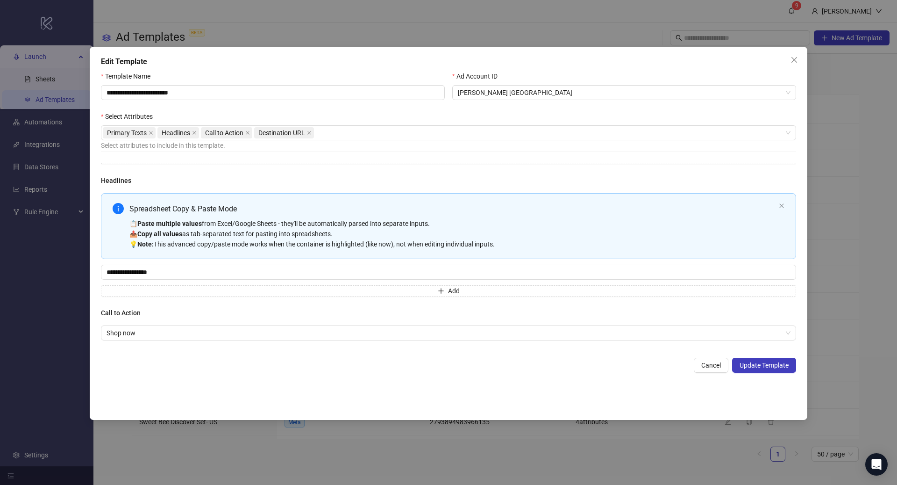
scroll to position [174, 0]
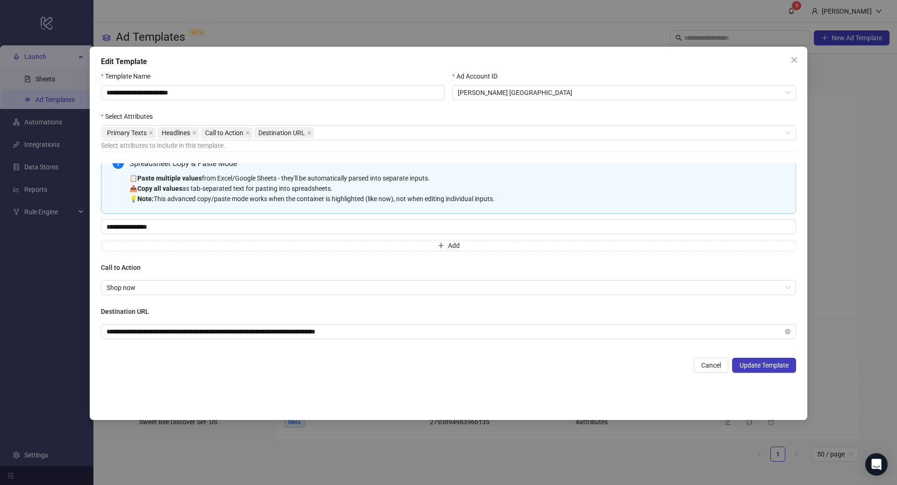
click at [411, 185] on div "📋 Paste multiple values from Excel/Google Sheets - they'll be automatically par…" at bounding box center [452, 188] width 646 height 31
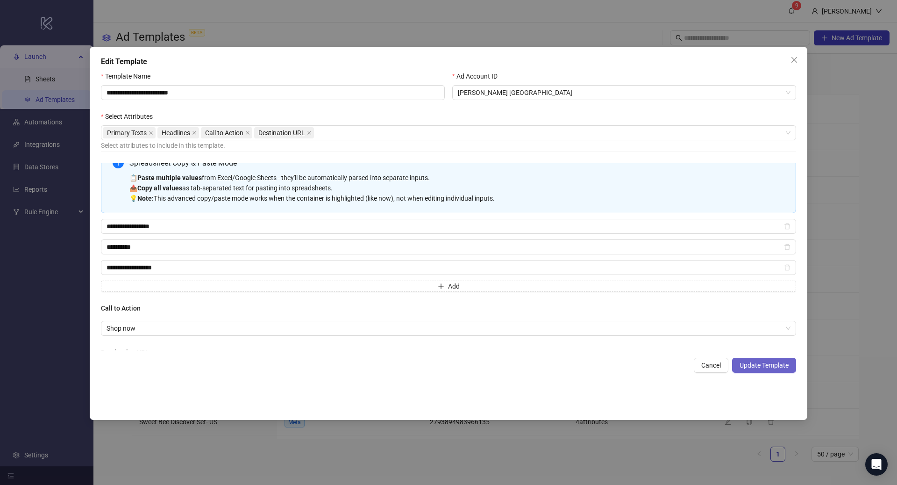
click at [762, 360] on button "Update Template" at bounding box center [764, 365] width 64 height 15
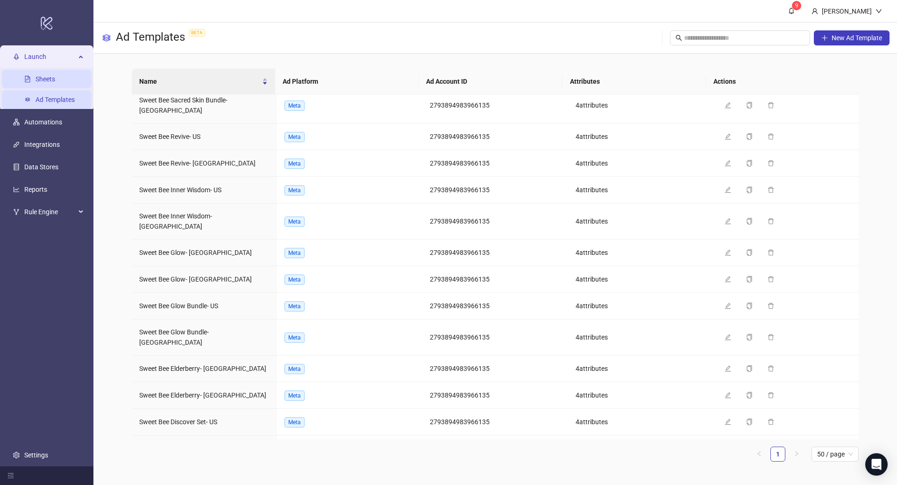
click at [53, 81] on link "Sheets" at bounding box center [46, 78] width 20 height 7
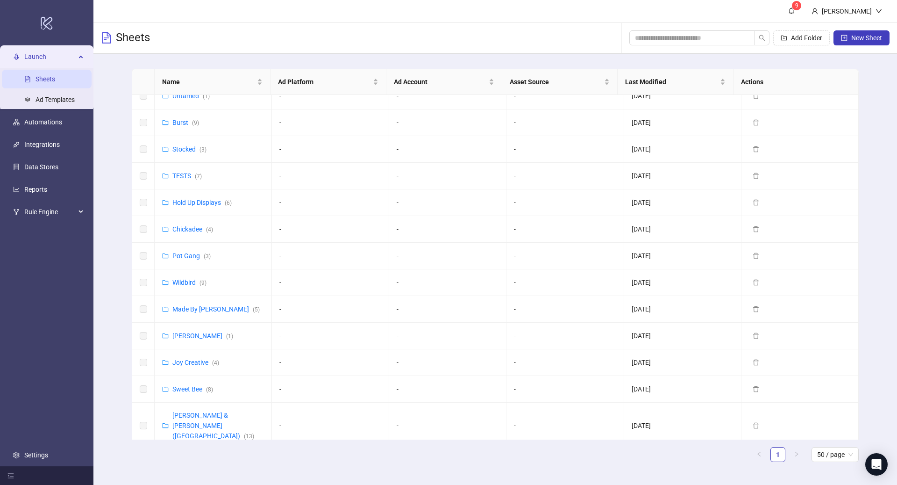
scroll to position [476, 0]
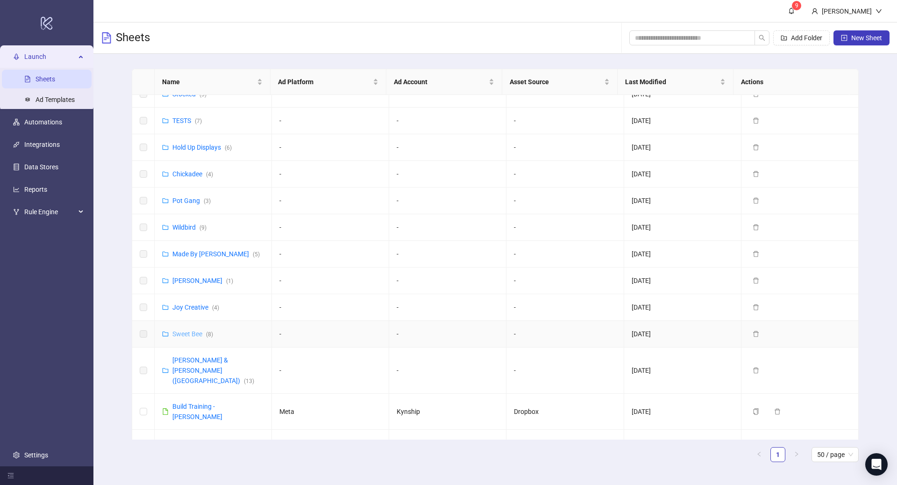
click at [180, 330] on link "Sweet Bee ( 8 )" at bounding box center [192, 333] width 41 height 7
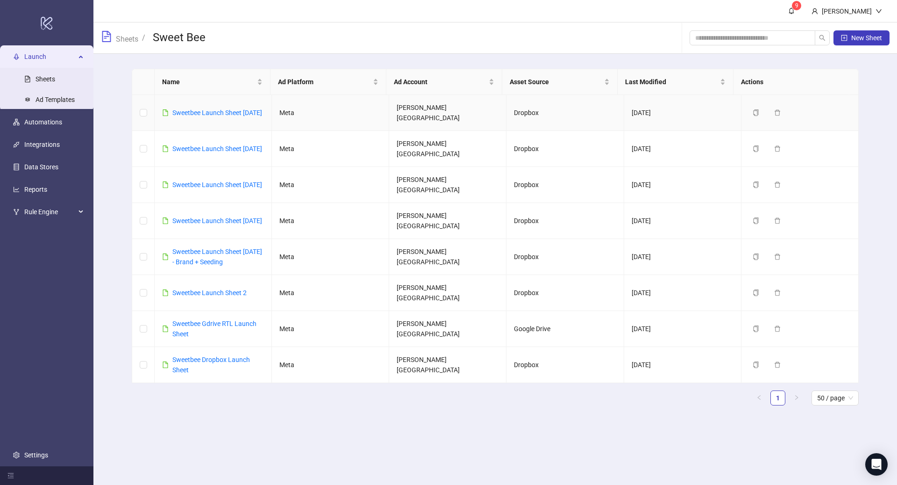
click at [194, 111] on div "Sweetbee Launch Sheet 09/25/25" at bounding box center [217, 112] width 90 height 10
click at [191, 115] on link "Sweetbee Launch Sheet 09/25/25" at bounding box center [217, 112] width 90 height 7
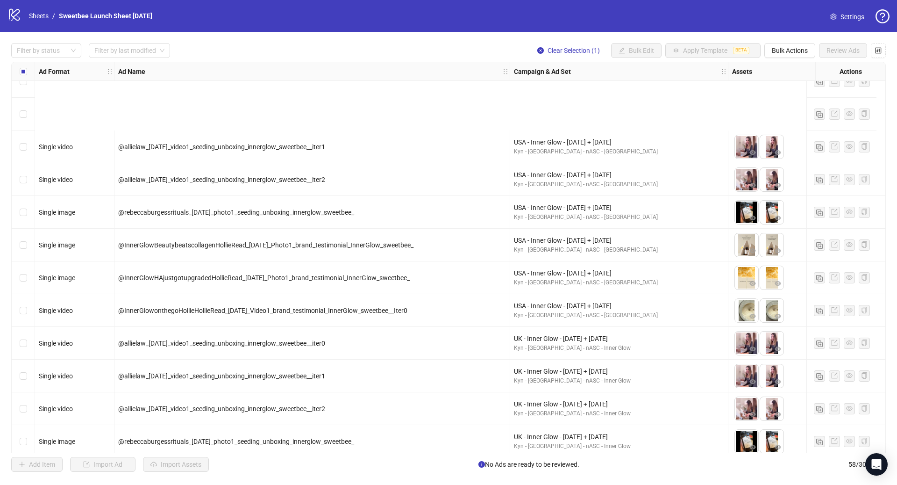
scroll to position [1529, 0]
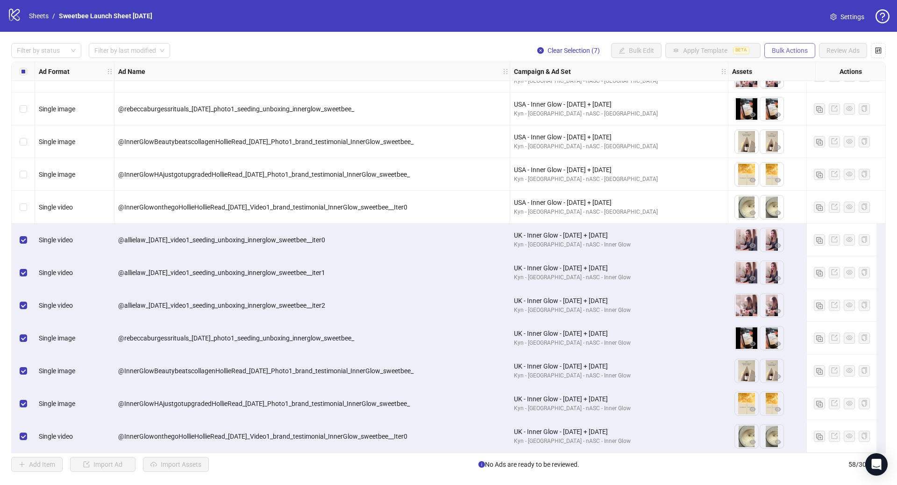
click at [794, 55] on button "Bulk Actions" at bounding box center [790, 50] width 51 height 15
click at [794, 97] on span "Duplicate with assets" at bounding box center [803, 99] width 64 height 10
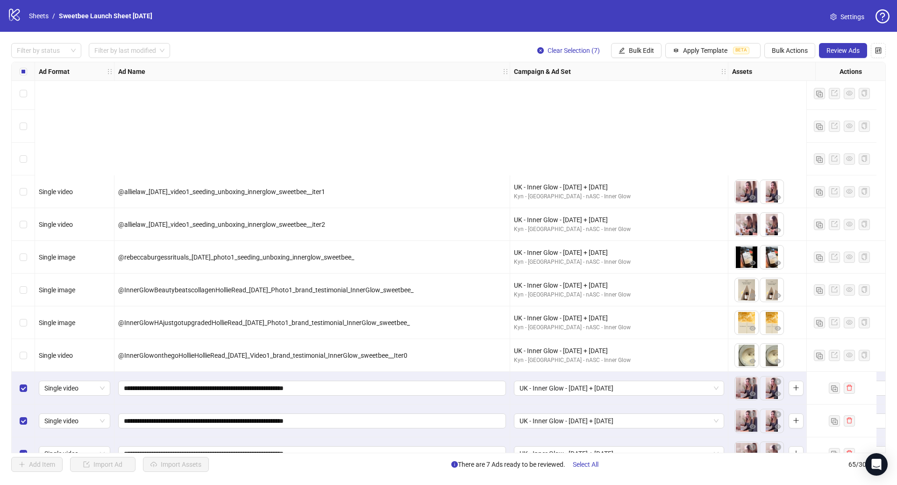
scroll to position [1758, 0]
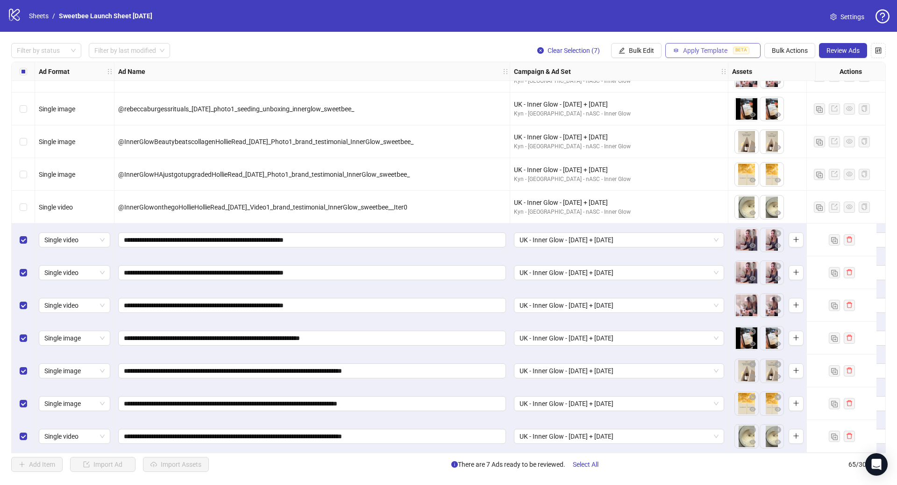
click at [700, 50] on span "Apply Template" at bounding box center [705, 50] width 44 height 7
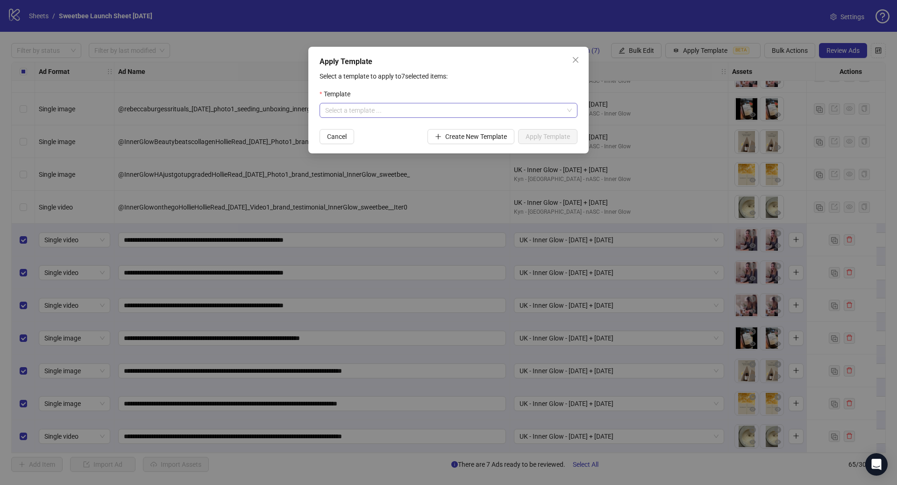
click at [419, 113] on input "search" at bounding box center [444, 110] width 238 height 14
type input "*****"
click at [397, 129] on div "Sweet Bee Inner Wisdom- [GEOGRAPHIC_DATA]" at bounding box center [448, 129] width 243 height 10
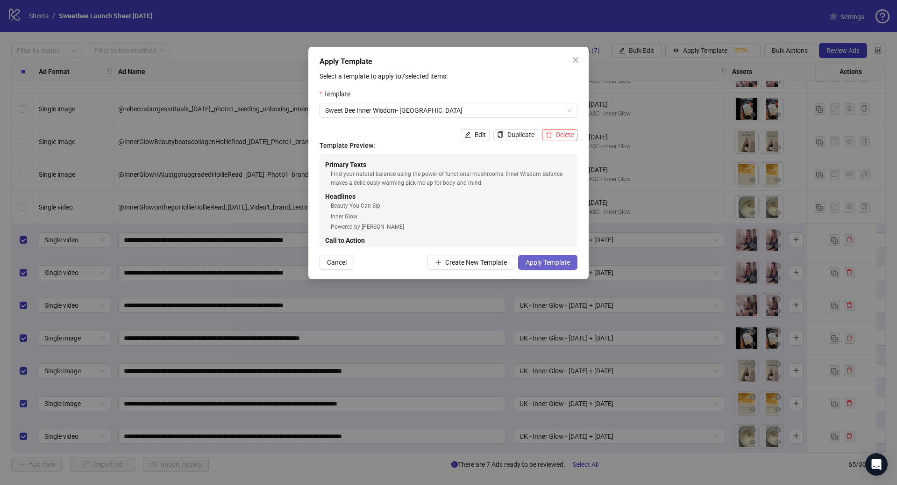
click at [561, 258] on span "Apply Template" at bounding box center [548, 261] width 44 height 7
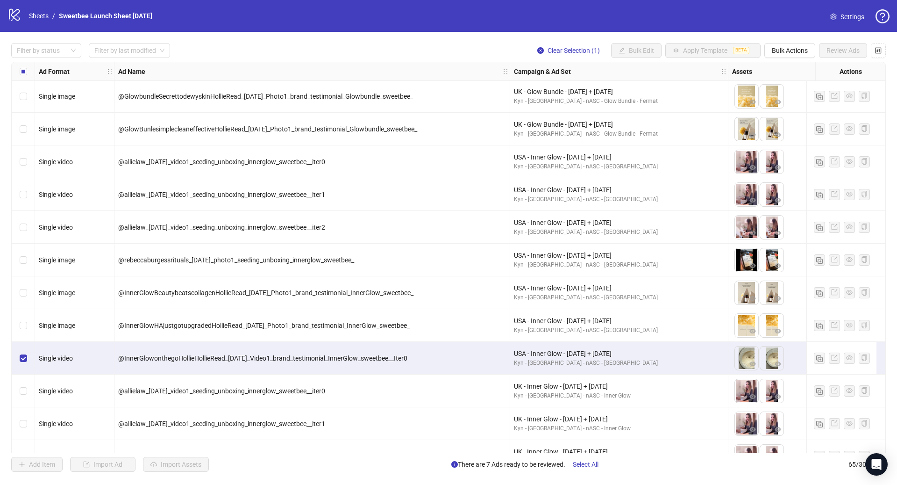
scroll to position [1358, 0]
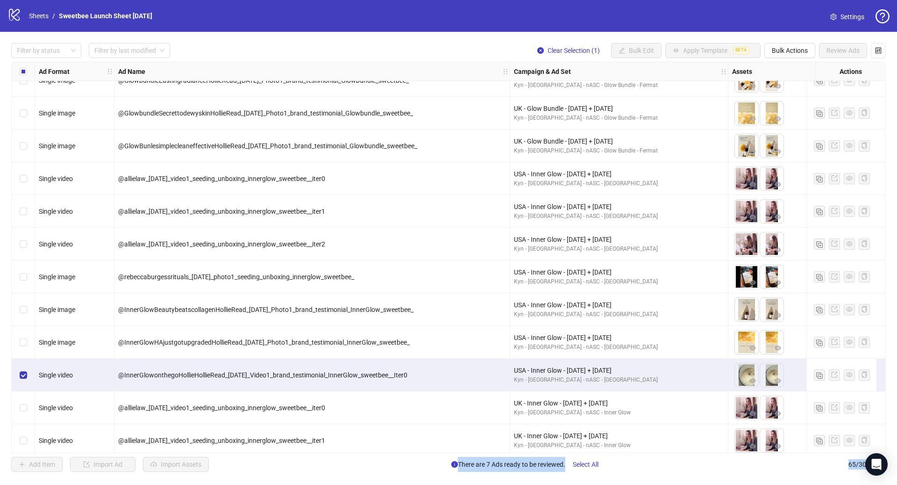
click at [28, 178] on div "Select row 45" at bounding box center [23, 178] width 23 height 33
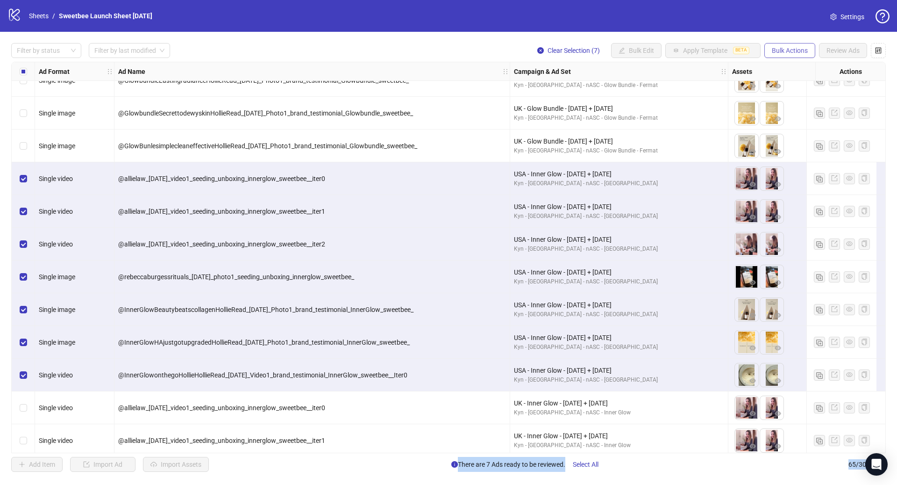
click at [772, 47] on span "Bulk Actions" at bounding box center [790, 50] width 36 height 7
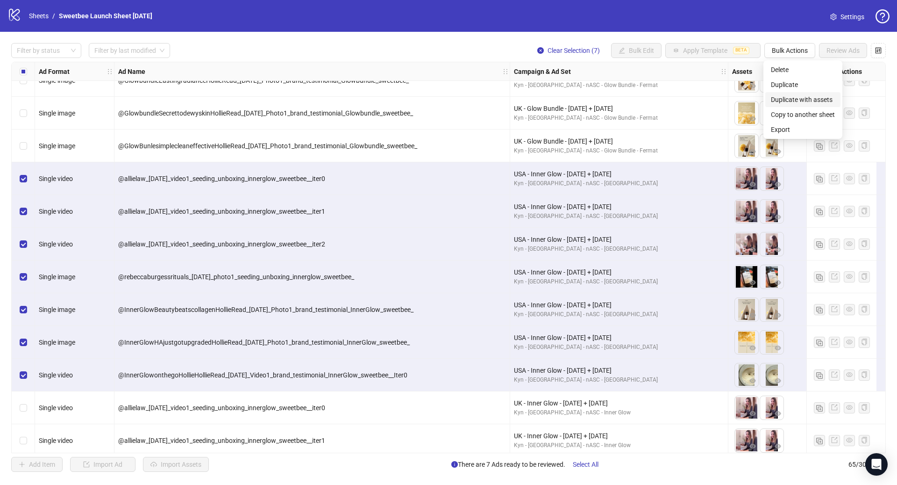
click at [806, 99] on span "Duplicate with assets" at bounding box center [803, 99] width 64 height 10
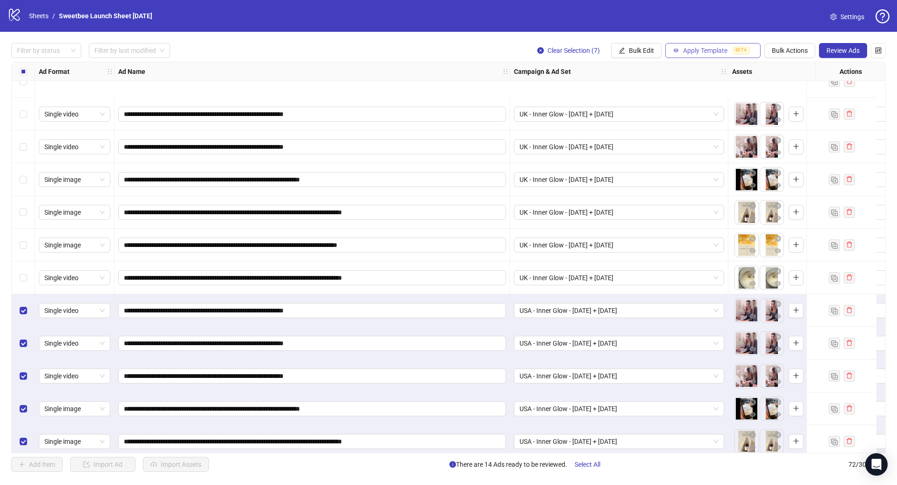
scroll to position [1987, 0]
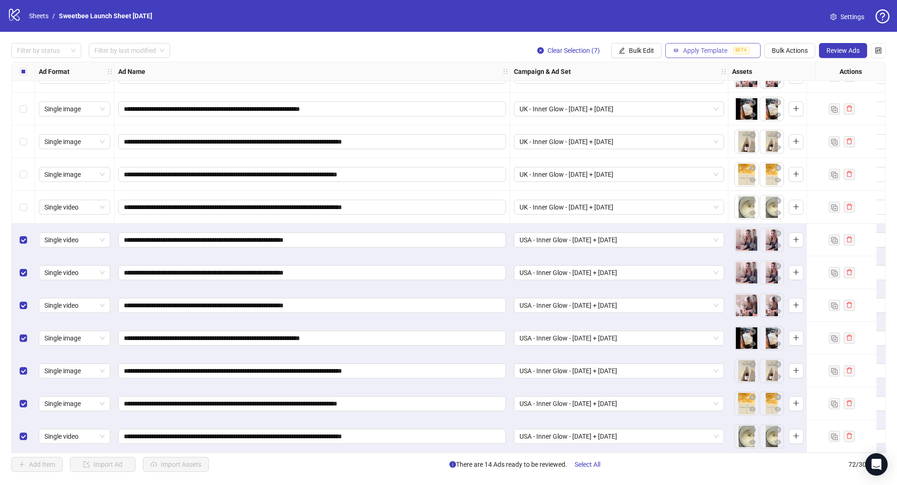
click at [705, 54] on span "Apply Template" at bounding box center [705, 50] width 44 height 7
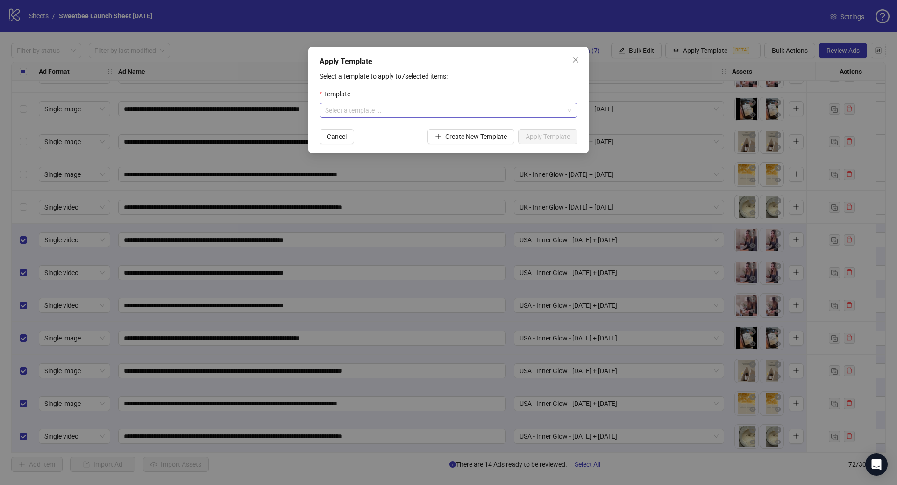
click at [482, 115] on input "search" at bounding box center [444, 110] width 238 height 14
type input "*****"
click at [394, 142] on div "Sweet Bee Inner Wisdom- US" at bounding box center [448, 144] width 243 height 10
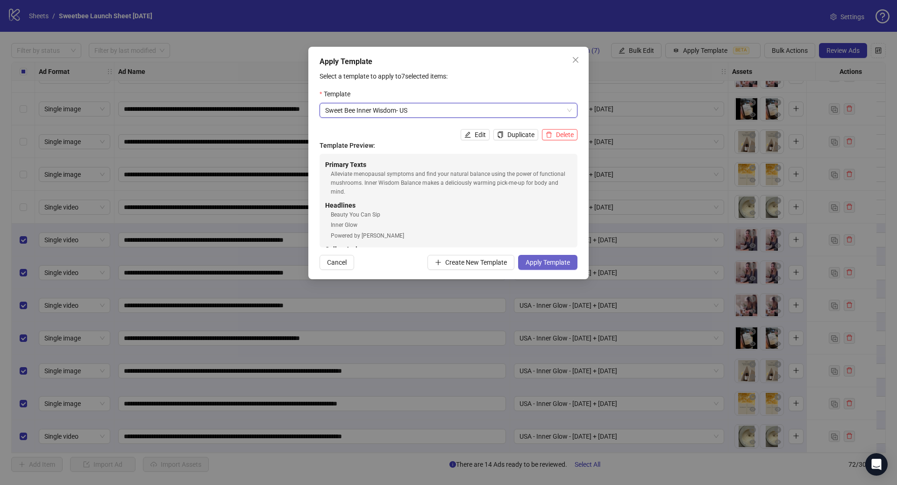
click at [540, 263] on span "Apply Template" at bounding box center [548, 261] width 44 height 7
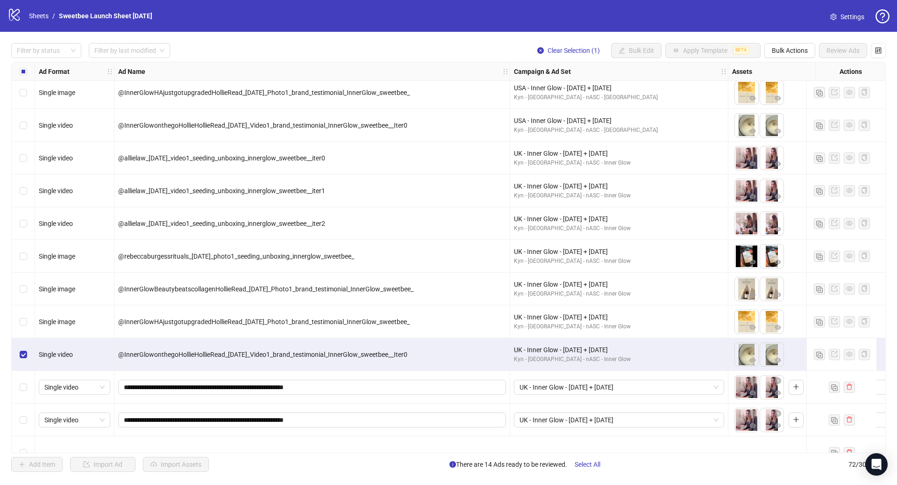
scroll to position [1198, 0]
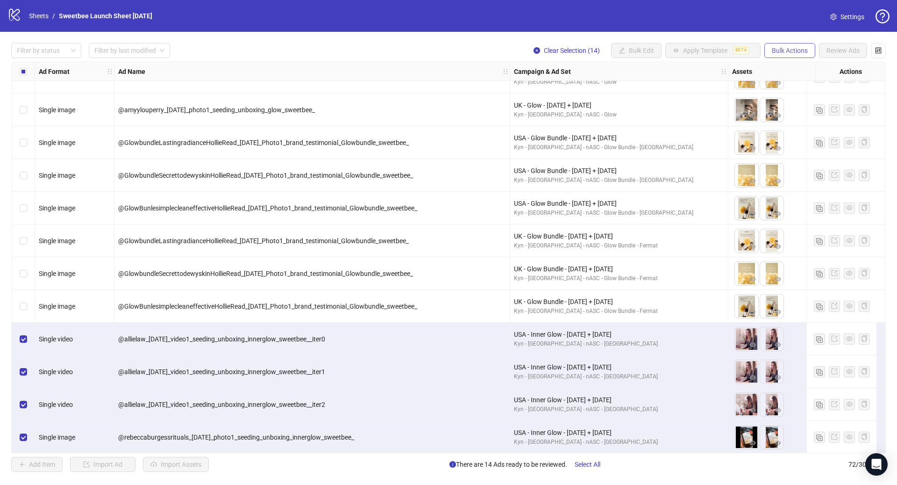
click at [792, 50] on span "Bulk Actions" at bounding box center [790, 50] width 36 height 7
click at [784, 73] on span "Delete" at bounding box center [803, 69] width 64 height 10
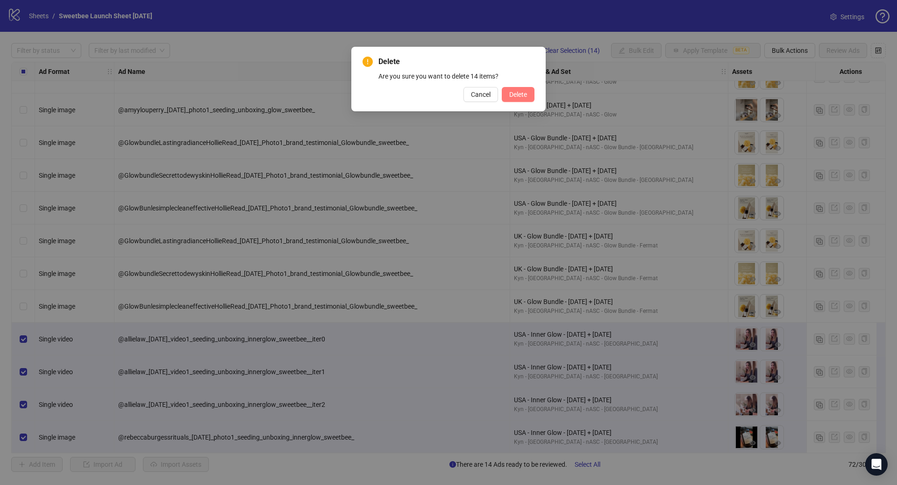
click at [517, 96] on span "Delete" at bounding box center [518, 94] width 18 height 7
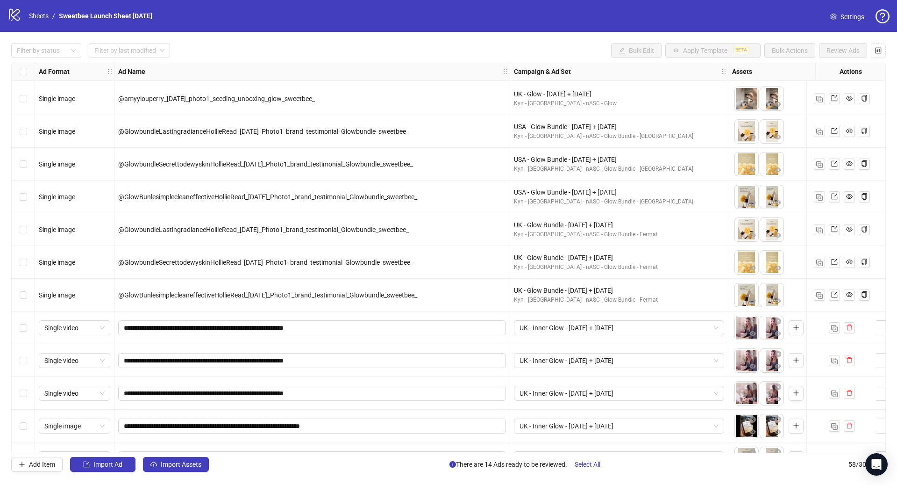
scroll to position [1209, 0]
click at [15, 327] on div "Select row 45" at bounding box center [23, 327] width 23 height 33
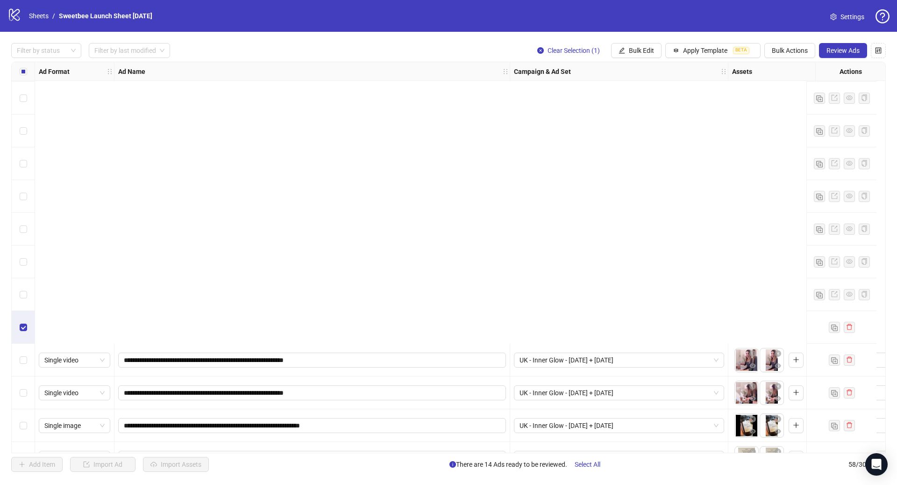
scroll to position [1529, 0]
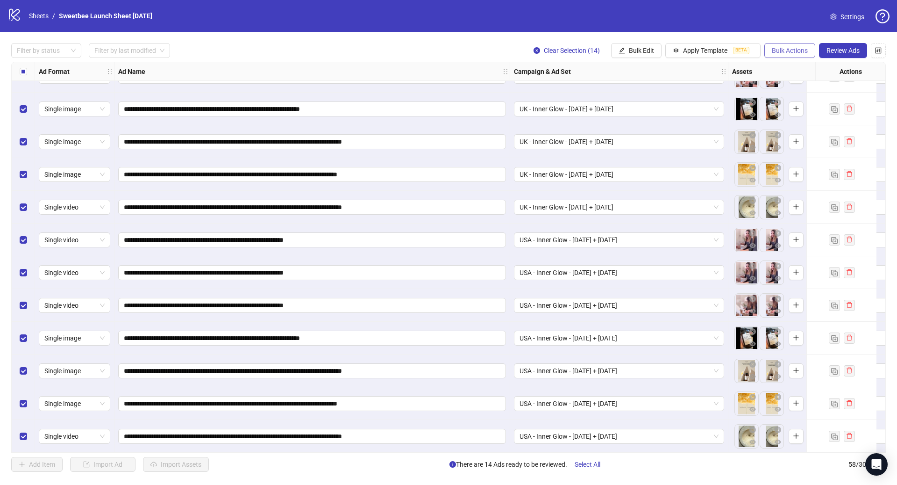
click at [787, 49] on span "Bulk Actions" at bounding box center [790, 50] width 36 height 7
click at [843, 50] on span "Review Ads" at bounding box center [843, 50] width 33 height 7
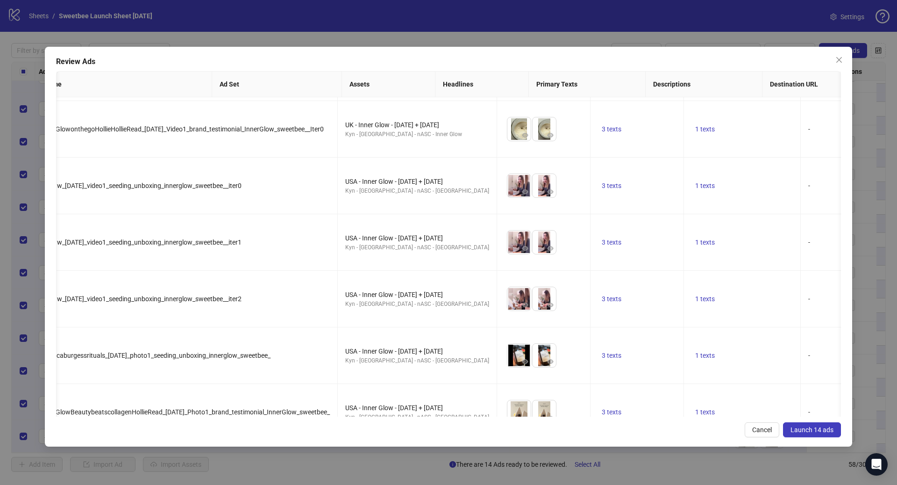
scroll to position [0, 31]
click at [806, 427] on span "Launch 14 ads" at bounding box center [812, 429] width 43 height 7
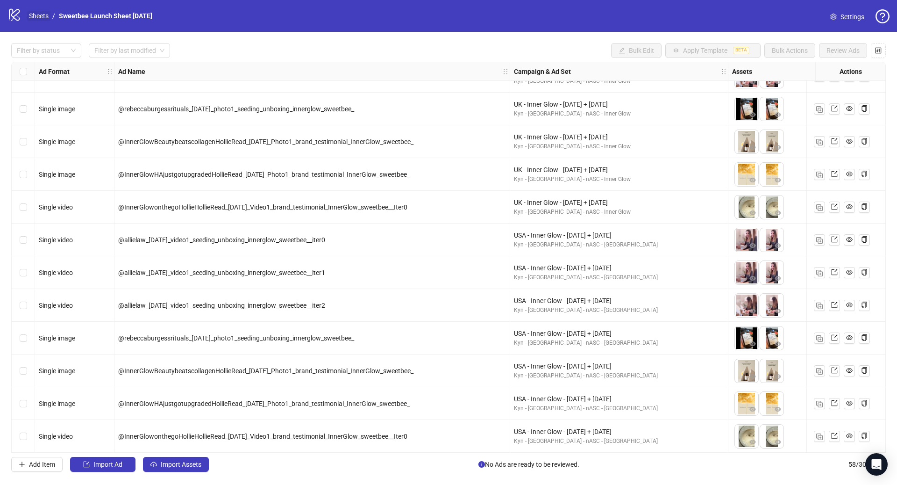
click at [38, 16] on link "Sheets" at bounding box center [38, 16] width 23 height 10
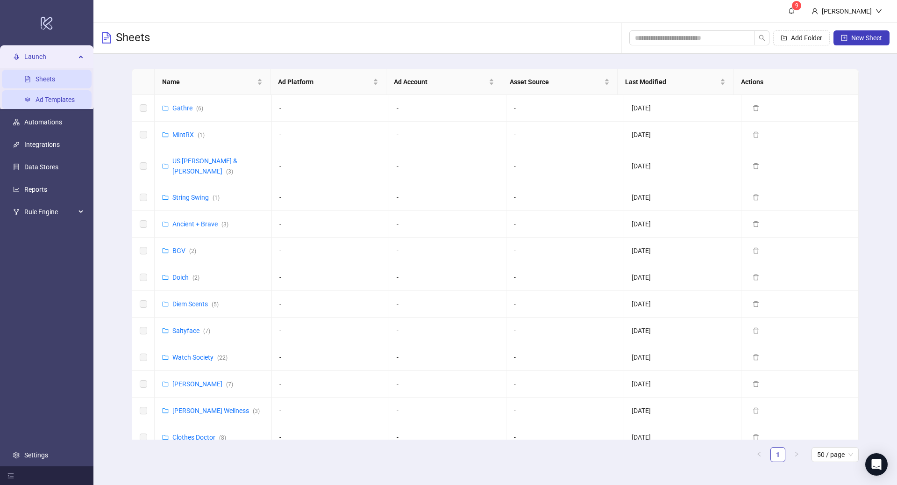
click at [57, 100] on link "Ad Templates" at bounding box center [55, 99] width 39 height 7
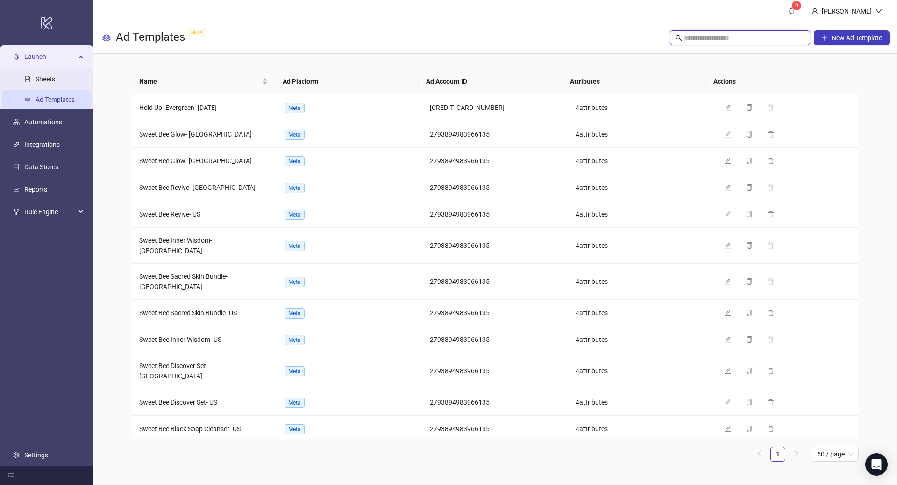
click at [741, 37] on input "text" at bounding box center [740, 38] width 113 height 10
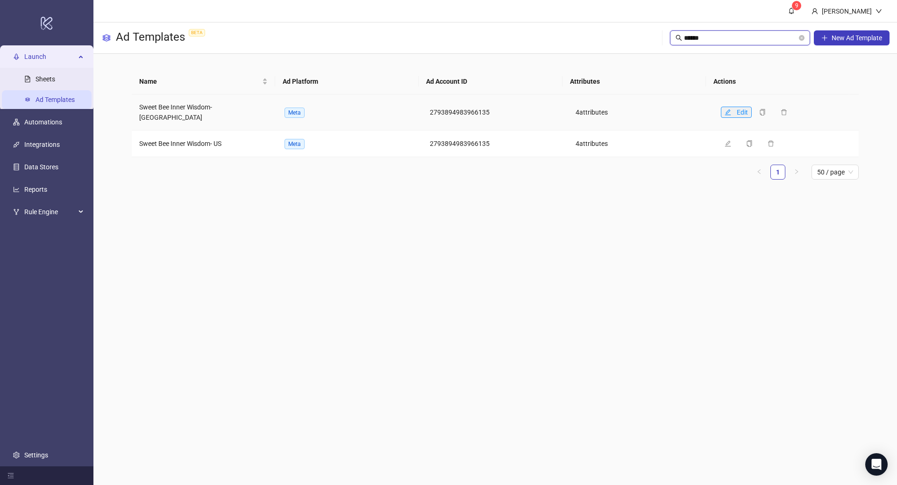
type input "*****"
click at [726, 108] on button "Edit" at bounding box center [736, 112] width 31 height 11
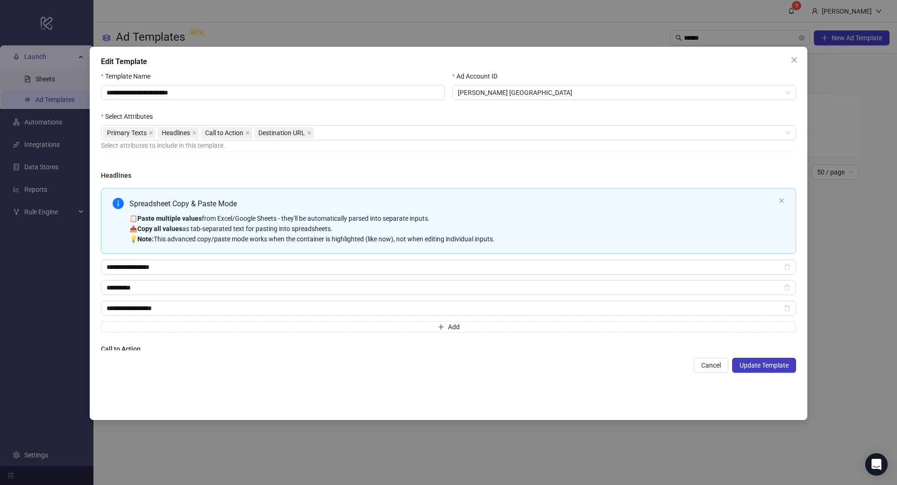
scroll to position [130, 0]
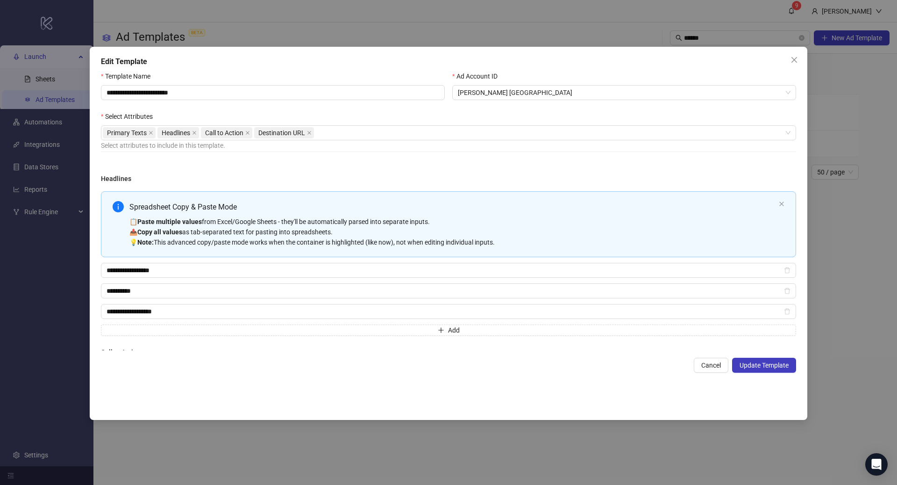
click at [301, 214] on div "Spreadsheet Copy & Paste Mode 📋 Paste multiple values from Excel/Google Sheets …" at bounding box center [452, 224] width 646 height 46
click at [300, 210] on div "Spreadsheet Copy & Paste Mode" at bounding box center [452, 207] width 646 height 12
click at [765, 368] on span "Update Template" at bounding box center [764, 364] width 49 height 7
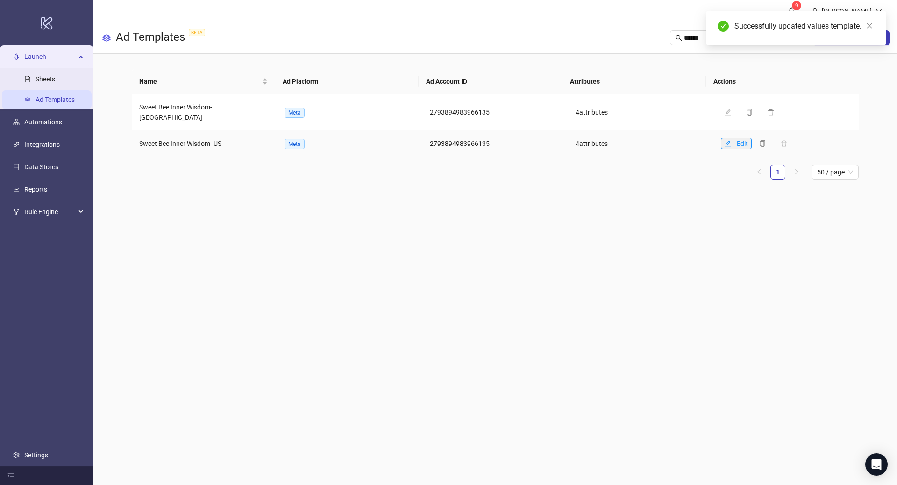
click at [725, 138] on button "Edit" at bounding box center [736, 143] width 31 height 11
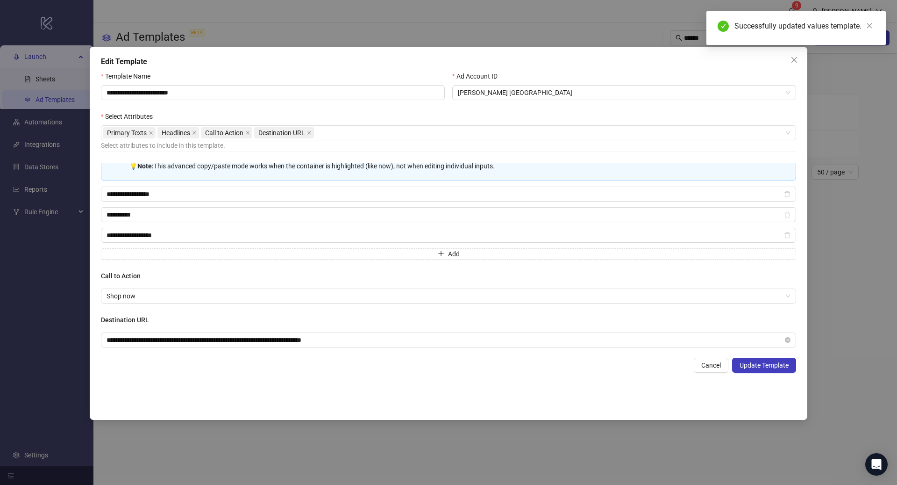
scroll to position [110, 0]
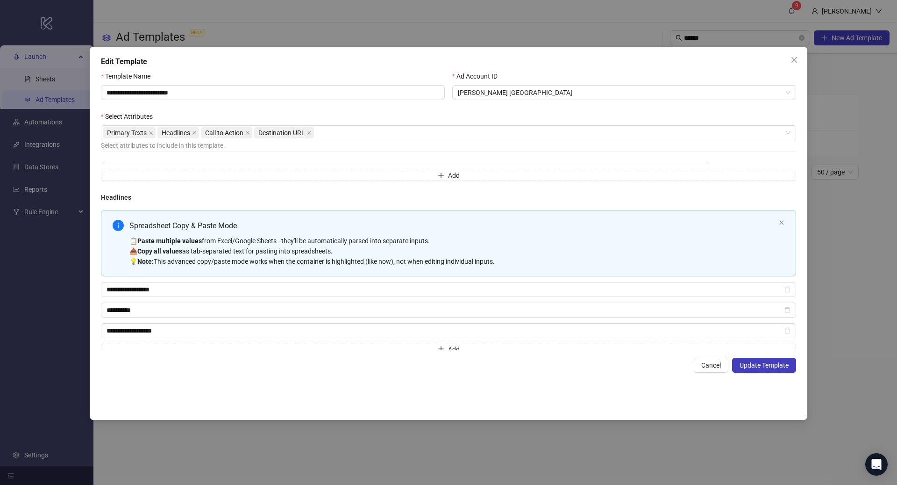
click at [517, 236] on div "Spreadsheet Copy & Paste Mode 📋 Paste multiple values from Excel/Google Sheets …" at bounding box center [452, 243] width 646 height 46
click at [766, 368] on span "Update Template" at bounding box center [764, 364] width 49 height 7
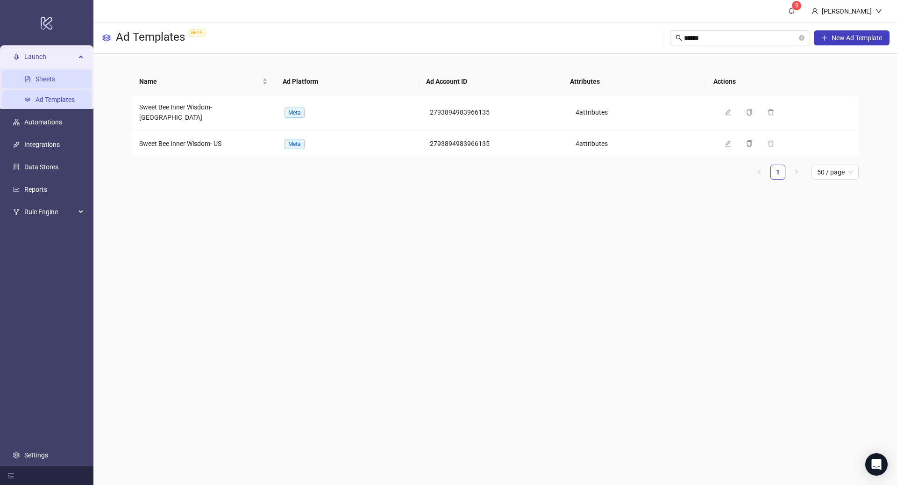
click at [46, 83] on link "Sheets" at bounding box center [46, 78] width 20 height 7
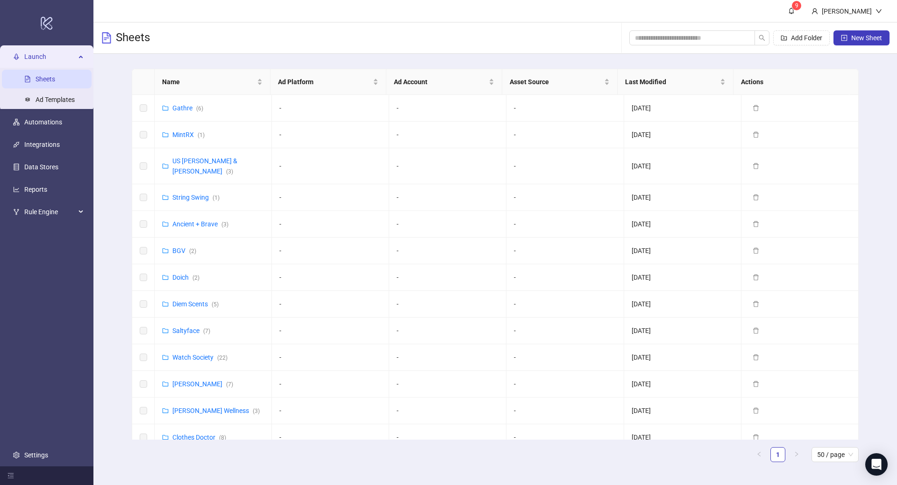
click at [47, 77] on link "Sheets" at bounding box center [46, 78] width 20 height 7
click at [228, 78] on span "Name" at bounding box center [208, 82] width 93 height 10
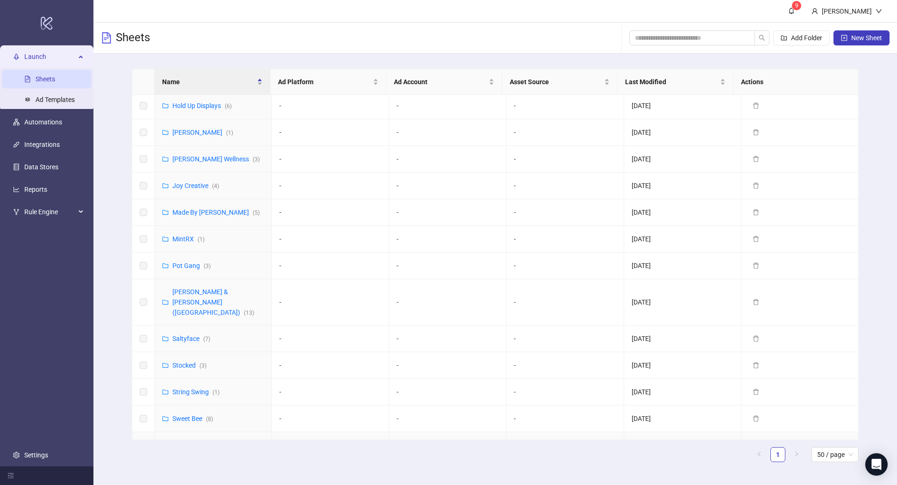
scroll to position [312, 0]
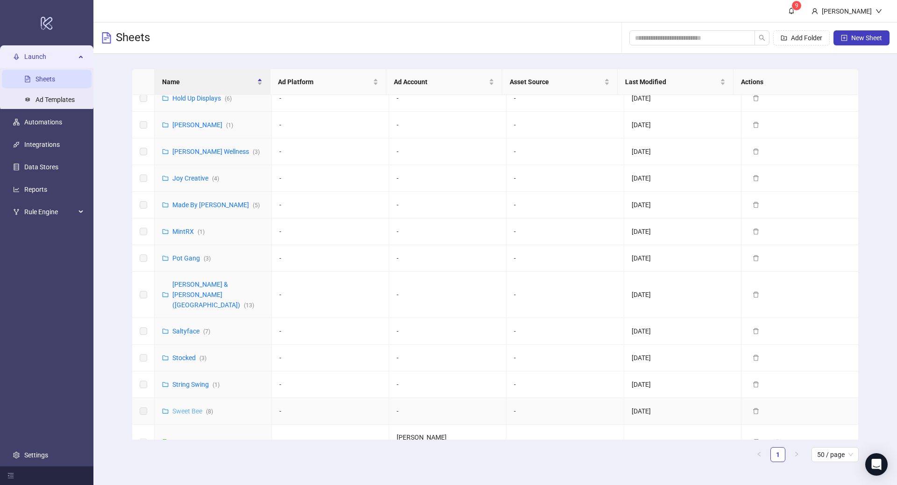
click at [196, 407] on link "Sweet Bee ( 8 )" at bounding box center [192, 410] width 41 height 7
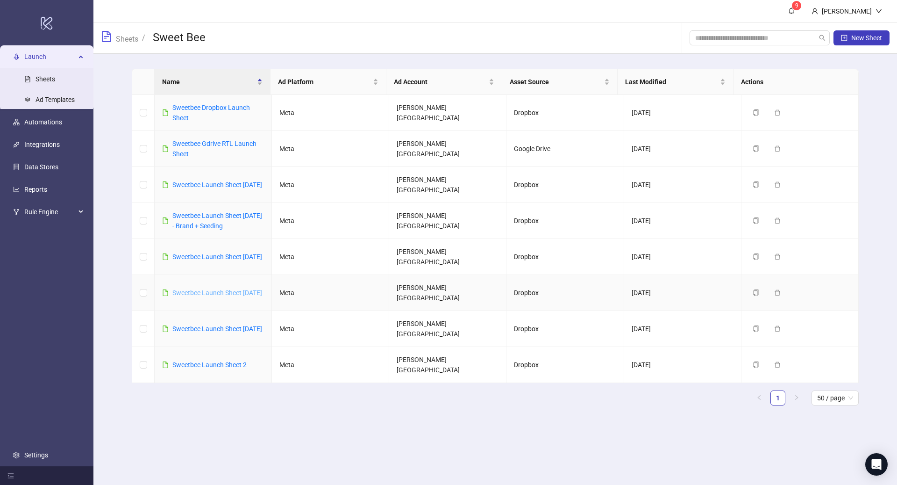
click at [194, 296] on link "Sweetbee Launch Sheet 09/25/25" at bounding box center [217, 292] width 90 height 7
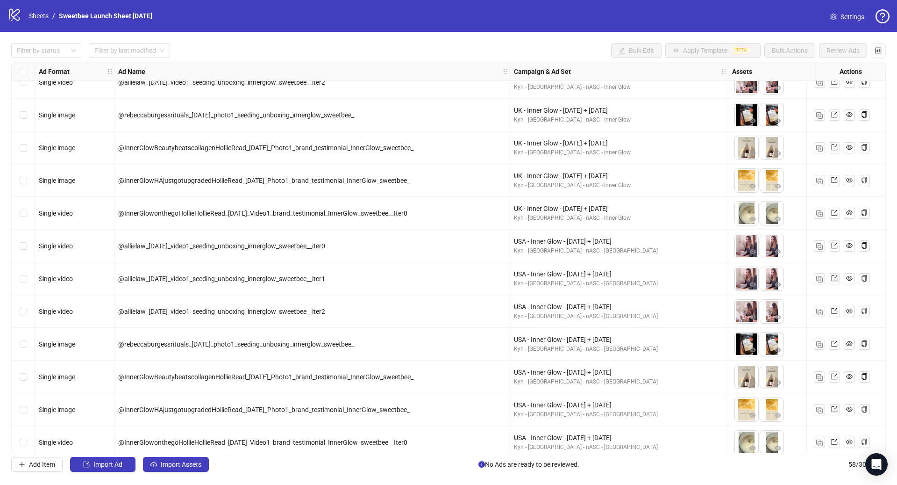
scroll to position [1529, 0]
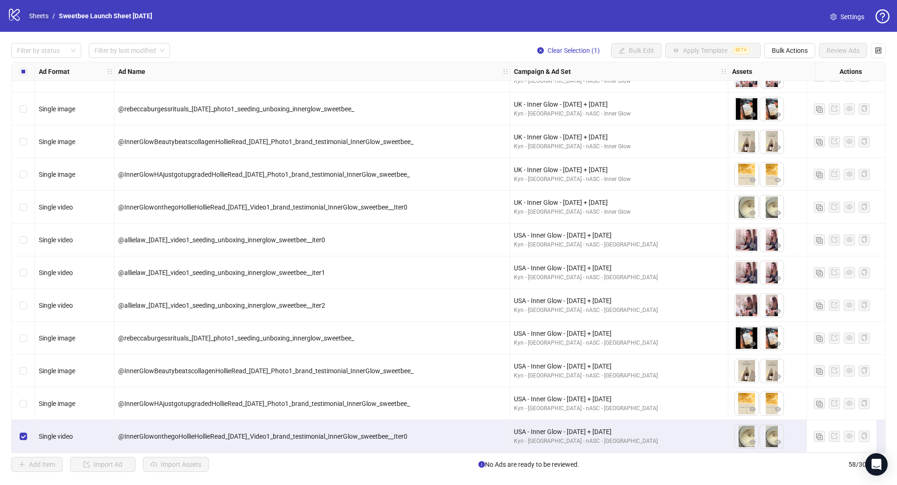
click at [42, 18] on link "Sheets" at bounding box center [38, 16] width 23 height 10
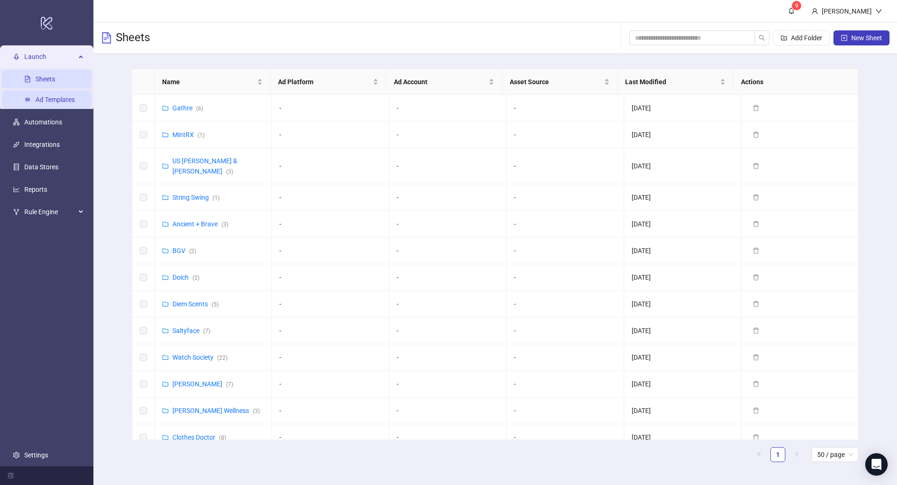
click at [47, 101] on link "Ad Templates" at bounding box center [55, 99] width 39 height 7
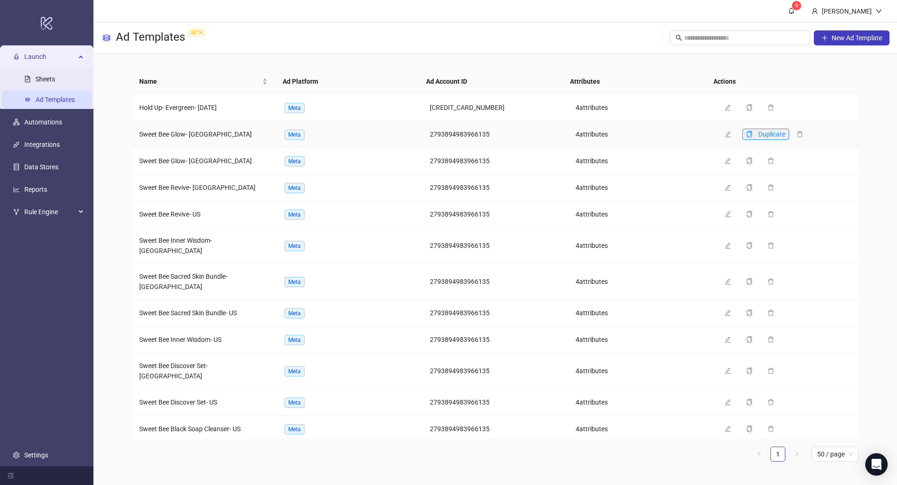
click at [758, 134] on span "Duplicate" at bounding box center [771, 133] width 27 height 7
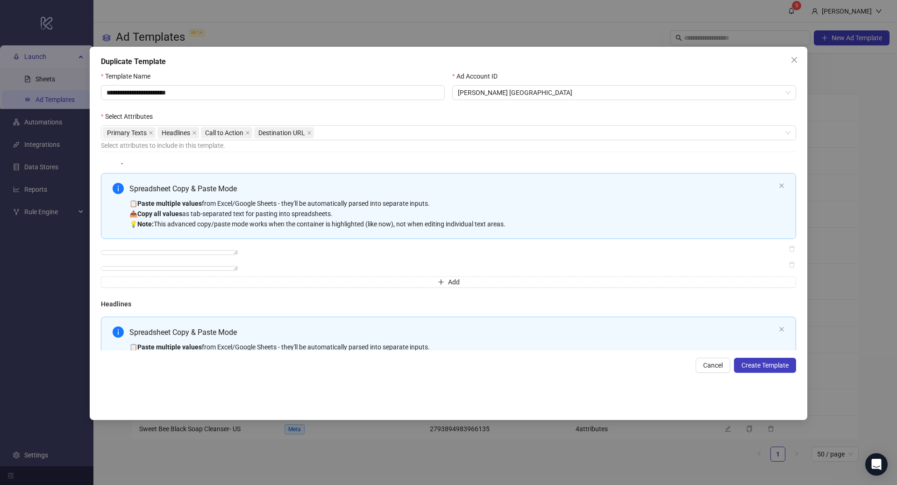
scroll to position [19, 0]
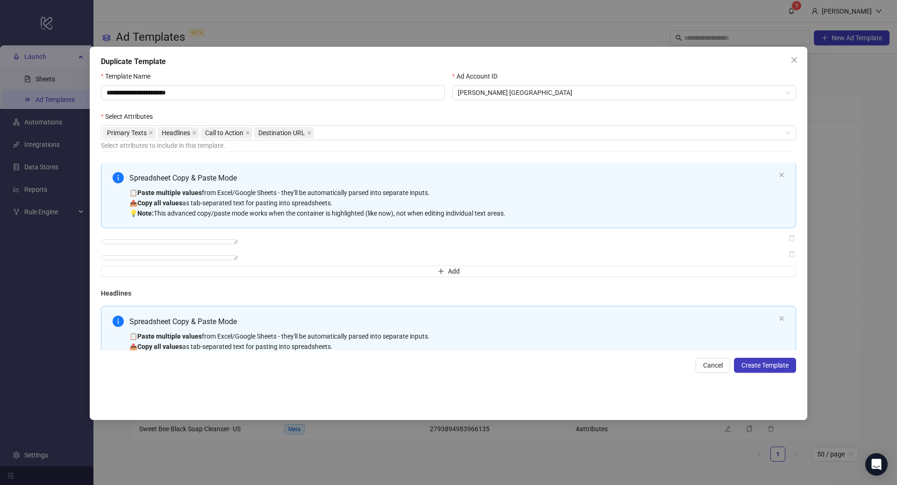
click at [601, 194] on div "📋 Paste multiple values from Excel/Google Sheets - they'll be automatically par…" at bounding box center [452, 202] width 646 height 31
type textarea "**********"
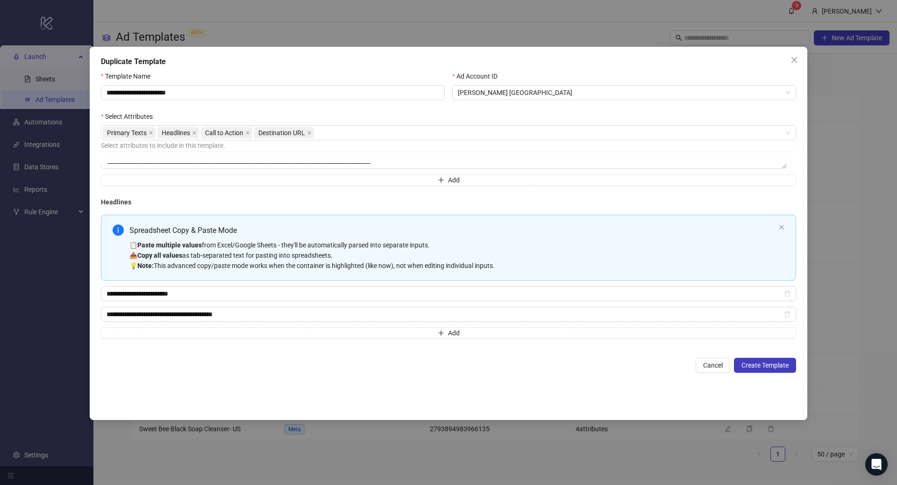
scroll to position [169, 0]
click at [584, 251] on div "📋 Paste multiple values from Excel/Google Sheets - they'll be automatically par…" at bounding box center [452, 256] width 646 height 31
type input "**********"
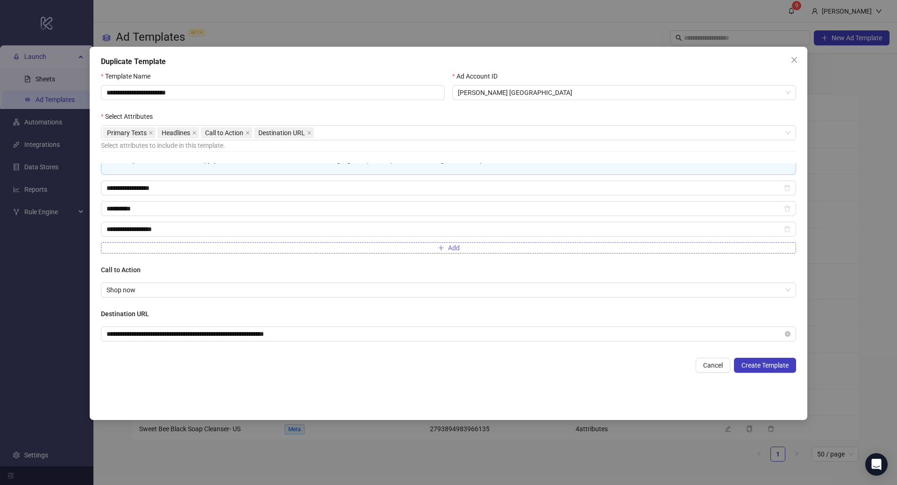
scroll to position [276, 0]
drag, startPoint x: 351, startPoint y: 328, endPoint x: 47, endPoint y: 328, distance: 303.8
click at [47, 328] on div "**********" at bounding box center [448, 242] width 897 height 485
paste input "text"
type input "**********"
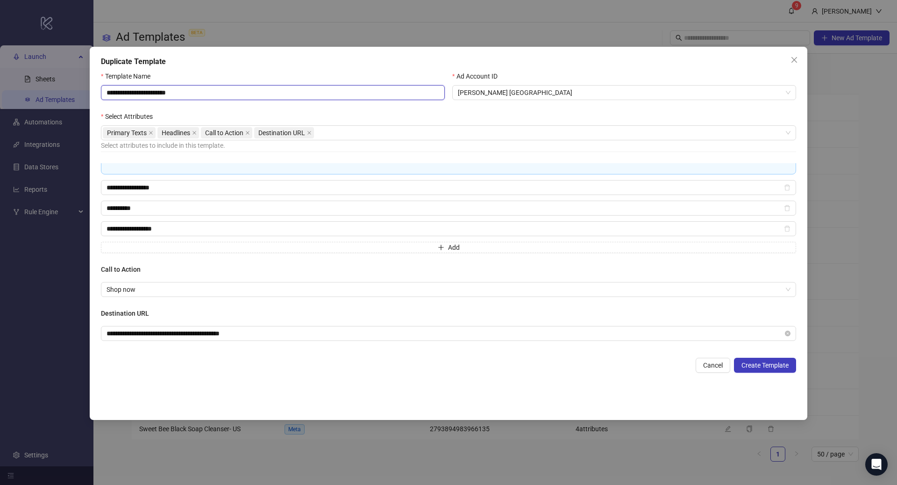
click at [201, 91] on input "**********" at bounding box center [273, 92] width 344 height 15
drag, startPoint x: 210, startPoint y: 93, endPoint x: 138, endPoint y: 94, distance: 72.5
click at [138, 94] on input "**********" at bounding box center [273, 92] width 344 height 15
type input "**********"
click at [760, 360] on button "Create Template" at bounding box center [765, 365] width 62 height 15
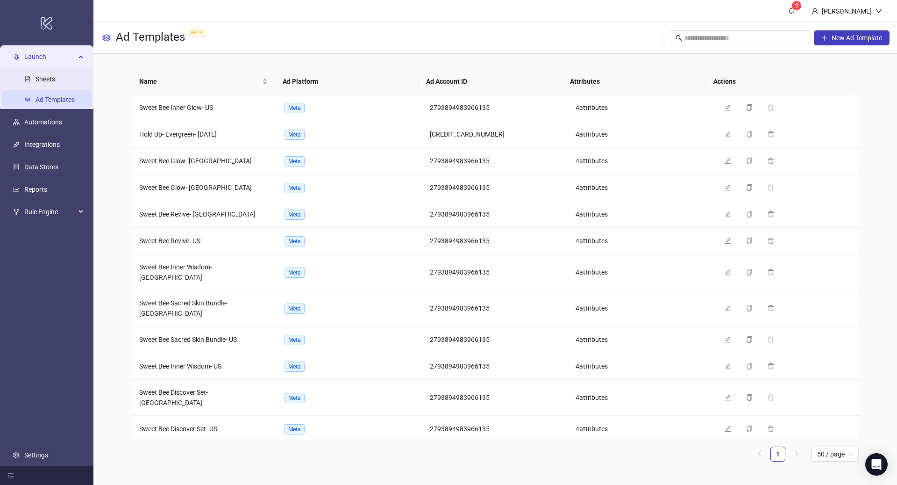
scroll to position [174, 0]
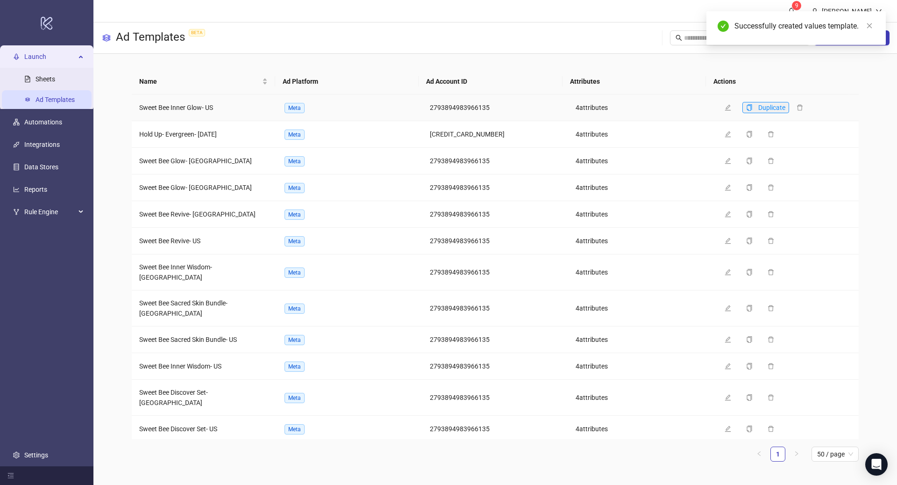
click at [758, 107] on span "Duplicate" at bounding box center [771, 107] width 27 height 7
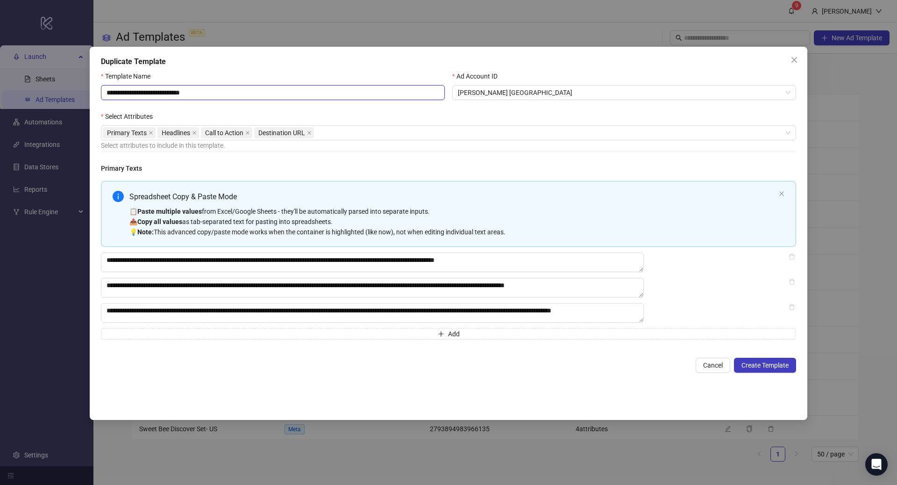
drag, startPoint x: 222, startPoint y: 93, endPoint x: 180, endPoint y: 93, distance: 42.1
click at [180, 93] on input "**********" at bounding box center [273, 92] width 344 height 15
type input "**********"
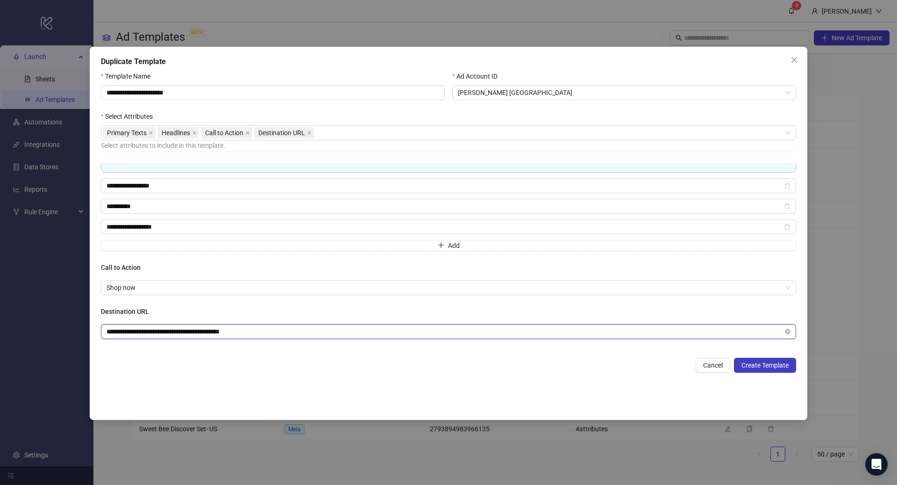
drag, startPoint x: 330, startPoint y: 331, endPoint x: 12, endPoint y: 320, distance: 318.5
click at [12, 320] on div "**********" at bounding box center [448, 242] width 897 height 485
paste input "**"
type input "**********"
click at [765, 363] on span "Create Template" at bounding box center [765, 364] width 47 height 7
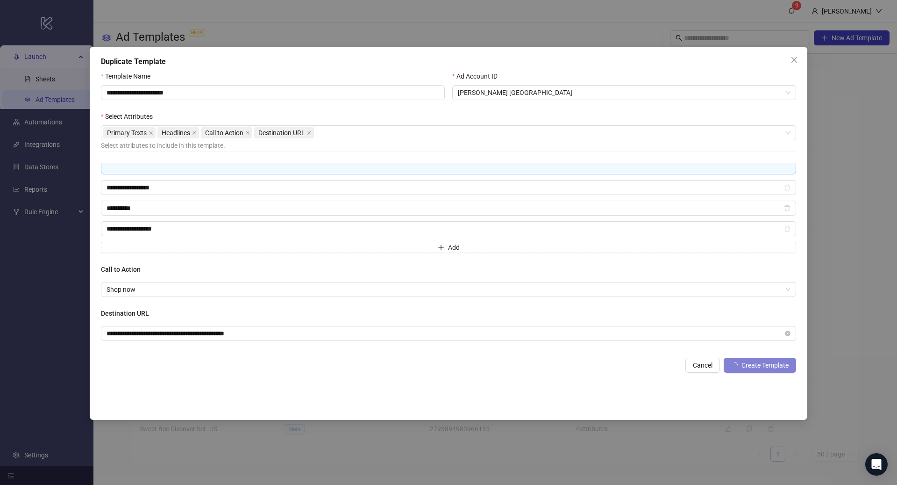
scroll to position [174, 0]
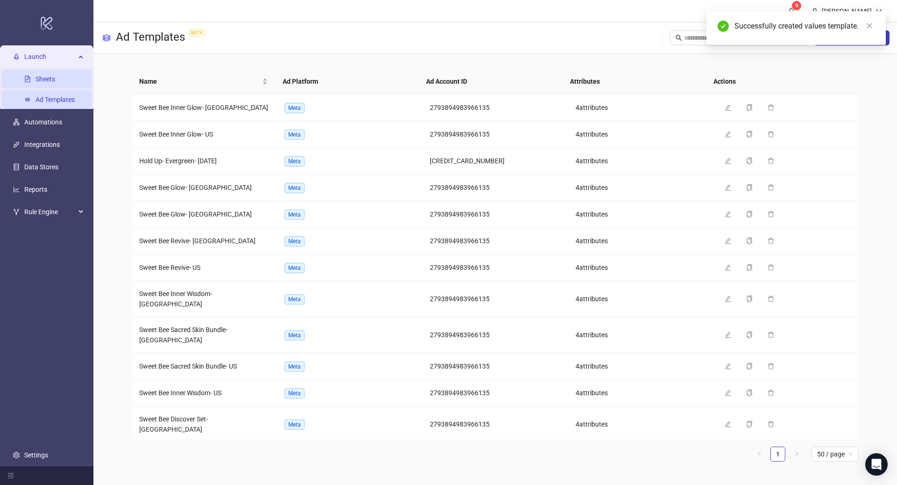
click at [54, 76] on link "Sheets" at bounding box center [46, 78] width 20 height 7
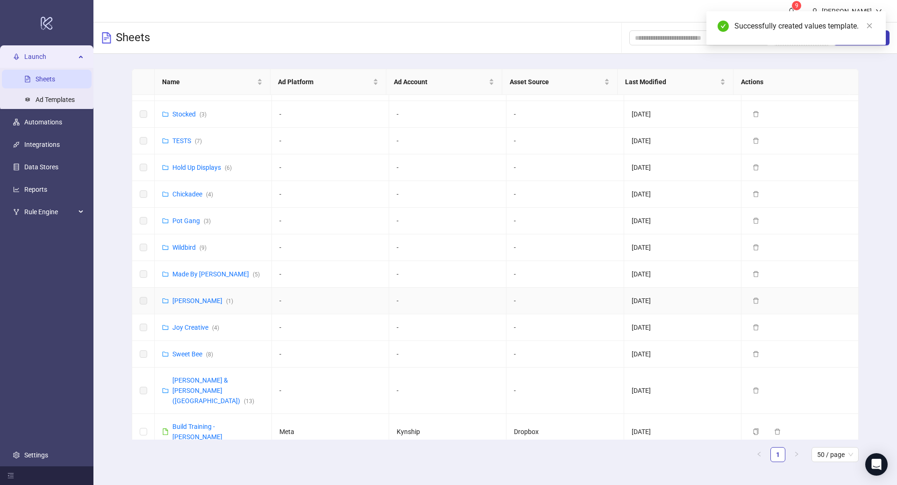
scroll to position [476, 0]
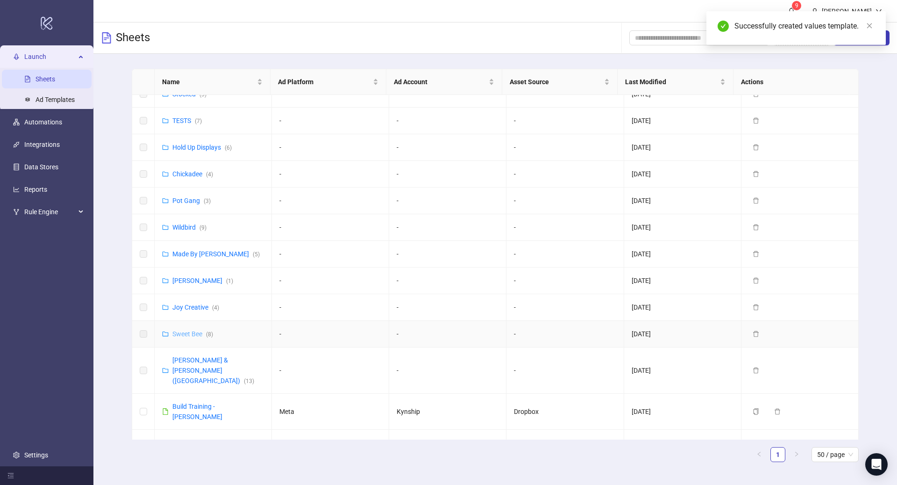
click at [202, 330] on link "Sweet Bee ( 8 )" at bounding box center [192, 333] width 41 height 7
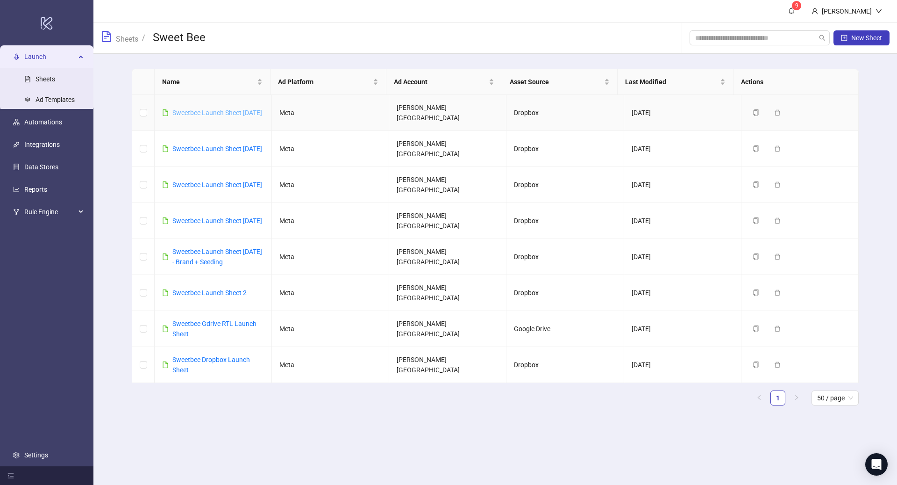
click at [180, 109] on link "Sweetbee Launch Sheet 09/25/25" at bounding box center [217, 112] width 90 height 7
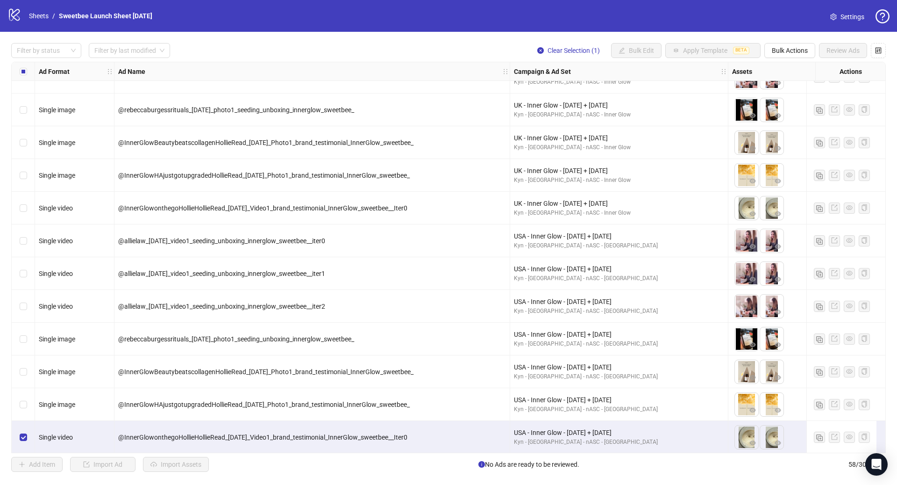
scroll to position [1529, 0]
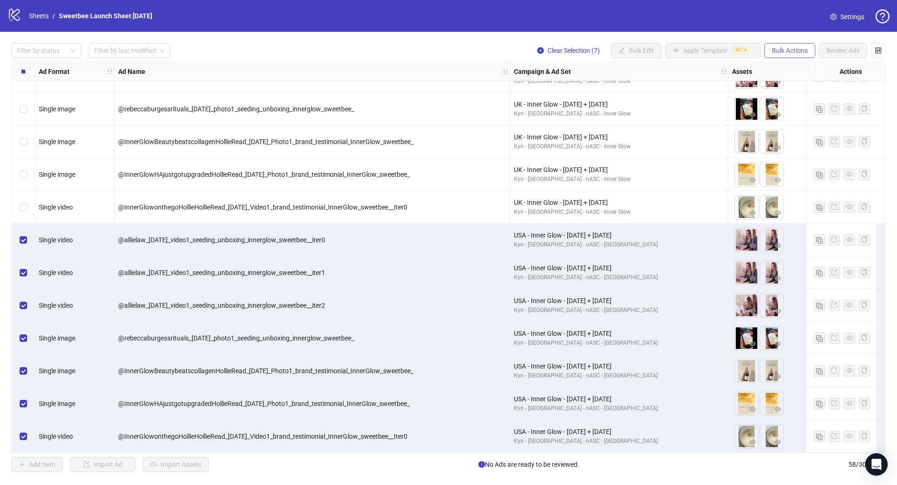
click at [787, 48] on span "Bulk Actions" at bounding box center [790, 50] width 36 height 7
click at [797, 102] on span "Duplicate with assets" at bounding box center [803, 99] width 64 height 10
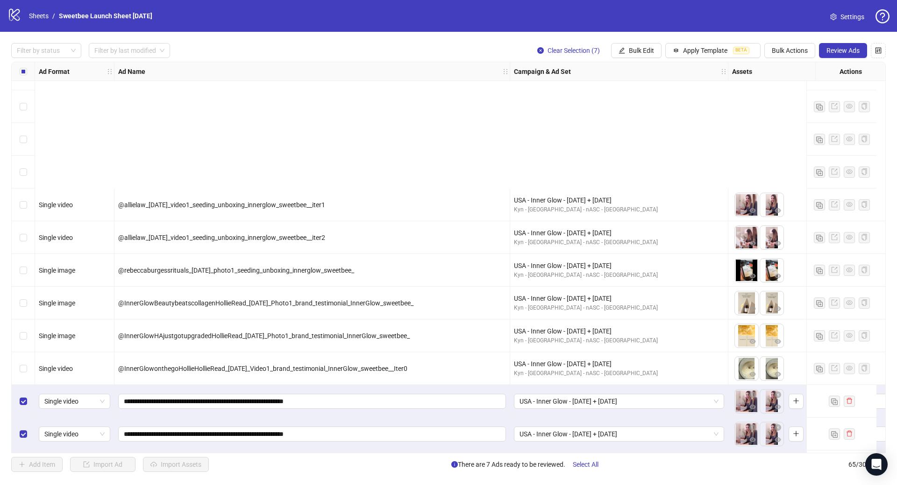
scroll to position [1758, 0]
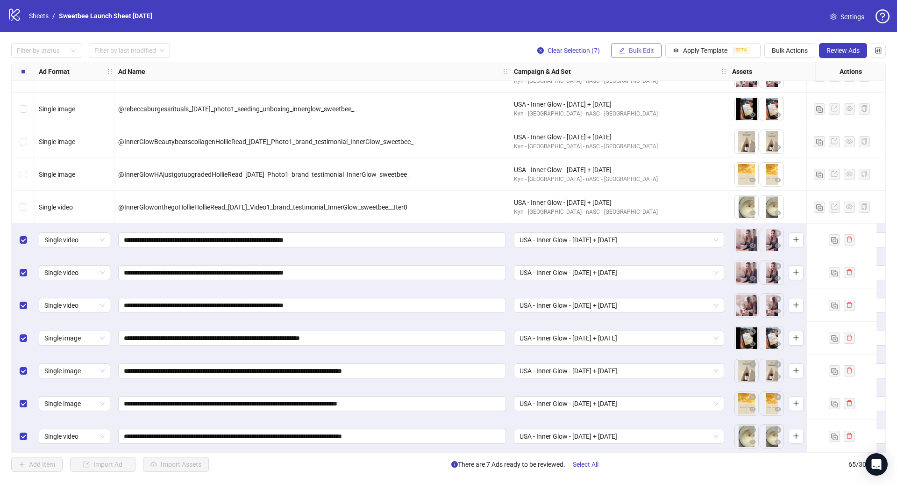
click at [643, 51] on span "Bulk Edit" at bounding box center [641, 50] width 25 height 7
click at [695, 53] on span "Apply Template" at bounding box center [705, 50] width 44 height 7
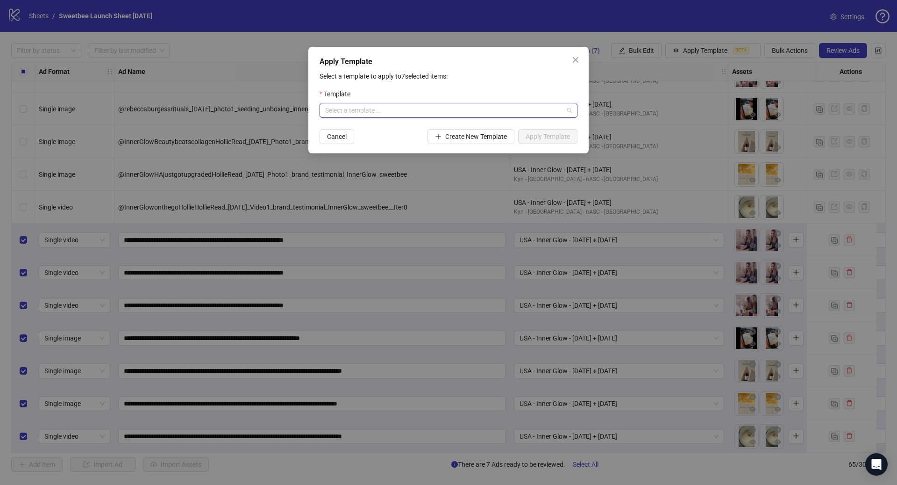
click at [412, 112] on input "search" at bounding box center [444, 110] width 238 height 14
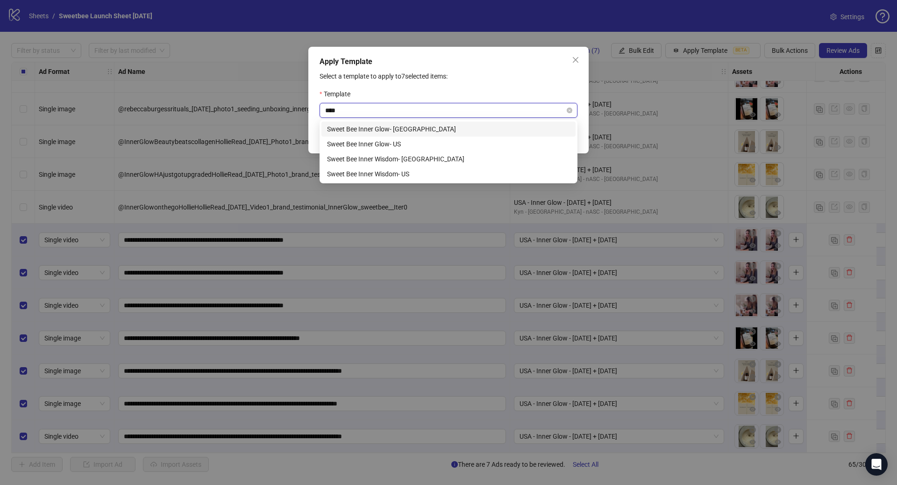
type input "*****"
click at [424, 140] on div "Sweet Bee Inner Glow- US" at bounding box center [448, 144] width 243 height 10
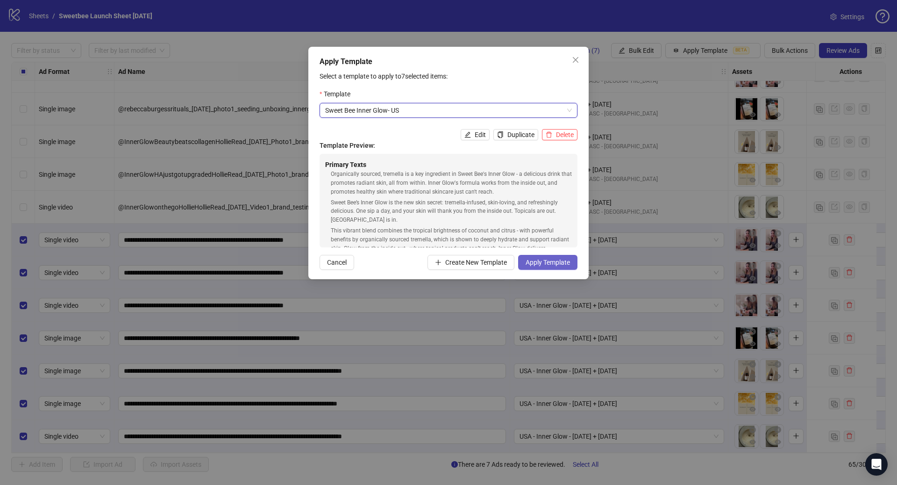
click at [555, 258] on button "Apply Template" at bounding box center [547, 262] width 59 height 15
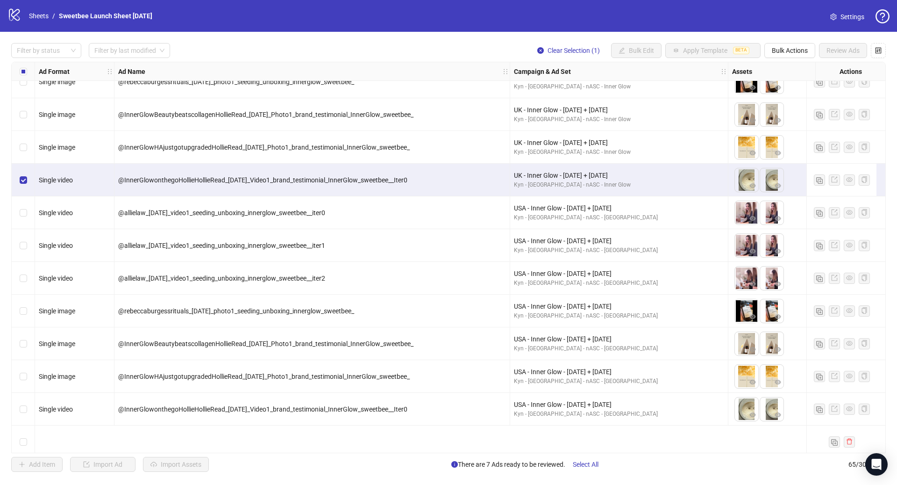
scroll to position [1330, 0]
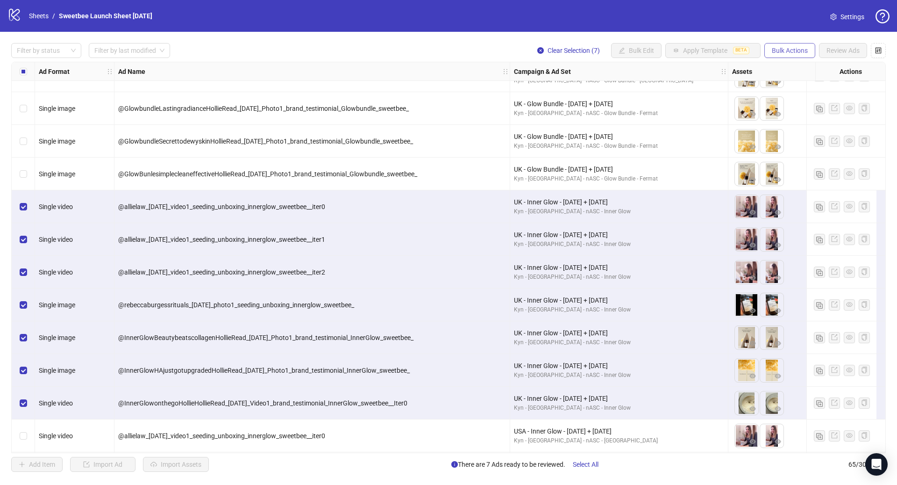
click at [799, 50] on span "Bulk Actions" at bounding box center [790, 50] width 36 height 7
click at [804, 98] on span "Duplicate with assets" at bounding box center [803, 99] width 64 height 10
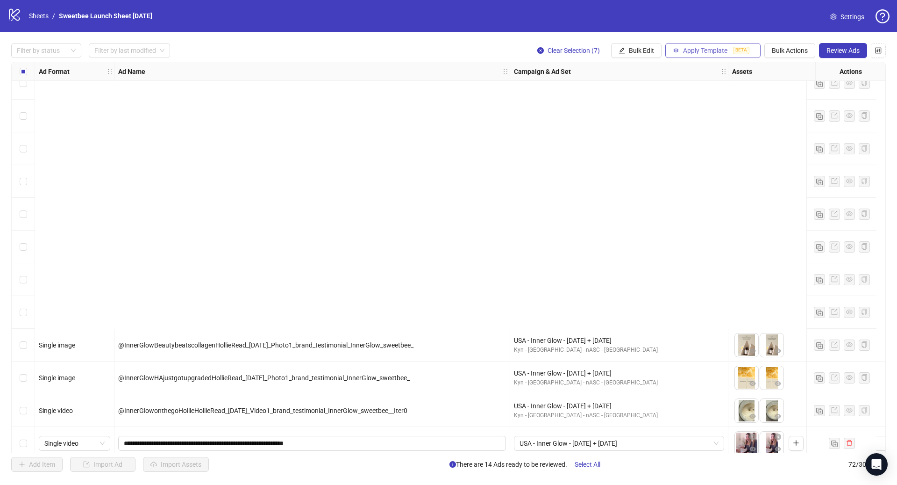
scroll to position [1987, 0]
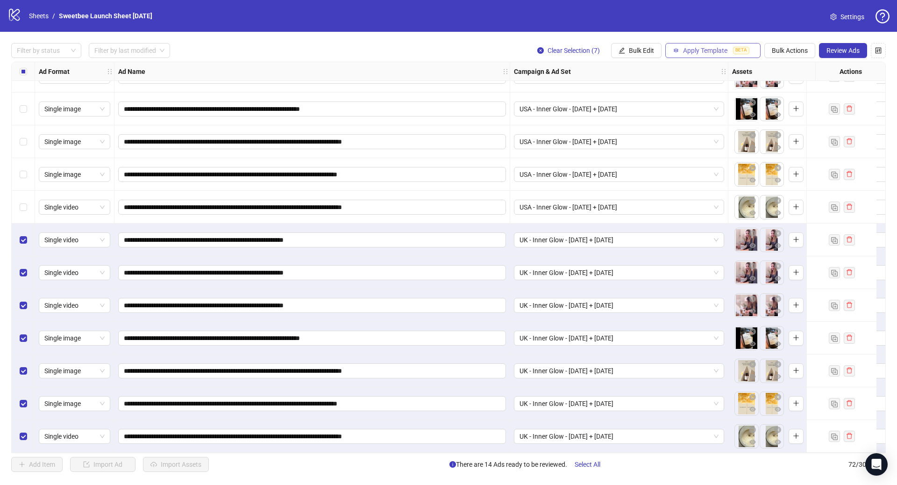
click at [691, 50] on span "Apply Template" at bounding box center [705, 50] width 44 height 7
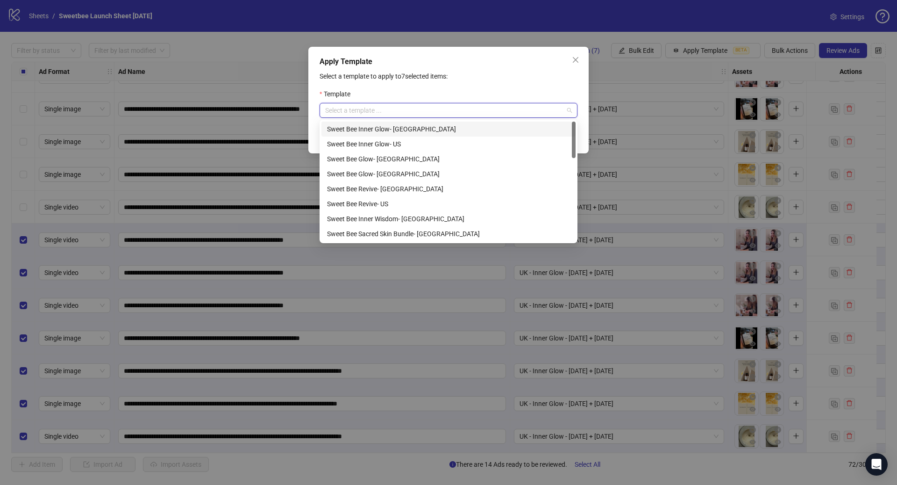
click at [389, 111] on input "search" at bounding box center [444, 110] width 238 height 14
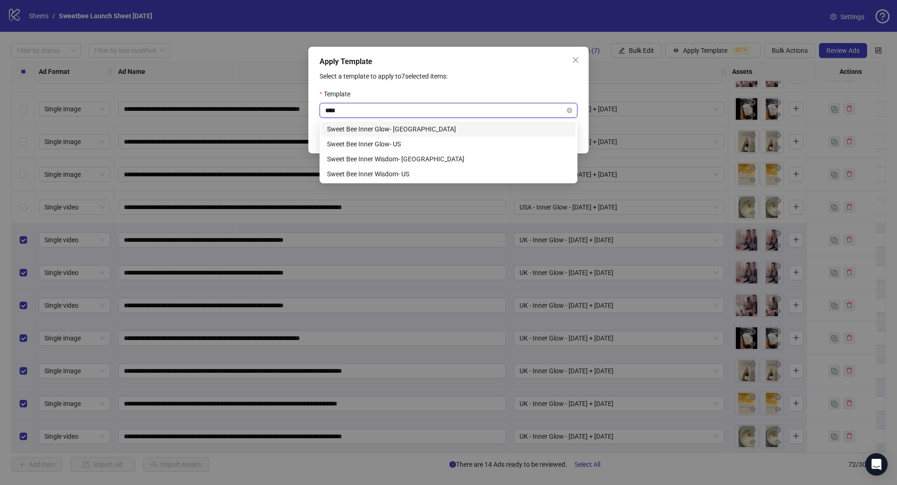
type input "*****"
click at [406, 128] on div "Sweet Bee Inner Glow- UK" at bounding box center [448, 129] width 243 height 10
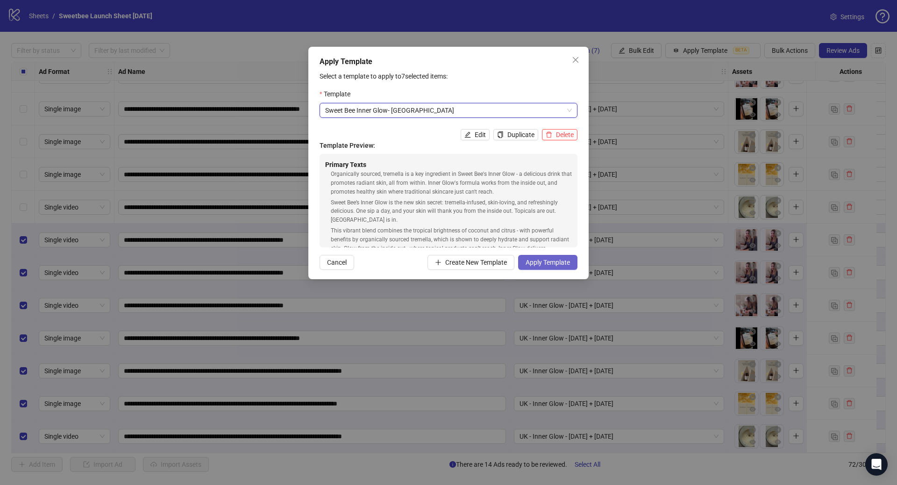
click at [557, 261] on span "Apply Template" at bounding box center [548, 261] width 44 height 7
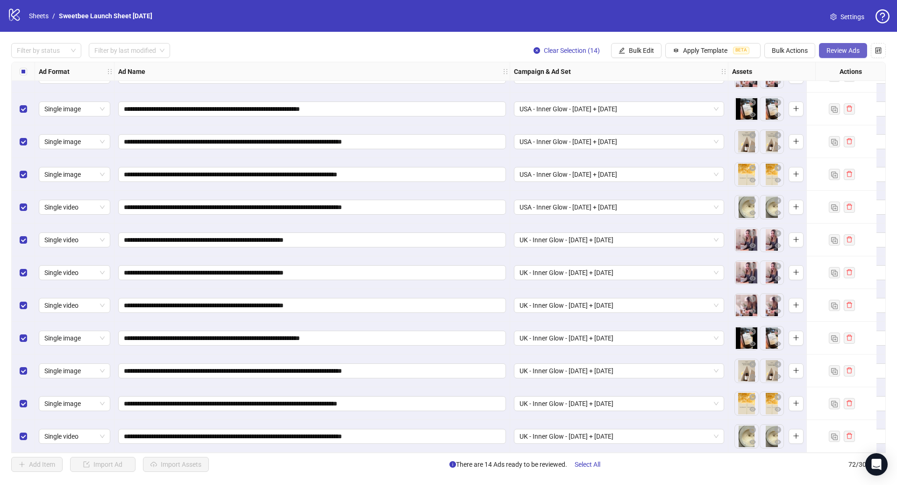
click at [825, 50] on button "Review Ads" at bounding box center [843, 50] width 48 height 15
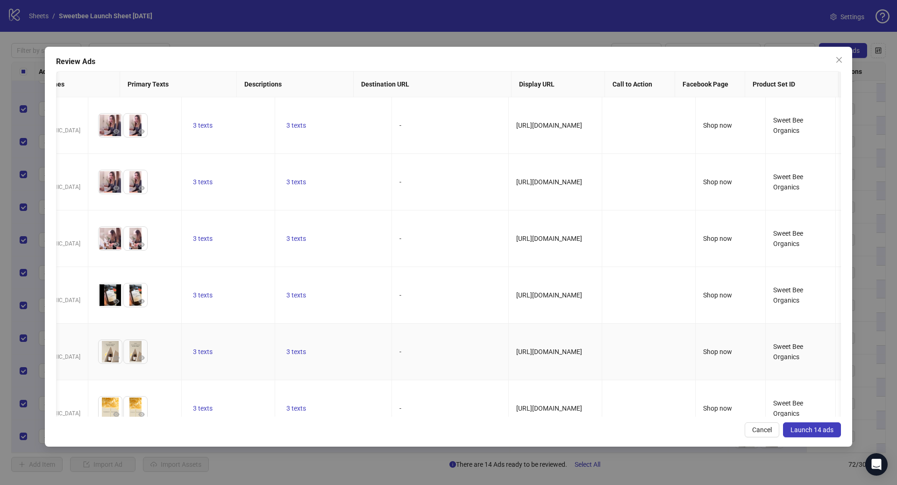
scroll to position [336, 438]
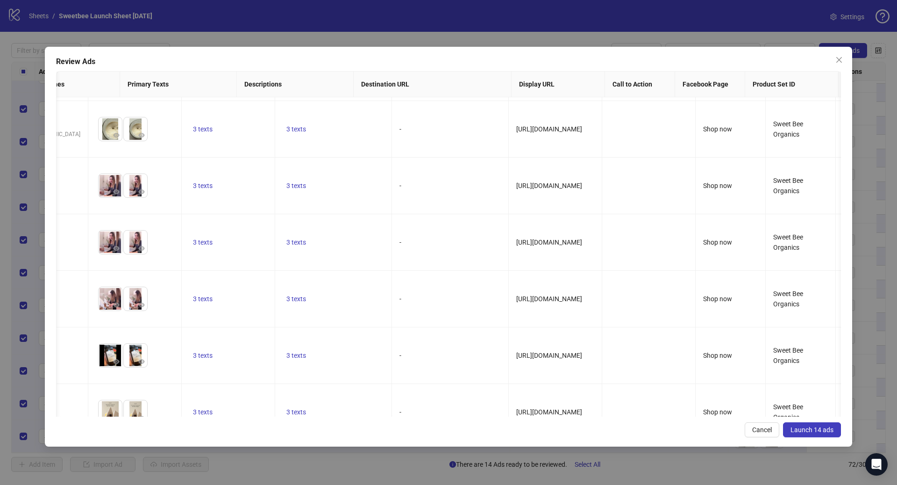
drag, startPoint x: 808, startPoint y: 428, endPoint x: 805, endPoint y: 424, distance: 5.0
click at [808, 428] on span "Launch 14 ads" at bounding box center [812, 429] width 43 height 7
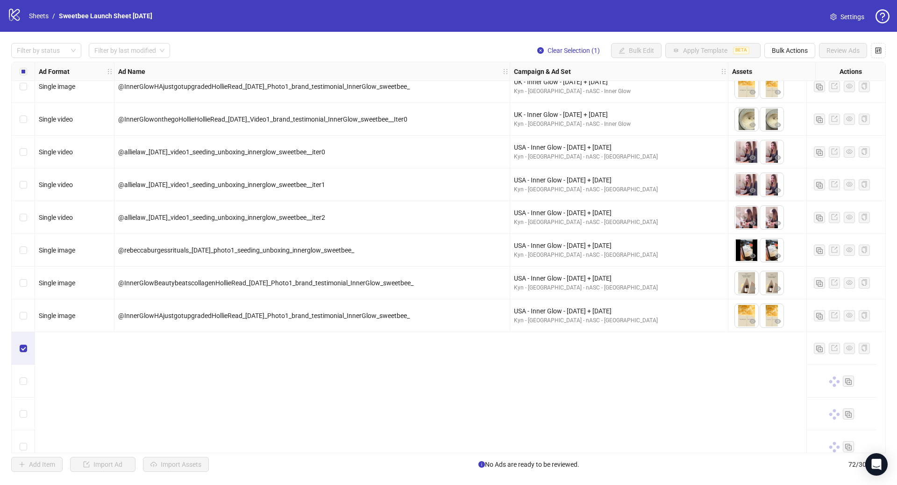
scroll to position [1431, 0]
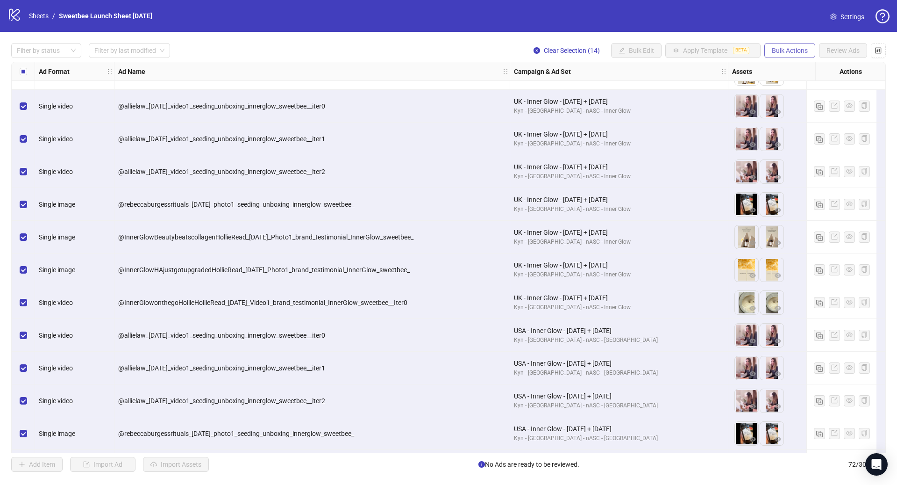
click at [794, 48] on span "Bulk Actions" at bounding box center [790, 50] width 36 height 7
click at [794, 66] on span "Delete" at bounding box center [803, 69] width 64 height 10
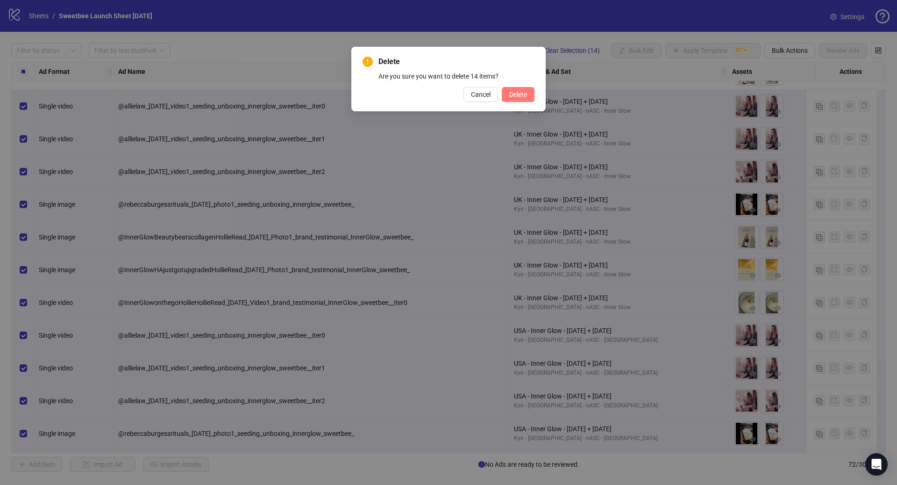
click at [514, 93] on span "Delete" at bounding box center [518, 94] width 18 height 7
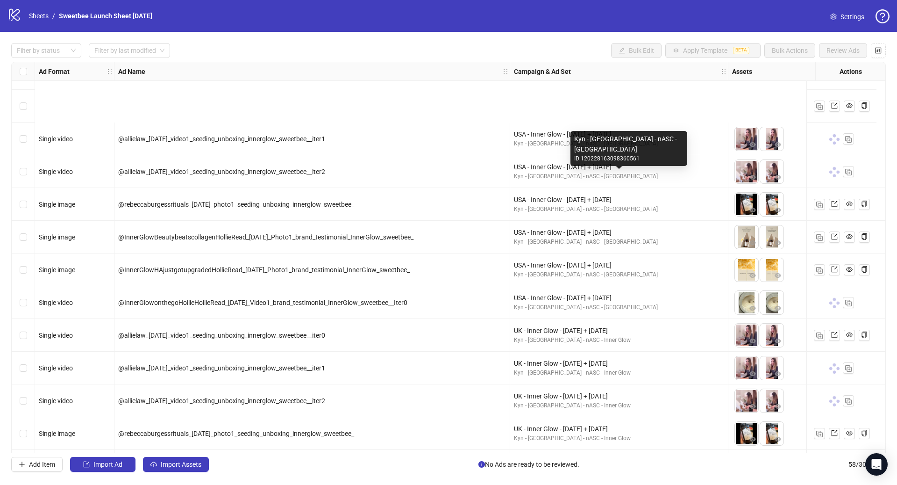
scroll to position [1529, 0]
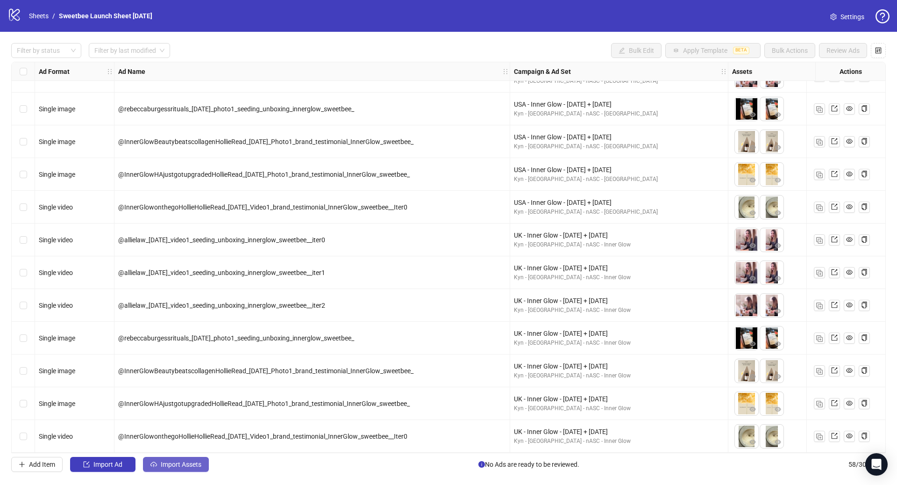
click at [187, 467] on span "Import Assets" at bounding box center [181, 463] width 41 height 7
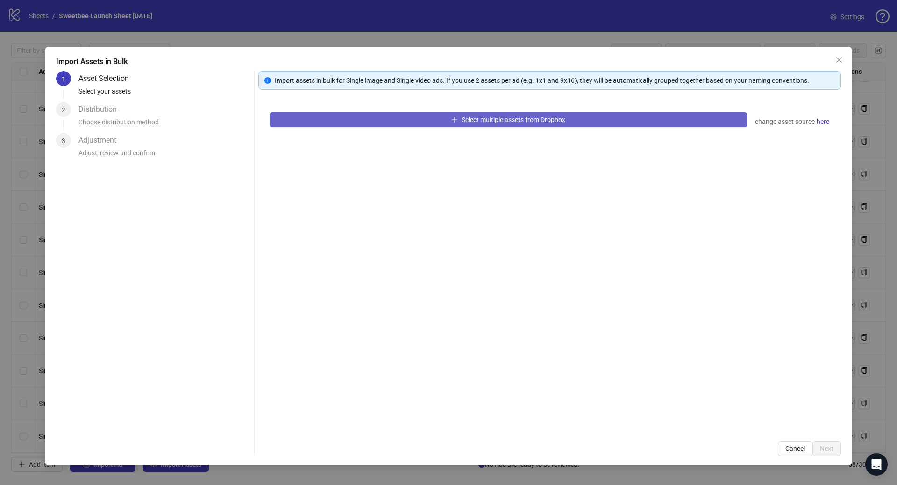
click at [480, 120] on span "Select multiple assets from Dropbox" at bounding box center [514, 119] width 104 height 7
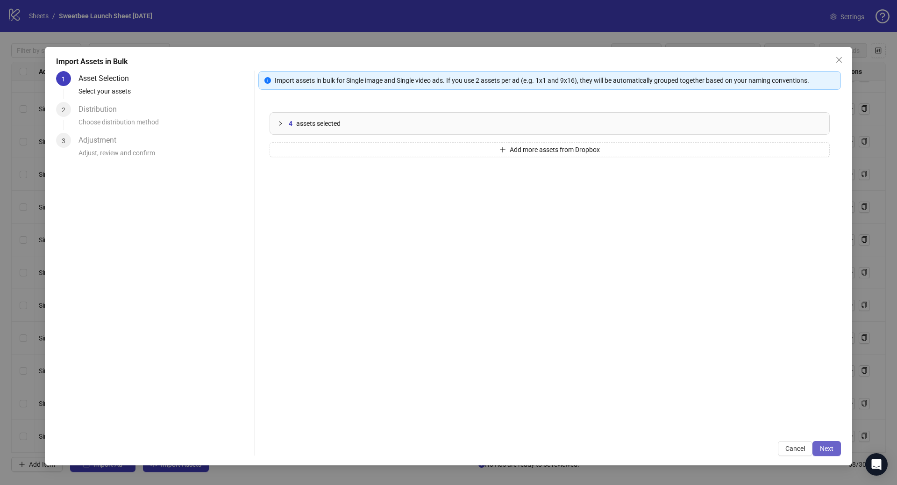
click at [830, 453] on button "Next" at bounding box center [827, 448] width 29 height 15
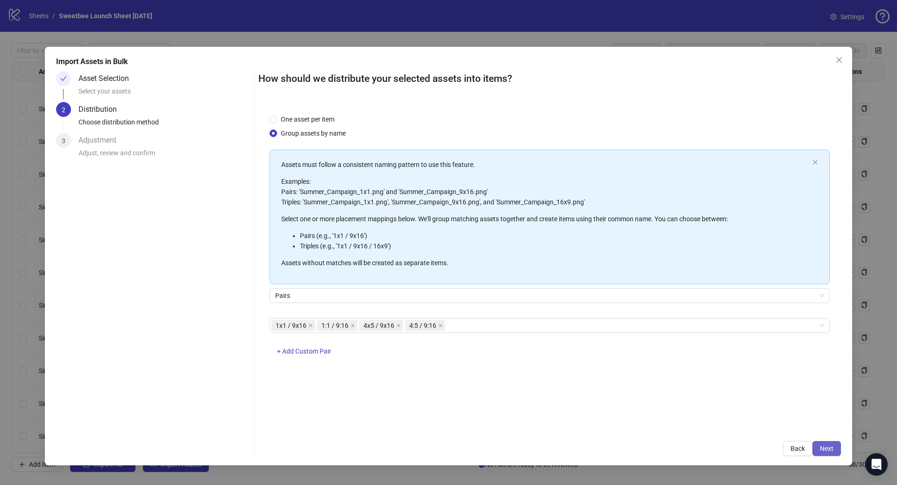
click at [830, 446] on span "Next" at bounding box center [827, 447] width 14 height 7
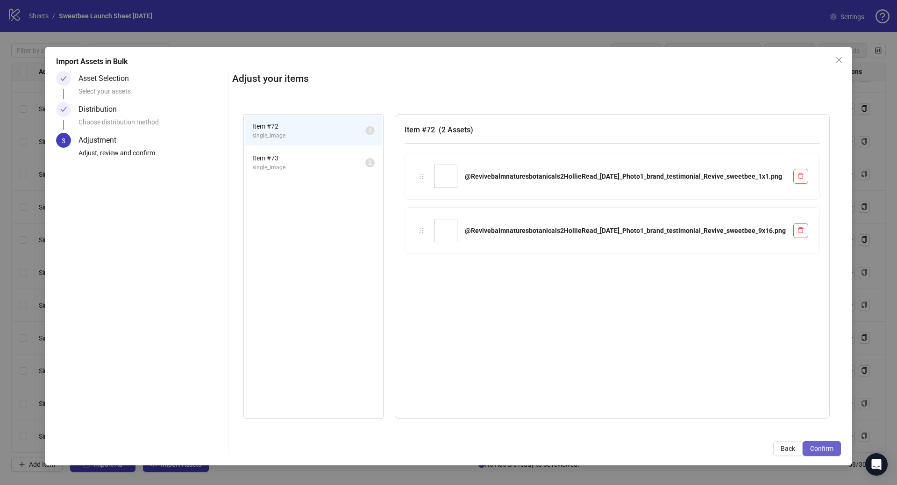
click at [829, 445] on span "Confirm" at bounding box center [821, 447] width 23 height 7
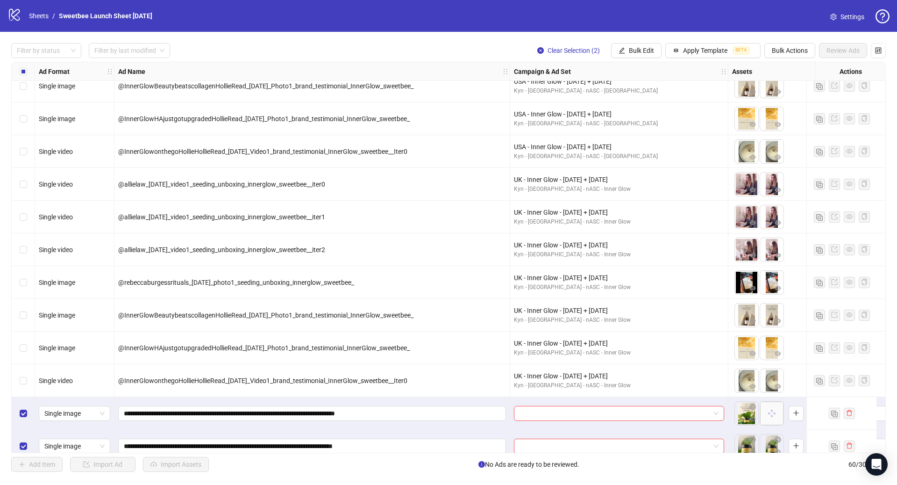
scroll to position [1595, 0]
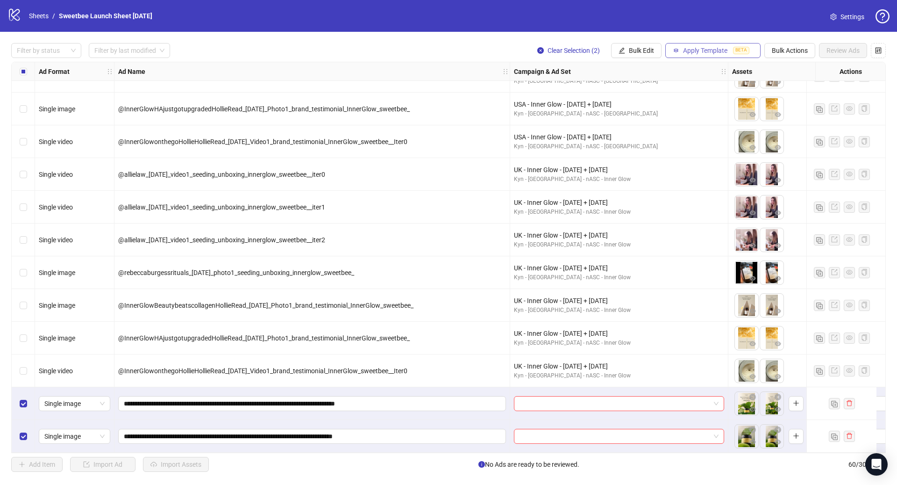
click at [688, 46] on button "Apply Template BETA" at bounding box center [712, 50] width 95 height 15
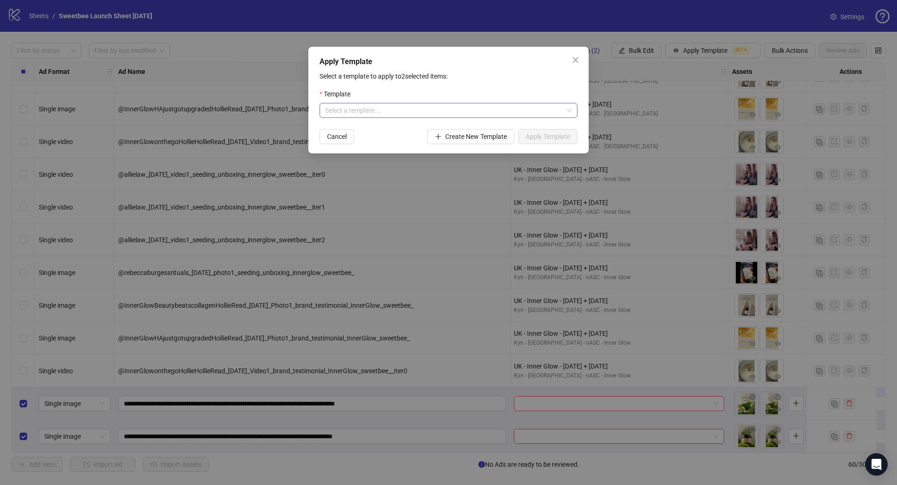
click at [413, 106] on input "search" at bounding box center [444, 110] width 238 height 14
type input "******"
click at [406, 144] on div "Sweet Bee Revive- US" at bounding box center [448, 144] width 243 height 10
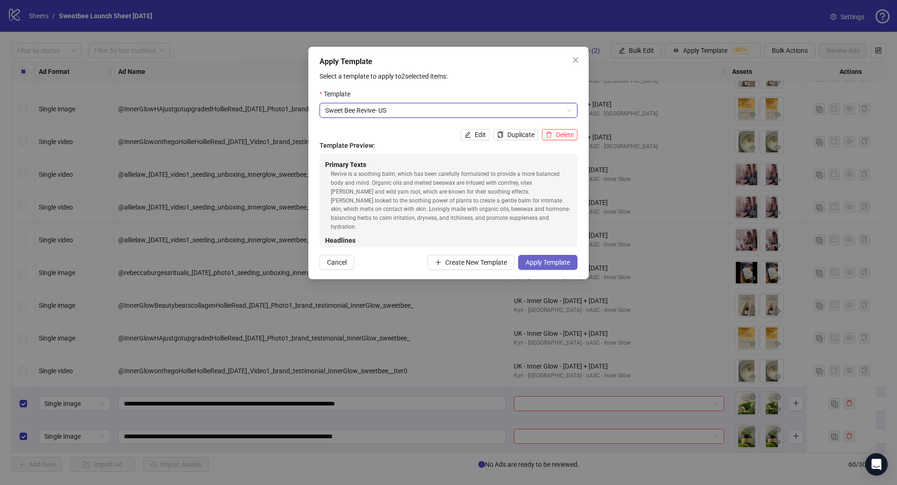
click at [542, 263] on span "Apply Template" at bounding box center [548, 261] width 44 height 7
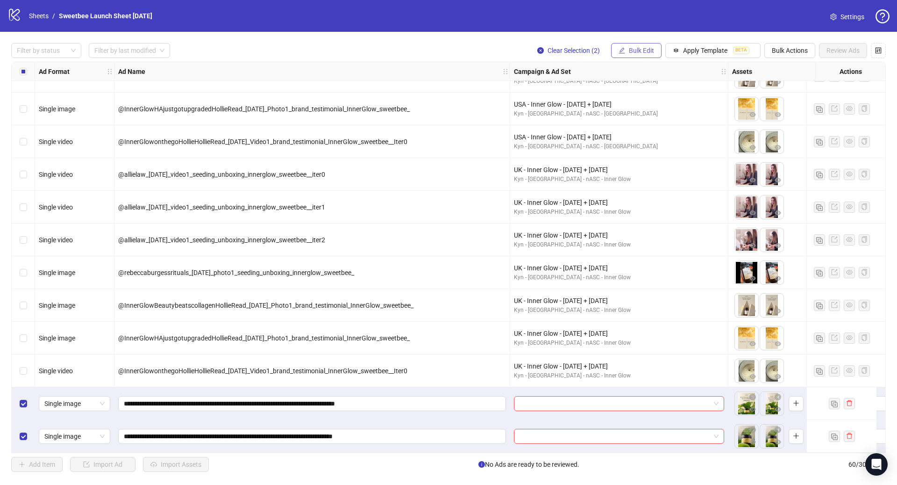
click at [635, 53] on span "Bulk Edit" at bounding box center [641, 50] width 25 height 7
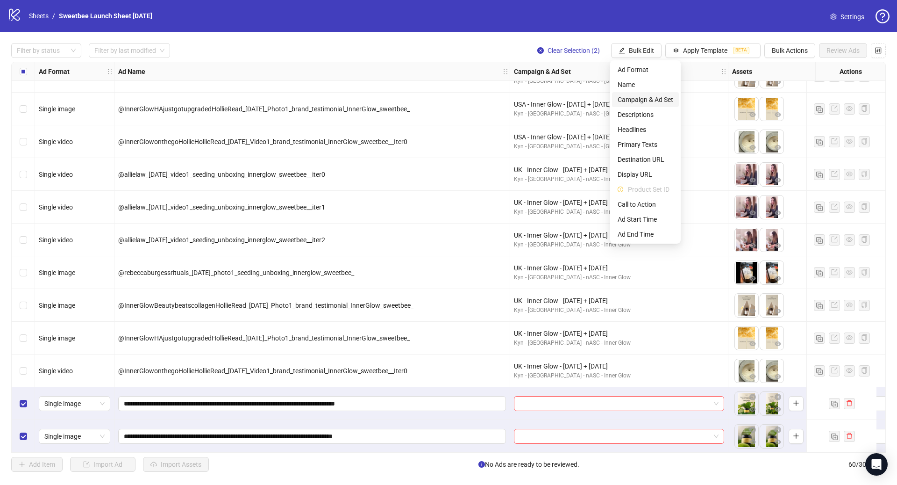
click at [651, 102] on span "Campaign & Ad Set" at bounding box center [646, 99] width 56 height 10
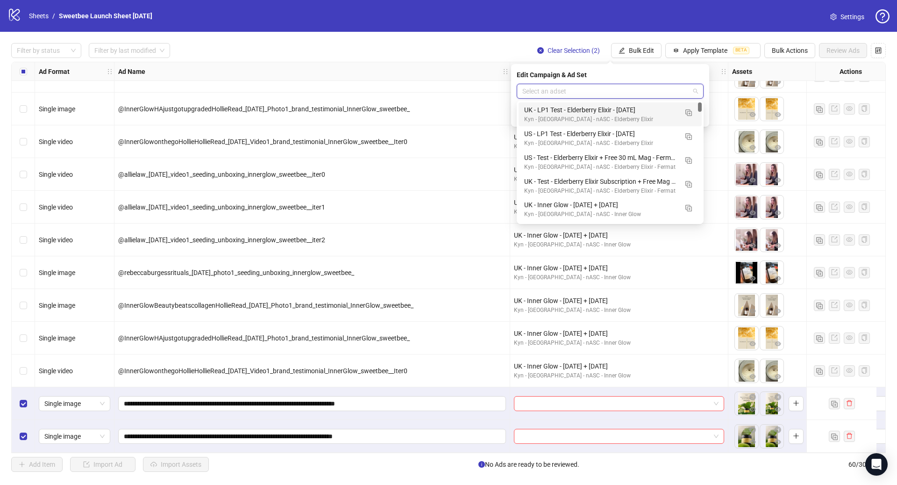
click at [583, 95] on input "search" at bounding box center [605, 91] width 167 height 14
paste input "**********"
type input "**********"
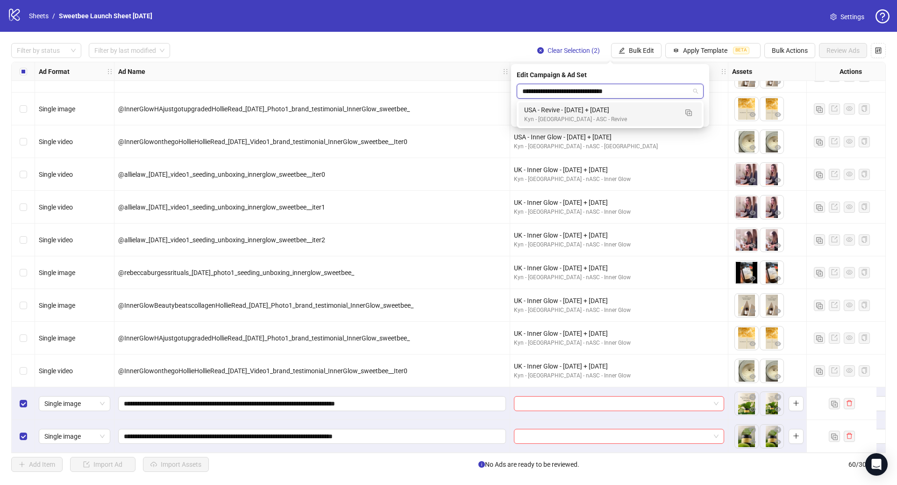
click at [616, 114] on div "USA - Revive - 09/17/25 + 09/24/25" at bounding box center [600, 110] width 153 height 10
click at [696, 117] on icon "check" at bounding box center [698, 115] width 7 height 7
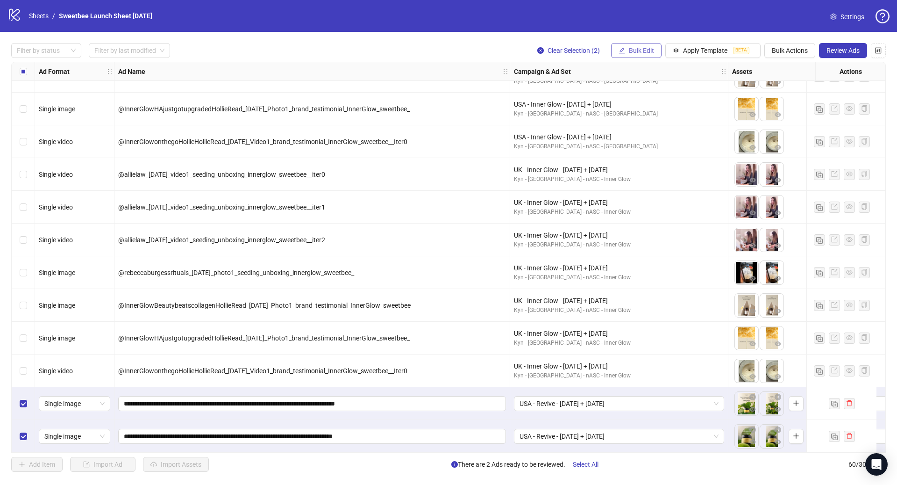
click at [632, 53] on span "Bulk Edit" at bounding box center [641, 50] width 25 height 7
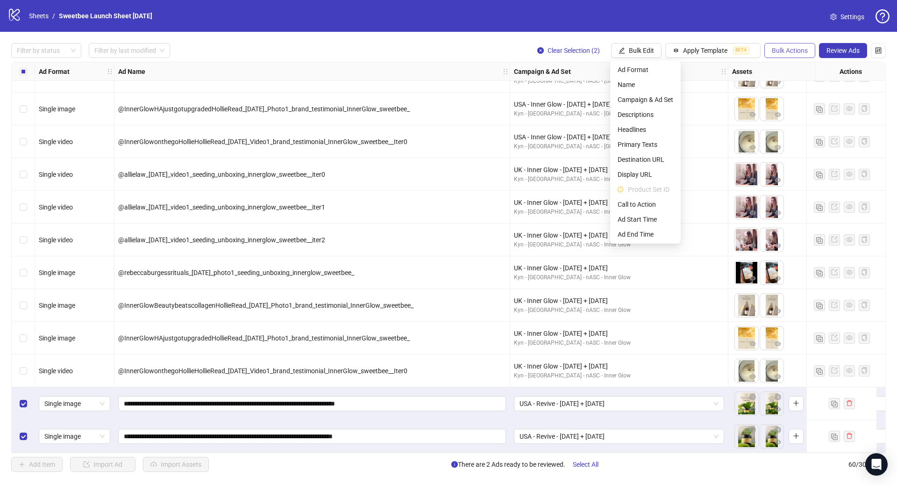
click at [793, 50] on span "Bulk Actions" at bounding box center [790, 50] width 36 height 7
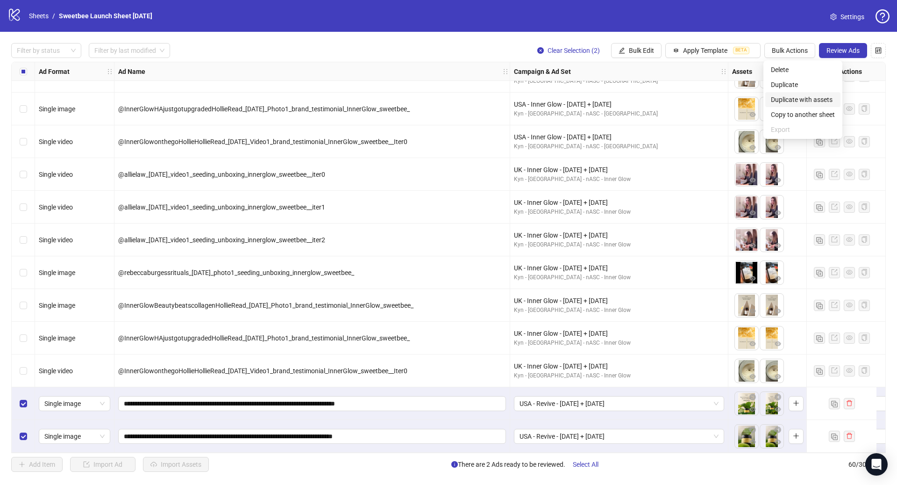
click at [800, 98] on span "Duplicate with assets" at bounding box center [803, 99] width 64 height 10
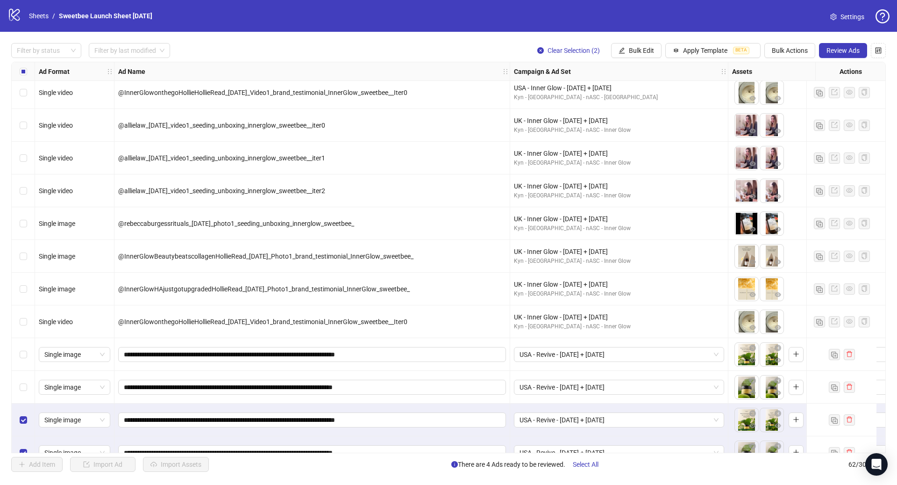
scroll to position [1660, 0]
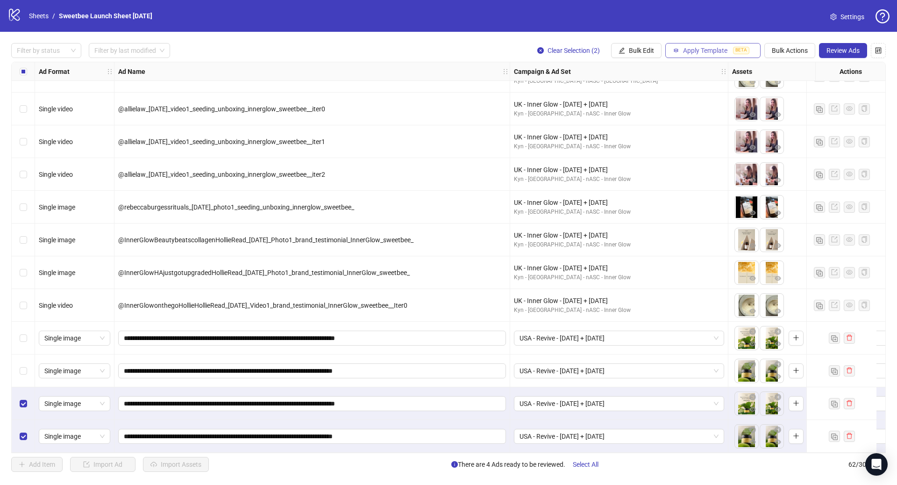
click at [701, 49] on span "Apply Template" at bounding box center [705, 50] width 44 height 7
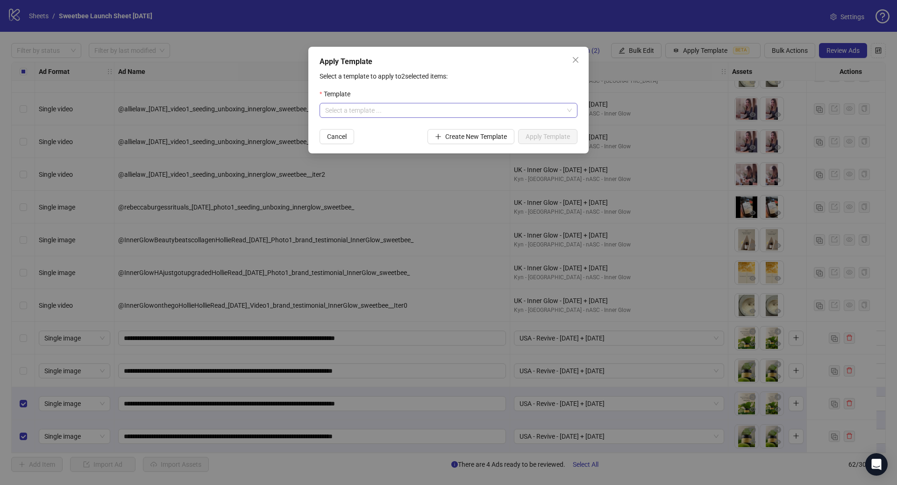
click at [430, 111] on input "search" at bounding box center [444, 110] width 238 height 14
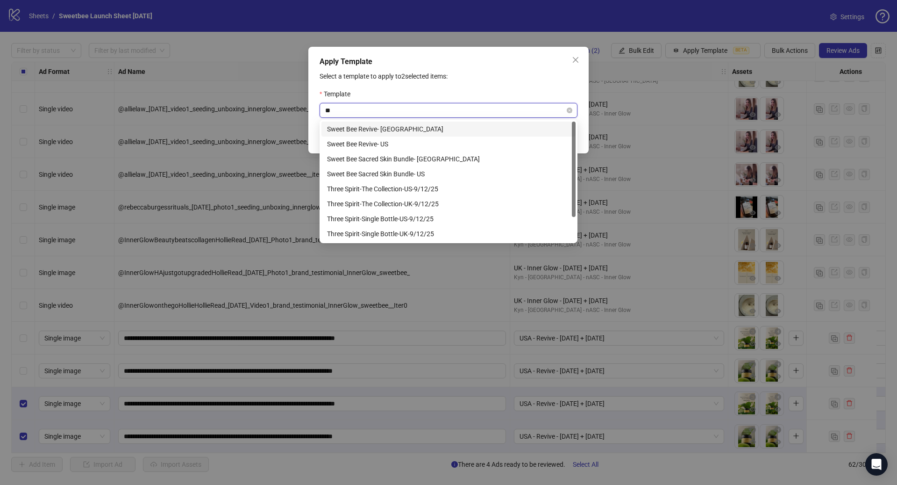
type input "***"
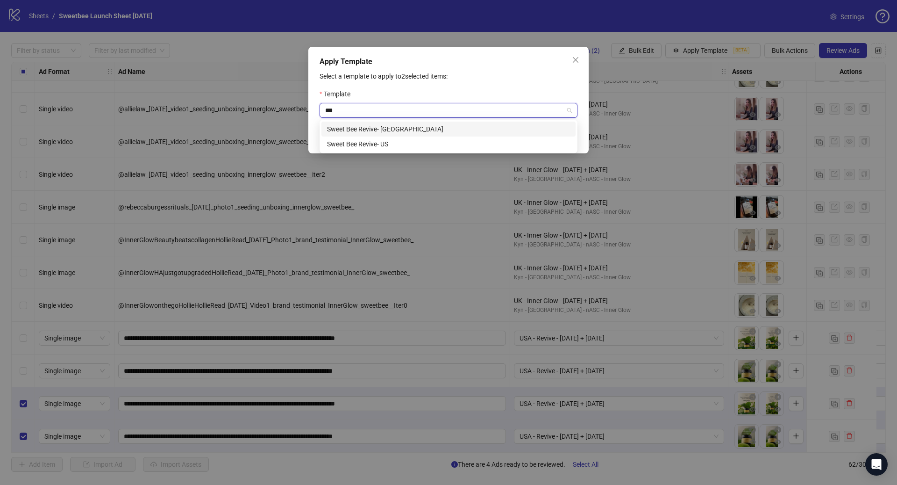
click at [401, 129] on div "Sweet Bee Revive- [GEOGRAPHIC_DATA]" at bounding box center [448, 129] width 243 height 10
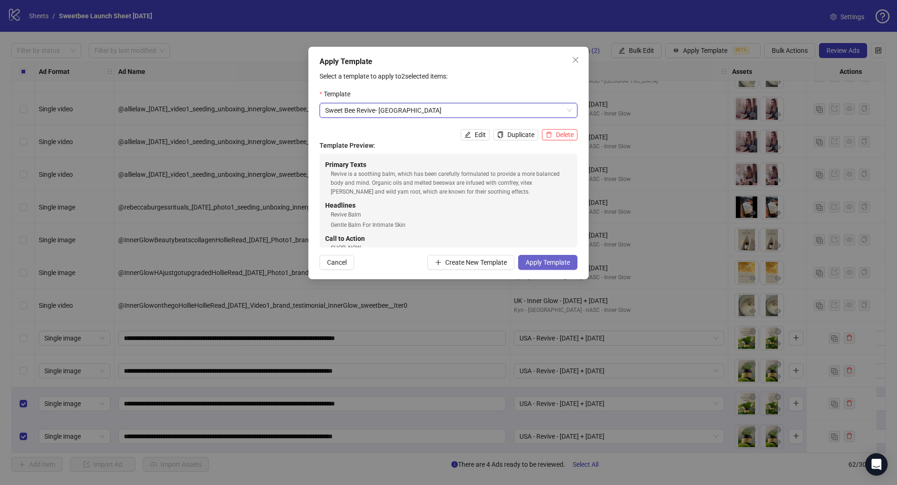
click at [551, 264] on span "Apply Template" at bounding box center [548, 261] width 44 height 7
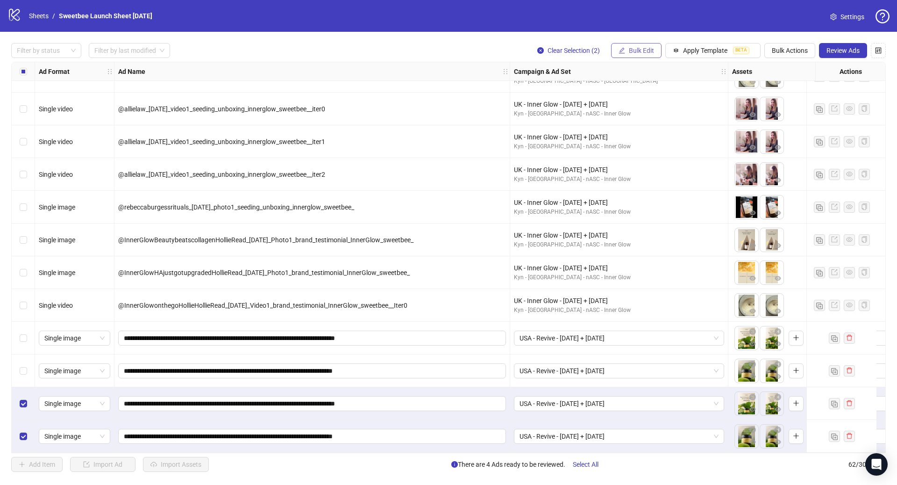
click at [645, 53] on span "Bulk Edit" at bounding box center [641, 50] width 25 height 7
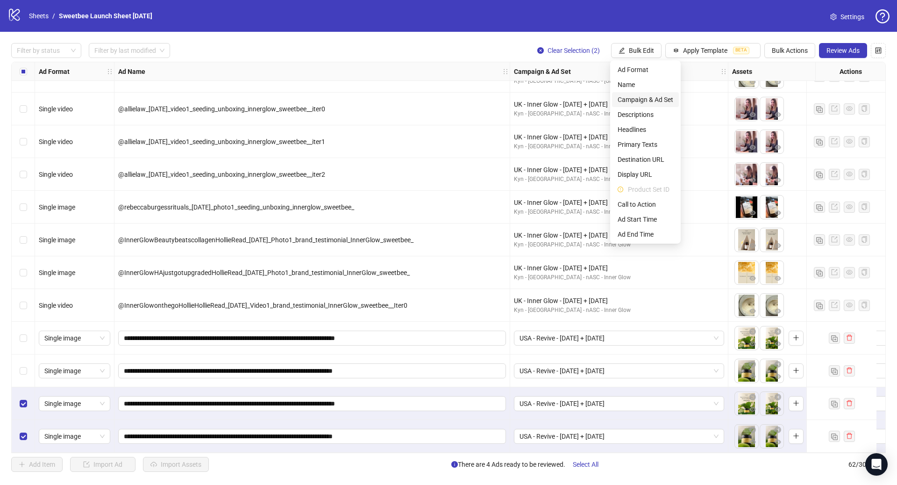
click at [650, 100] on span "Campaign & Ad Set" at bounding box center [646, 99] width 56 height 10
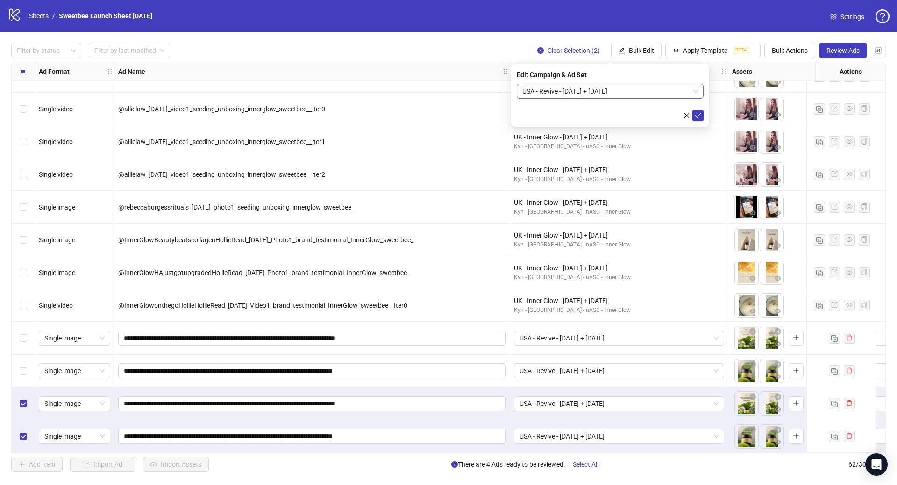
click at [544, 93] on span "USA - Revive - 09/17/25 + 09/24/25" at bounding box center [610, 91] width 176 height 14
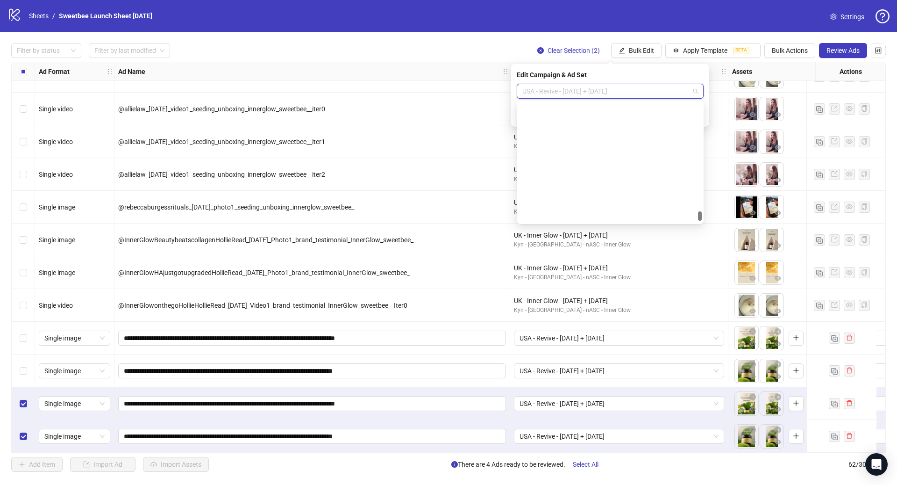
scroll to position [1978, 0]
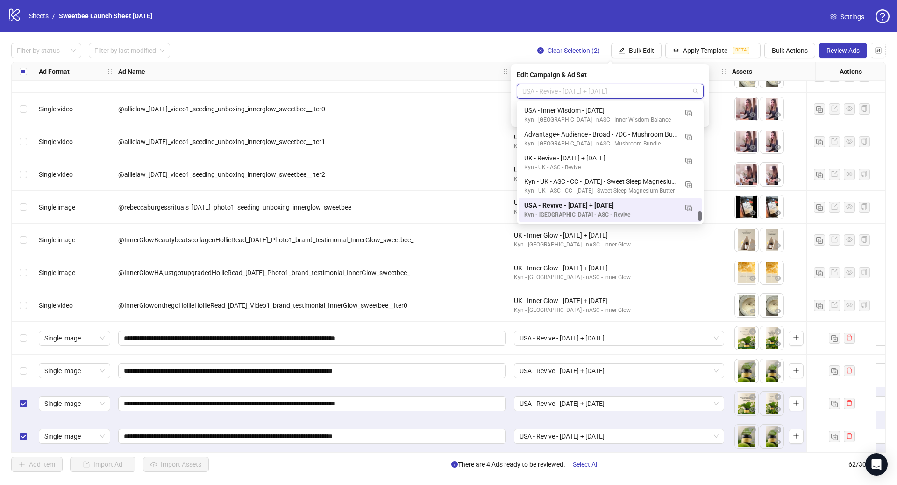
paste input "**********"
type input "**********"
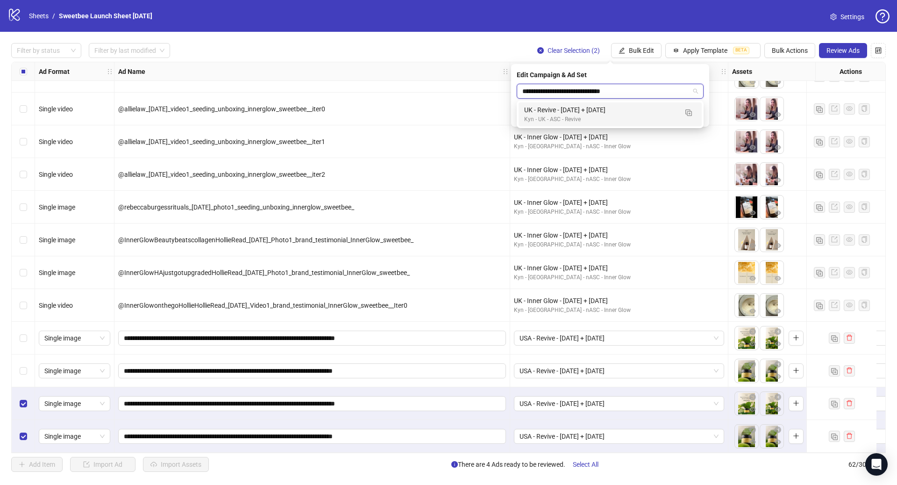
click at [556, 117] on div "Kyn - UK - ASC - Revive" at bounding box center [600, 119] width 153 height 9
click at [695, 117] on icon "check" at bounding box center [698, 115] width 7 height 7
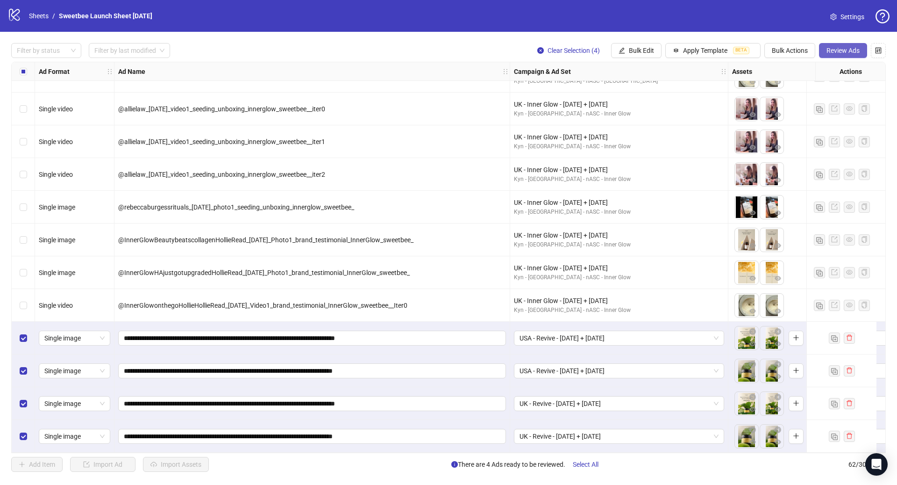
click at [823, 50] on button "Review Ads" at bounding box center [843, 50] width 48 height 15
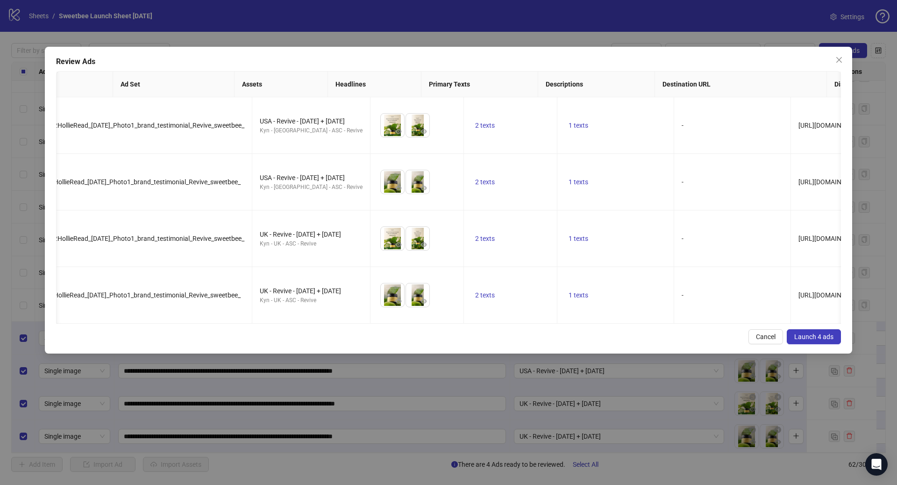
scroll to position [0, 103]
click at [564, 124] on button "1 texts" at bounding box center [577, 125] width 27 height 11
click at [474, 122] on span "2 texts" at bounding box center [484, 125] width 20 height 7
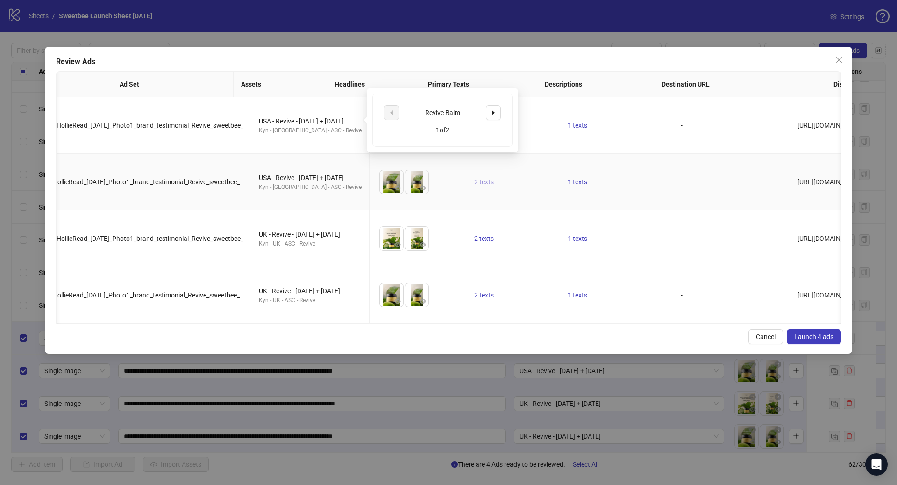
click at [474, 178] on span "2 texts" at bounding box center [484, 181] width 20 height 7
click at [568, 122] on span "1 texts" at bounding box center [578, 125] width 20 height 7
click at [568, 235] on span "1 texts" at bounding box center [578, 238] width 20 height 7
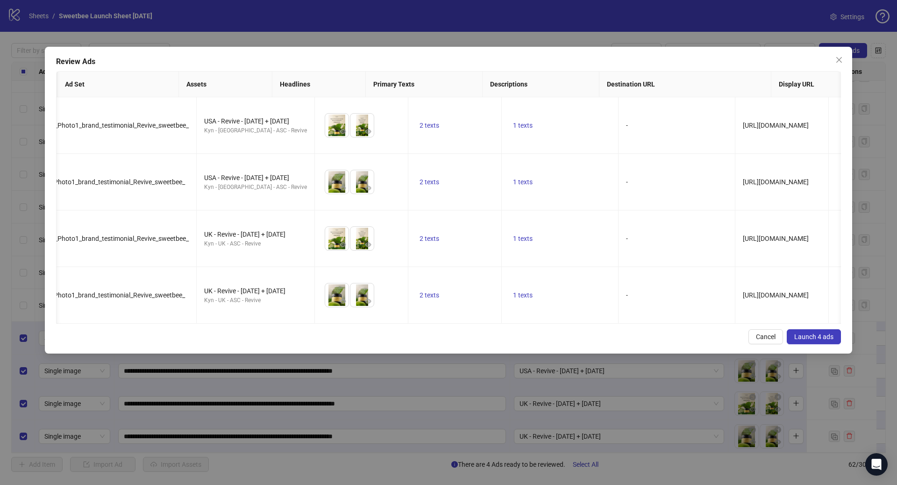
drag, startPoint x: 818, startPoint y: 300, endPoint x: 840, endPoint y: 308, distance: 22.6
click at [819, 333] on span "Launch 4 ads" at bounding box center [813, 336] width 39 height 7
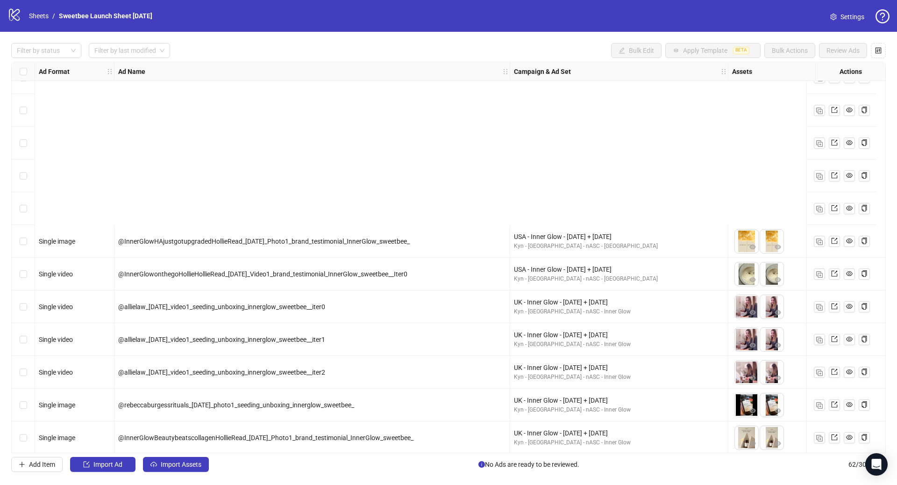
scroll to position [1660, 0]
